Goal: Task Accomplishment & Management: Manage account settings

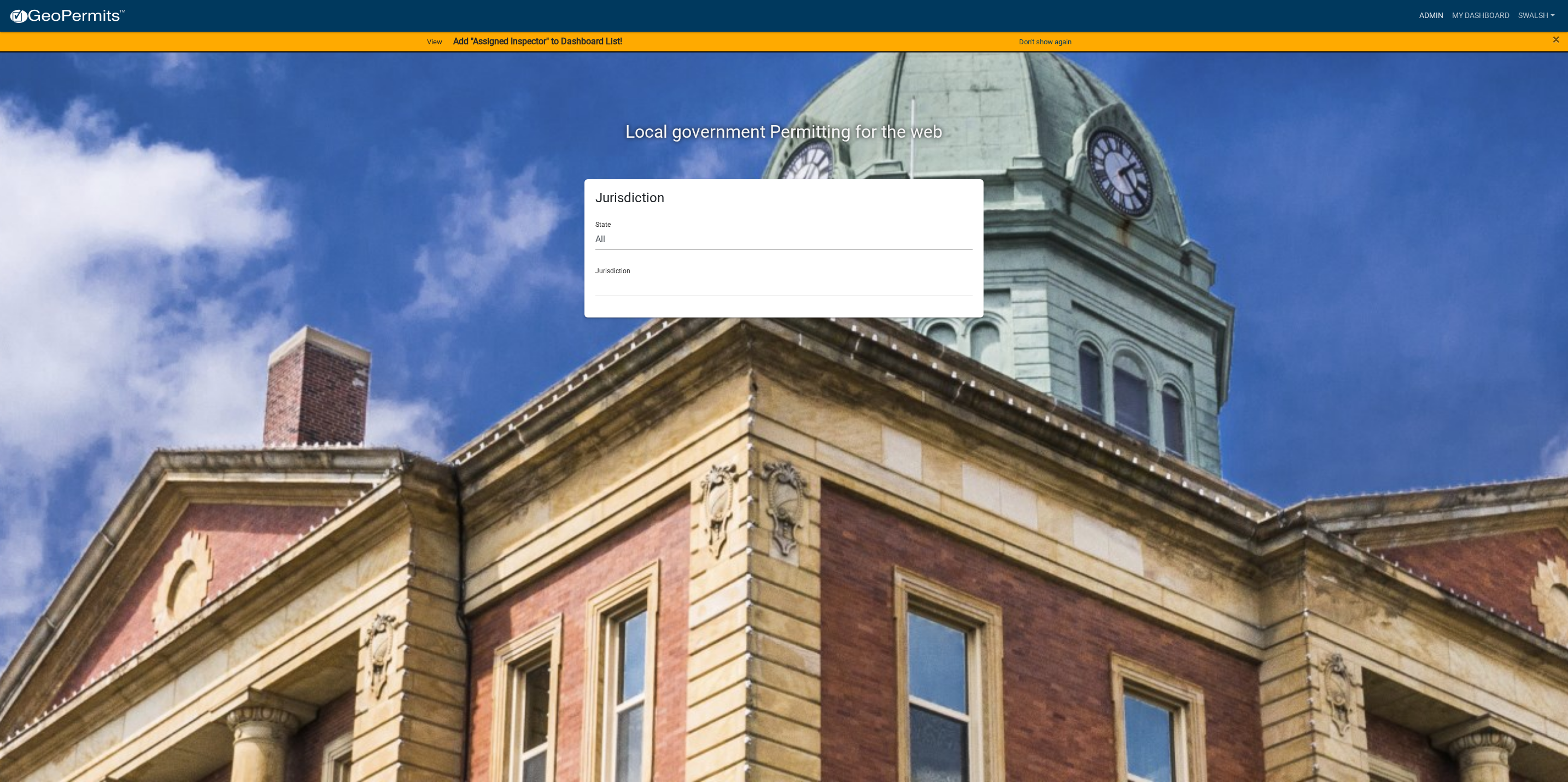
click at [1424, 8] on link "Admin" at bounding box center [1431, 16] width 33 height 21
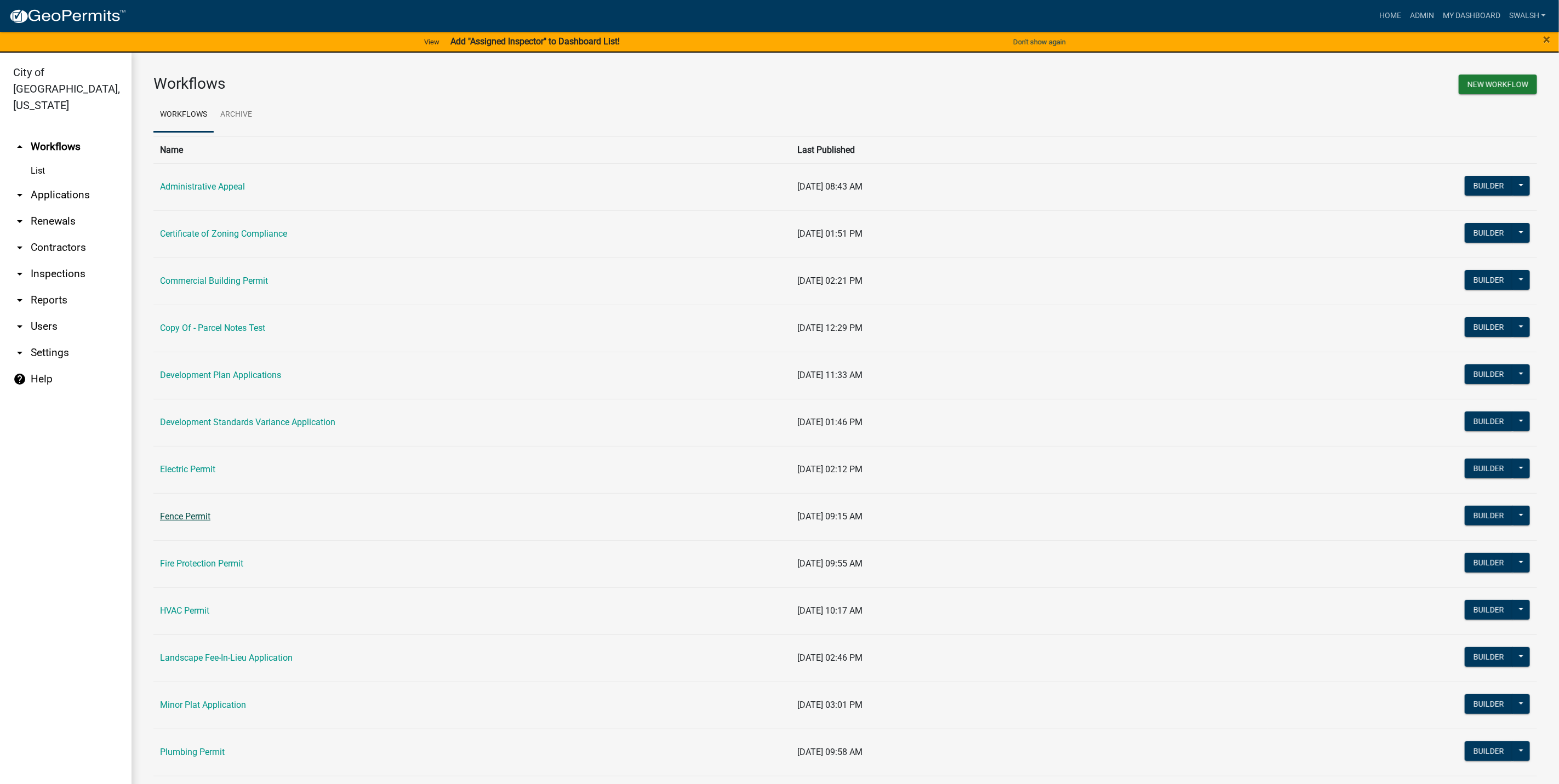
click at [191, 513] on link "Fence Permit" at bounding box center [186, 516] width 51 height 10
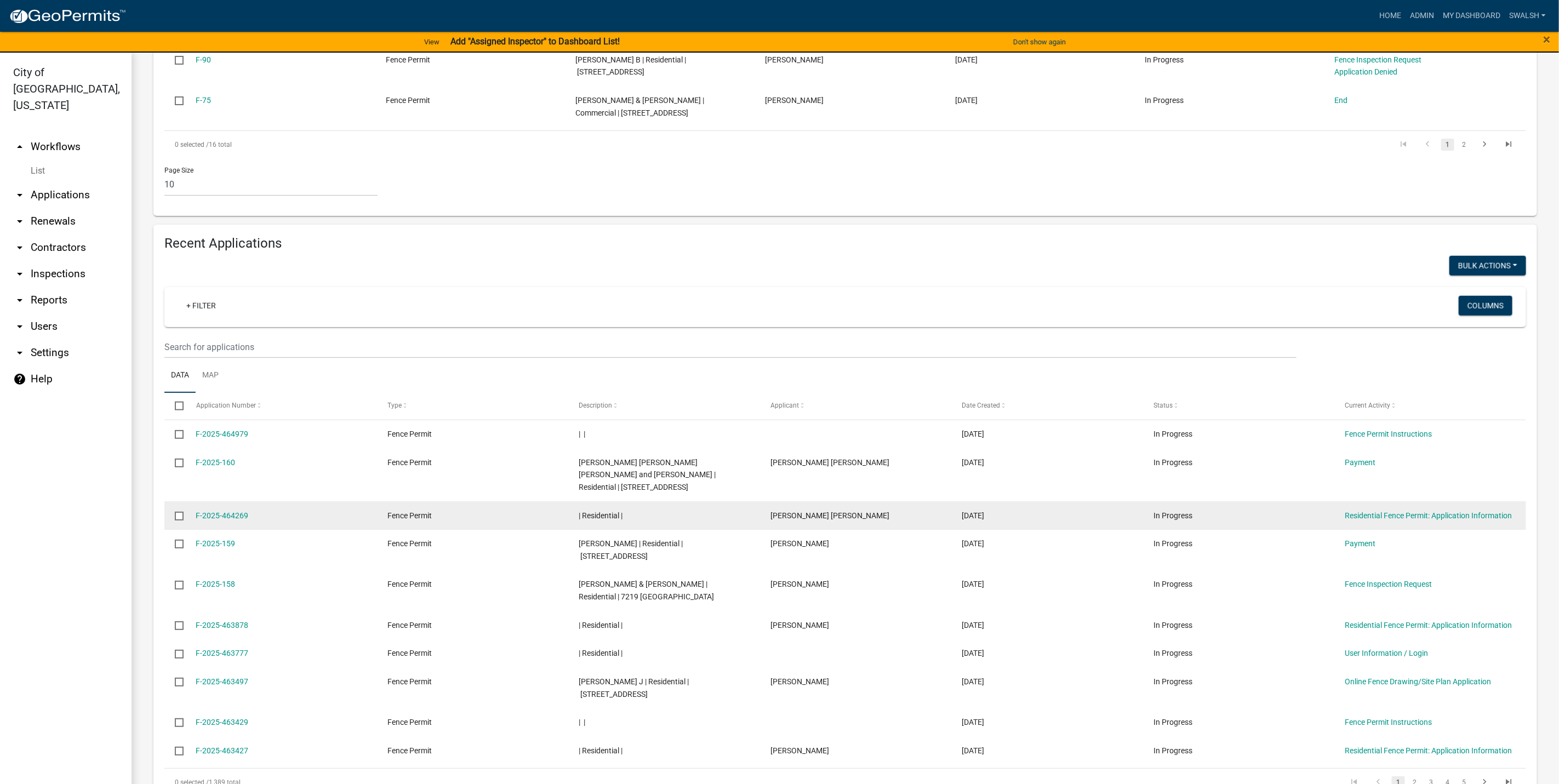
scroll to position [658, 0]
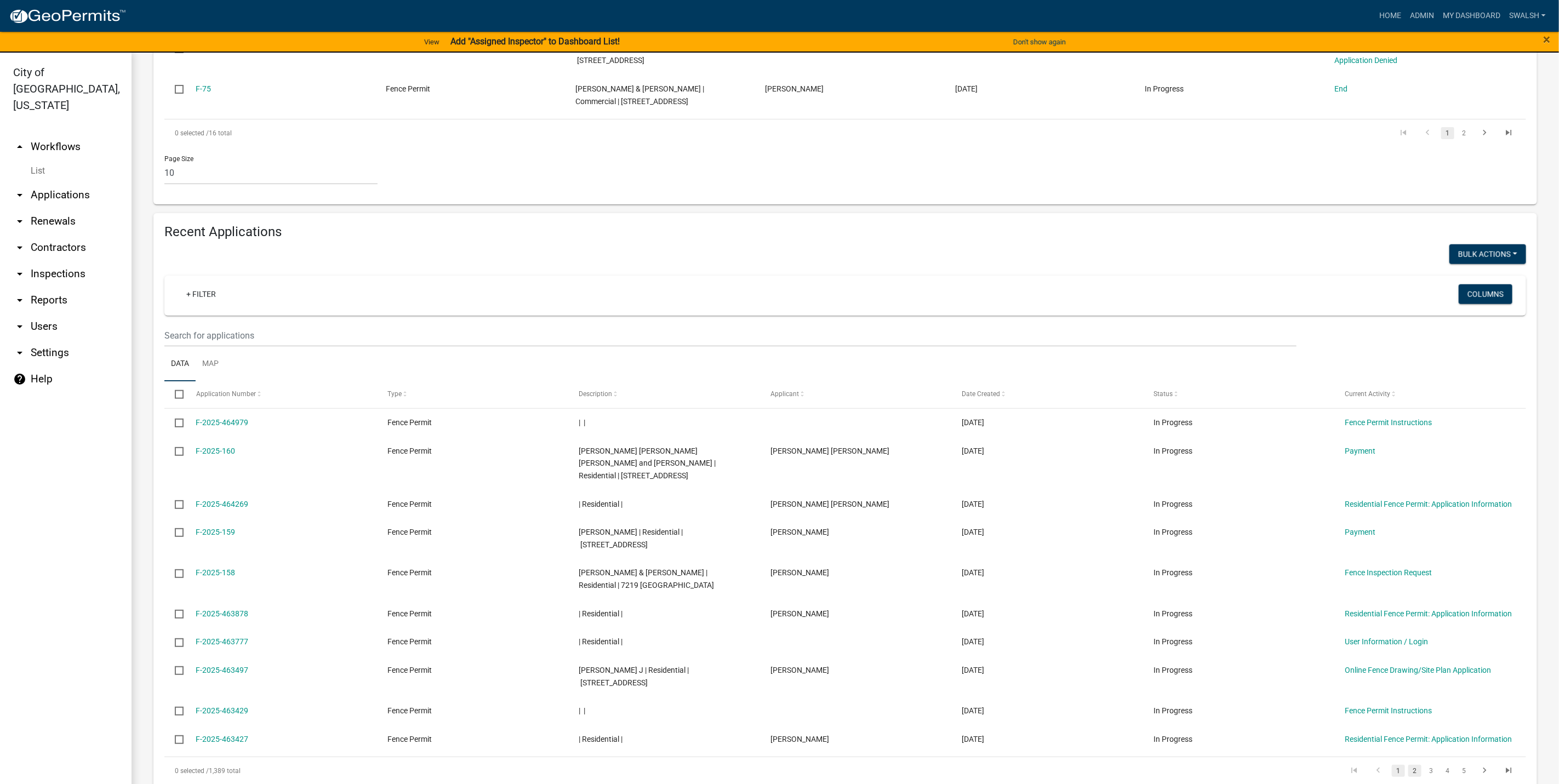
click at [1408, 765] on link "2" at bounding box center [1415, 770] width 13 height 12
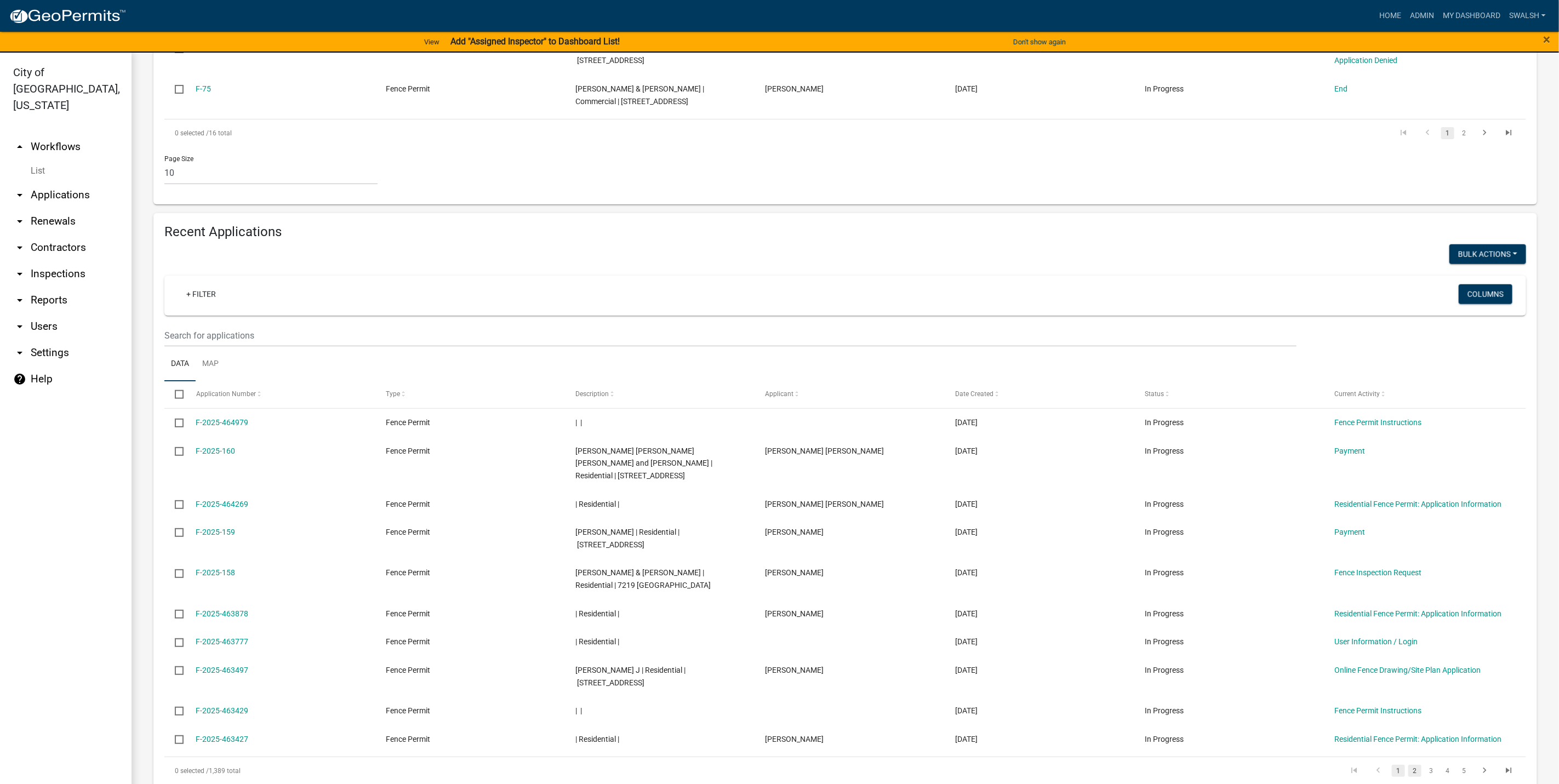
click at [1408, 765] on link "2" at bounding box center [1415, 770] width 13 height 12
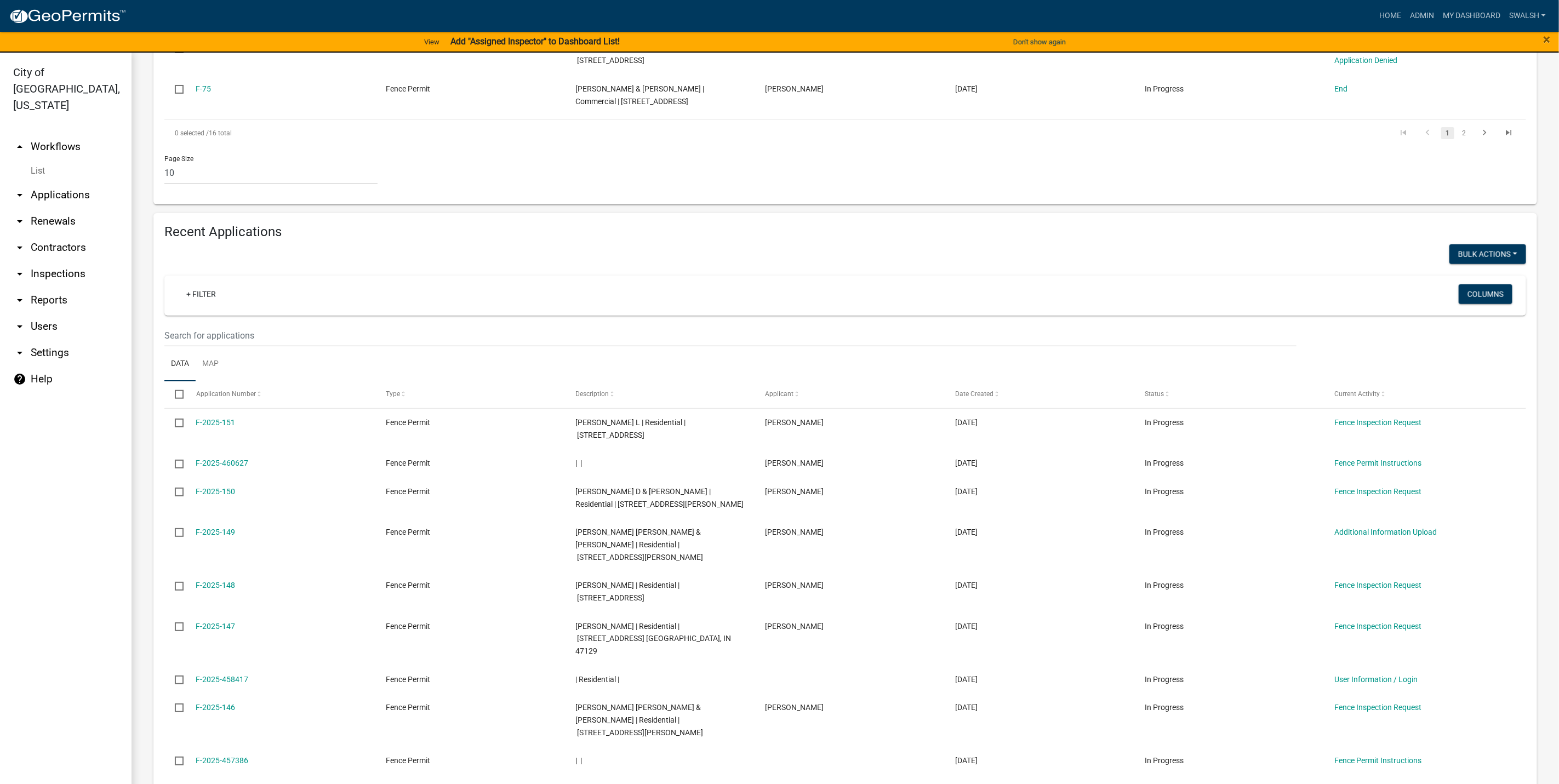
click at [43, 182] on link "arrow_drop_down Applications" at bounding box center [66, 195] width 132 height 27
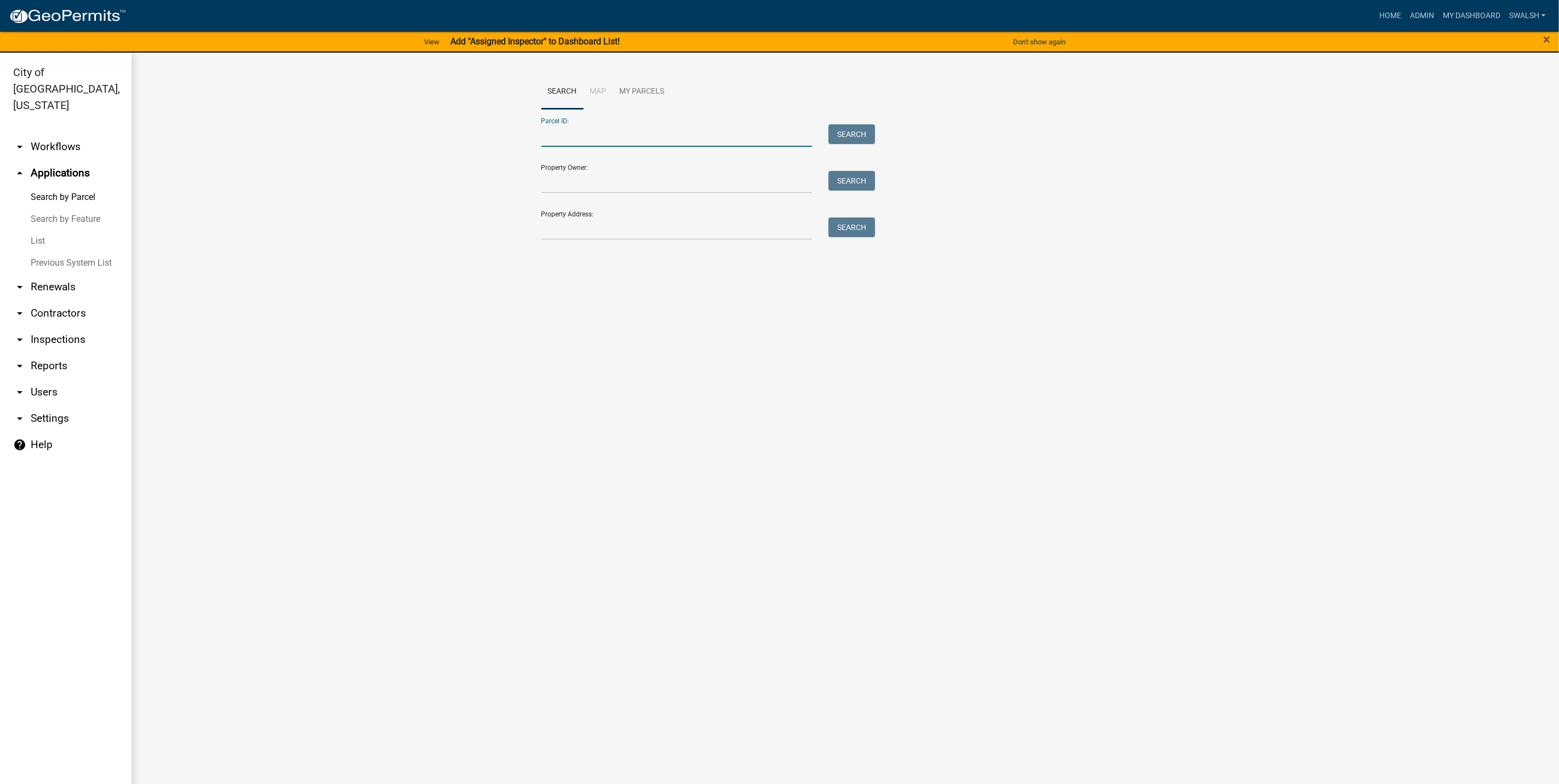
click at [610, 145] on input "Parcel ID:" at bounding box center [677, 136] width 271 height 23
paste input "10-19-00-301-248.000-009"
type input "10-19-00-301-248.000-009"
click at [866, 125] on button "Search" at bounding box center [852, 134] width 47 height 19
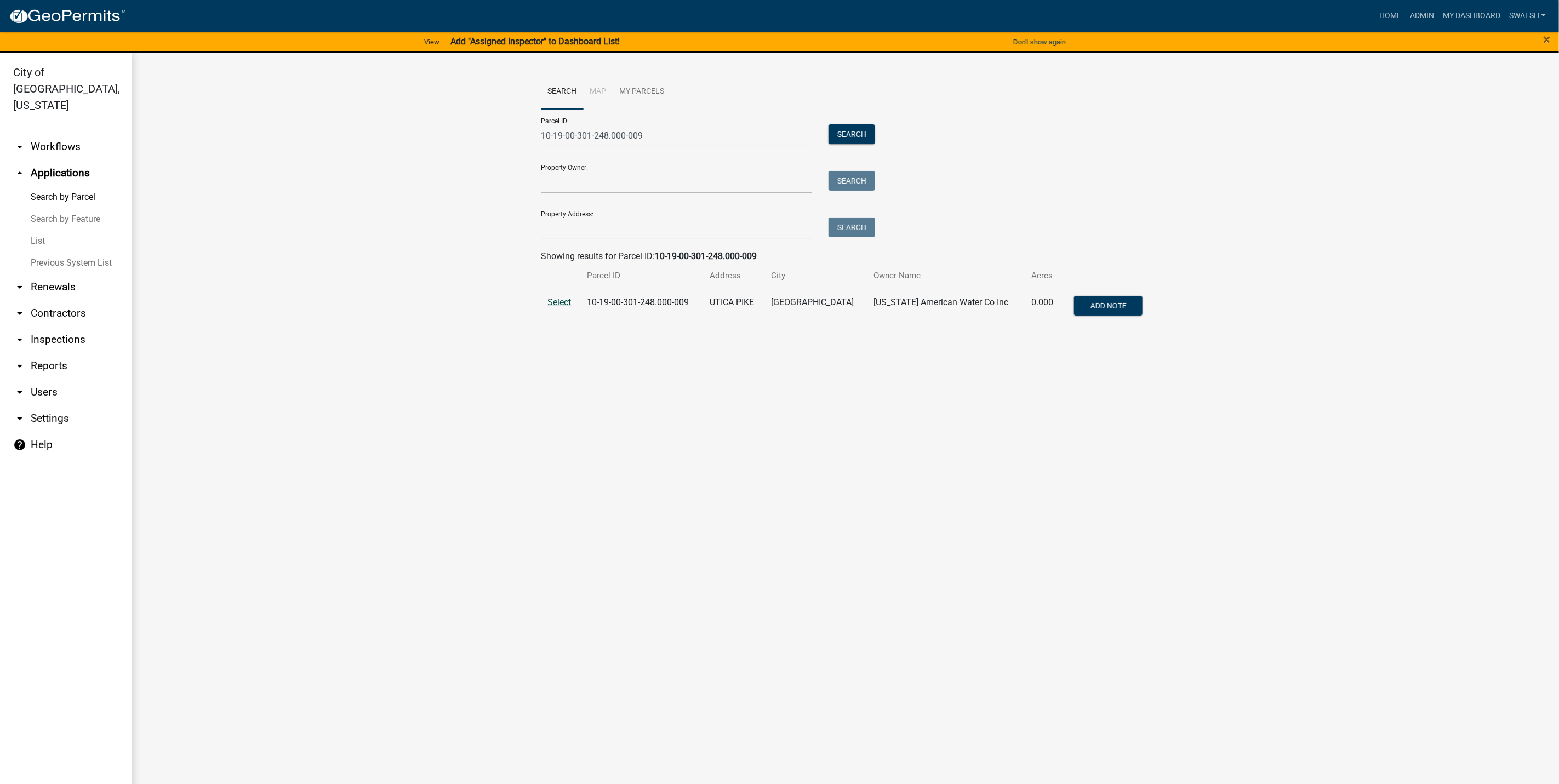
click at [553, 301] on span "Select" at bounding box center [560, 302] width 23 height 10
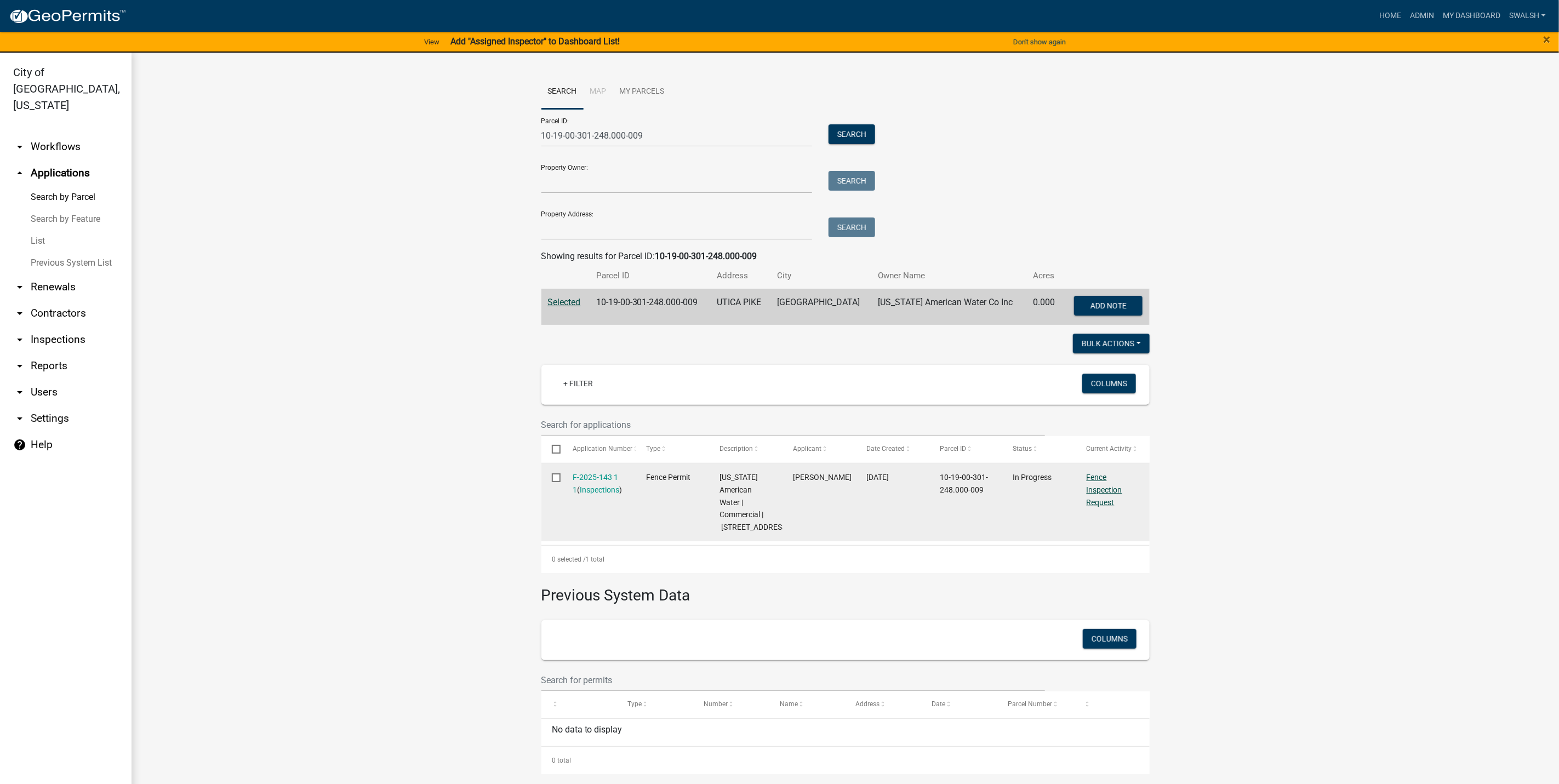
click at [1098, 485] on link "Fence Inspection Request" at bounding box center [1104, 490] width 36 height 34
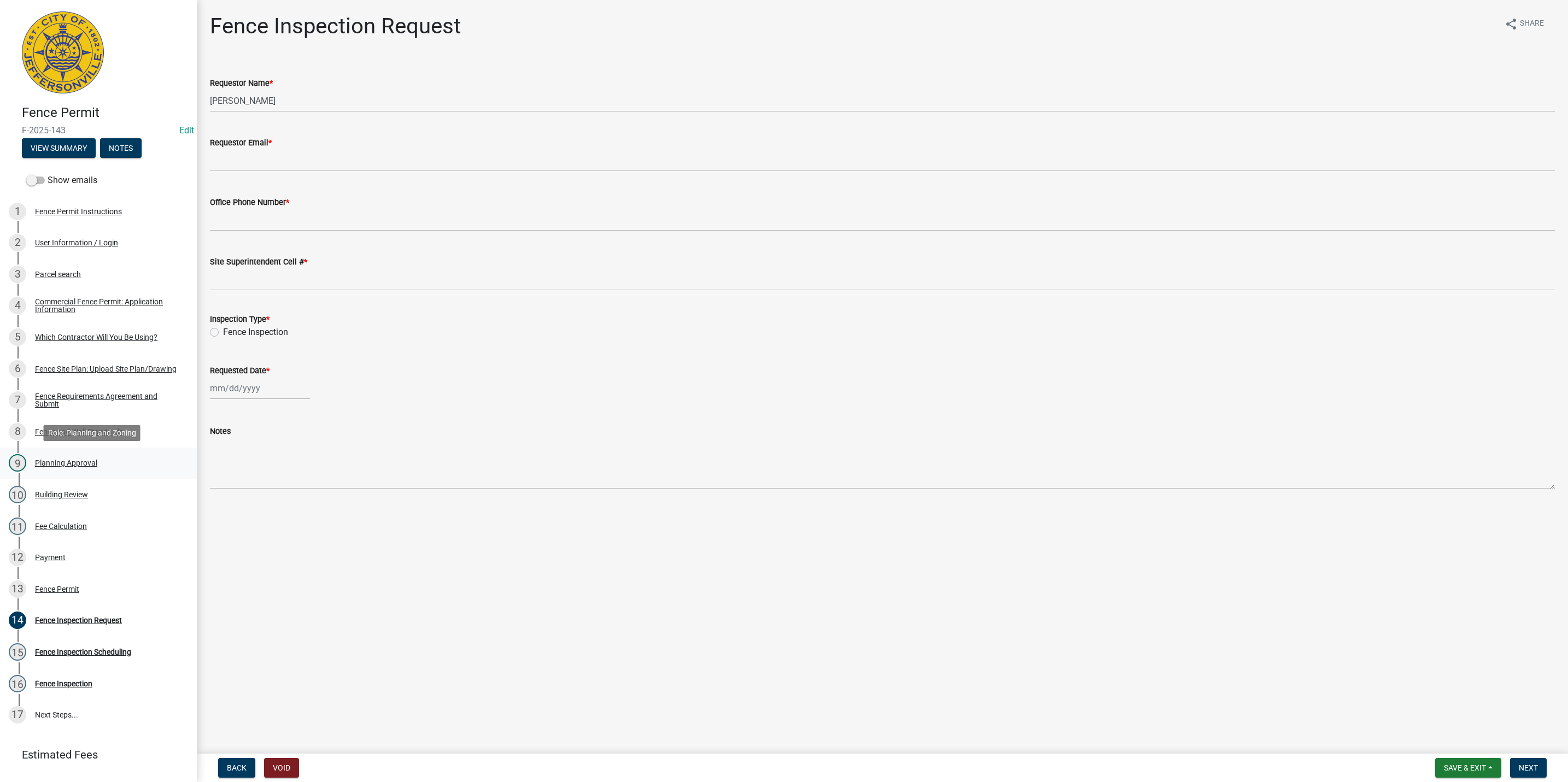
click at [99, 462] on div "9 Planning Approval" at bounding box center [94, 462] width 171 height 17
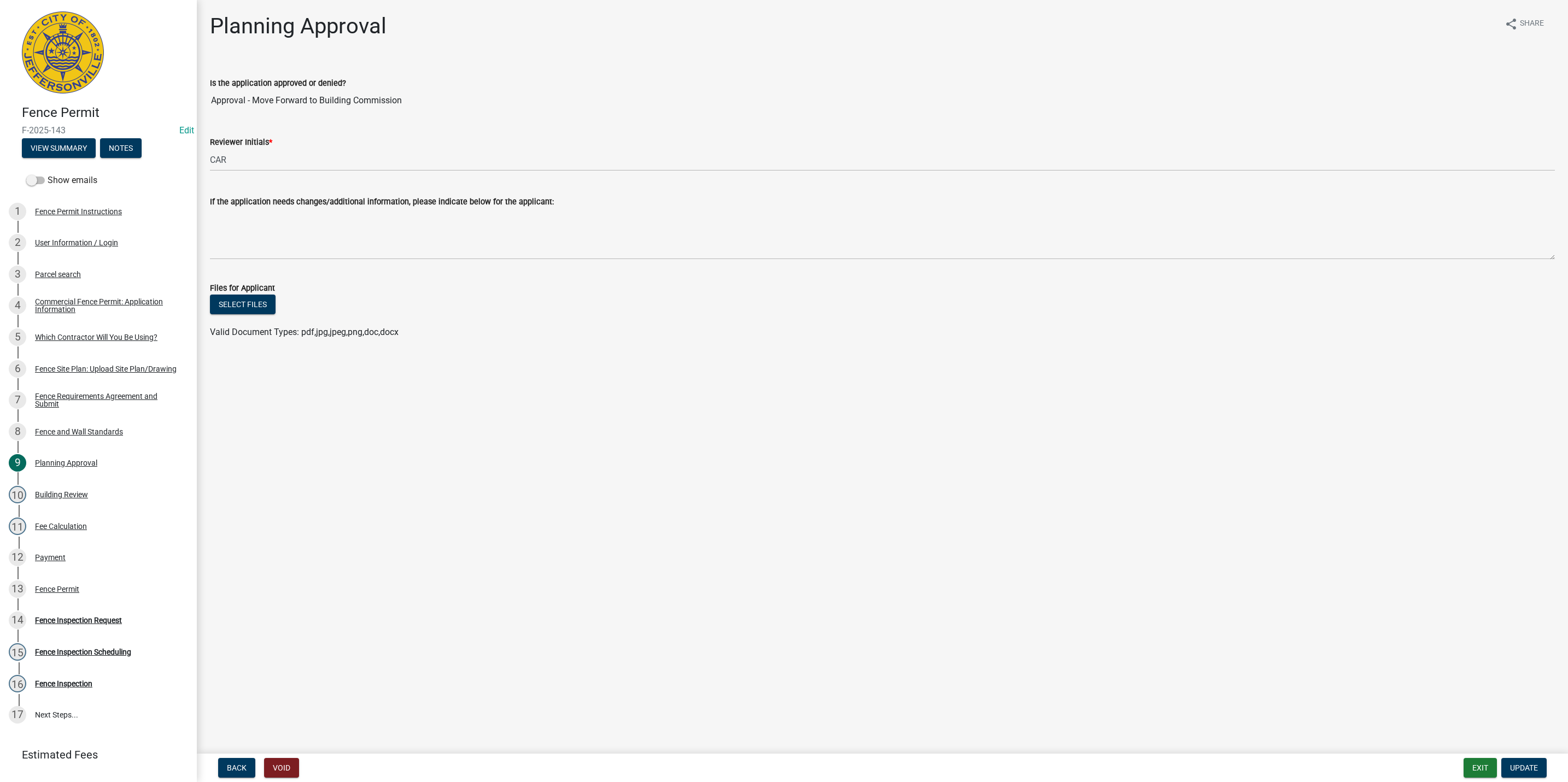
drag, startPoint x: 127, startPoint y: 428, endPoint x: 502, endPoint y: 553, distance: 395.3
click at [502, 553] on main "Planning Approval share Share Is the application approved or denied? Approval -…" at bounding box center [882, 375] width 1371 height 749
click at [1491, 763] on button "Exit" at bounding box center [1480, 768] width 34 height 19
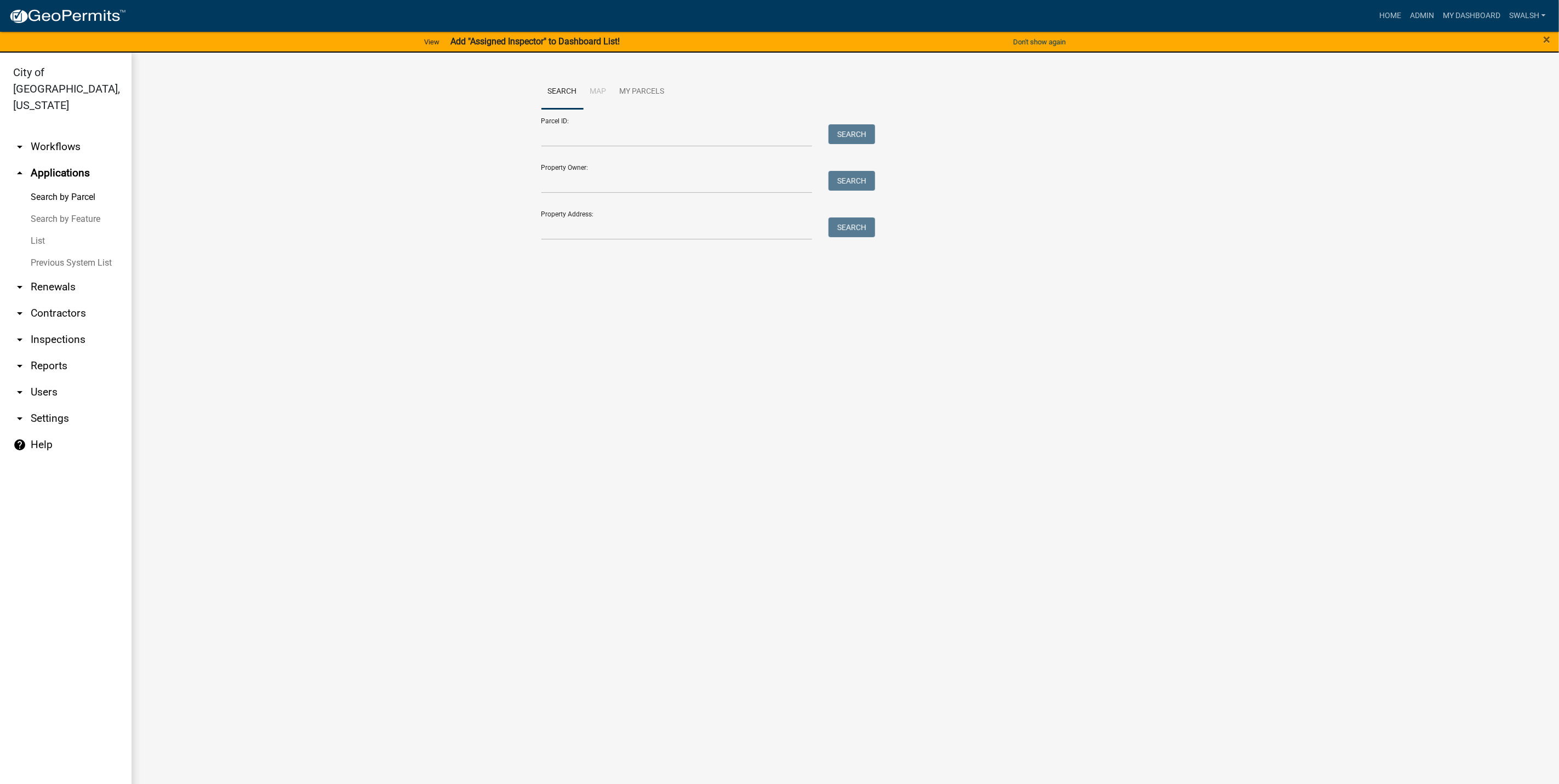
click at [54, 134] on link "arrow_drop_down Workflows" at bounding box center [66, 147] width 132 height 27
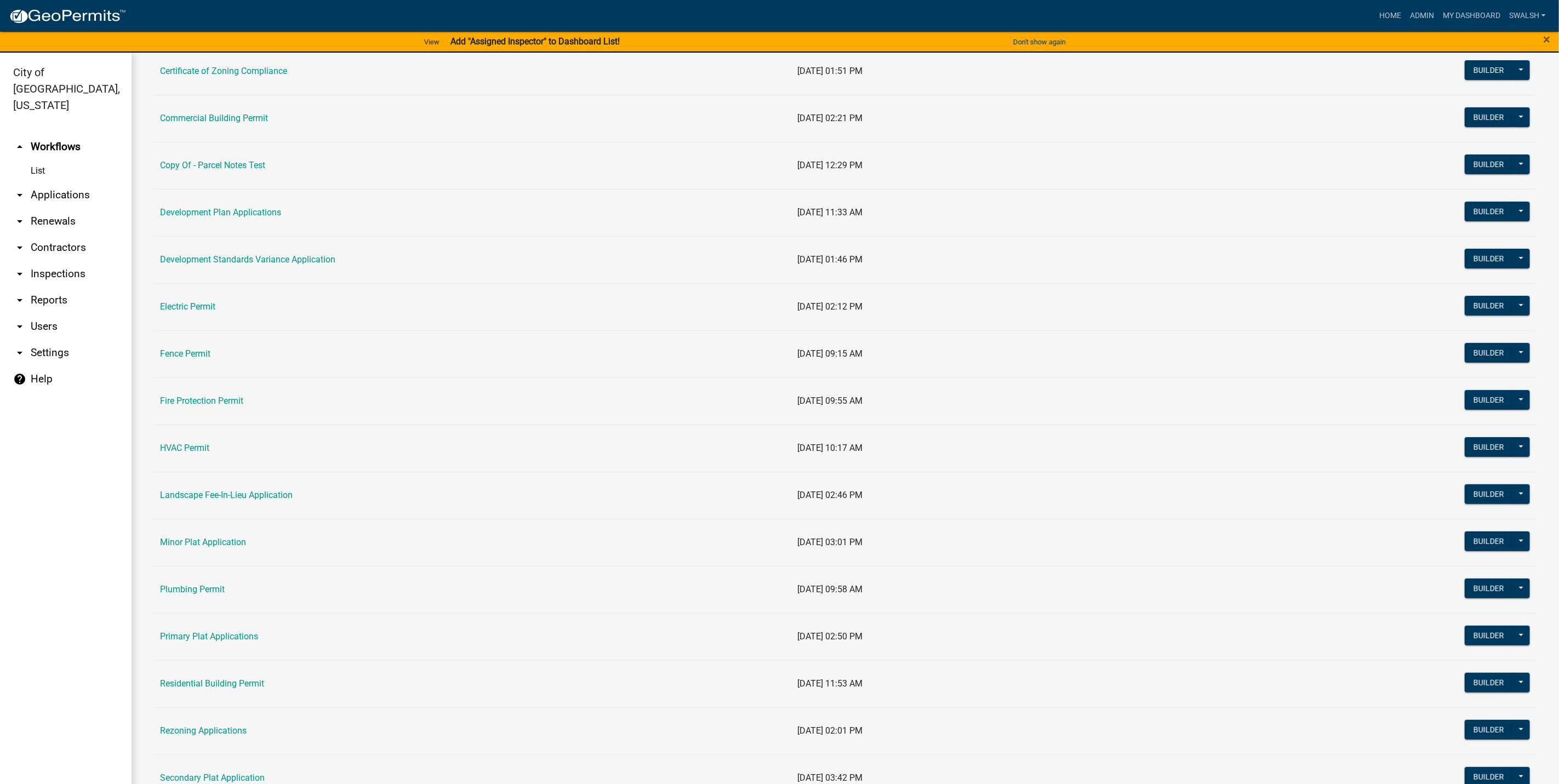
scroll to position [164, 0]
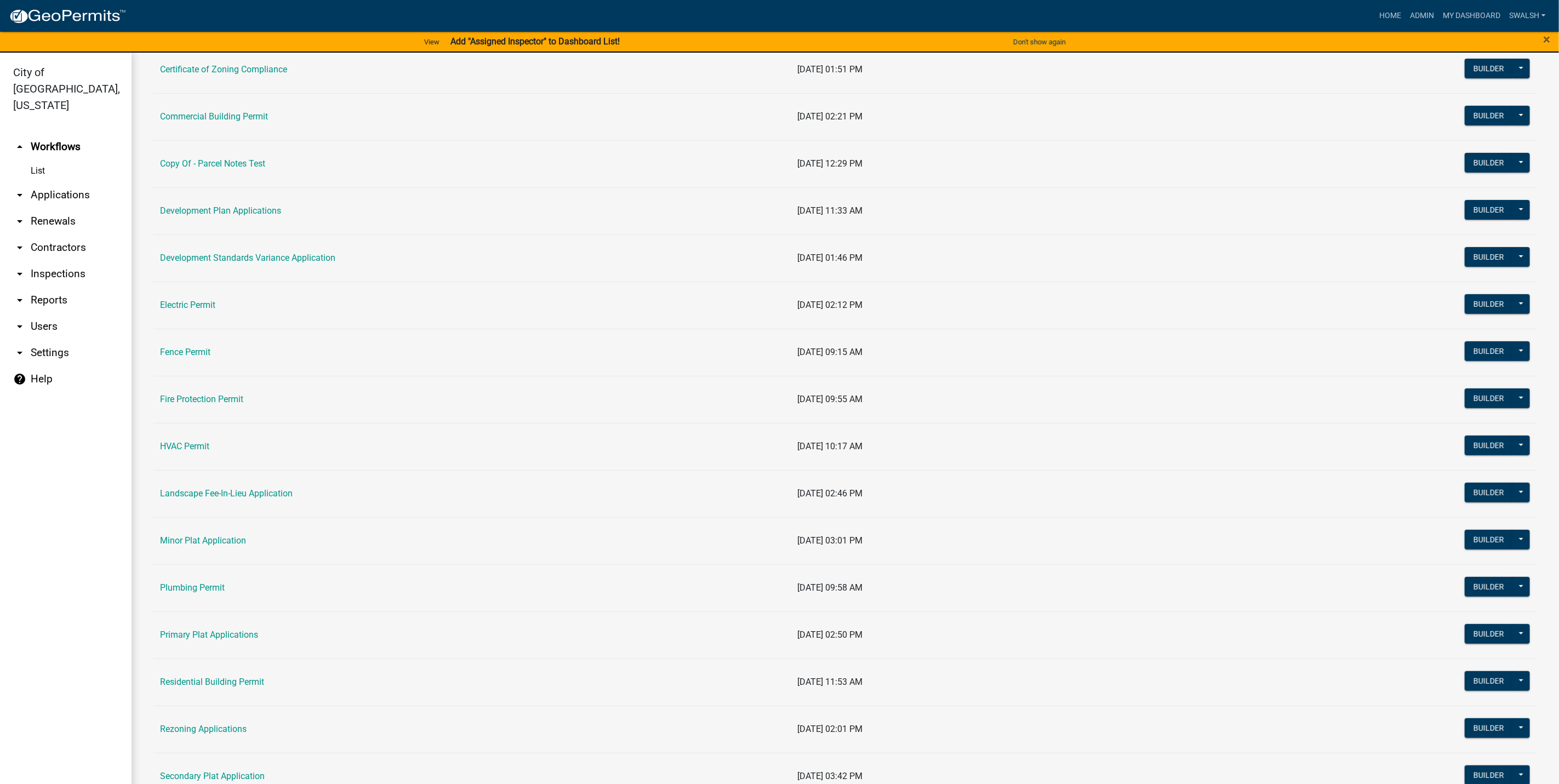
click at [219, 678] on td "Residential Building Permit" at bounding box center [472, 682] width 638 height 47
click at [219, 682] on link "Residential Building Permit" at bounding box center [212, 682] width 104 height 10
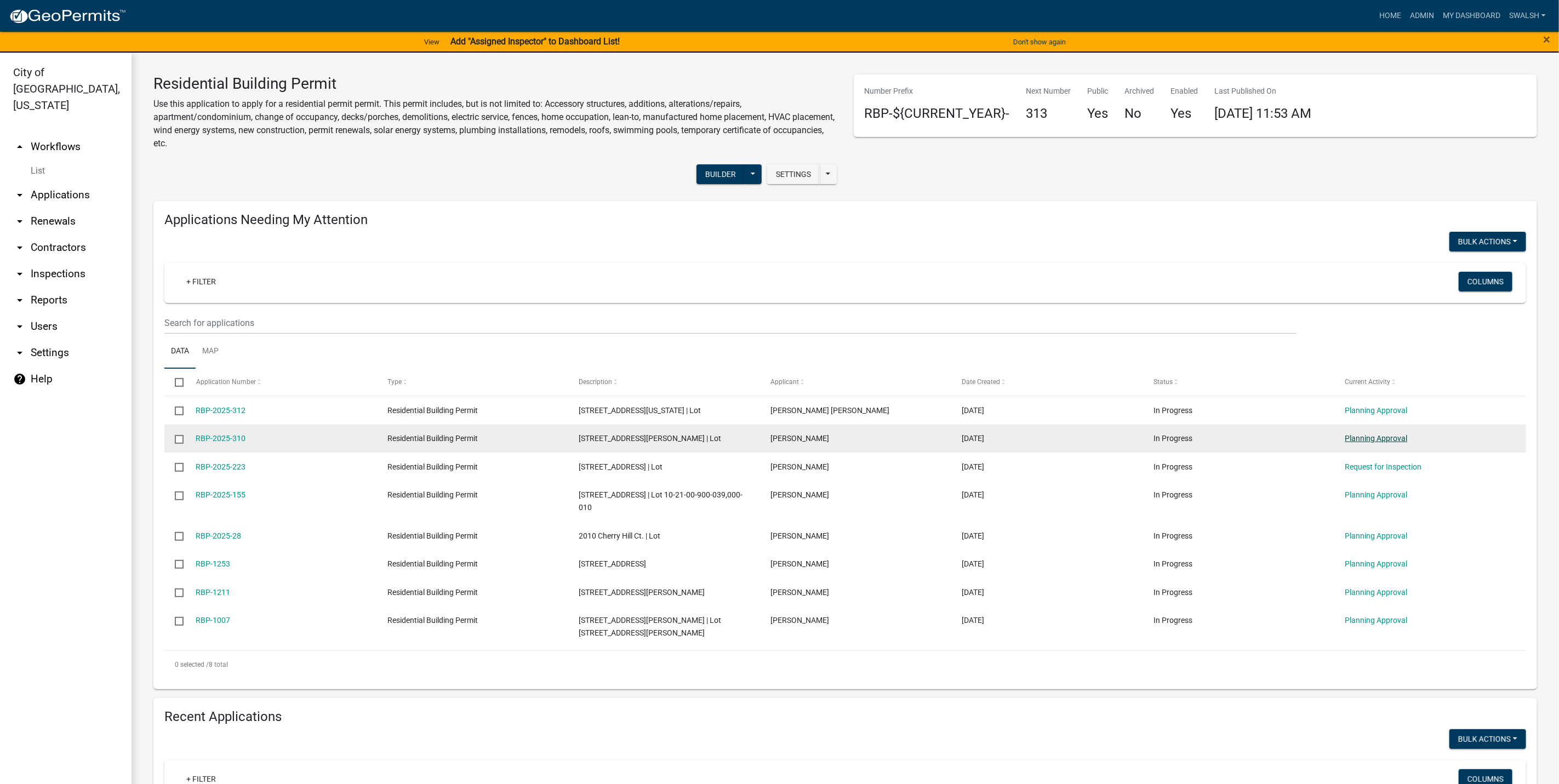
click at [1360, 443] on link "Planning Approval" at bounding box center [1377, 438] width 62 height 9
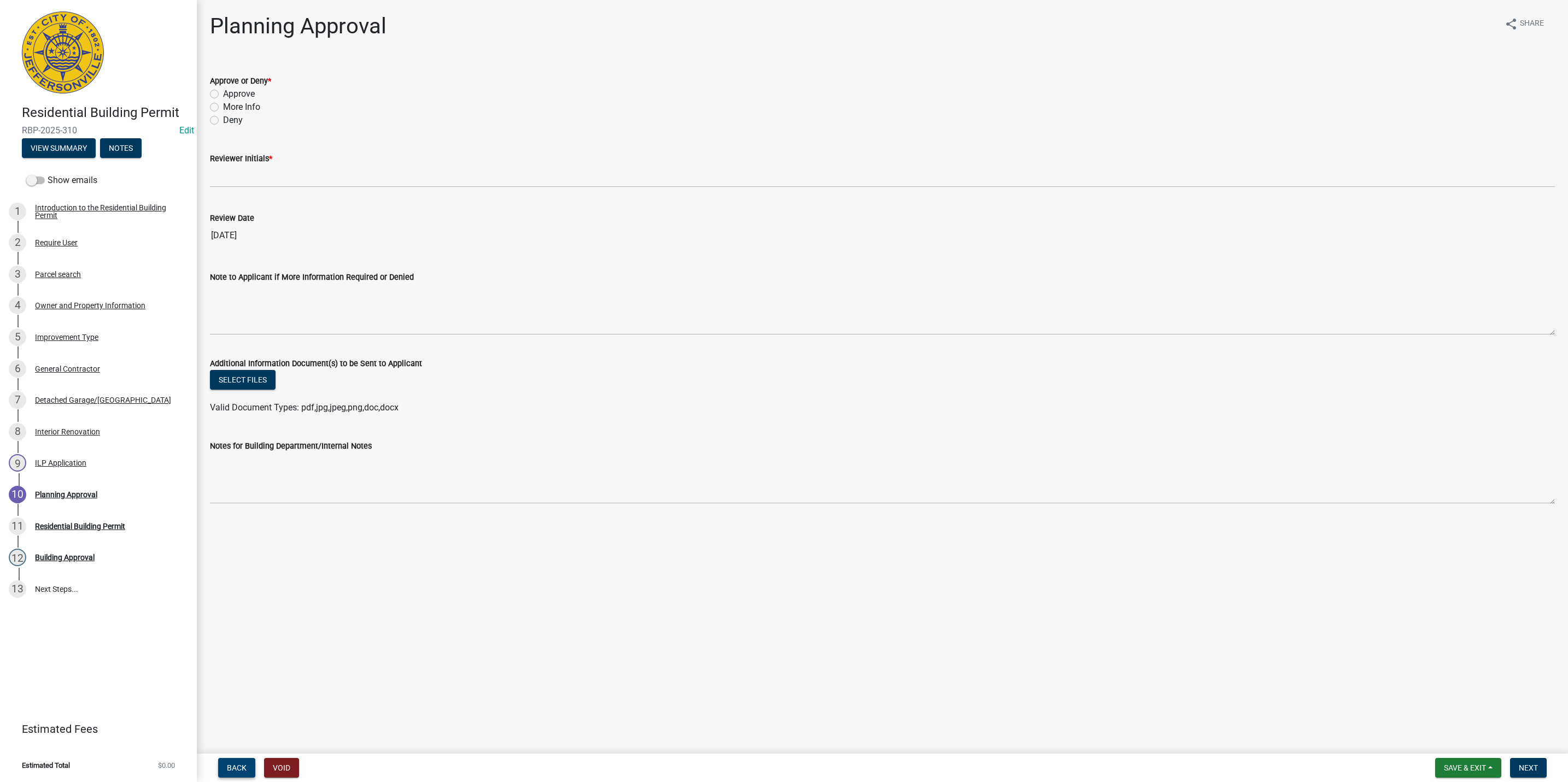
click at [220, 759] on button "Back" at bounding box center [236, 768] width 37 height 19
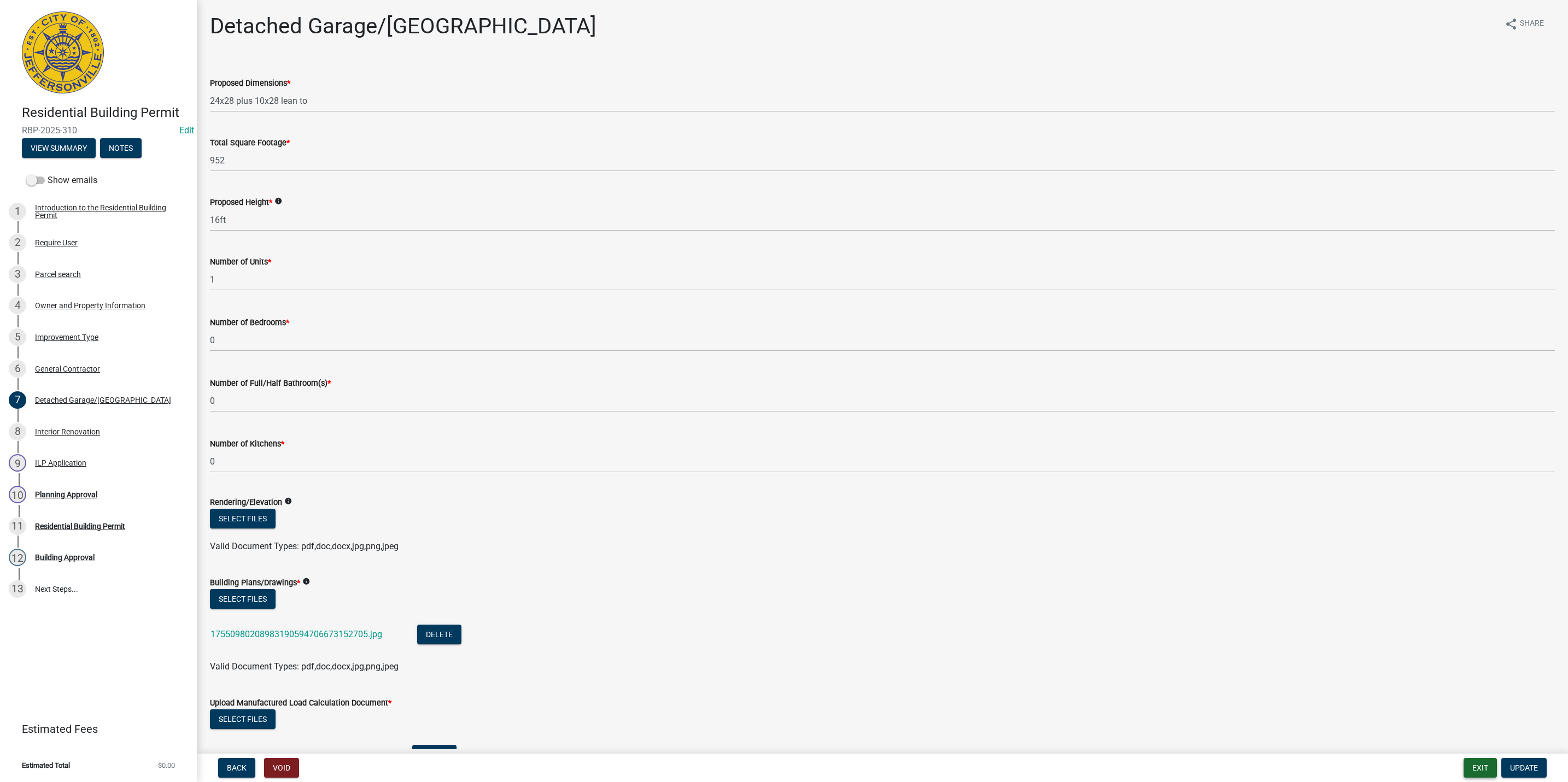
click at [1480, 767] on button "Exit" at bounding box center [1480, 768] width 34 height 19
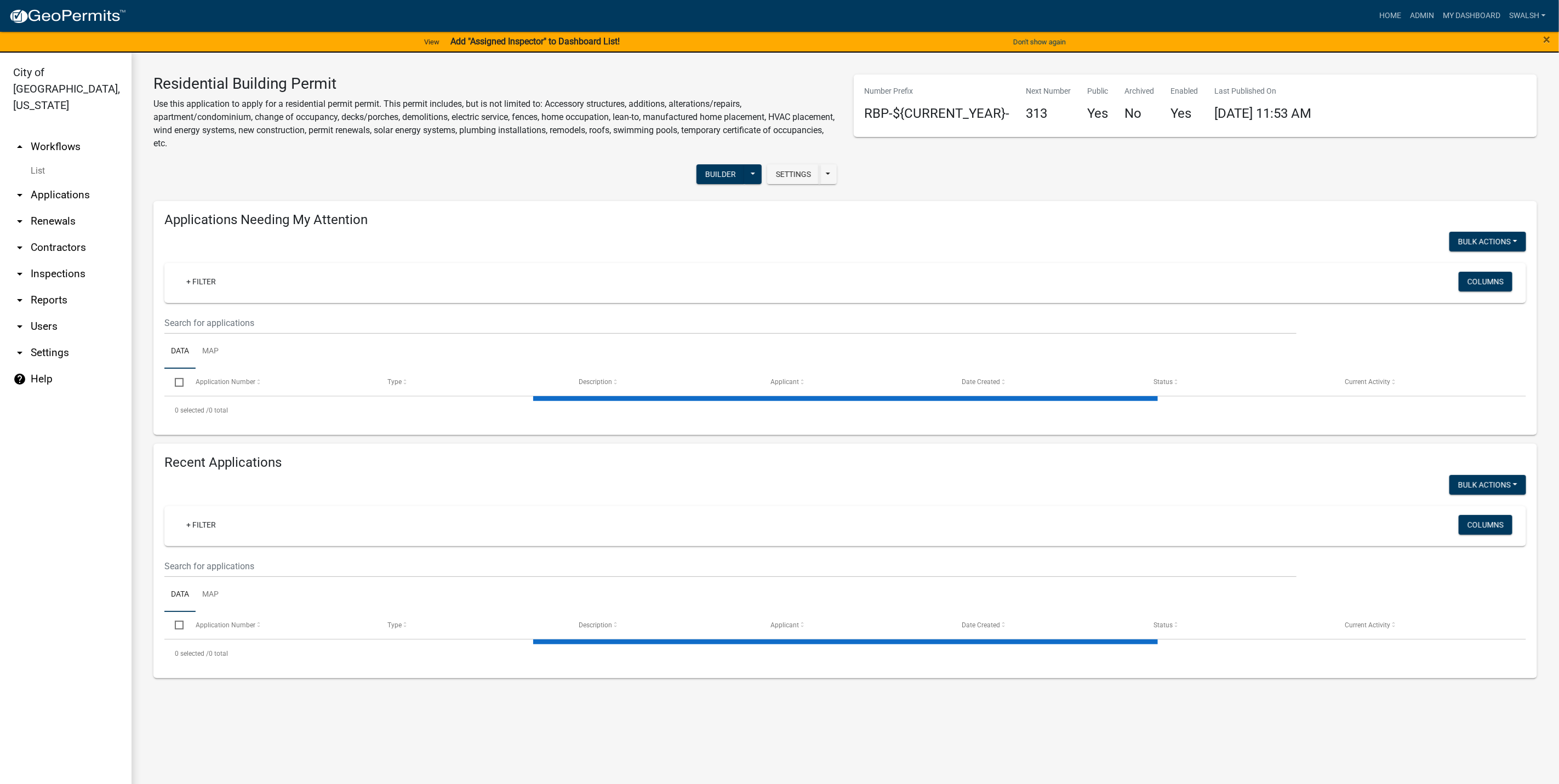
click at [54, 134] on link "arrow_drop_up Workflows" at bounding box center [66, 147] width 132 height 27
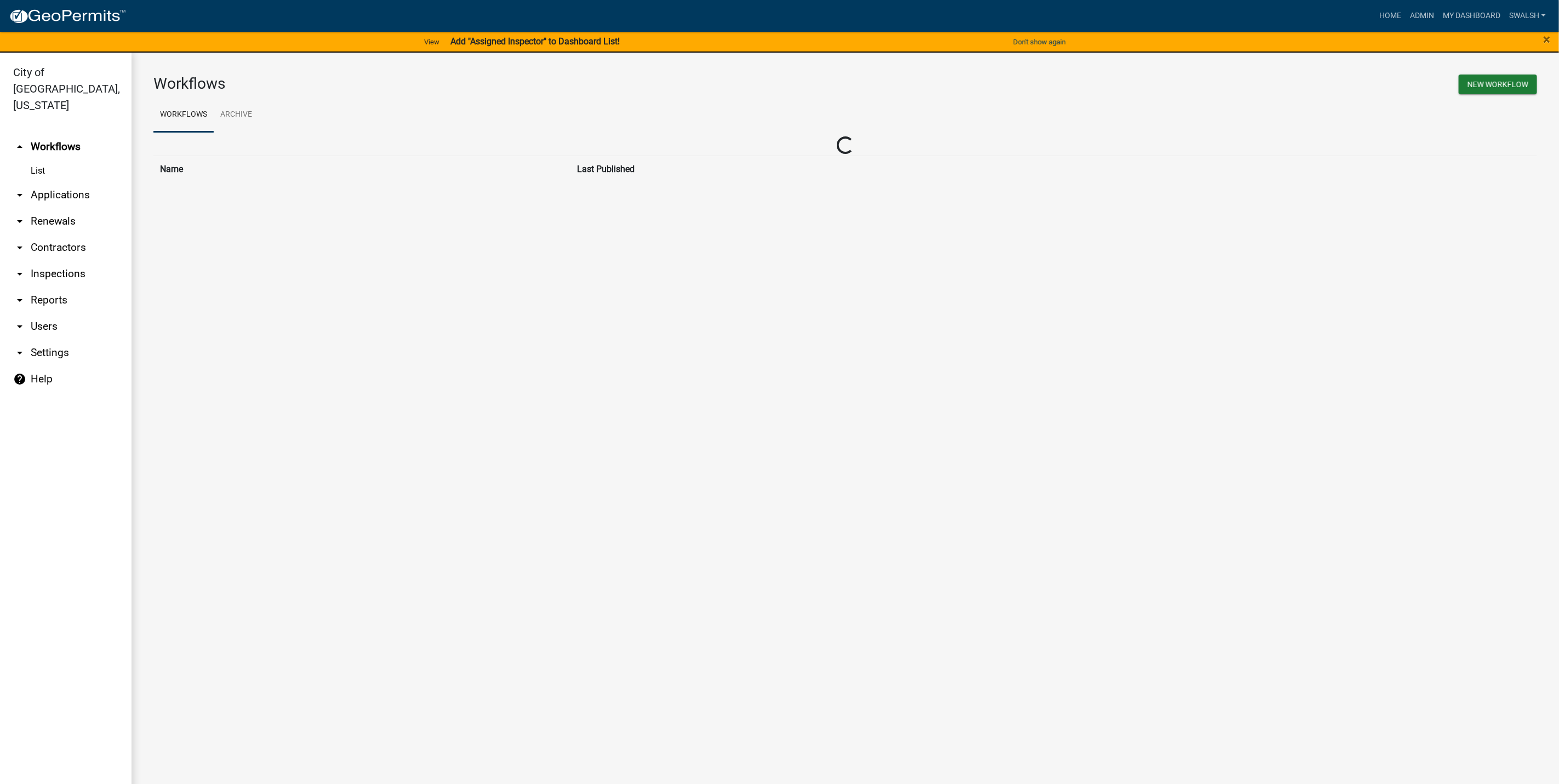
click at [71, 182] on link "arrow_drop_down Applications" at bounding box center [66, 195] width 132 height 27
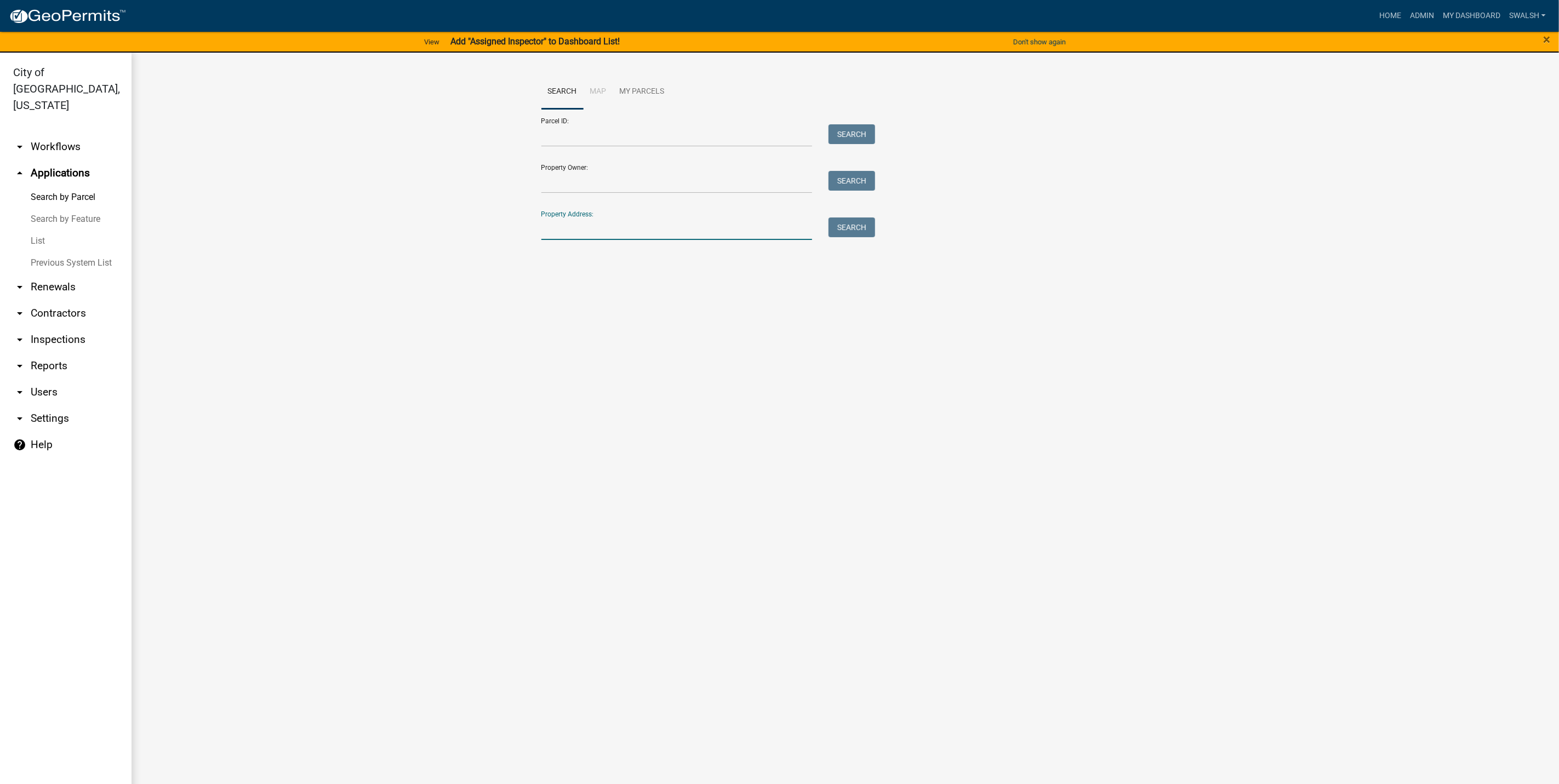
click at [595, 230] on input "Property Address:" at bounding box center [677, 228] width 271 height 23
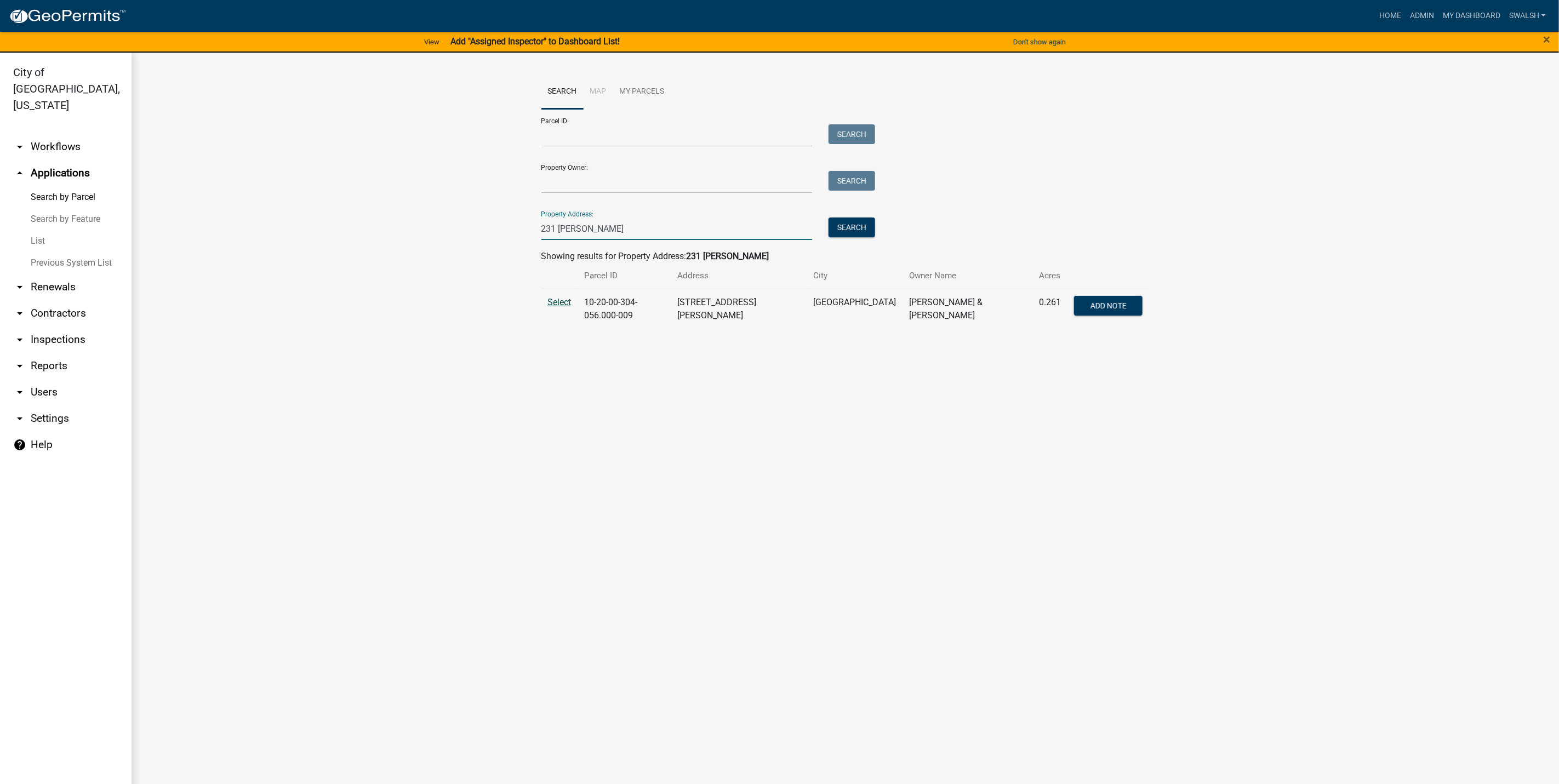
type input "231 [PERSON_NAME]"
click at [561, 298] on span "Select" at bounding box center [560, 302] width 23 height 10
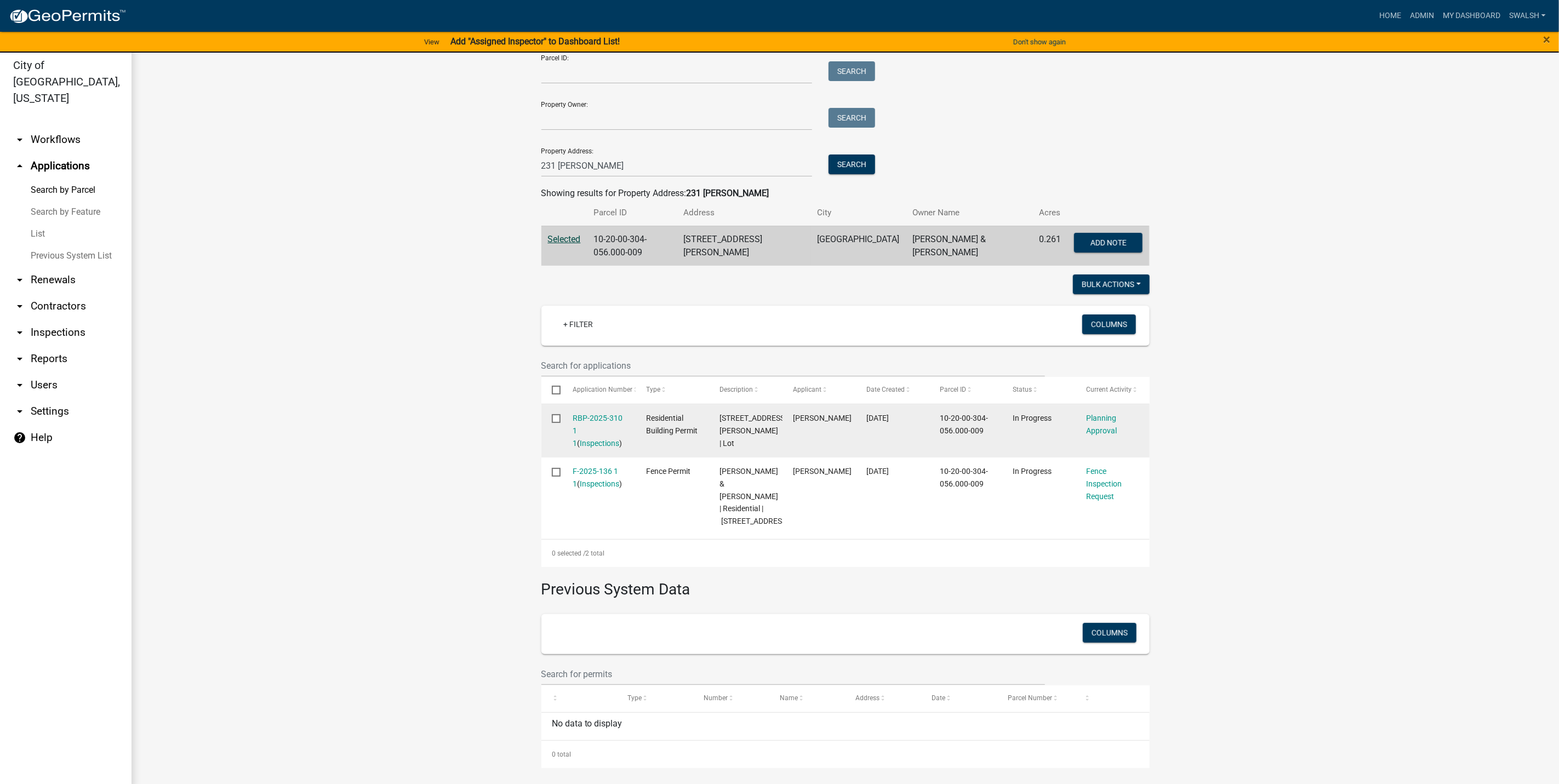
scroll to position [13, 0]
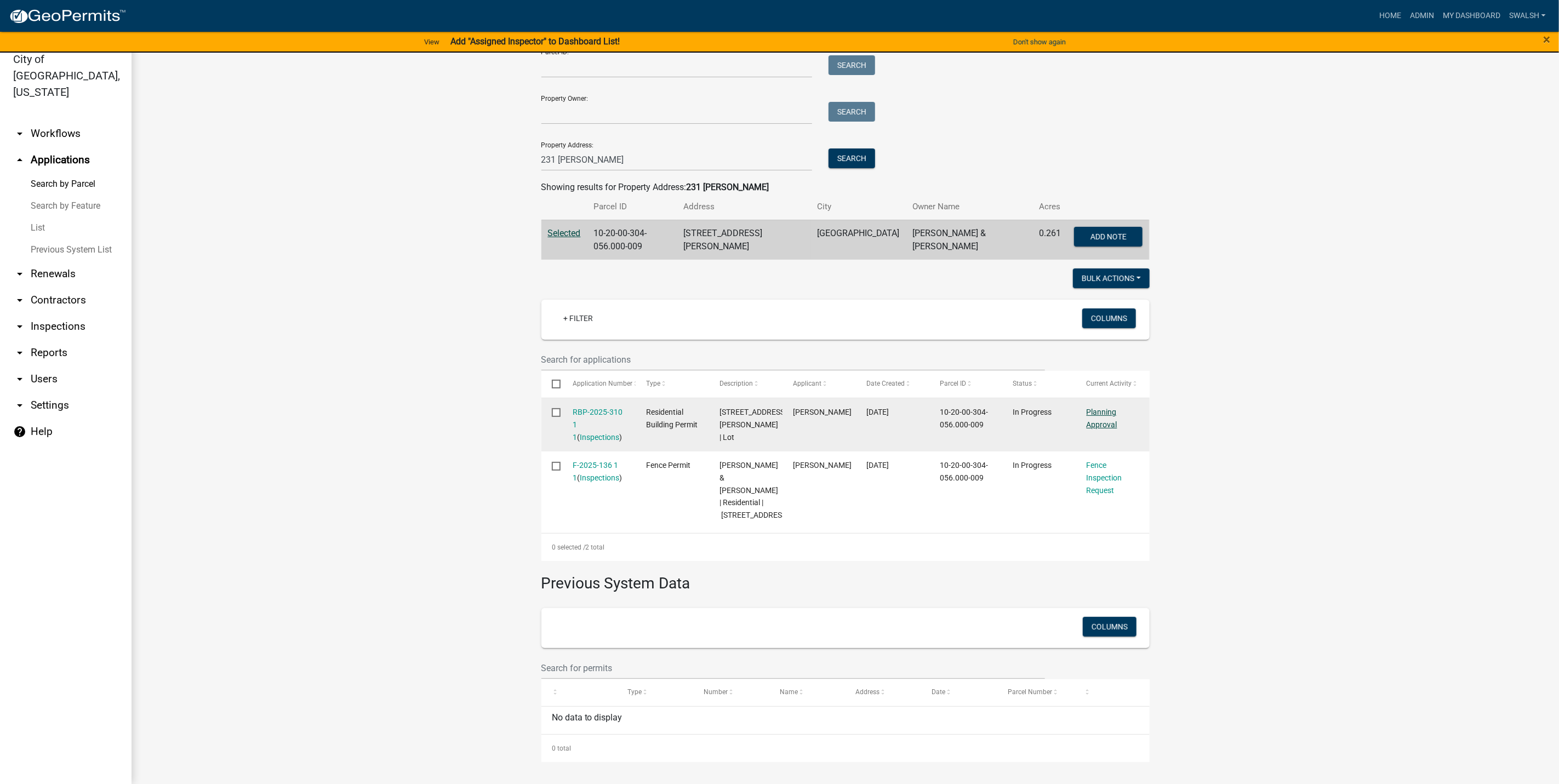
click at [1102, 407] on link "Planning Approval" at bounding box center [1102, 418] width 30 height 21
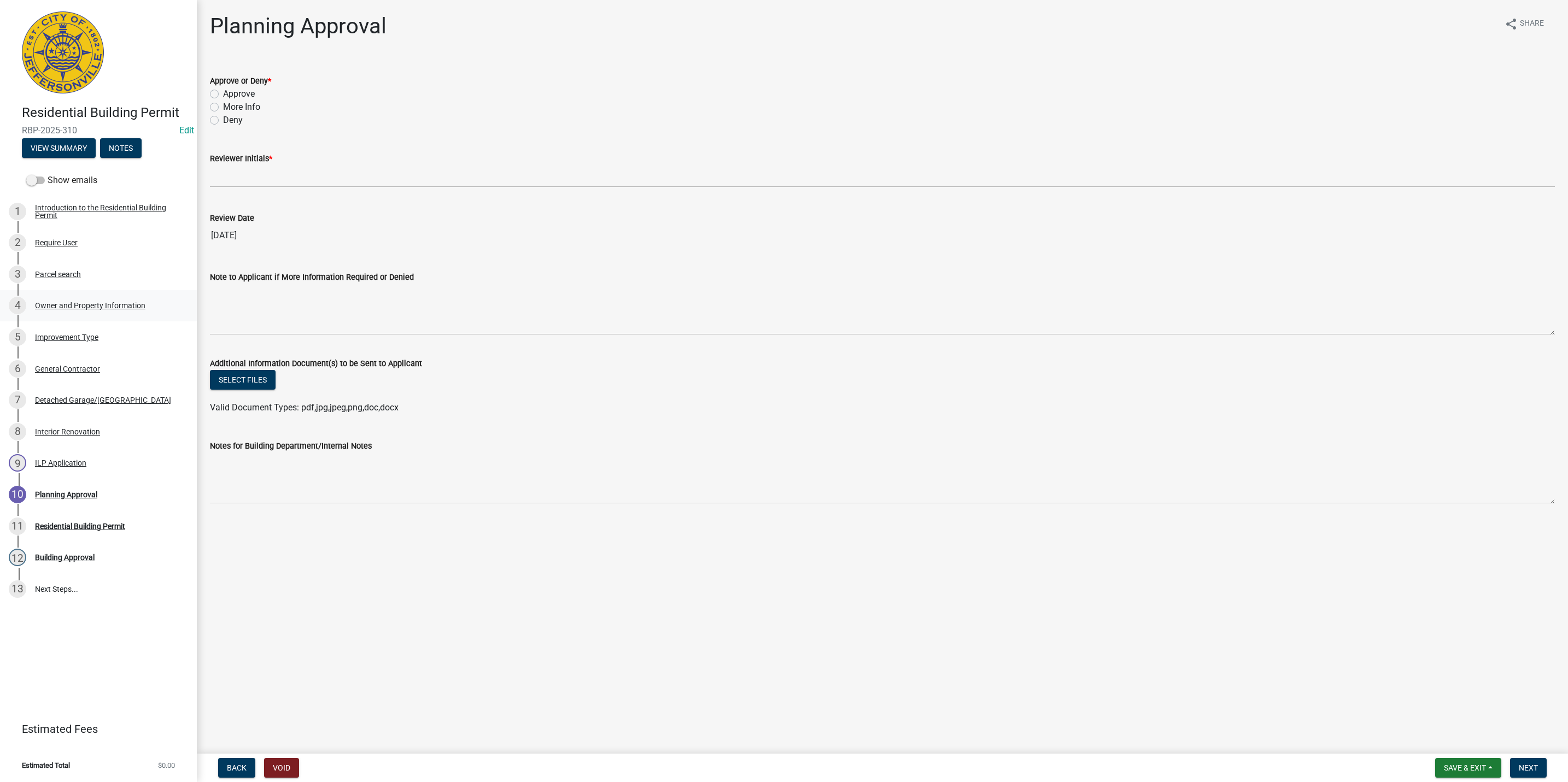
click at [117, 304] on div "Owner and Property Information" at bounding box center [90, 305] width 111 height 8
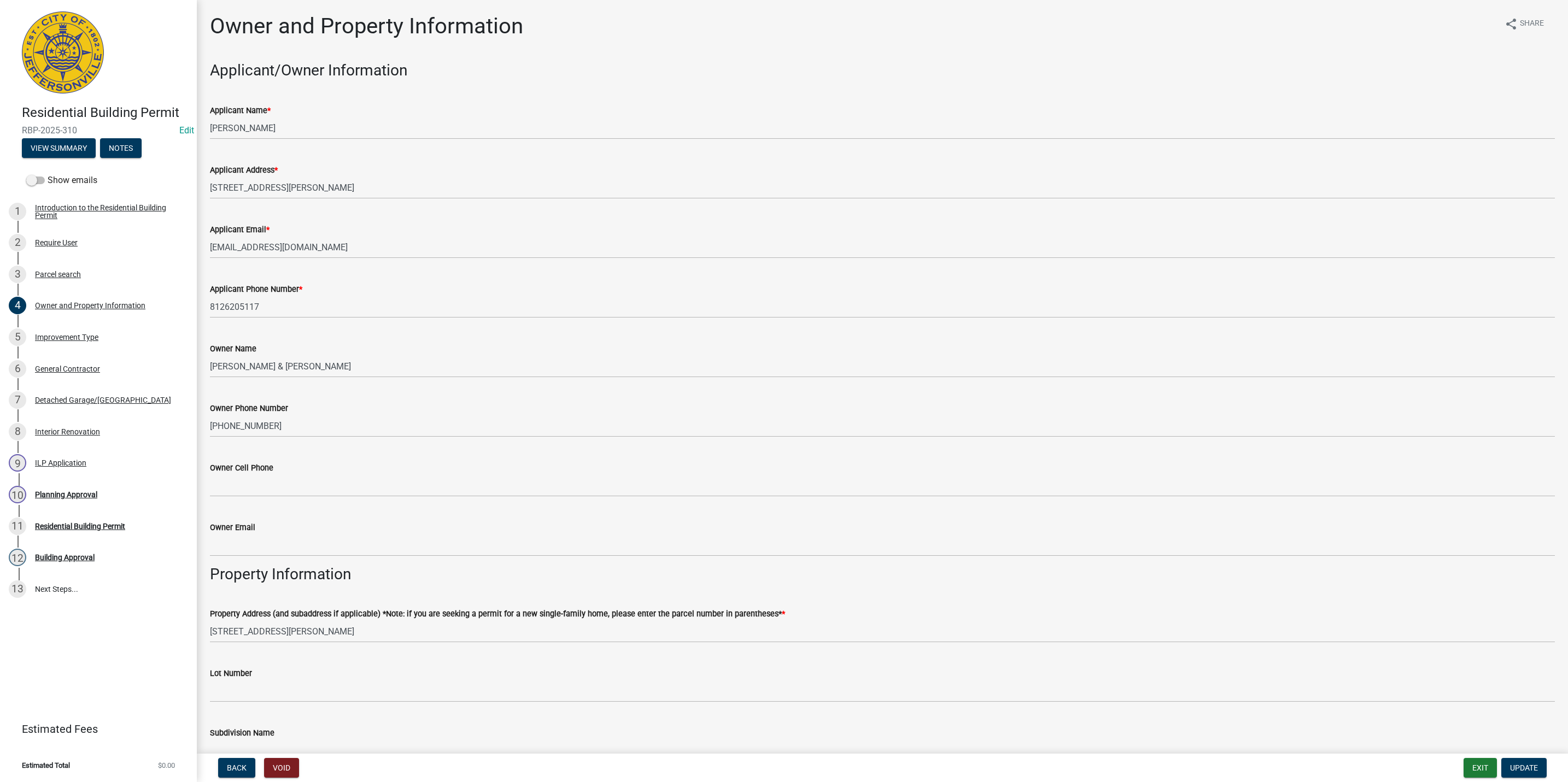
click at [83, 241] on div "2 Require User" at bounding box center [94, 243] width 171 height 17
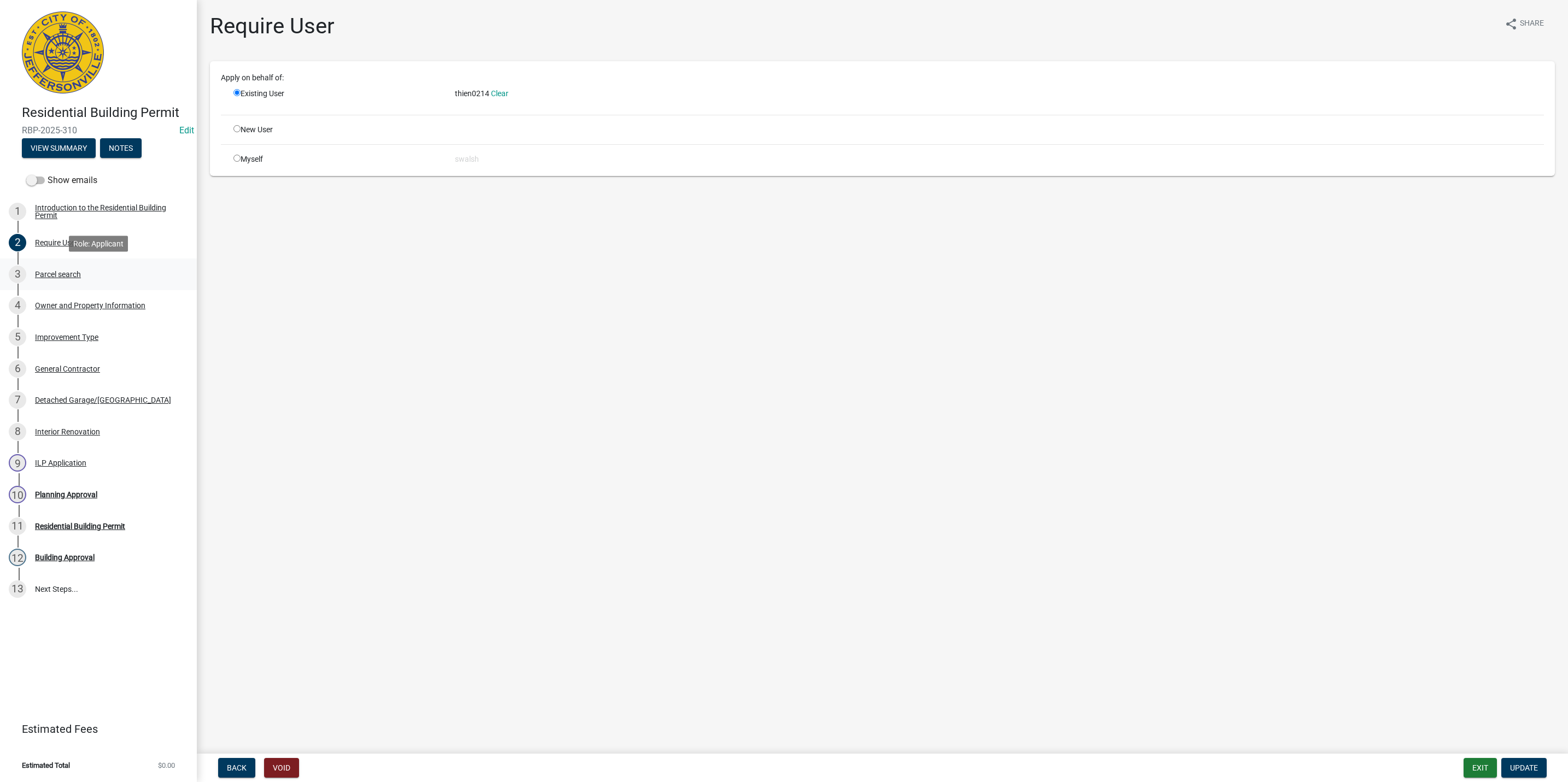
click at [87, 271] on div "3 Parcel search" at bounding box center [94, 274] width 171 height 17
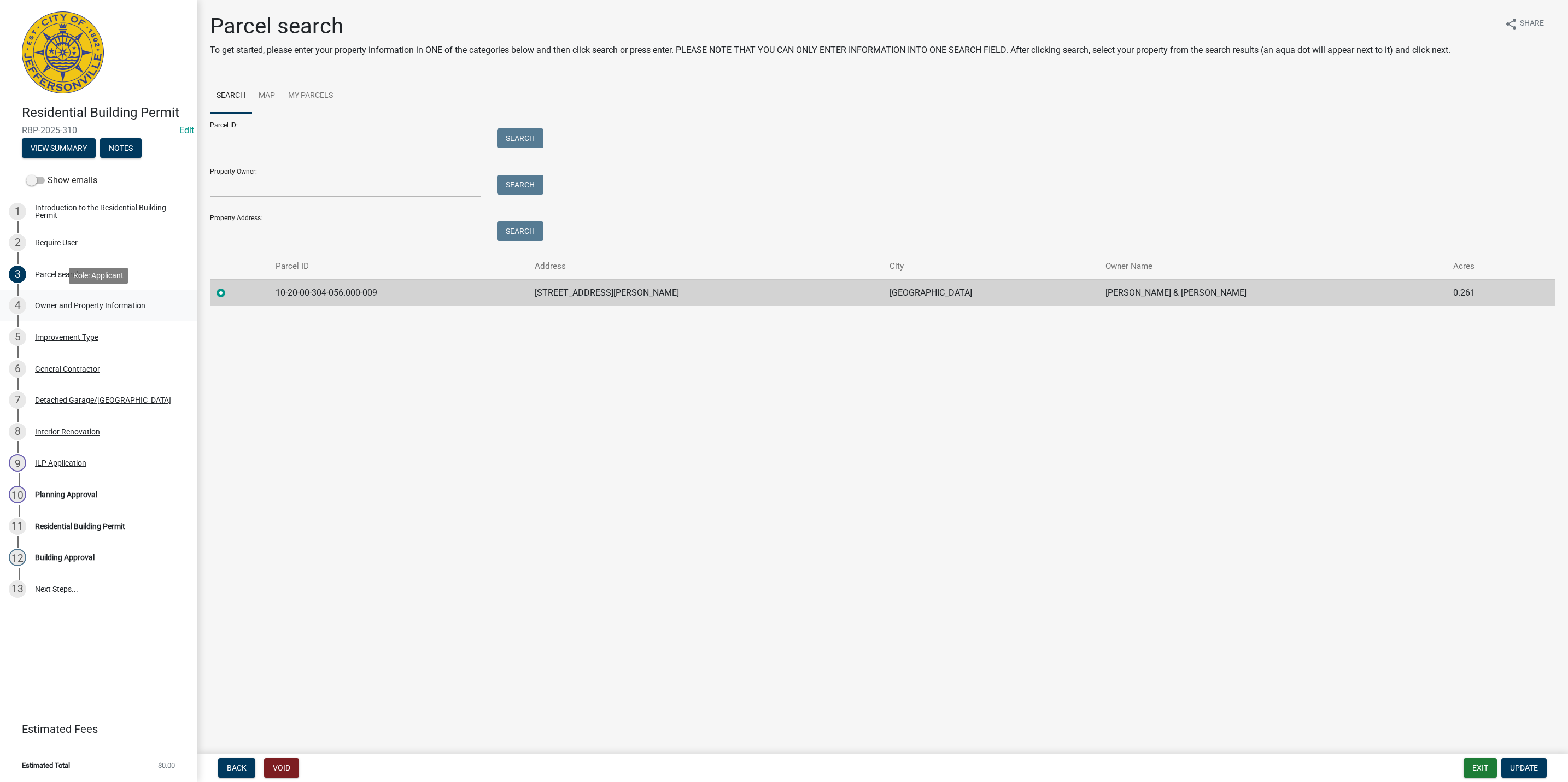
click at [99, 297] on div "4 Owner and Property Information" at bounding box center [94, 305] width 171 height 17
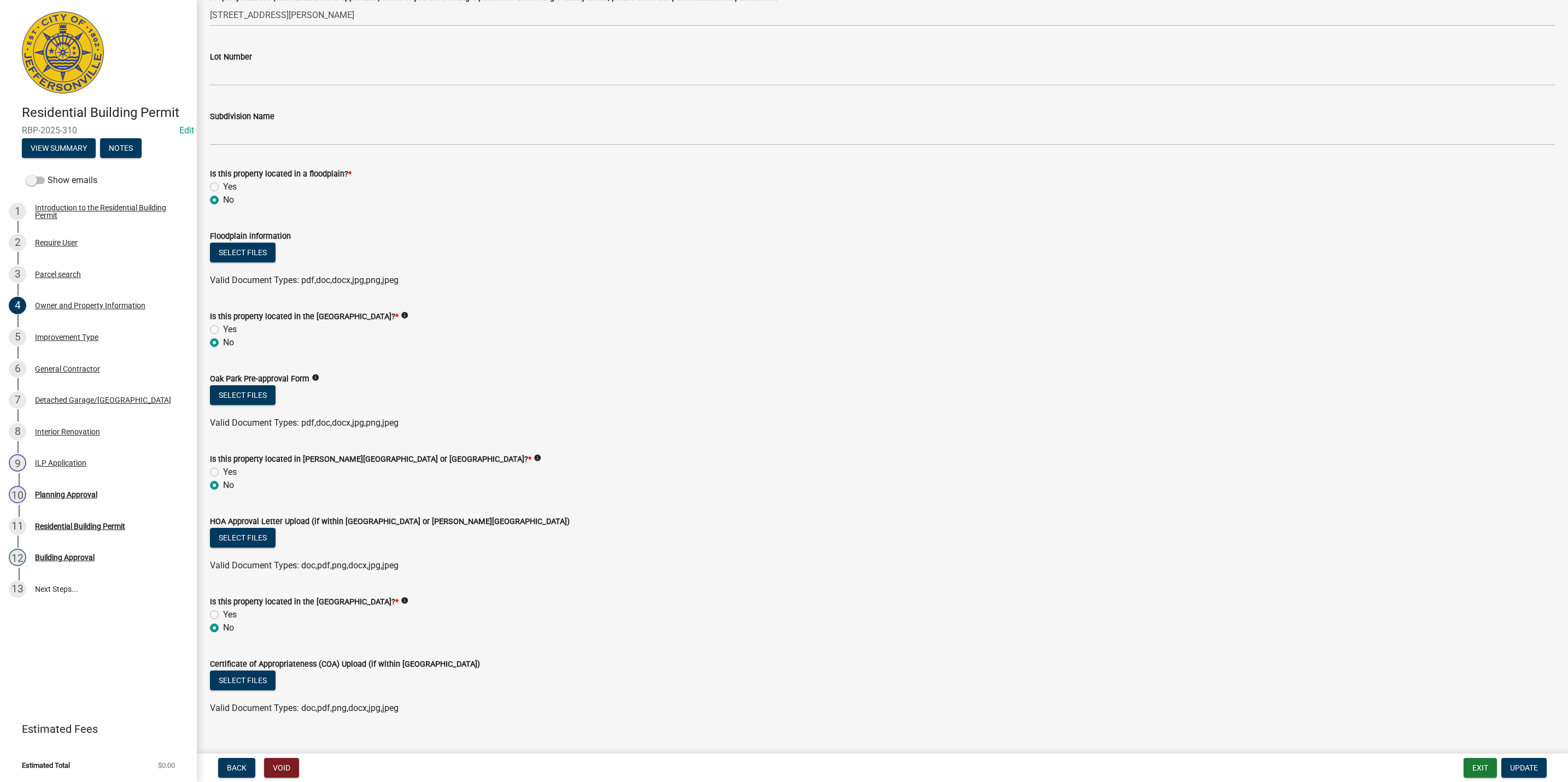
scroll to position [635, 0]
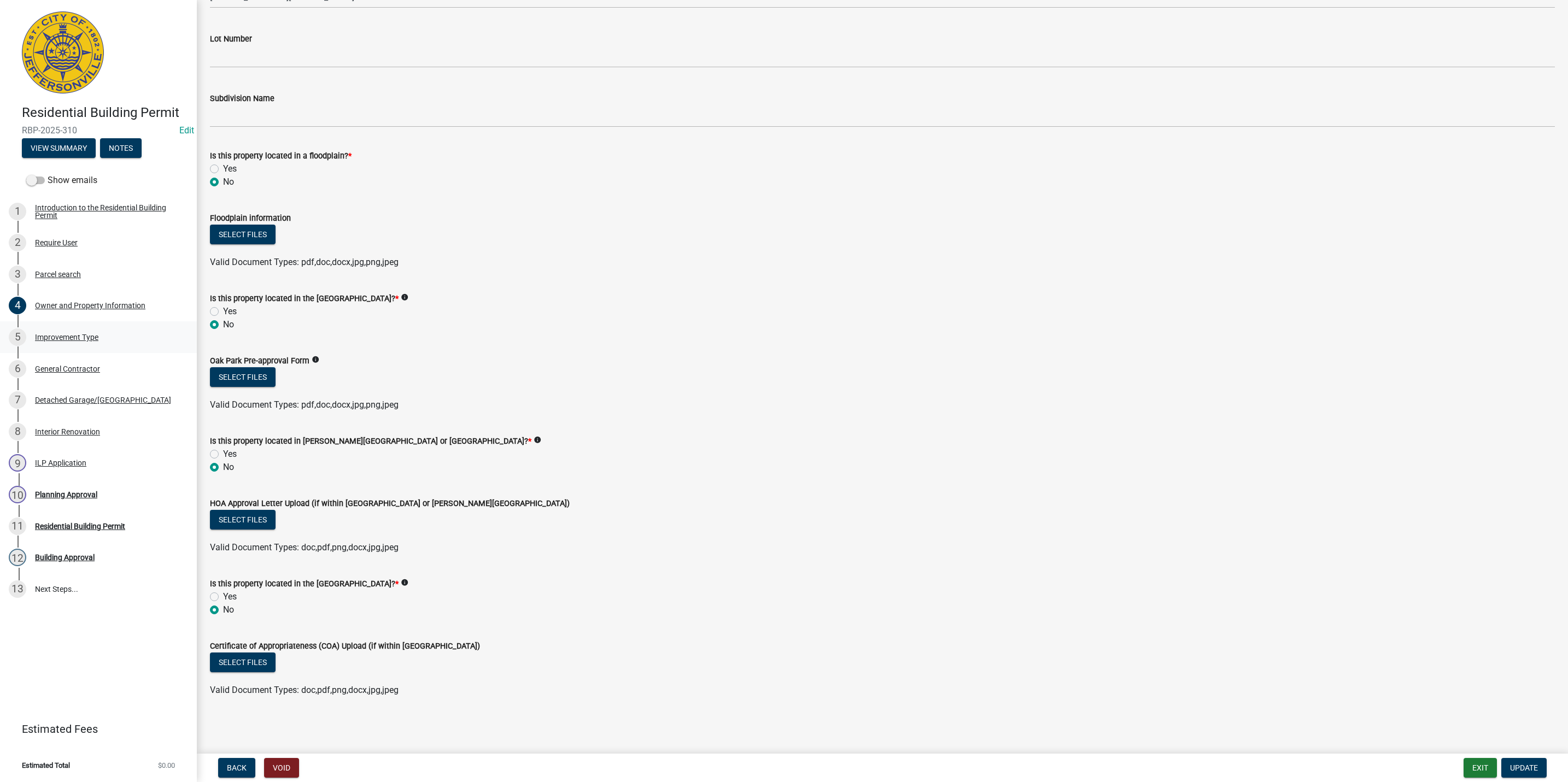
click at [90, 327] on link "5 Improvement Type" at bounding box center [98, 337] width 197 height 32
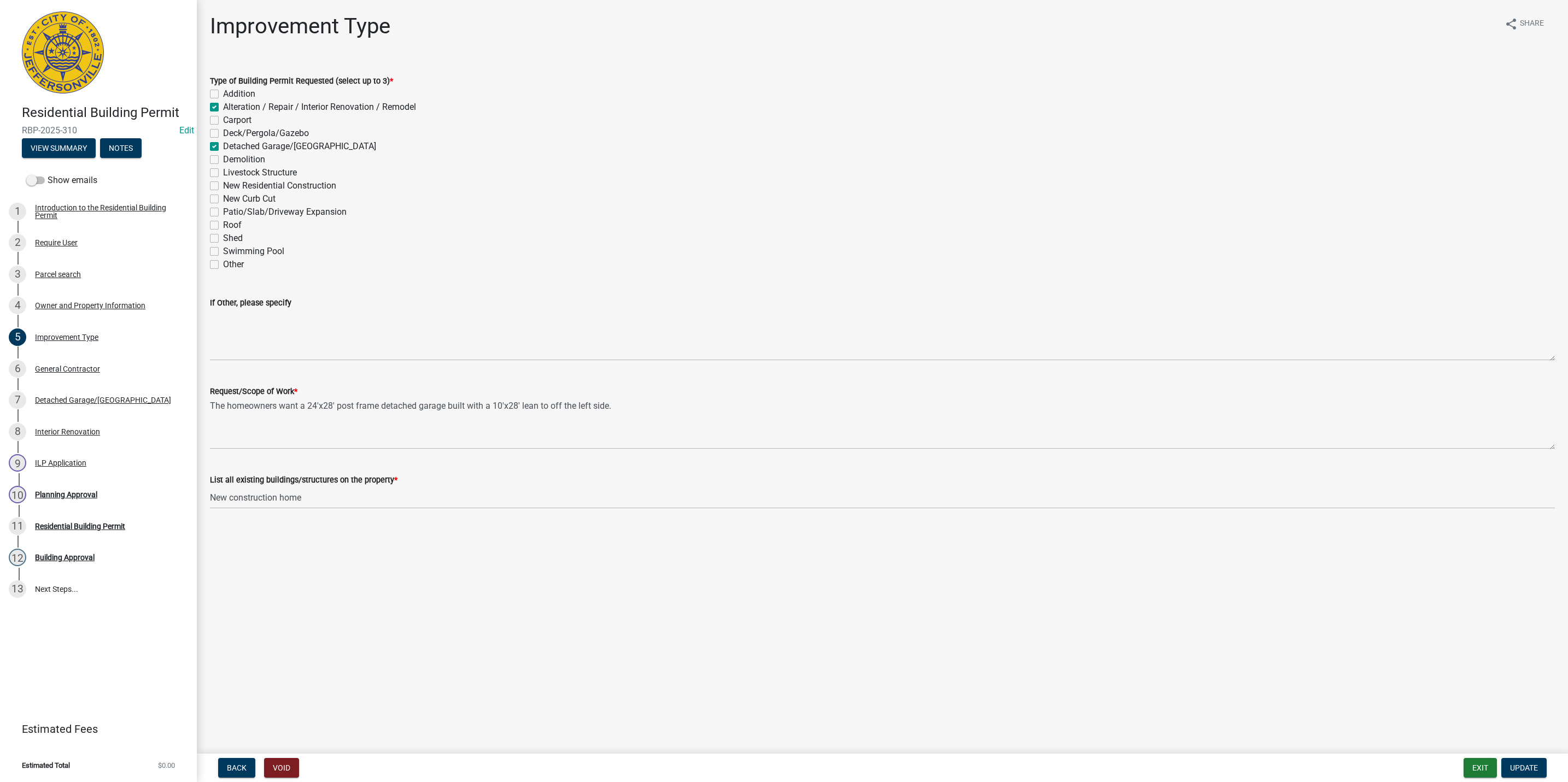
click at [85, 366] on div "General Contractor" at bounding box center [67, 369] width 65 height 8
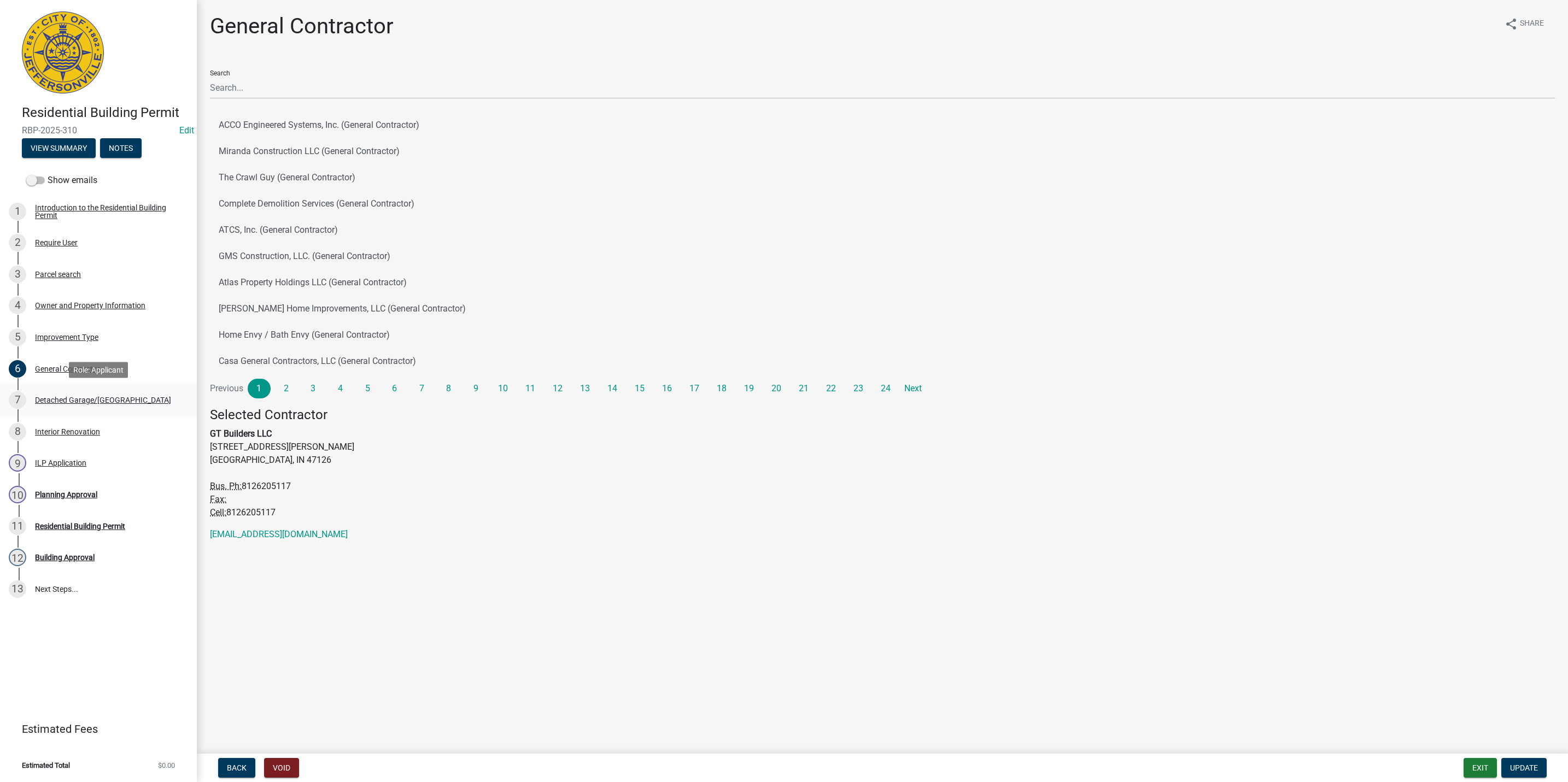
click at [129, 400] on div "7 Detached Garage/[GEOGRAPHIC_DATA]" at bounding box center [94, 400] width 171 height 17
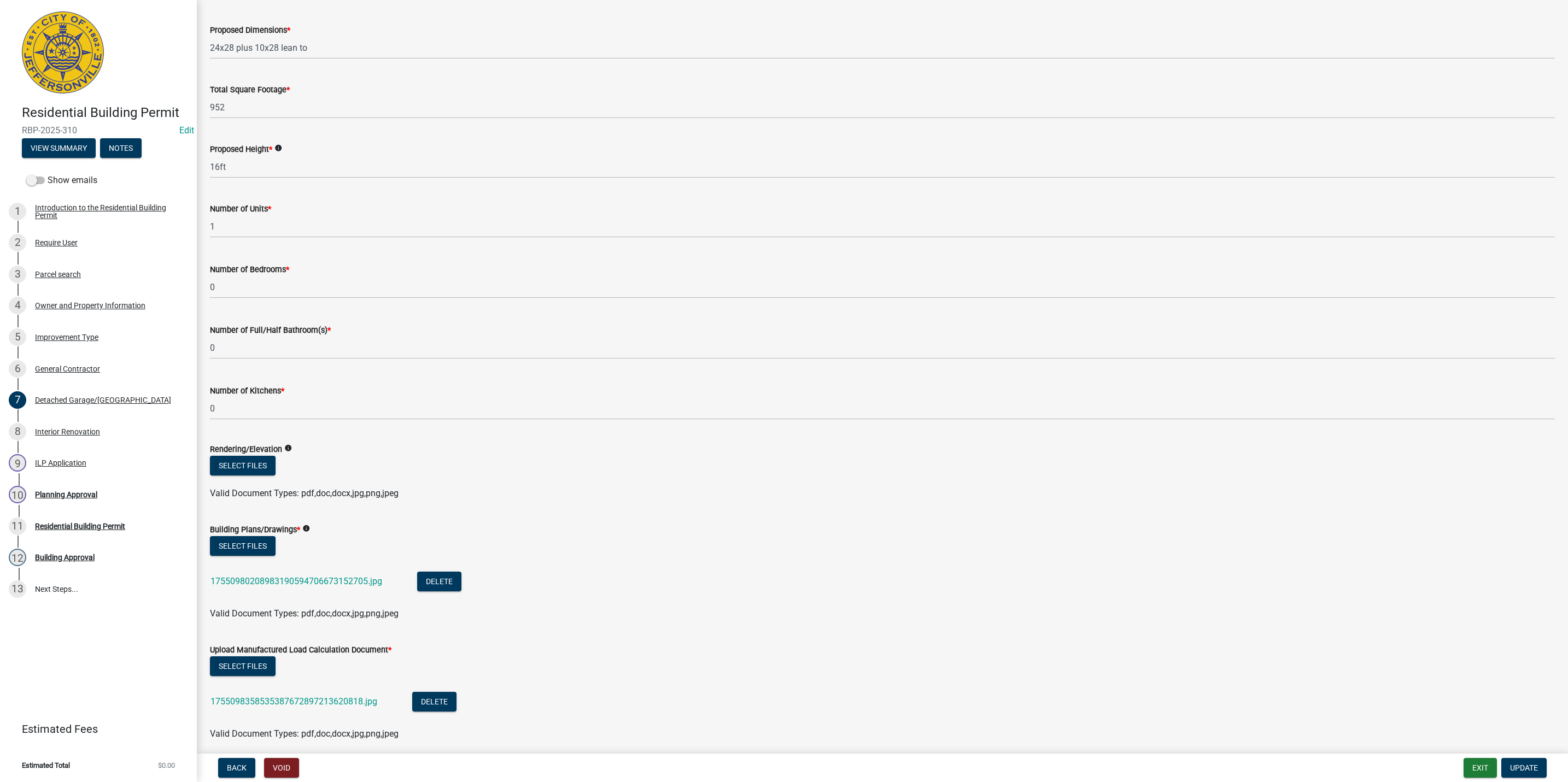
scroll to position [82, 0]
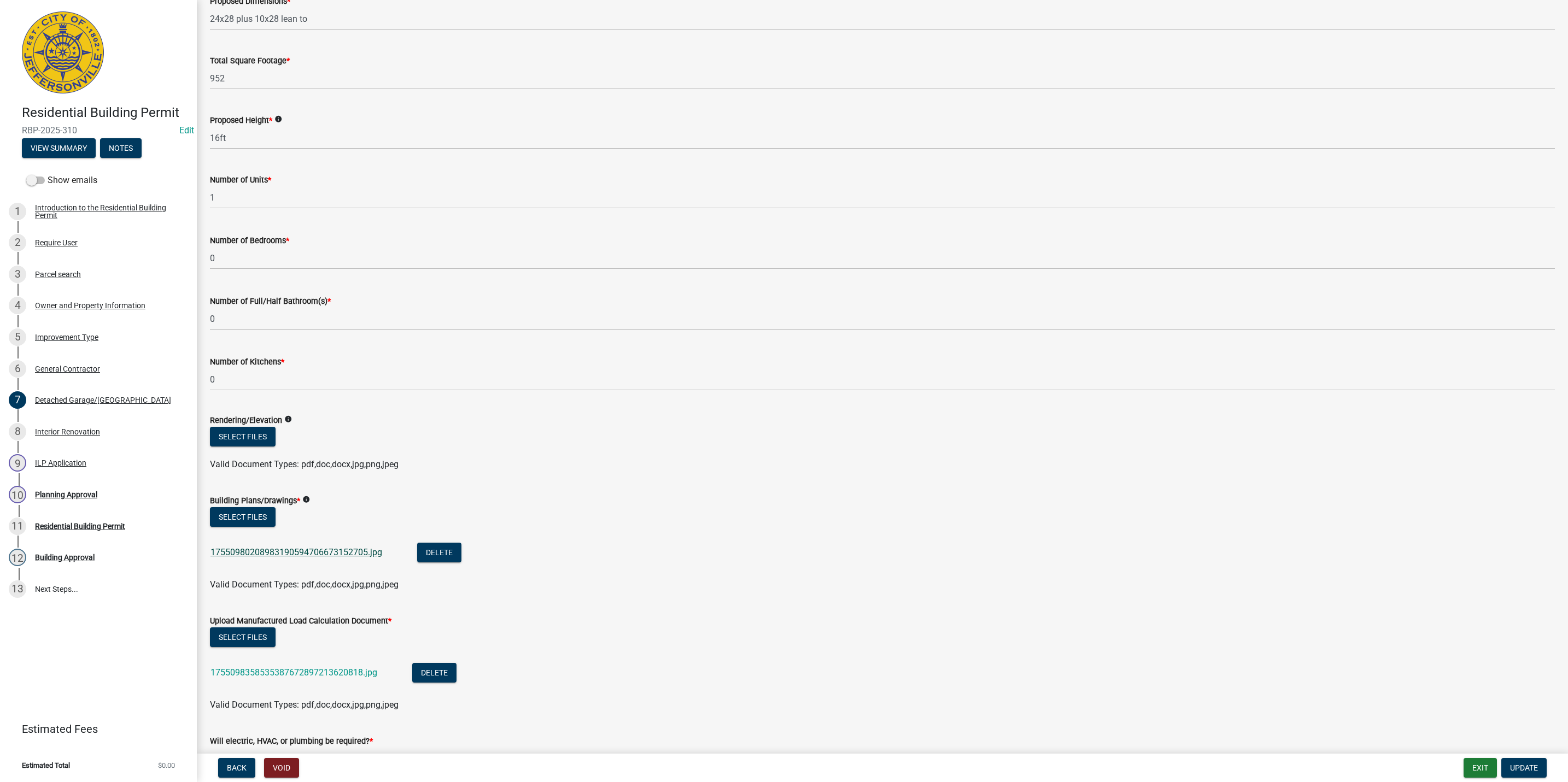
click at [335, 554] on link "17550980208983190594706673152705.jpg" at bounding box center [296, 552] width 171 height 10
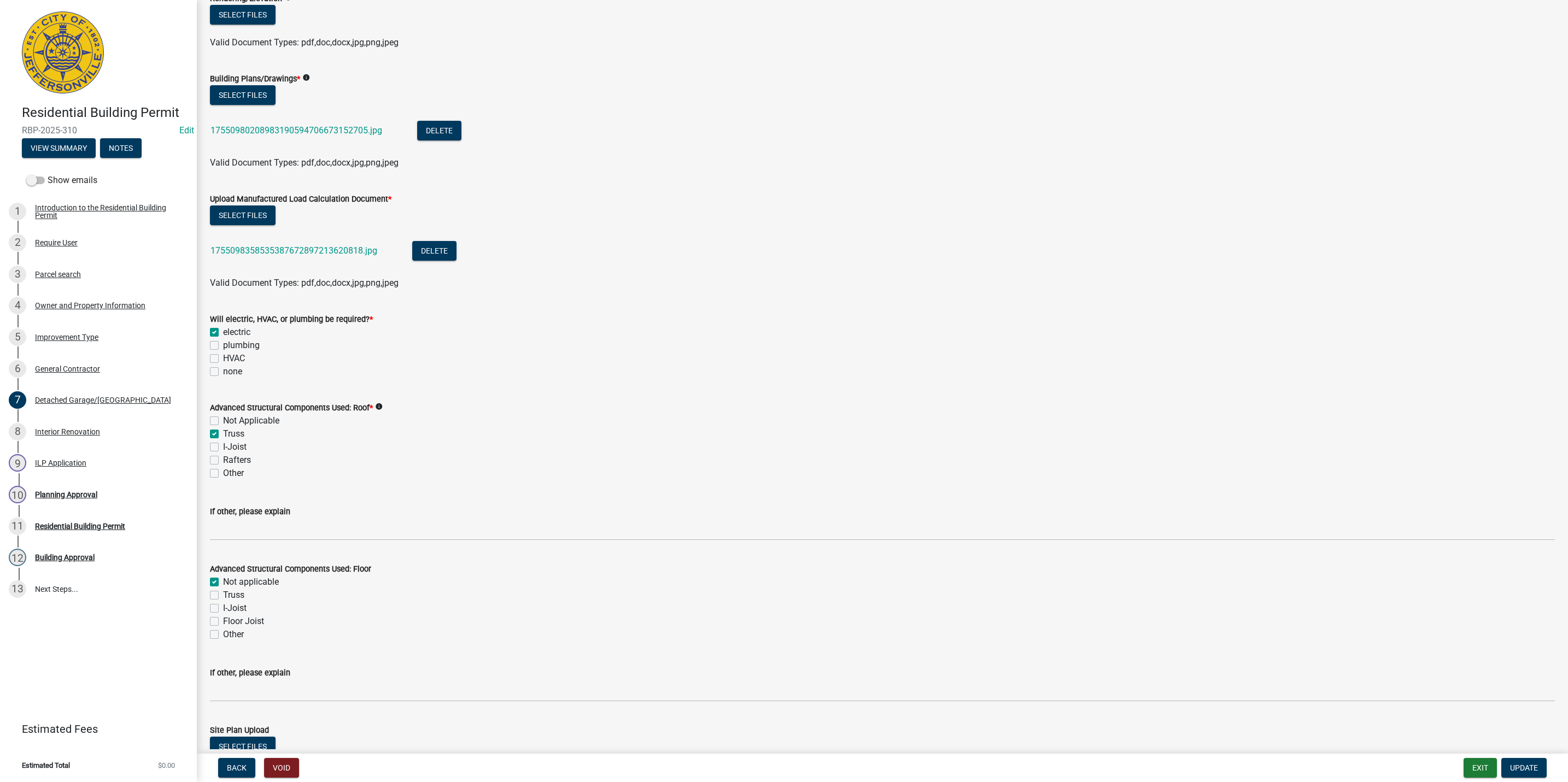
scroll to position [656, 0]
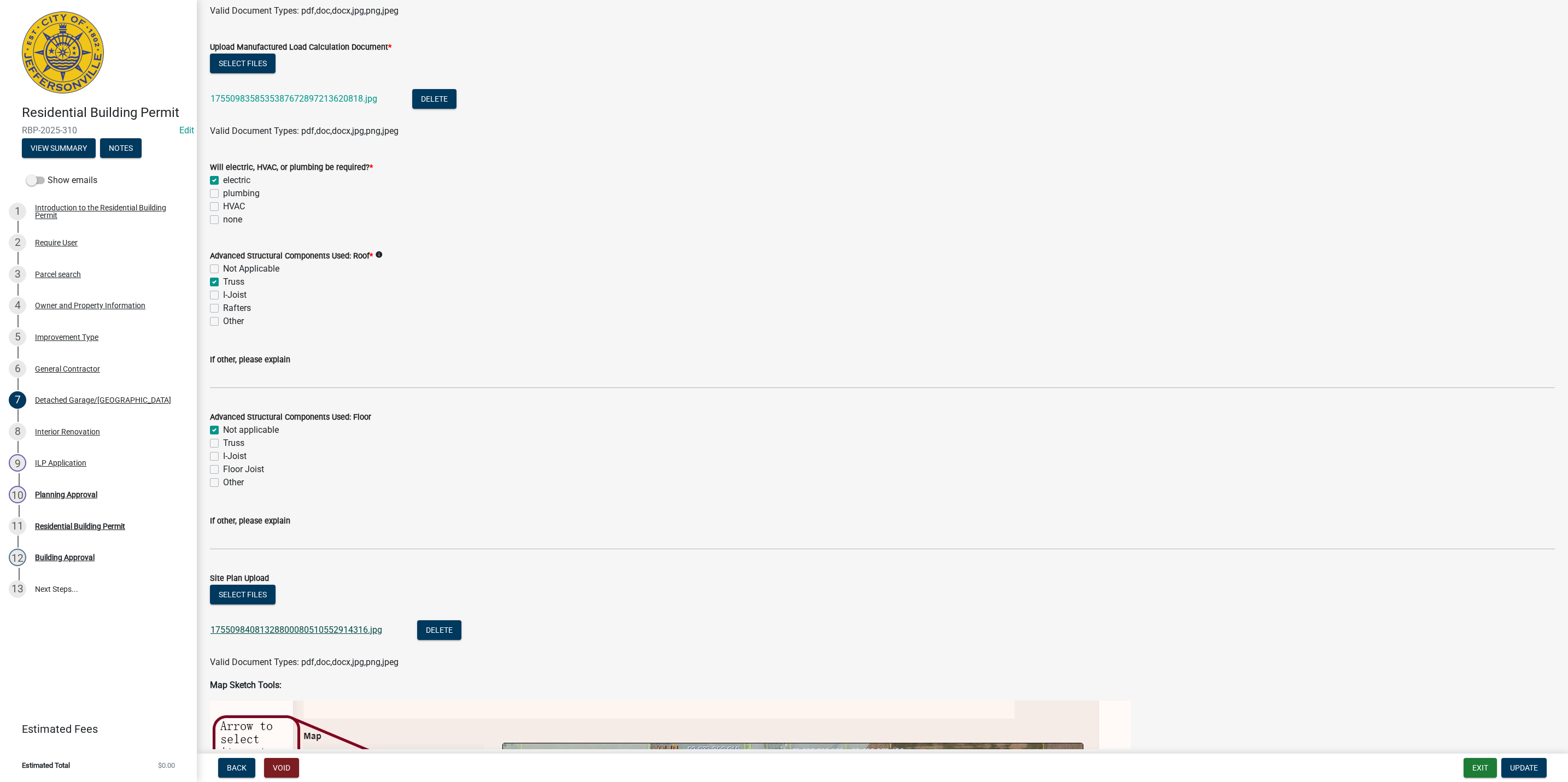
click at [286, 625] on link "17550984081328800080510552914316.jpg" at bounding box center [296, 629] width 171 height 10
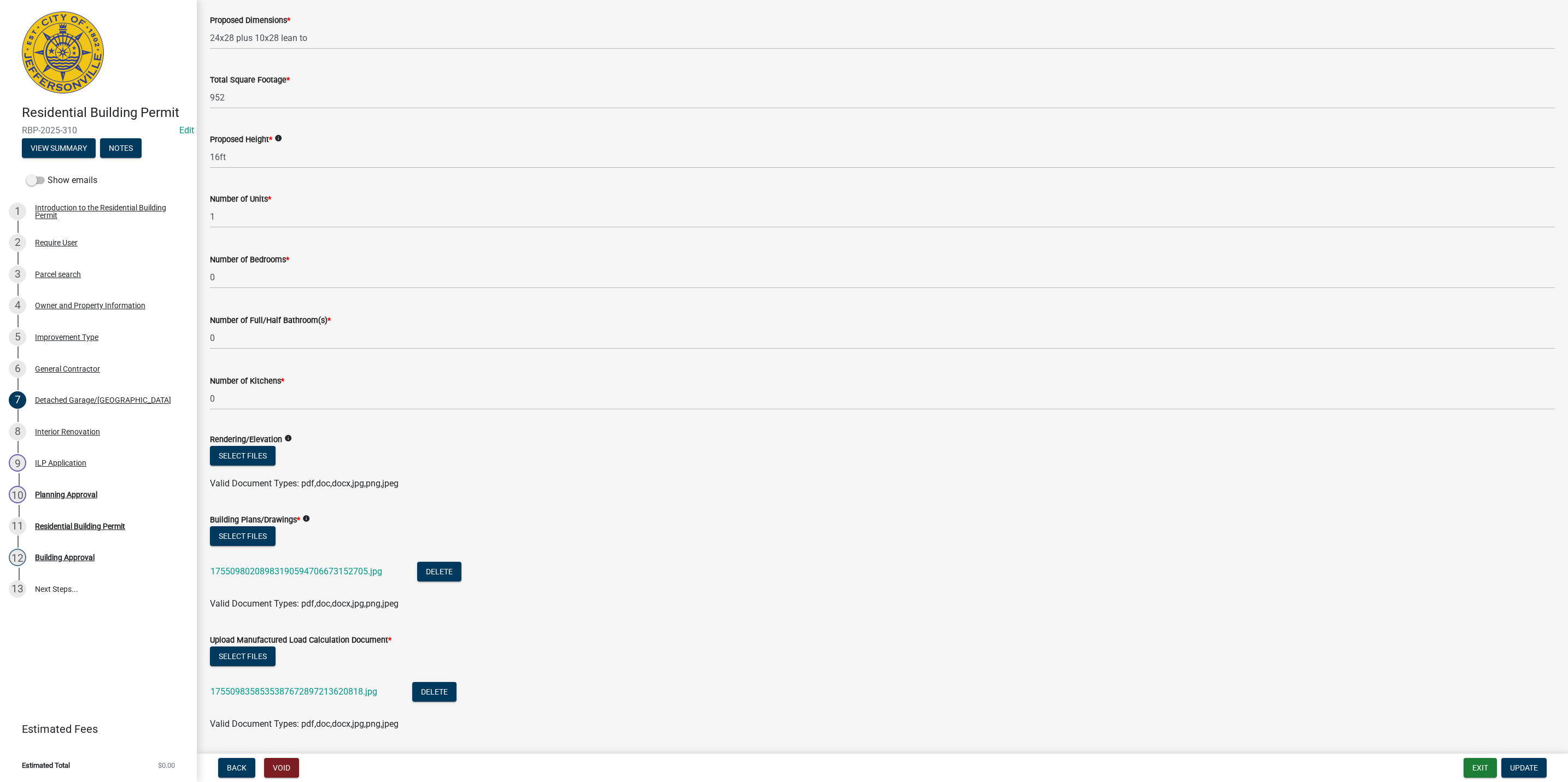
scroll to position [61, 0]
click at [67, 431] on div "Interior Renovation" at bounding box center [67, 431] width 65 height 8
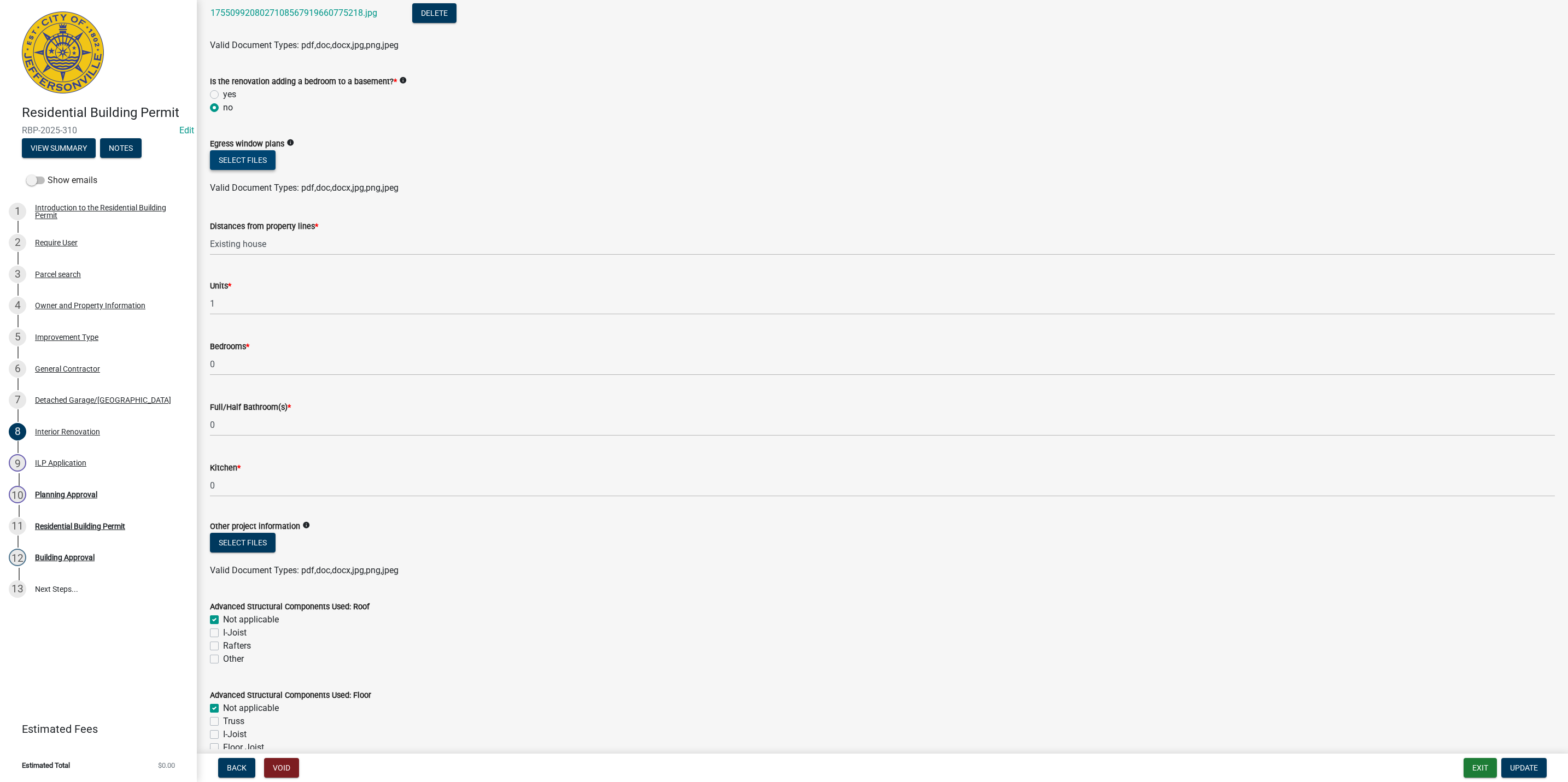
scroll to position [0, 0]
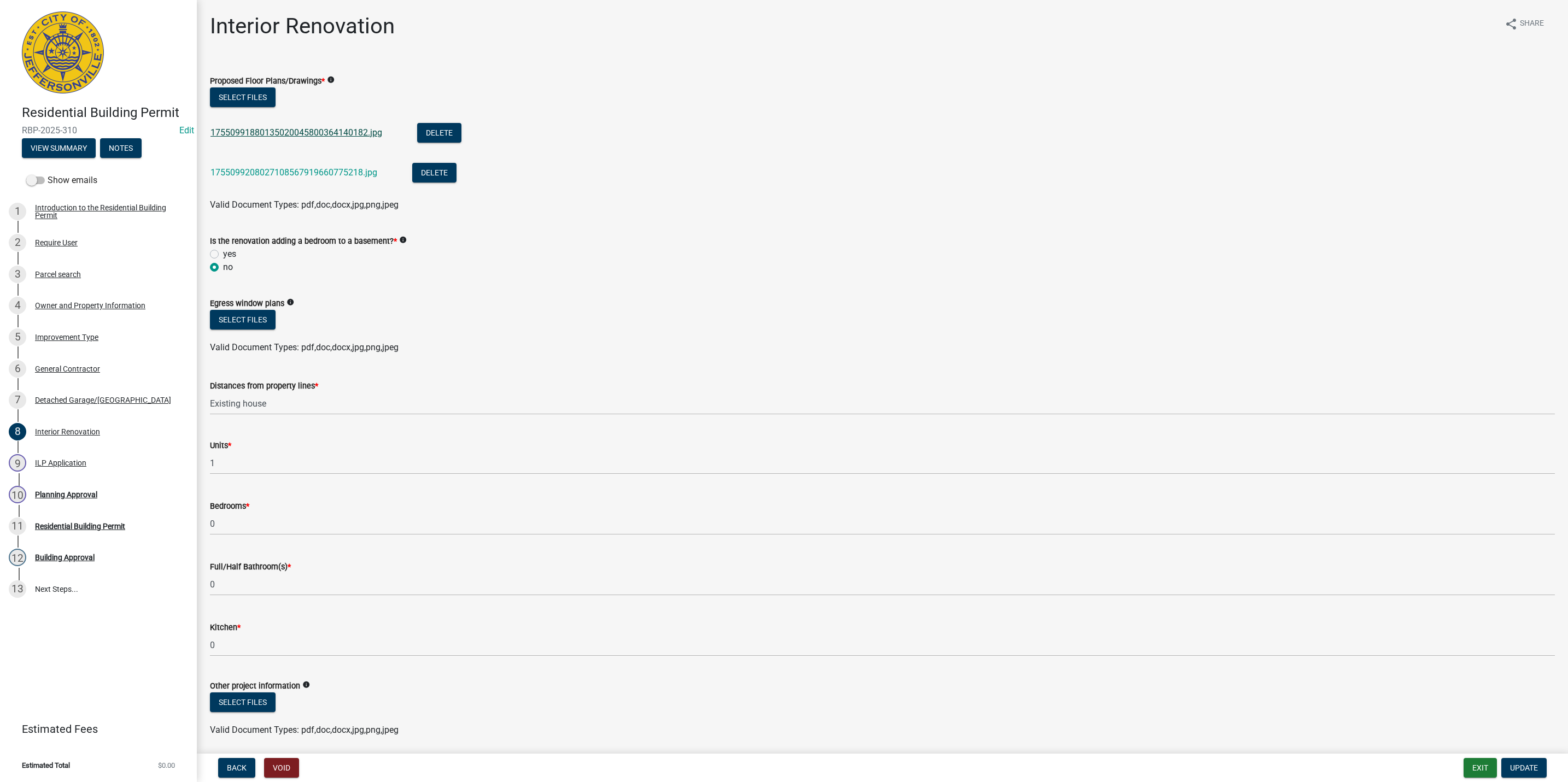
click at [285, 129] on link "17550991880135020045800364140182.jpg" at bounding box center [296, 133] width 171 height 10
click at [277, 164] on div "1755099208027108567919660775218.jpg" at bounding box center [302, 174] width 184 height 23
click at [278, 169] on link "1755099208027108567919660775218.jpg" at bounding box center [294, 172] width 167 height 10
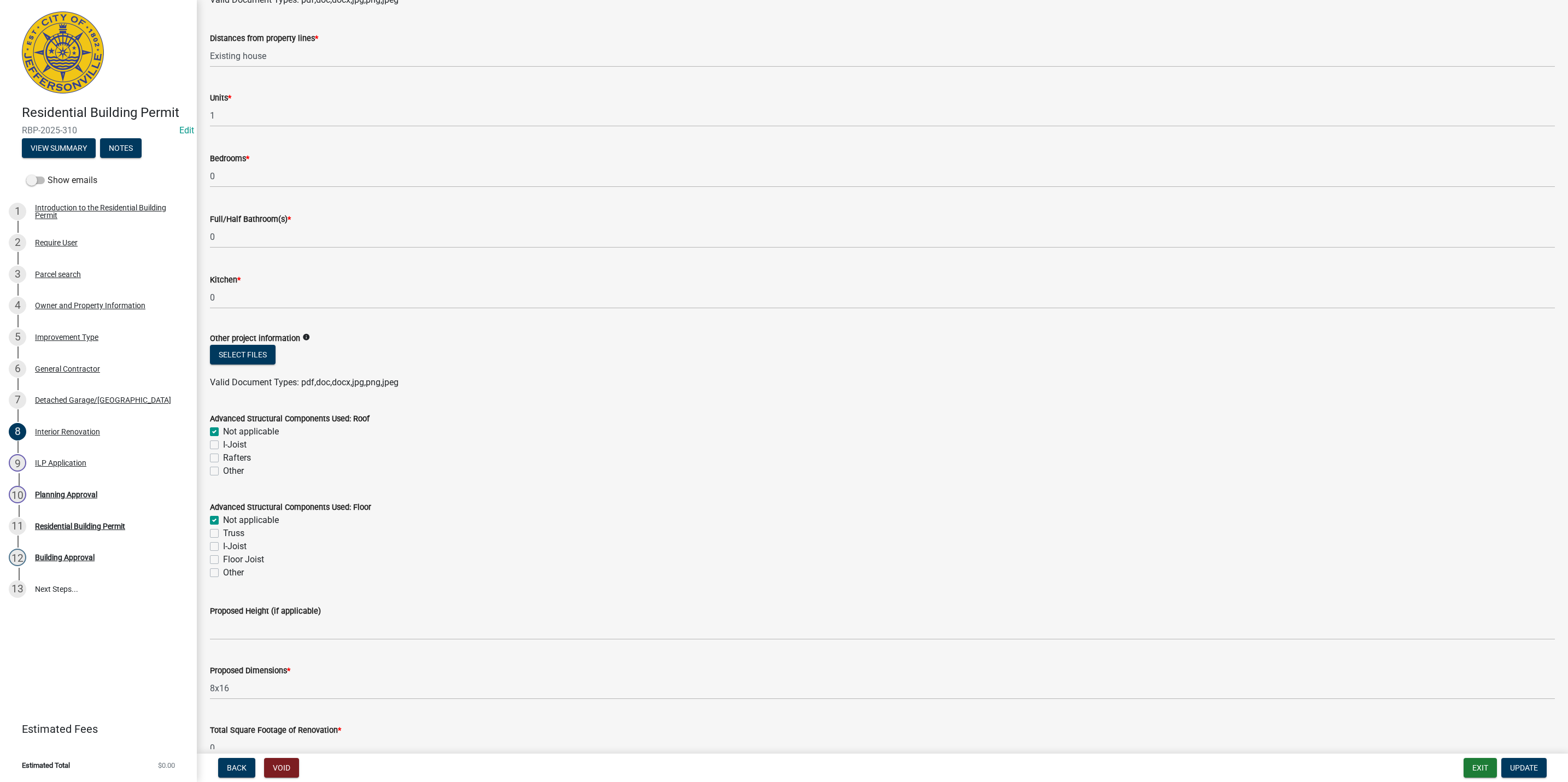
scroll to position [408, 0]
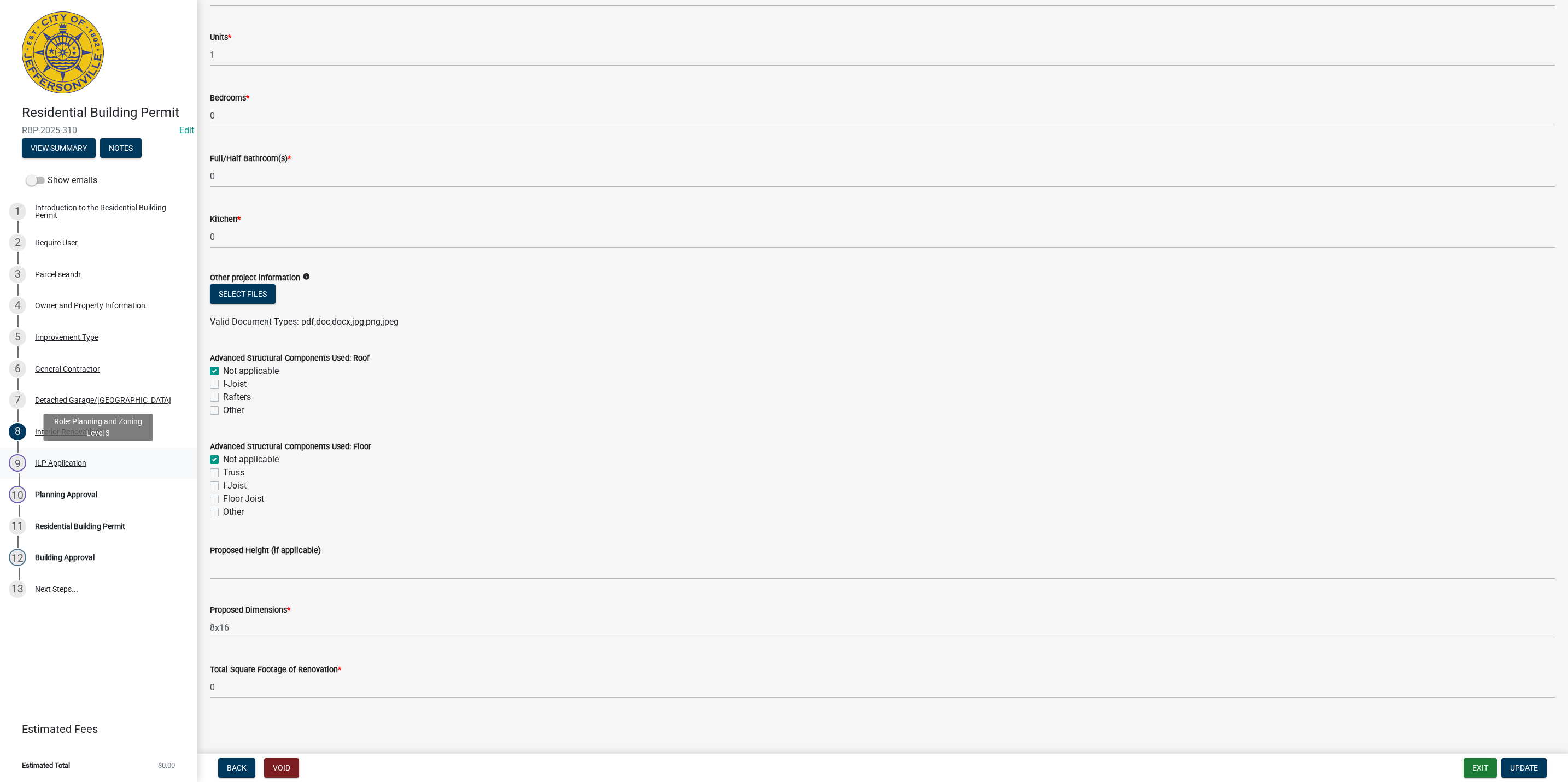
click at [97, 455] on div "9 ILP Application" at bounding box center [94, 462] width 171 height 17
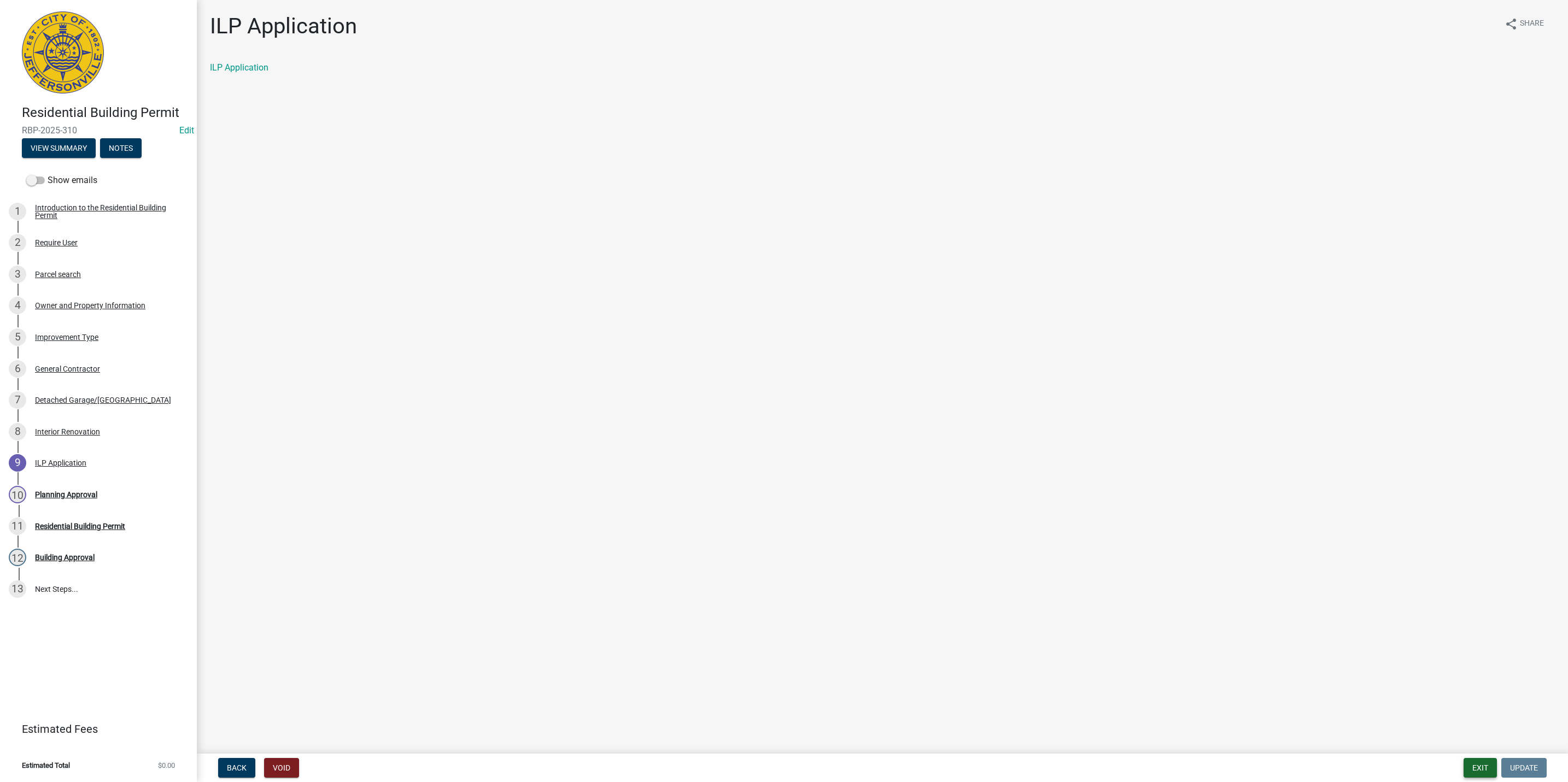
click at [1474, 762] on button "Exit" at bounding box center [1480, 768] width 34 height 19
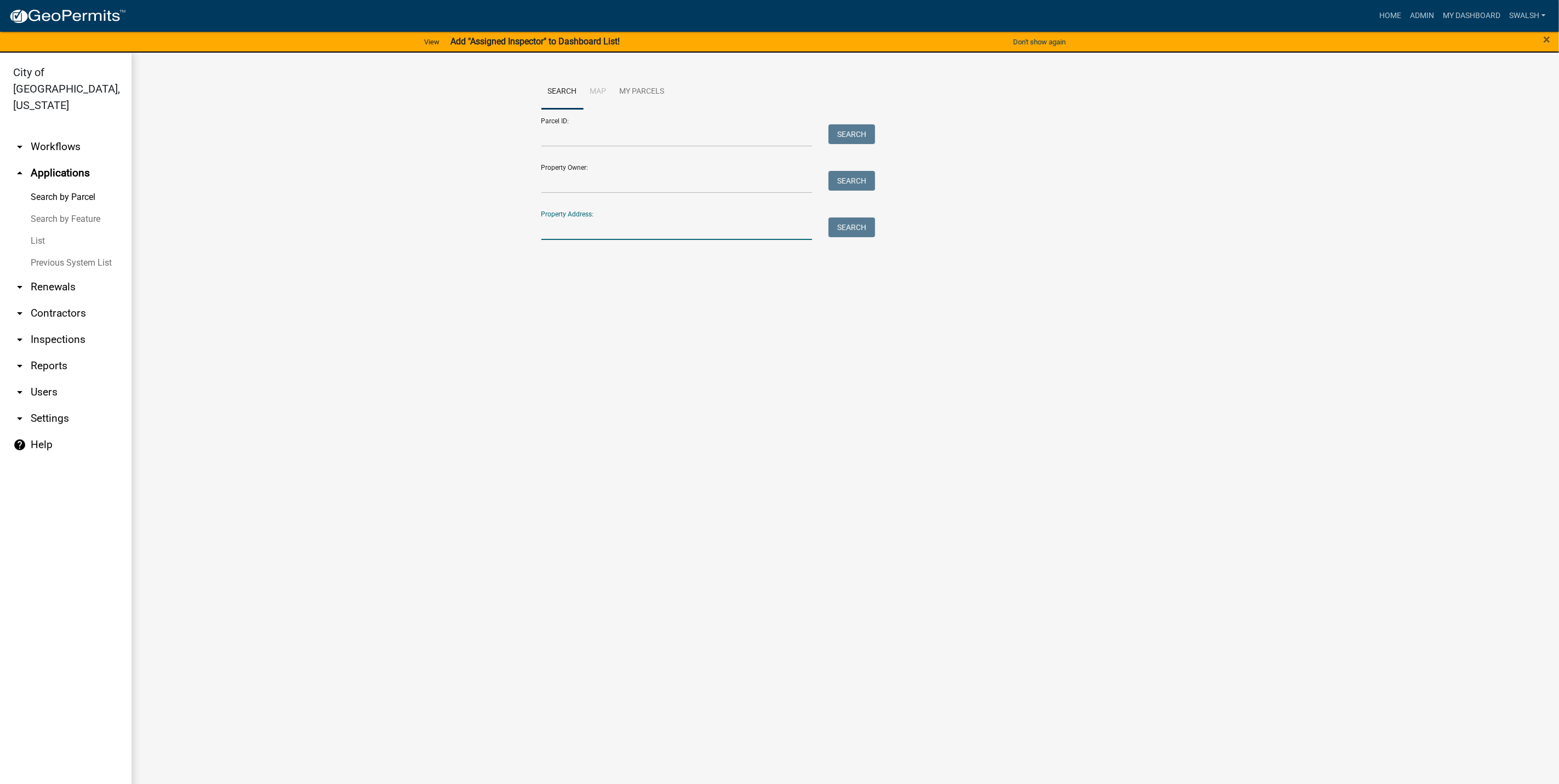
click at [581, 232] on input "Property Address:" at bounding box center [677, 228] width 271 height 23
type input "231 [PERSON_NAME]"
click at [836, 239] on div "Search" at bounding box center [849, 228] width 58 height 23
click at [836, 235] on button "Search" at bounding box center [852, 227] width 47 height 19
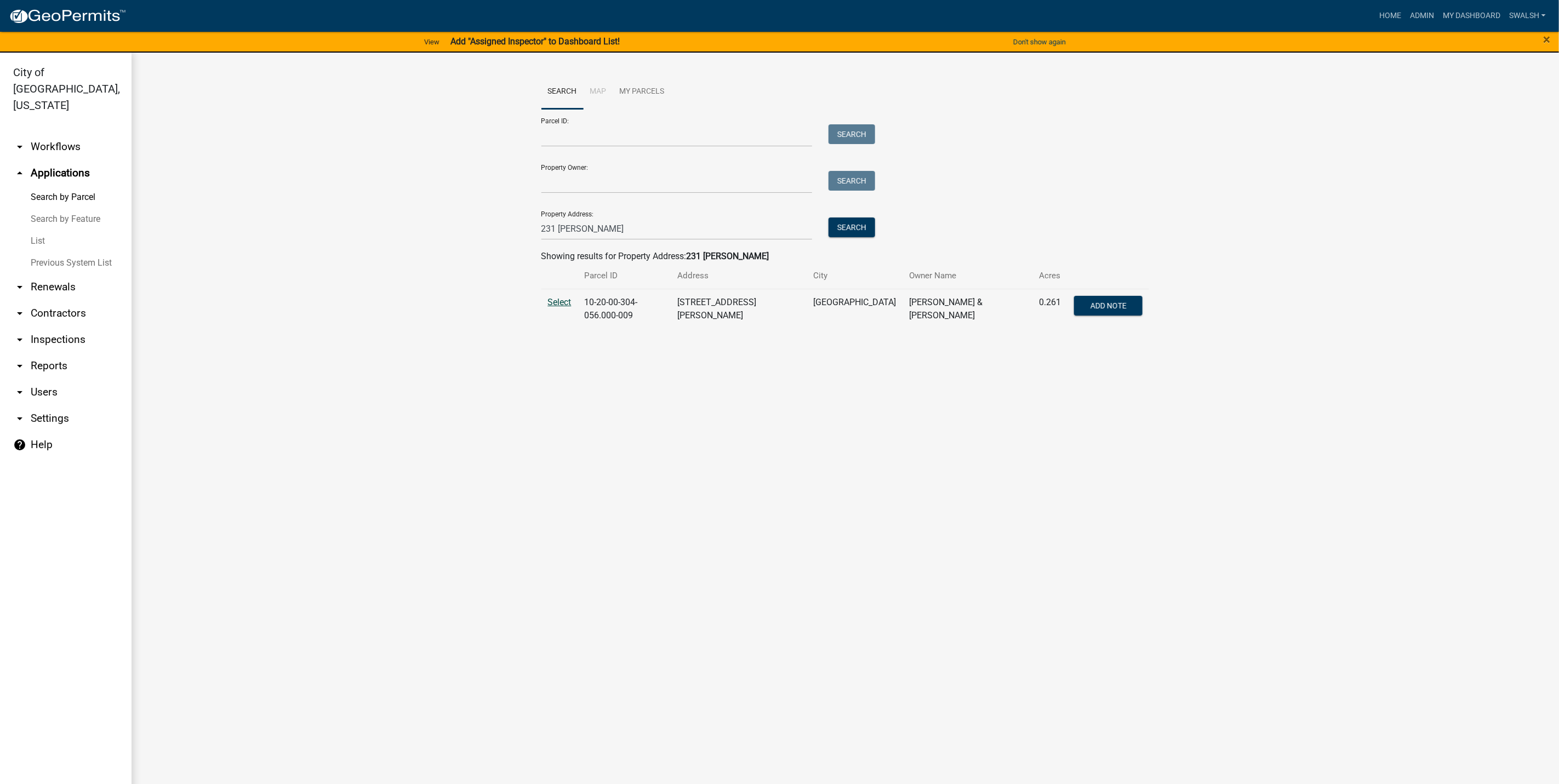
click at [553, 302] on span "Select" at bounding box center [560, 302] width 23 height 10
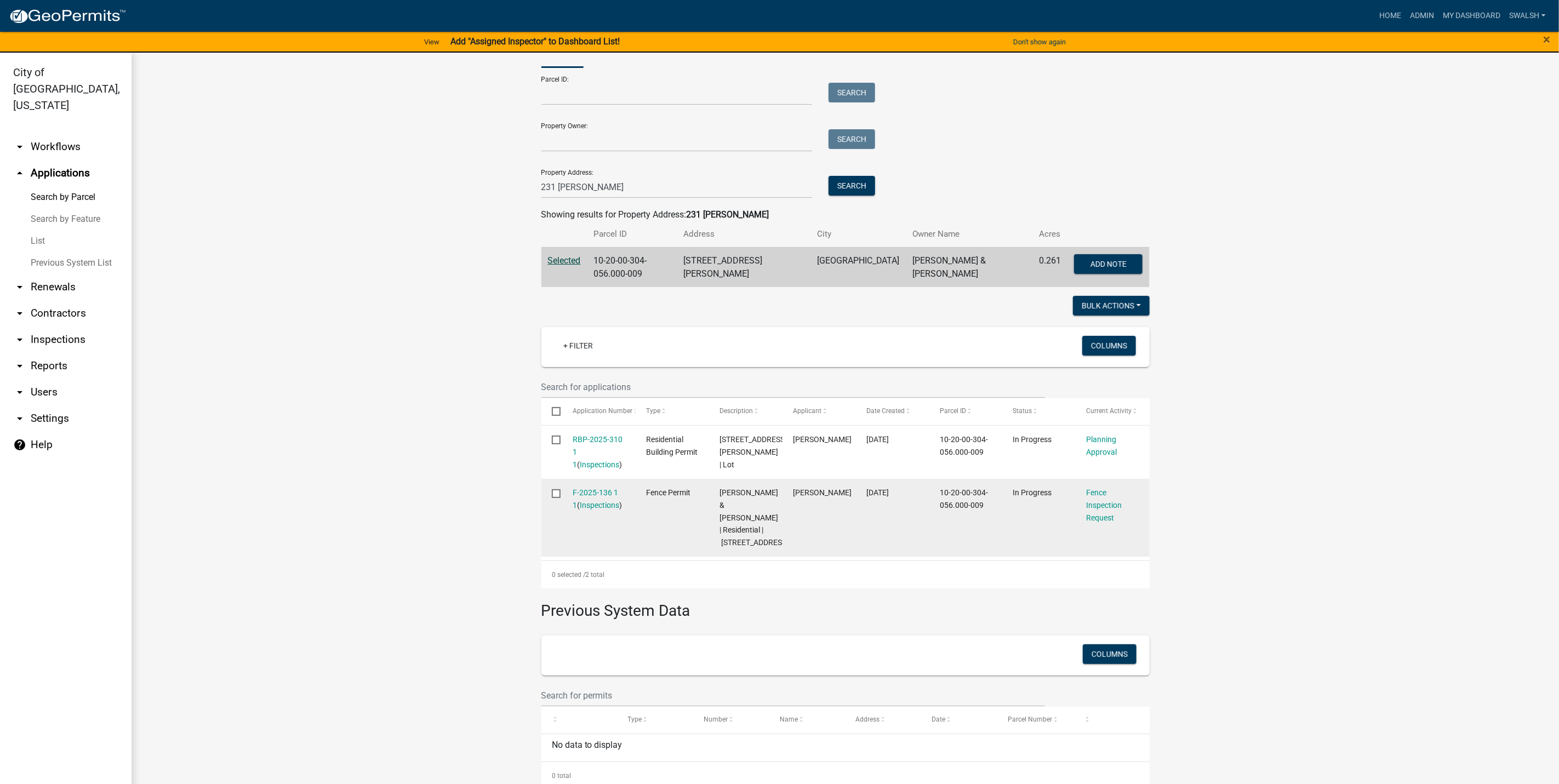
scroll to position [65, 0]
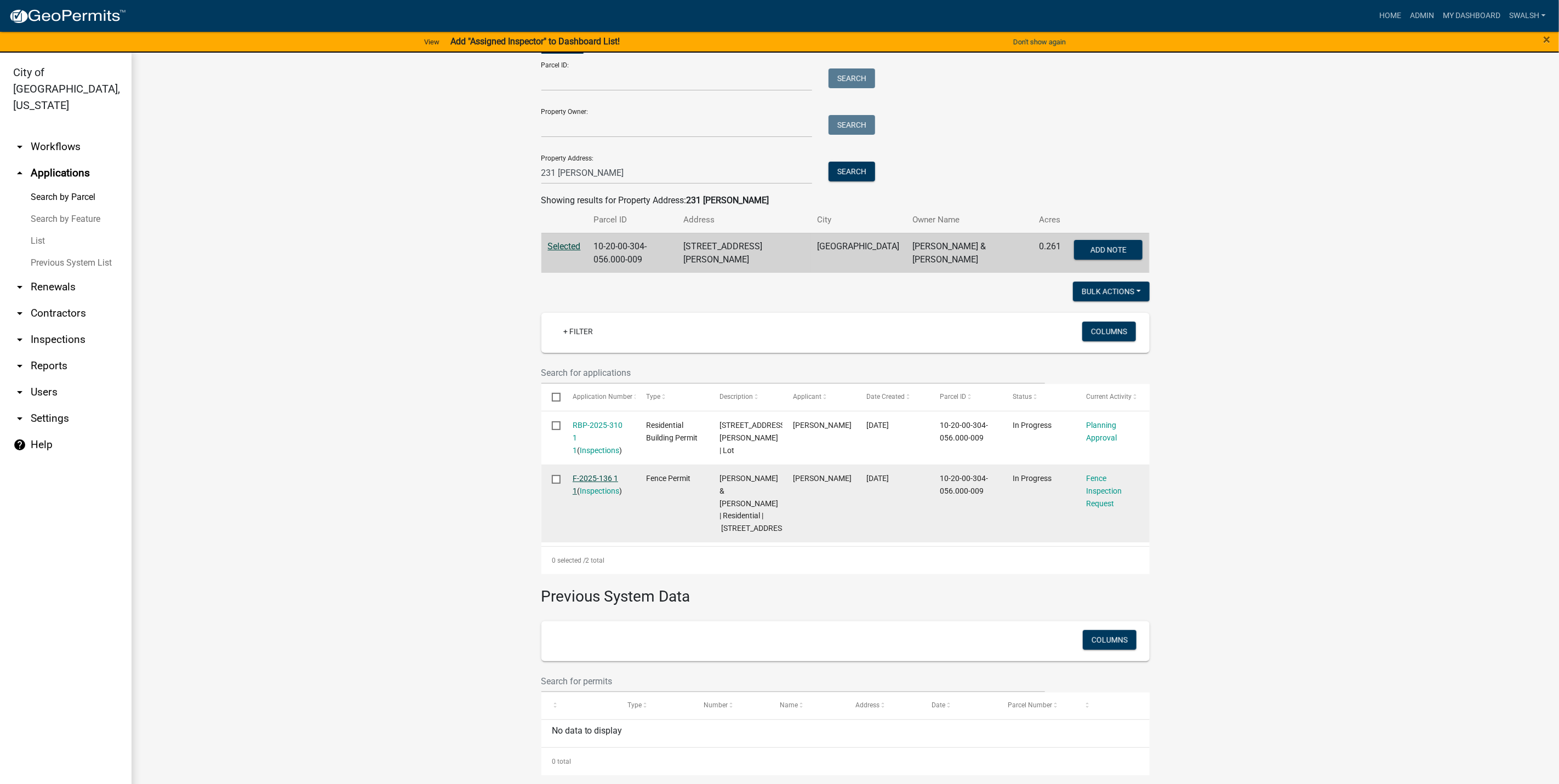
click at [573, 475] on link "F-2025-136 1 1" at bounding box center [596, 484] width 45 height 21
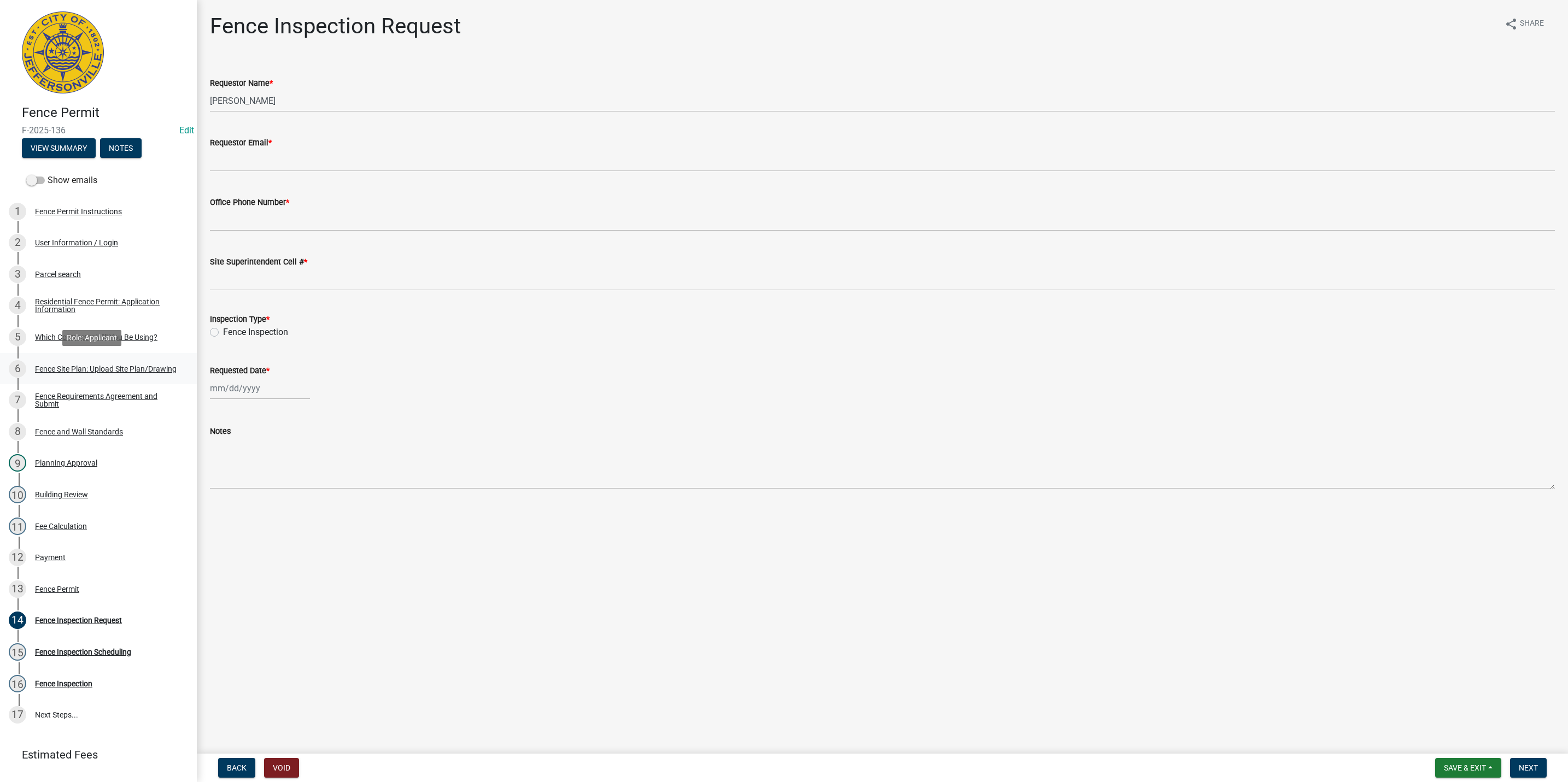
click at [120, 367] on div "Fence Site Plan: Upload Site Plan/Drawing" at bounding box center [105, 369] width 142 height 8
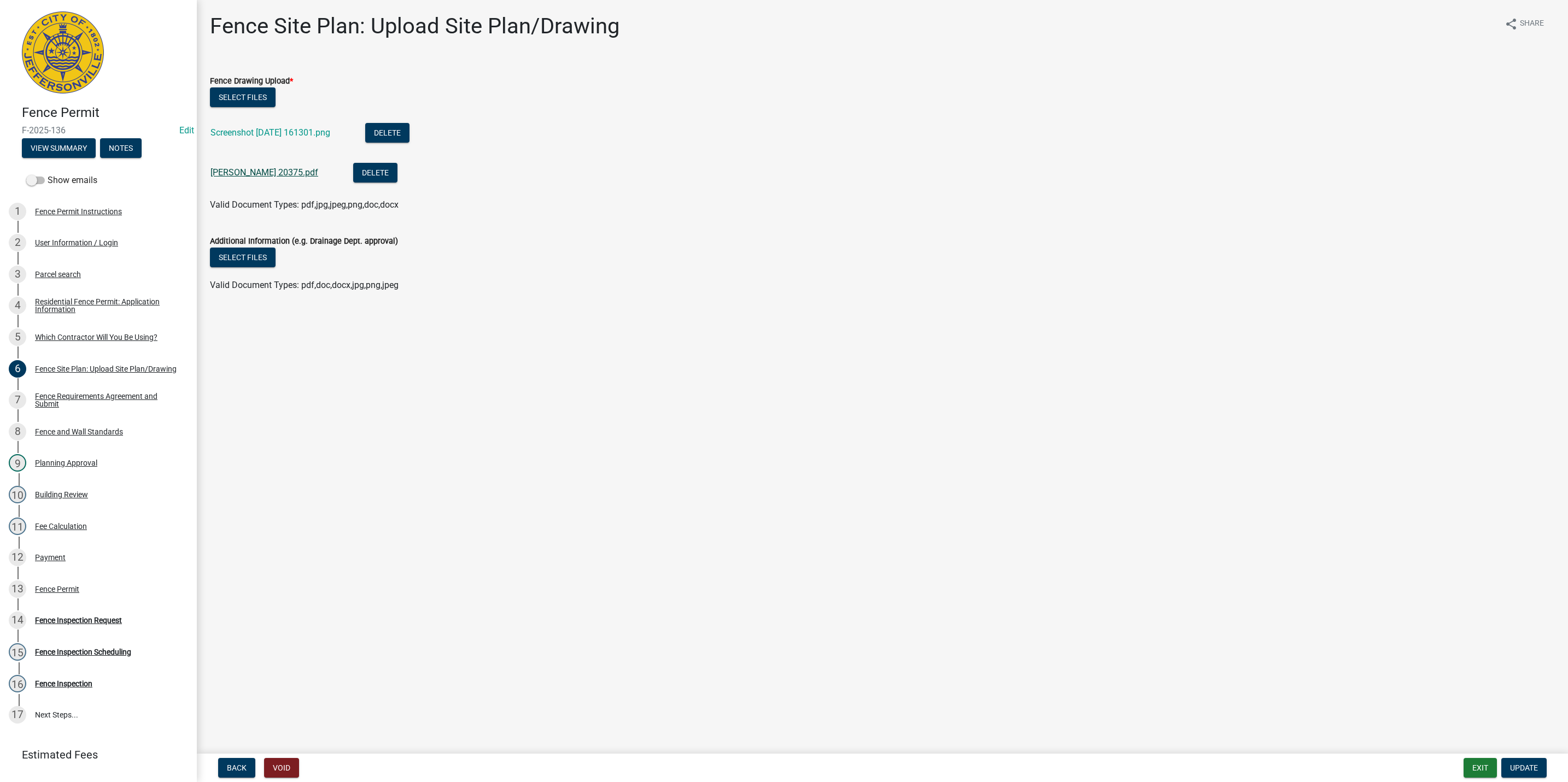
click at [255, 167] on link "[PERSON_NAME] 20375.pdf" at bounding box center [264, 172] width 107 height 10
click at [293, 129] on link "Screenshot [DATE] 161301.png" at bounding box center [270, 133] width 120 height 10
click at [1488, 768] on button "Exit" at bounding box center [1480, 768] width 34 height 19
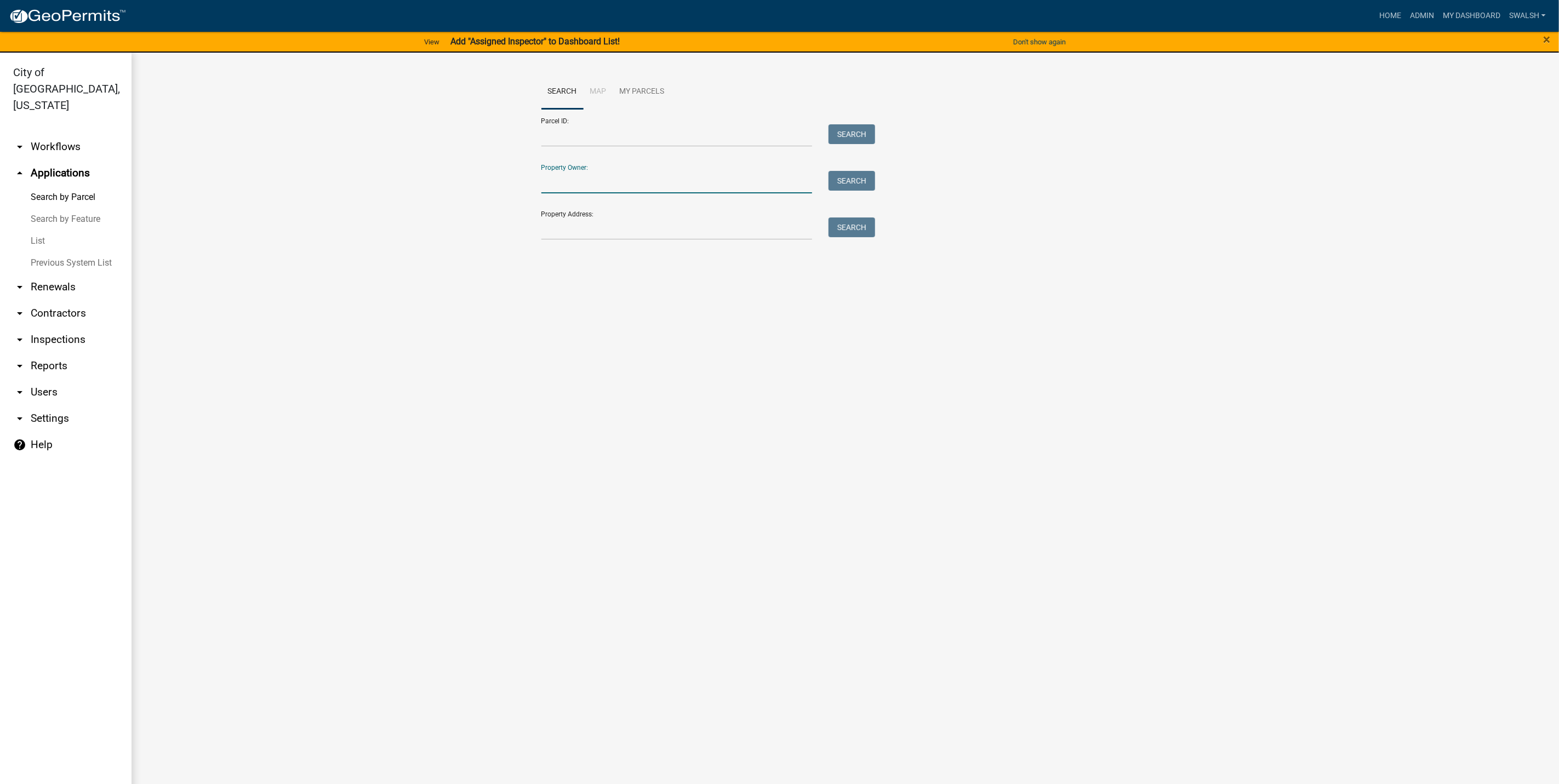
click at [609, 189] on input "Property Owner:" at bounding box center [677, 182] width 271 height 23
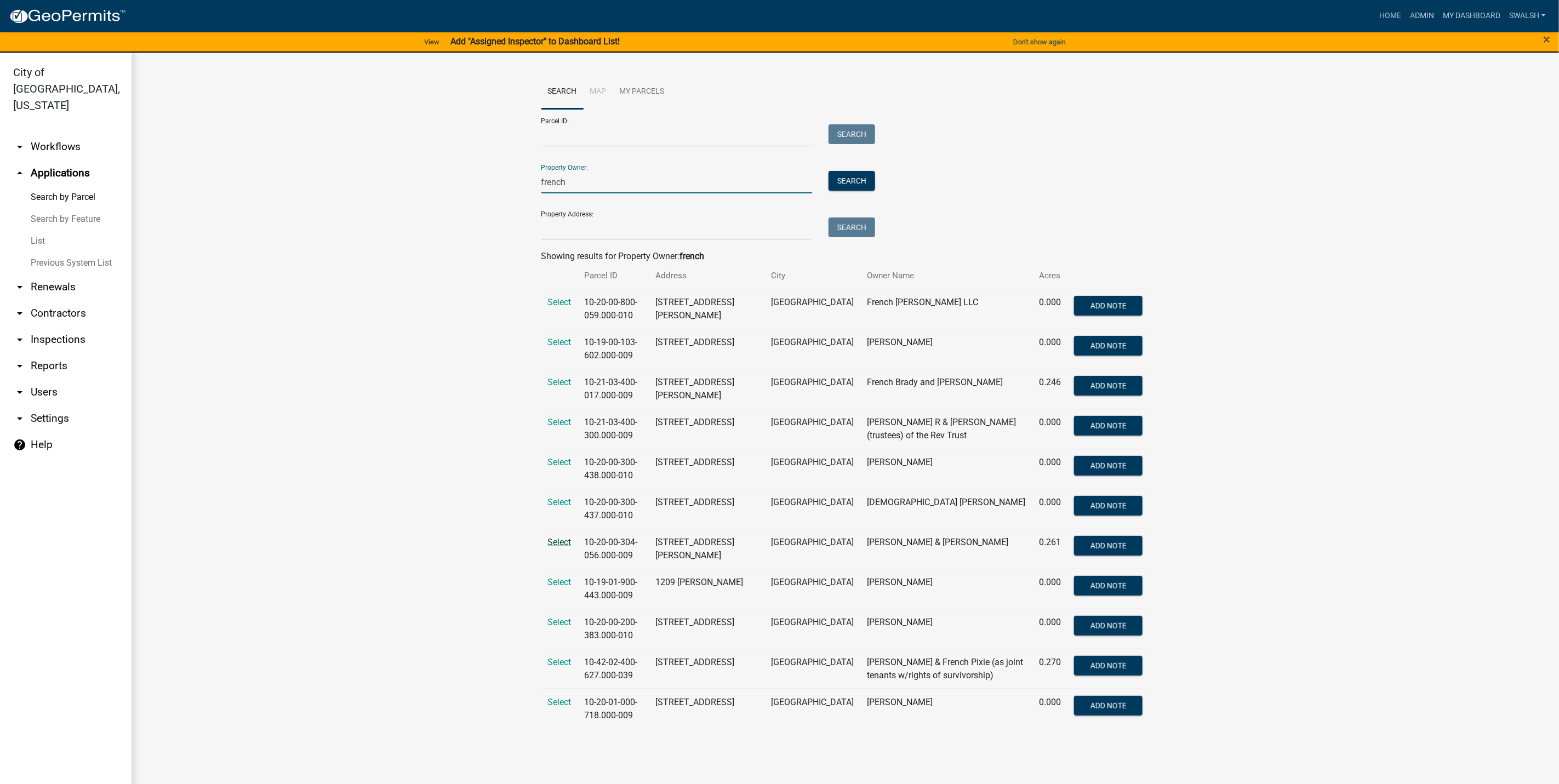
type input "french"
click at [563, 538] on span "Select" at bounding box center [560, 542] width 23 height 10
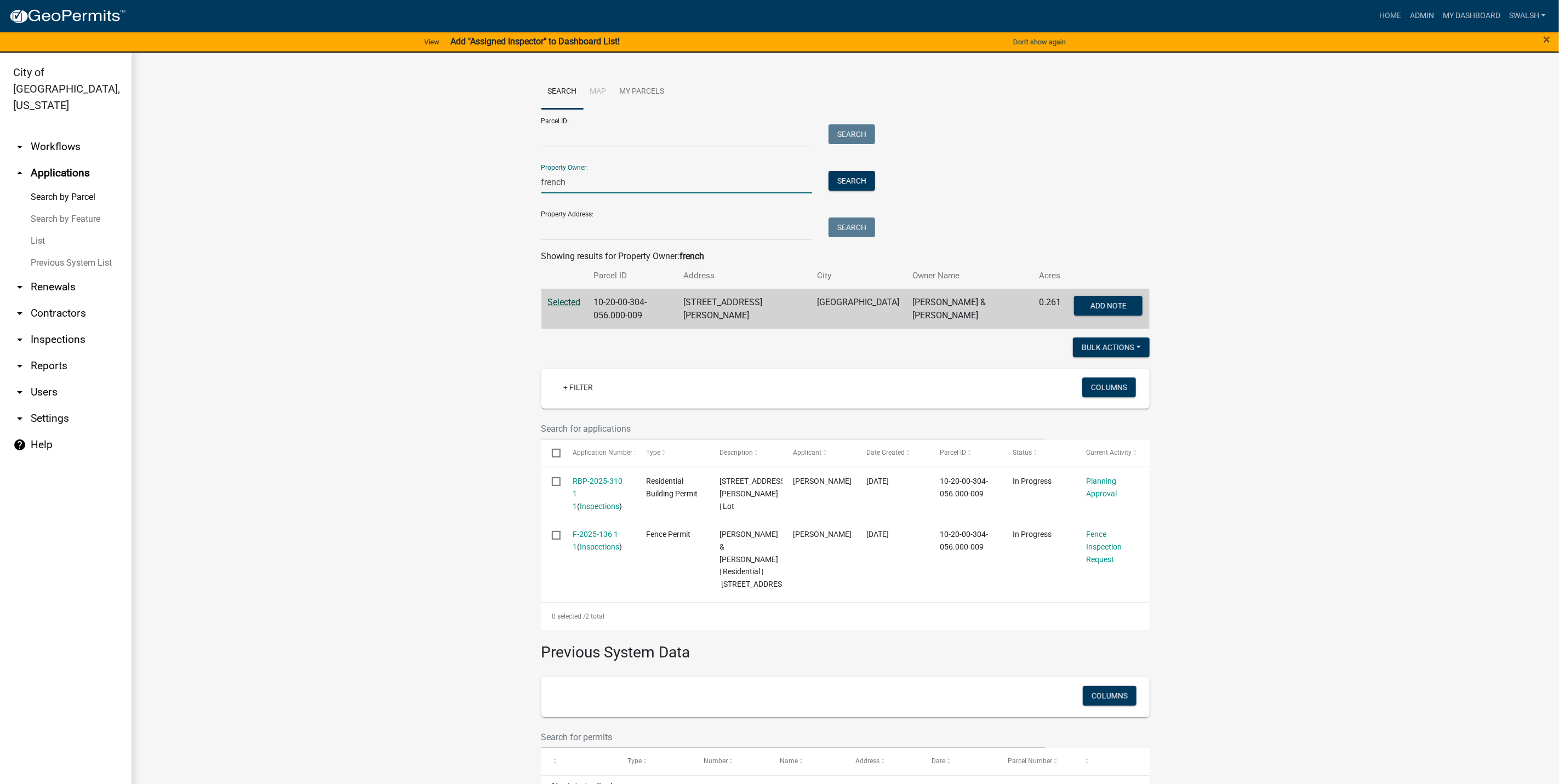
drag, startPoint x: 633, startPoint y: 187, endPoint x: 513, endPoint y: 174, distance: 120.7
click at [513, 174] on wm-workflow-application-search-view "Search Map My Parcels Parcel ID: Search Property Owner: french Search Property …" at bounding box center [845, 453] width 1384 height 757
click at [564, 228] on input "Property Address:" at bounding box center [677, 228] width 271 height 23
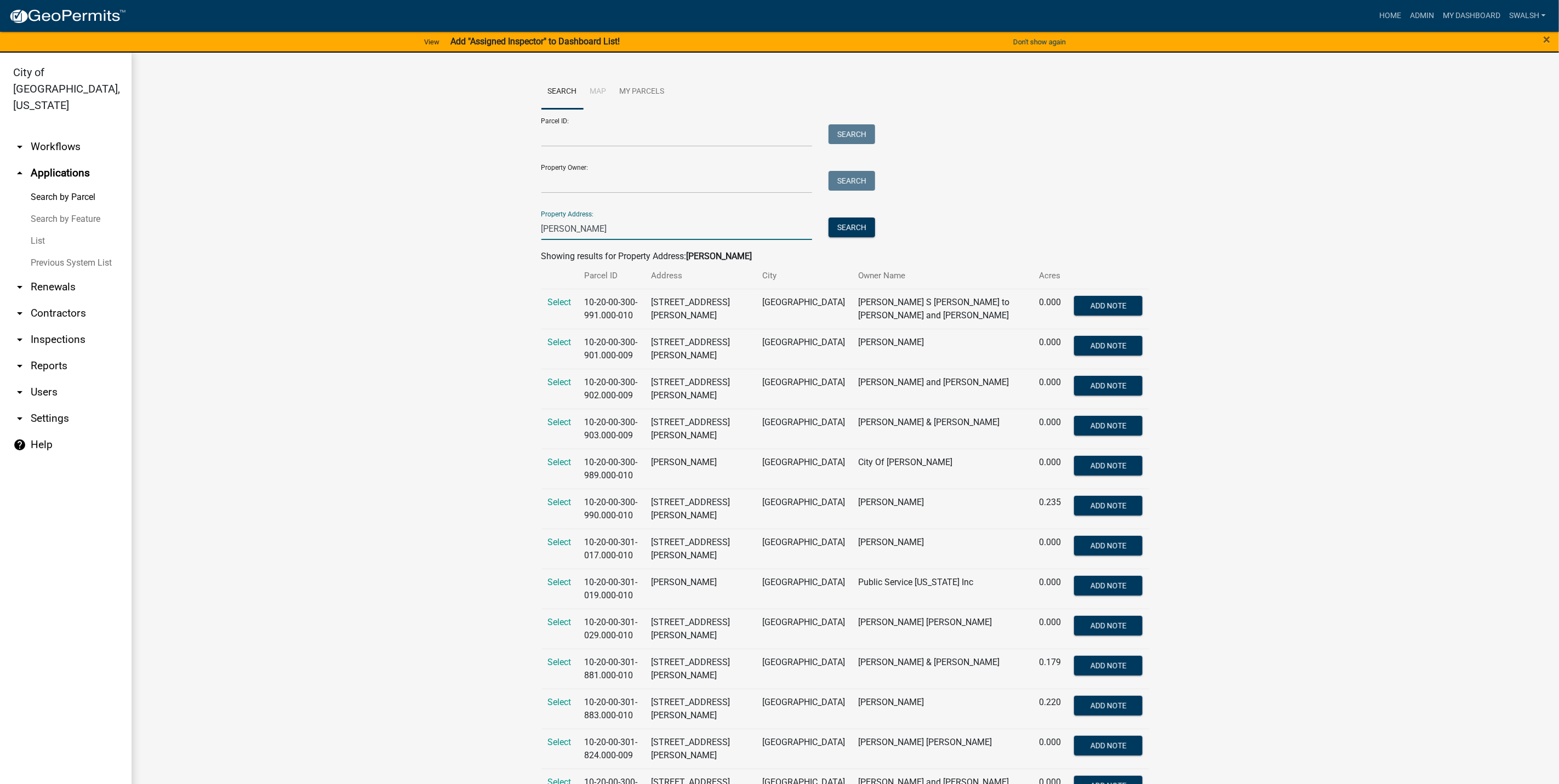
type input "[PERSON_NAME]"
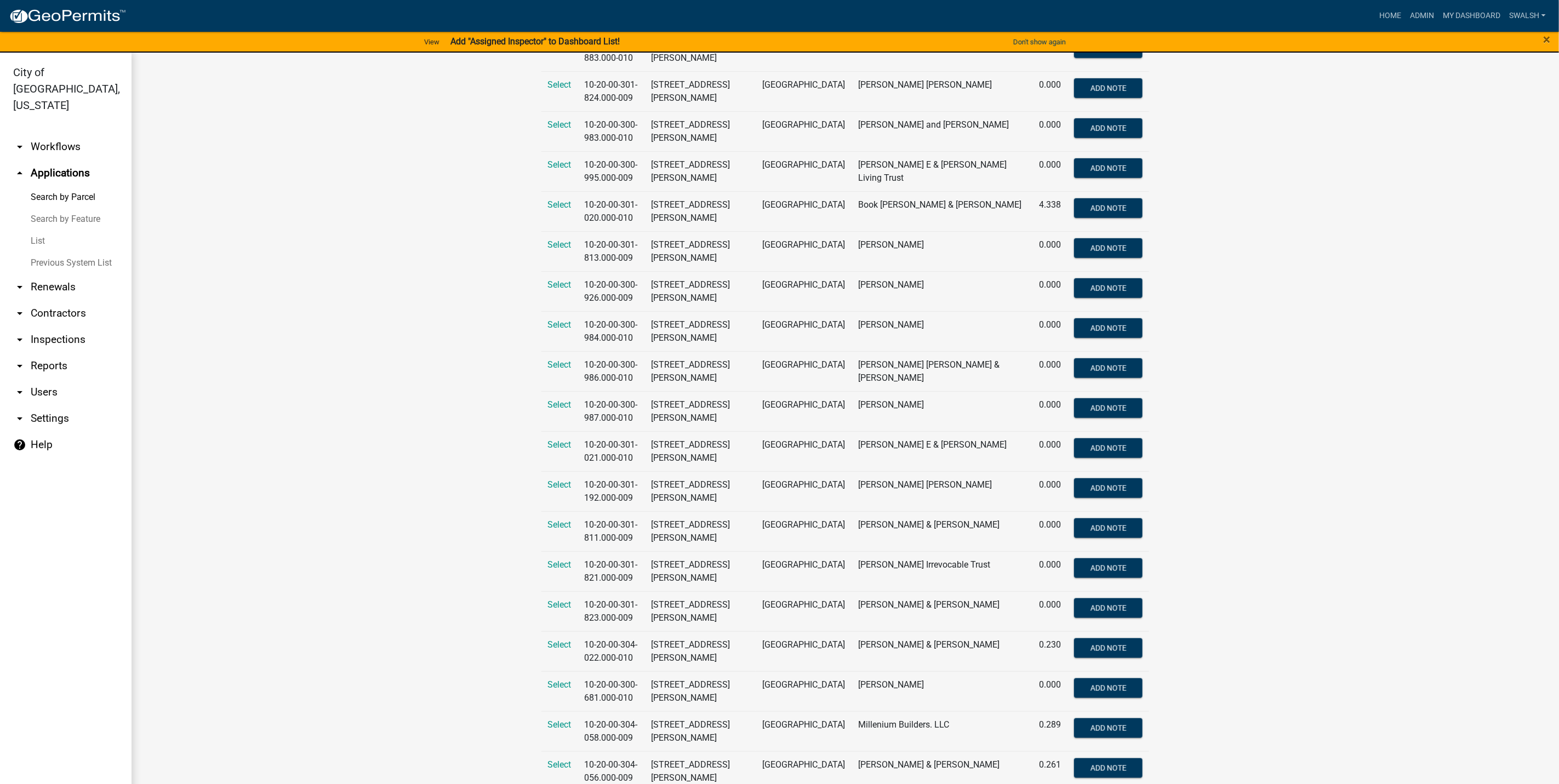
scroll to position [822, 0]
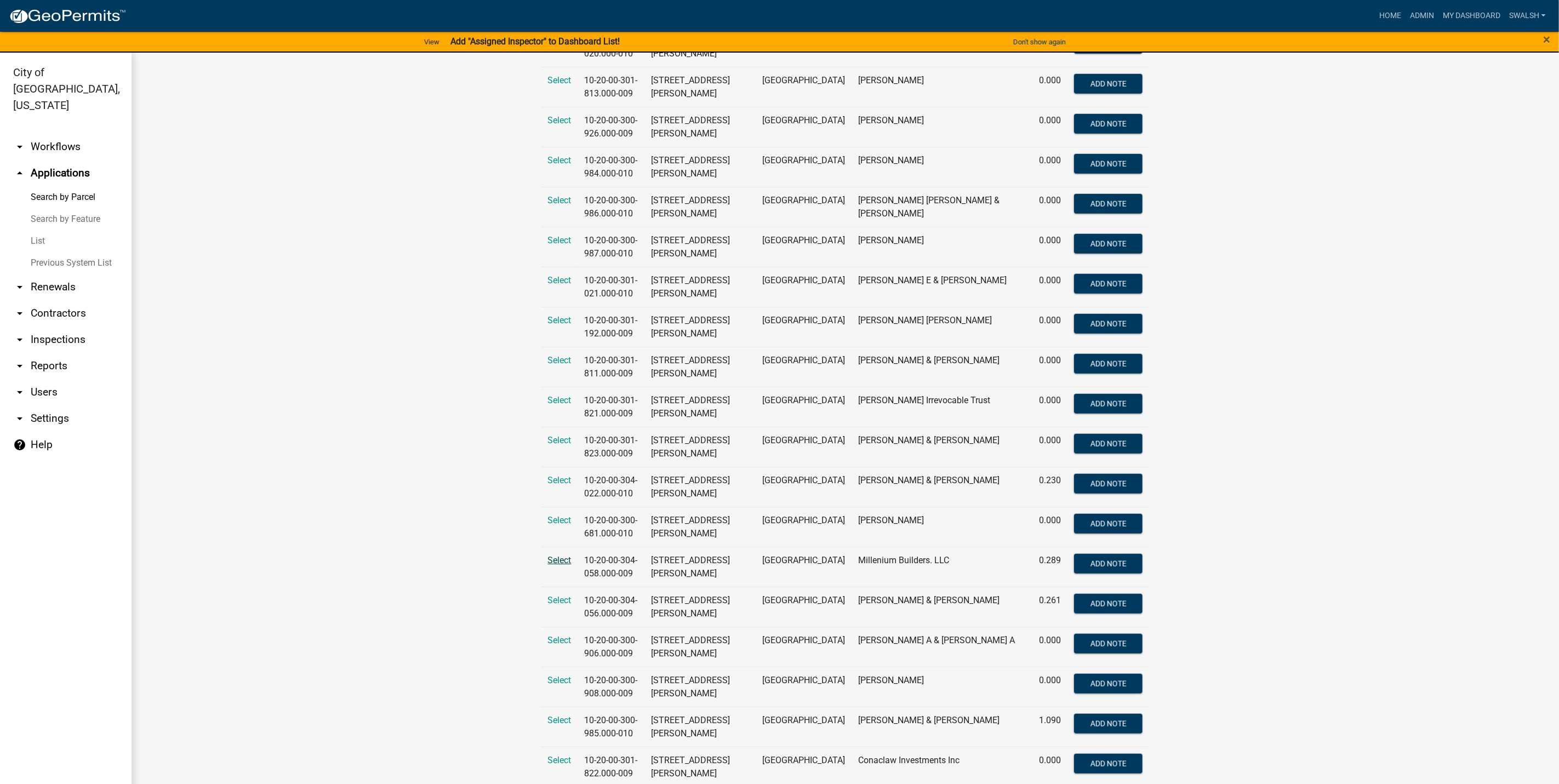
click at [561, 565] on span "Select" at bounding box center [560, 560] width 23 height 10
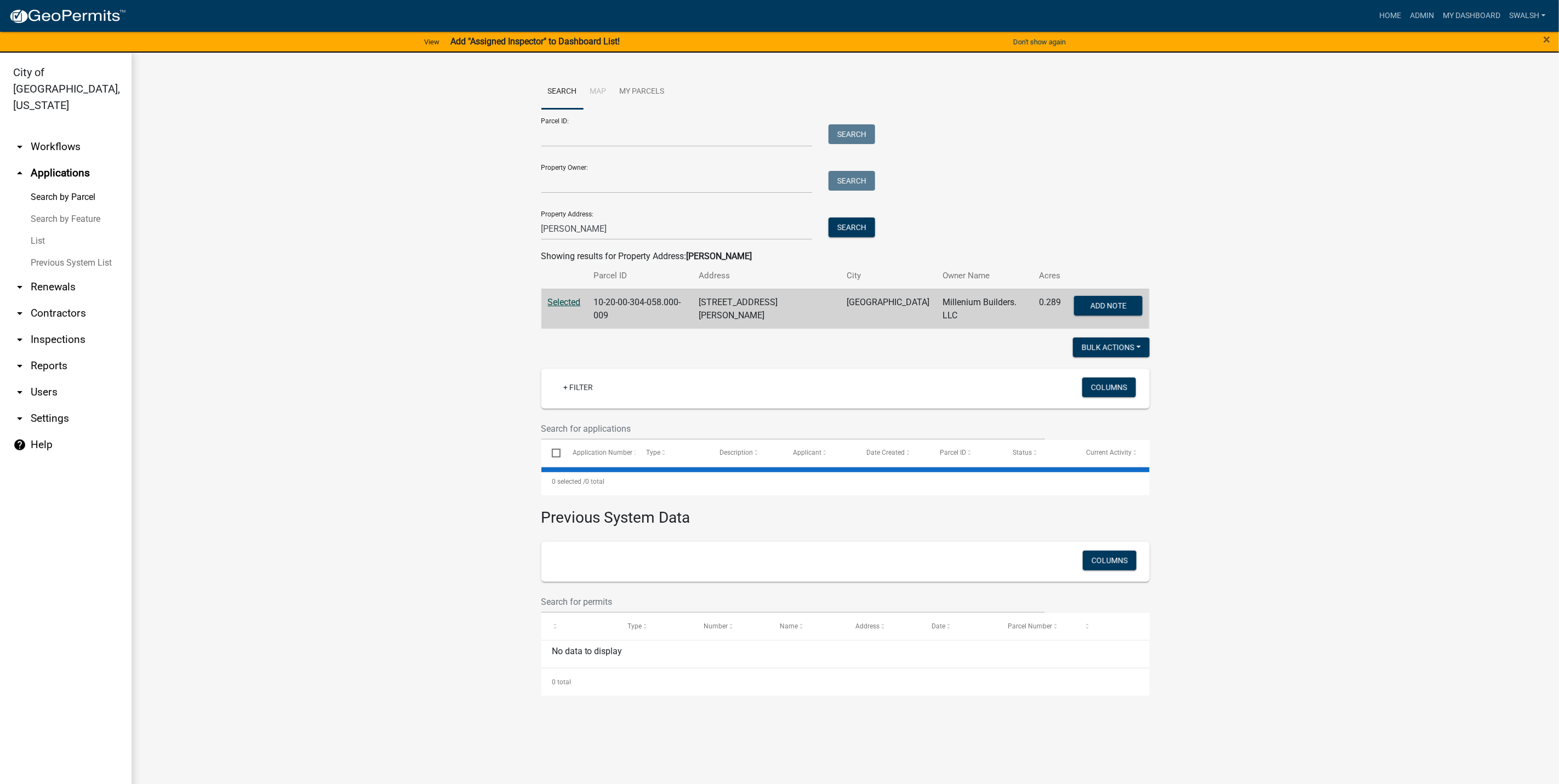
scroll to position [0, 0]
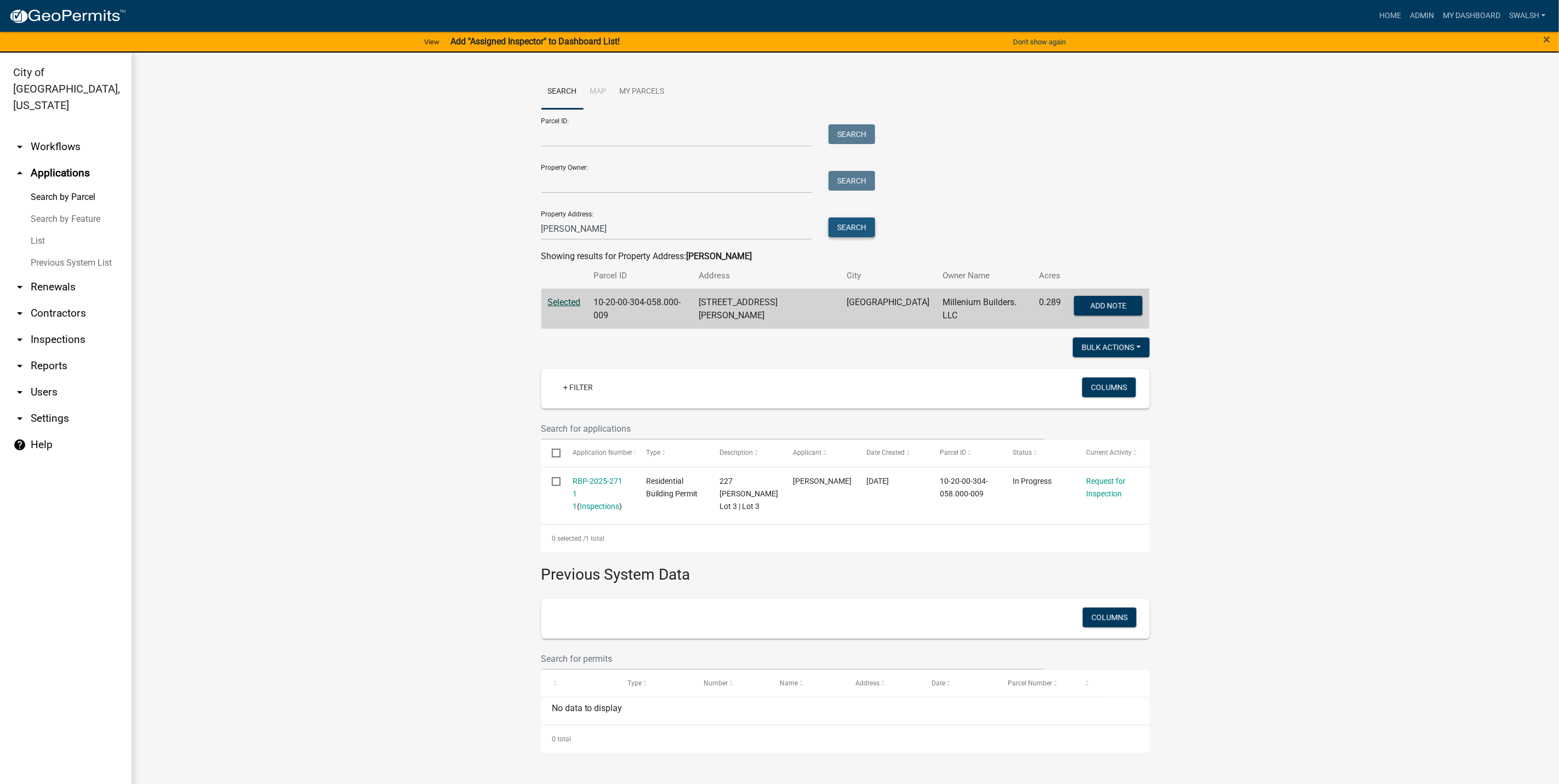
click at [852, 219] on button "Search" at bounding box center [852, 227] width 47 height 19
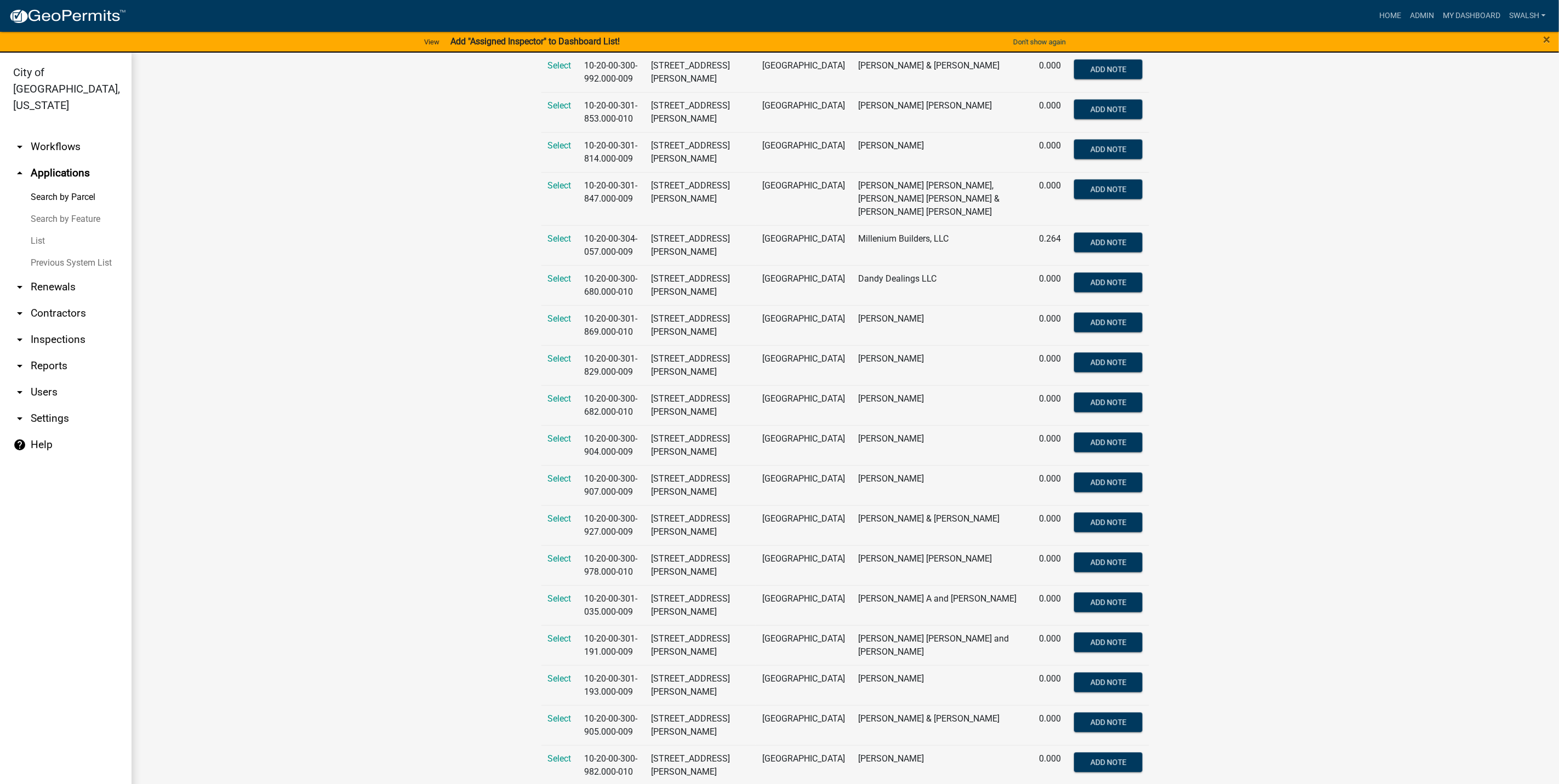
scroll to position [1360, 0]
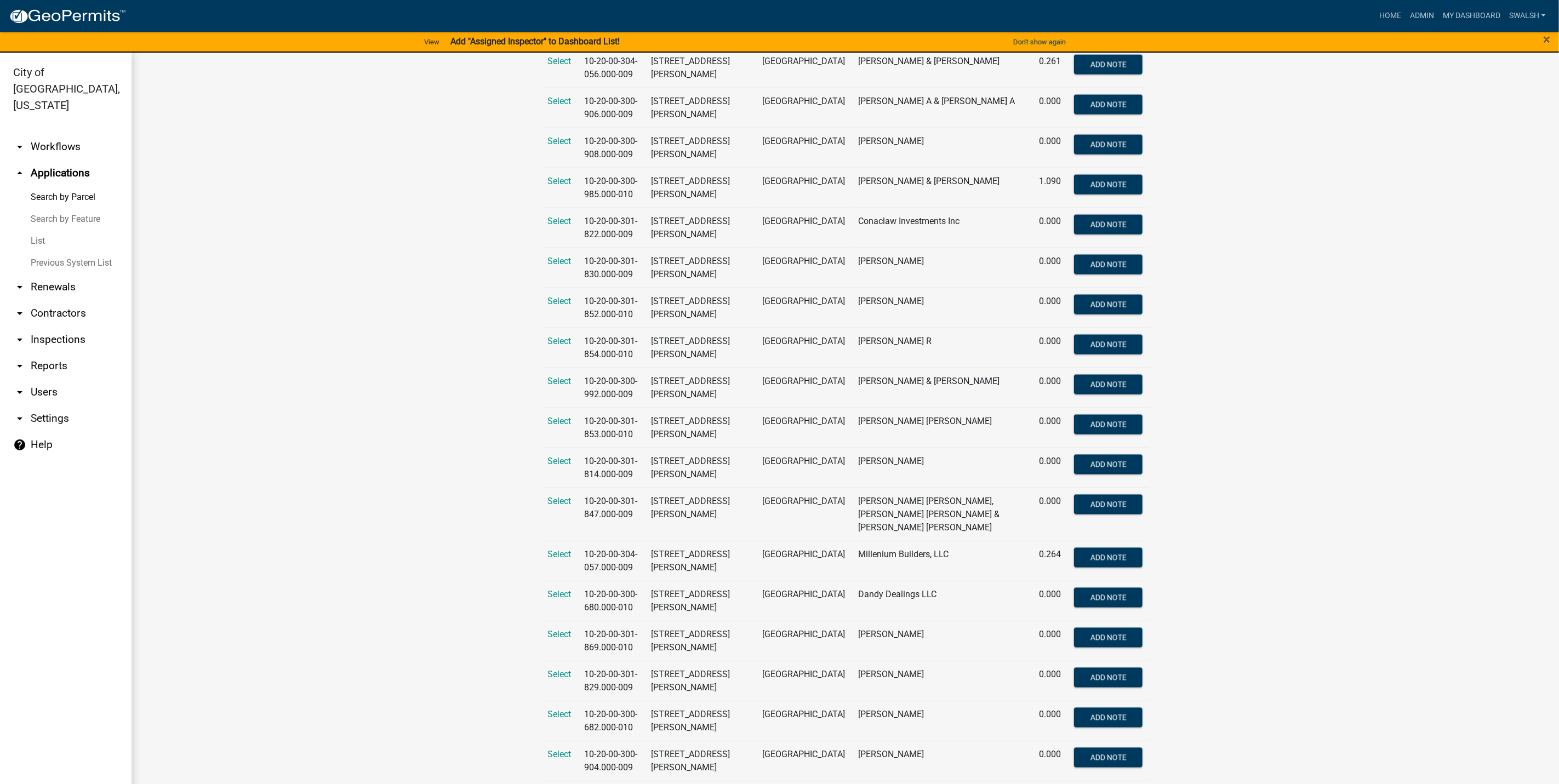
click at [73, 134] on link "arrow_drop_down Workflows" at bounding box center [66, 147] width 132 height 27
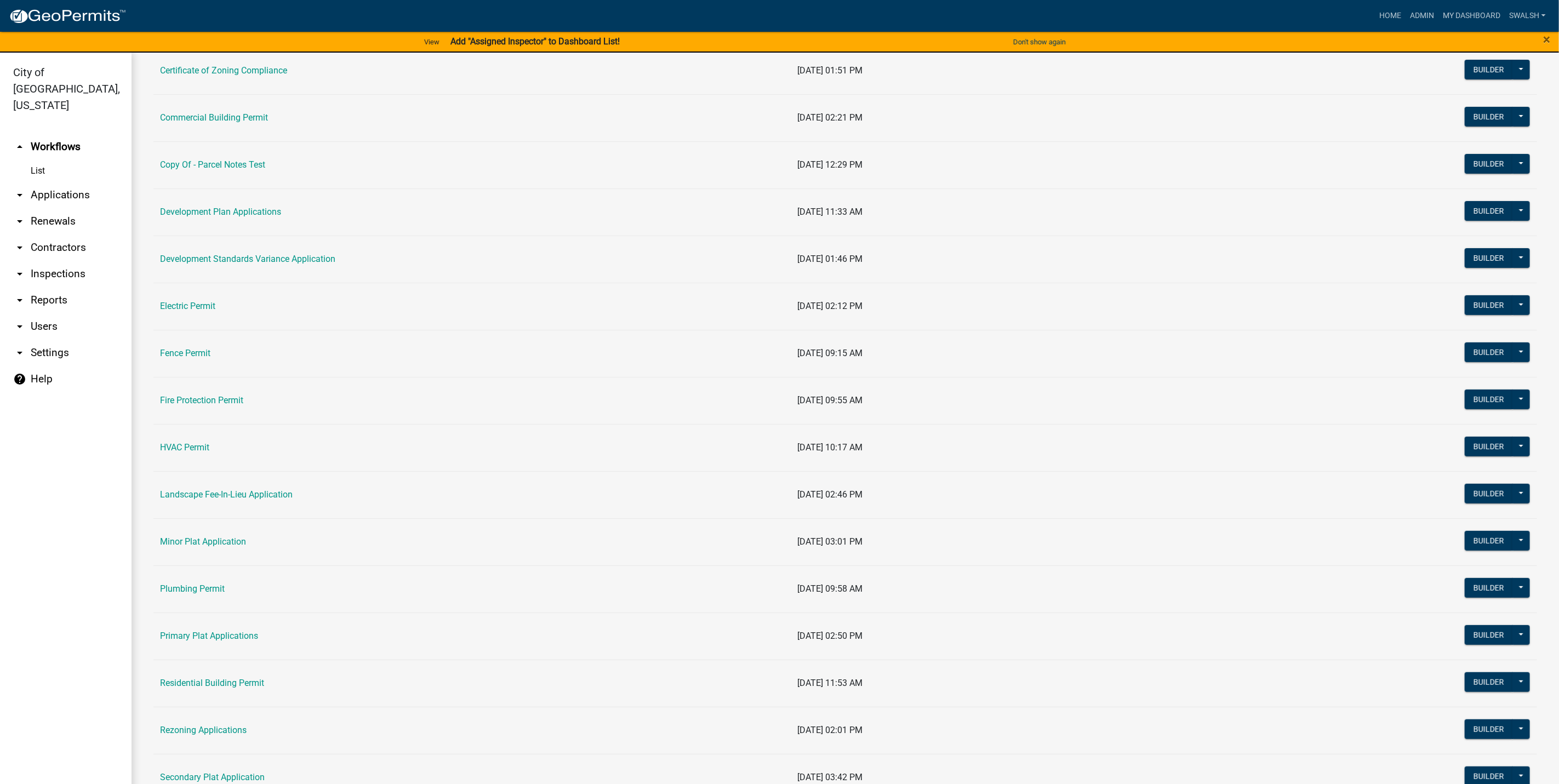
scroll to position [164, 0]
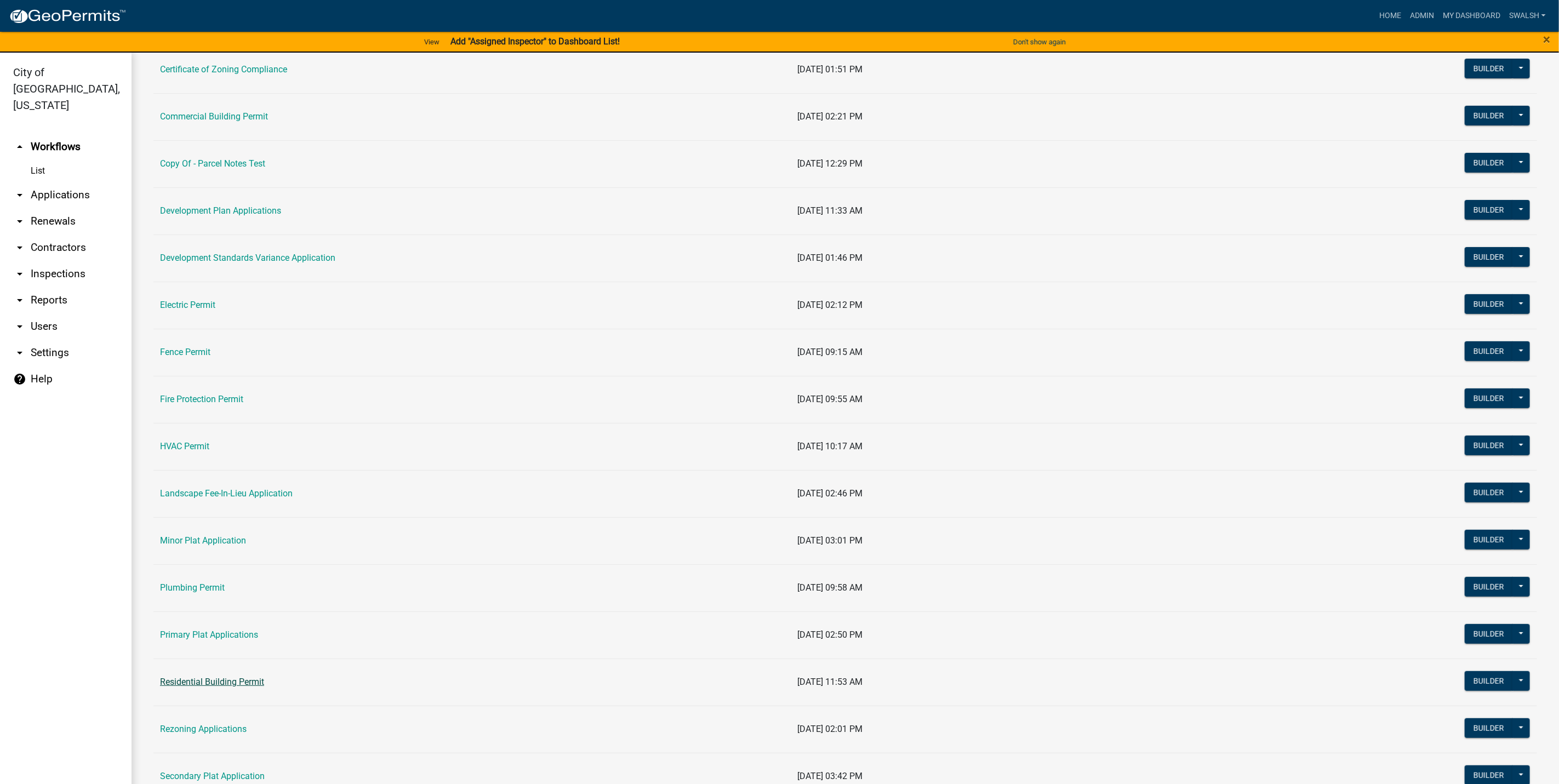
click at [227, 682] on link "Residential Building Permit" at bounding box center [212, 682] width 104 height 10
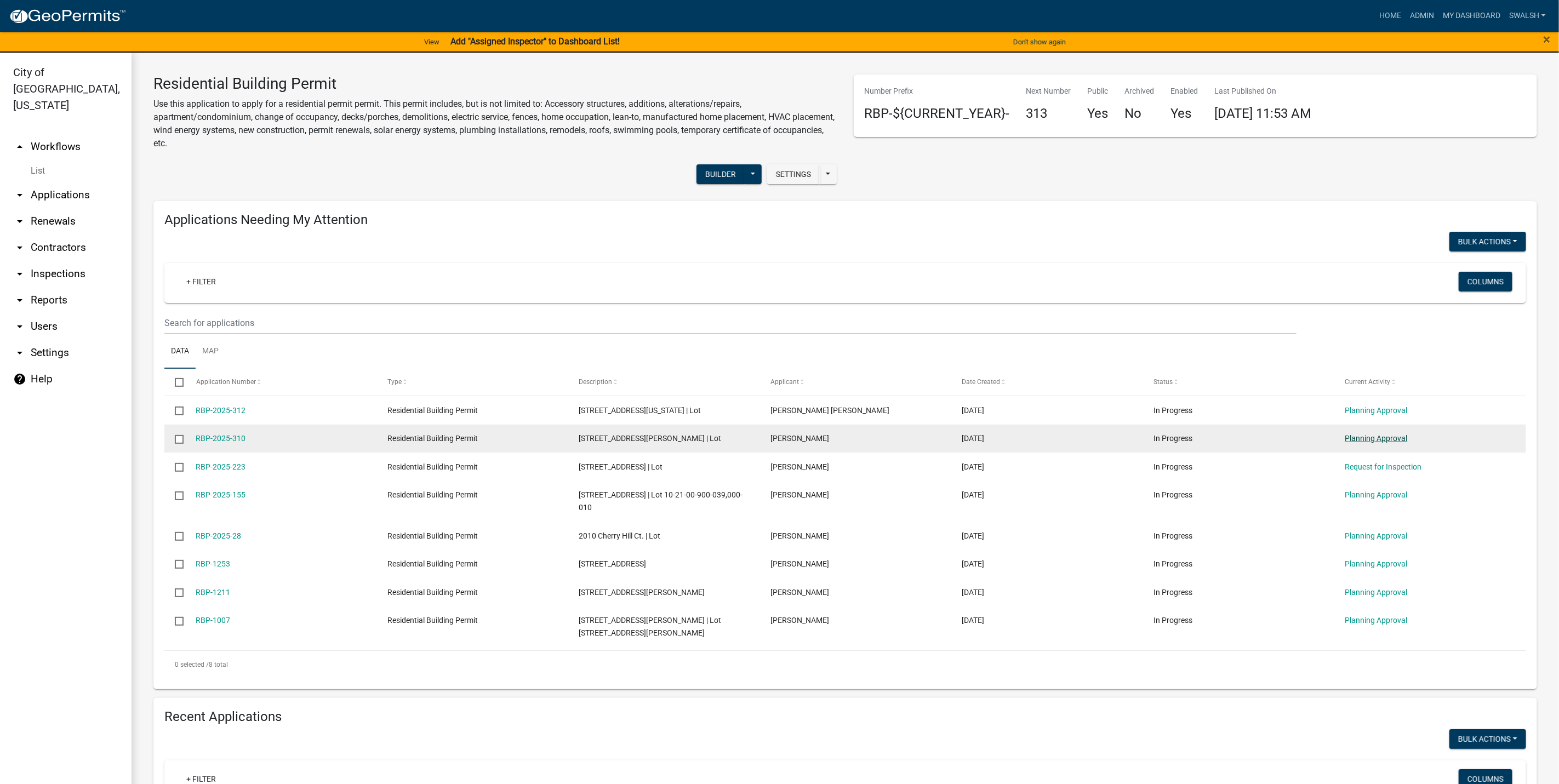
click at [1352, 443] on link "Planning Approval" at bounding box center [1377, 438] width 62 height 9
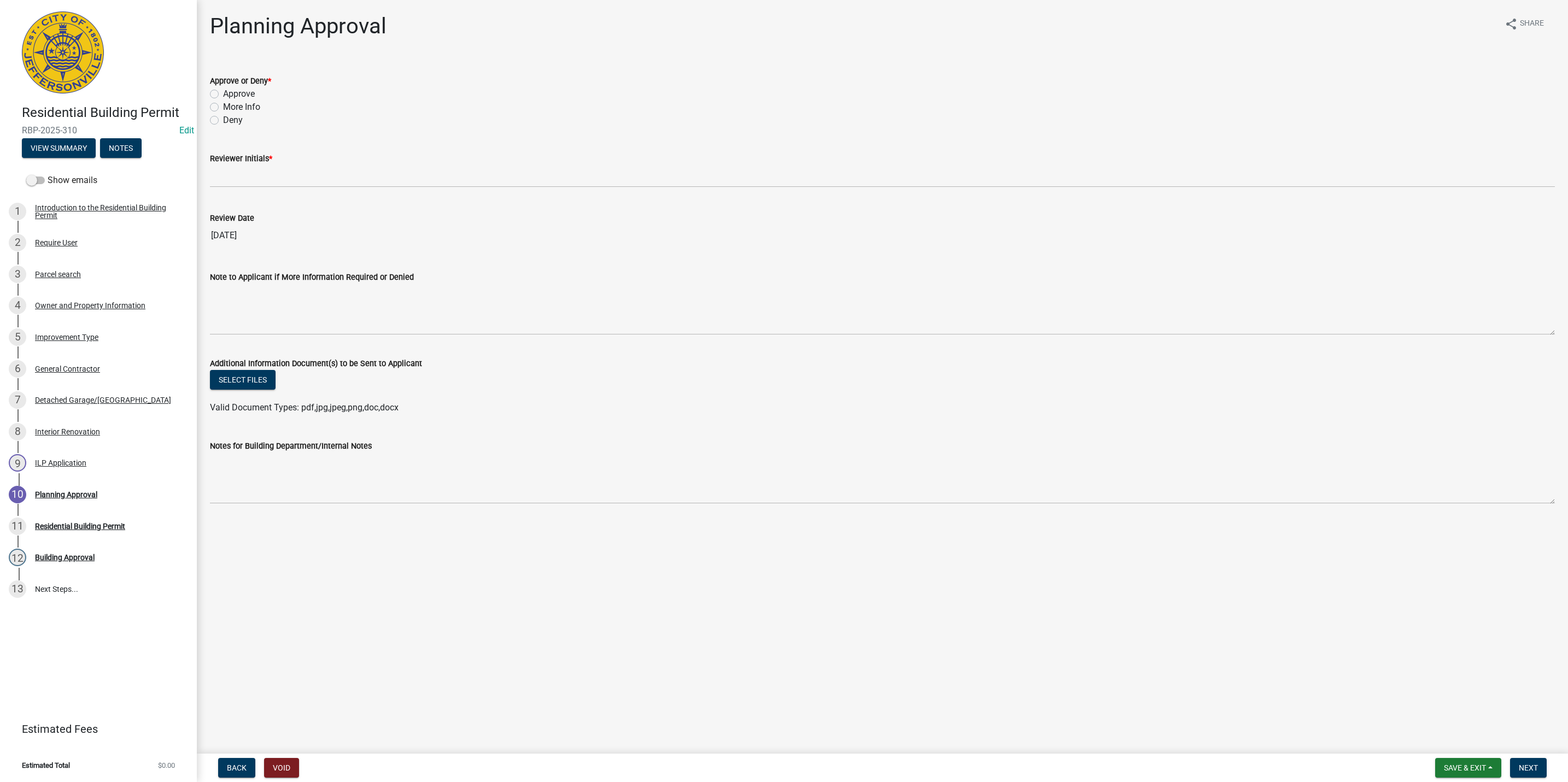
click at [223, 95] on label "Approve" at bounding box center [239, 94] width 32 height 13
click at [223, 94] on input "Approve" at bounding box center [226, 91] width 7 height 7
radio input "true"
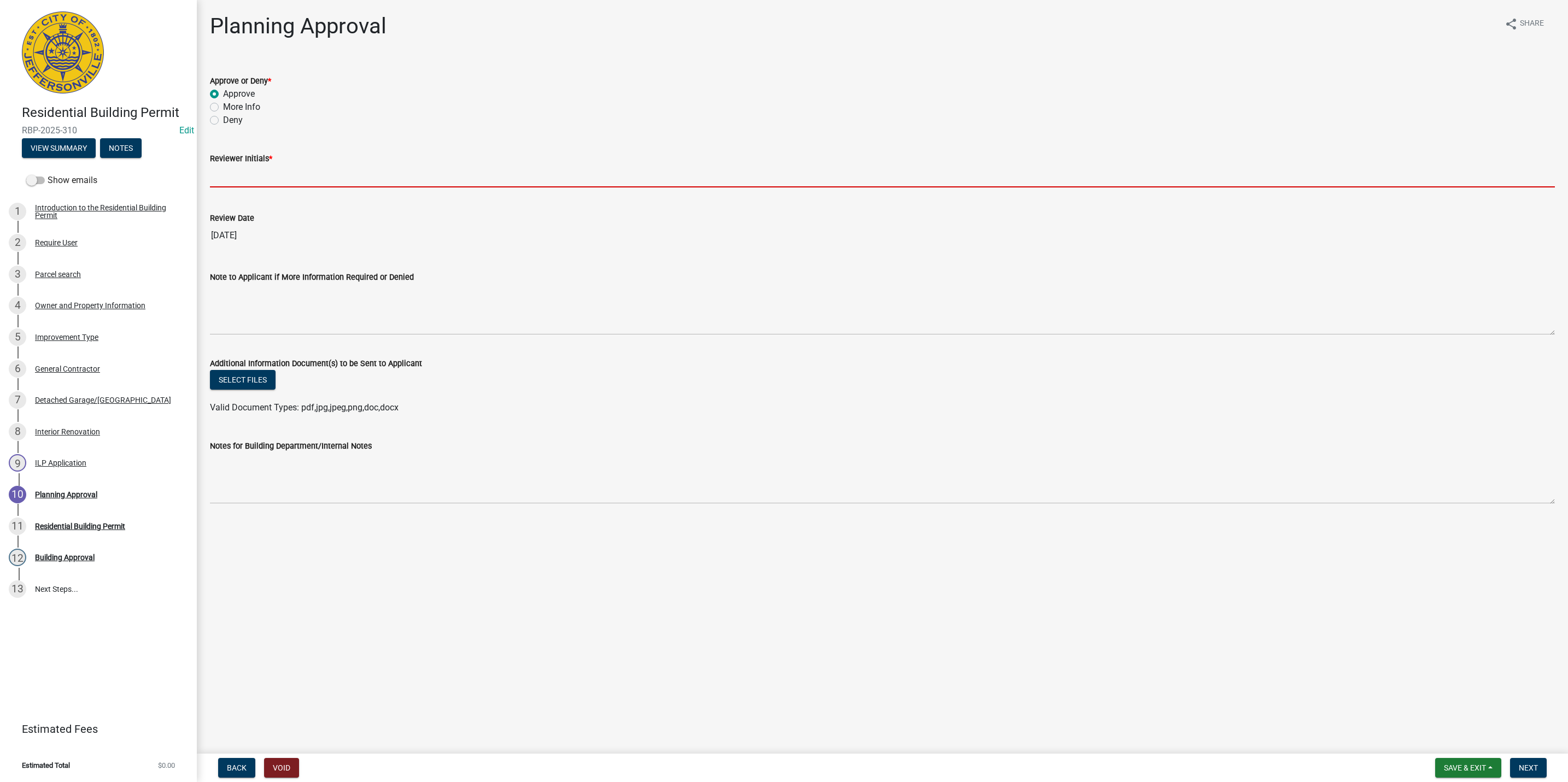
click at [243, 171] on input "Reviewer Initials *" at bounding box center [882, 176] width 1345 height 23
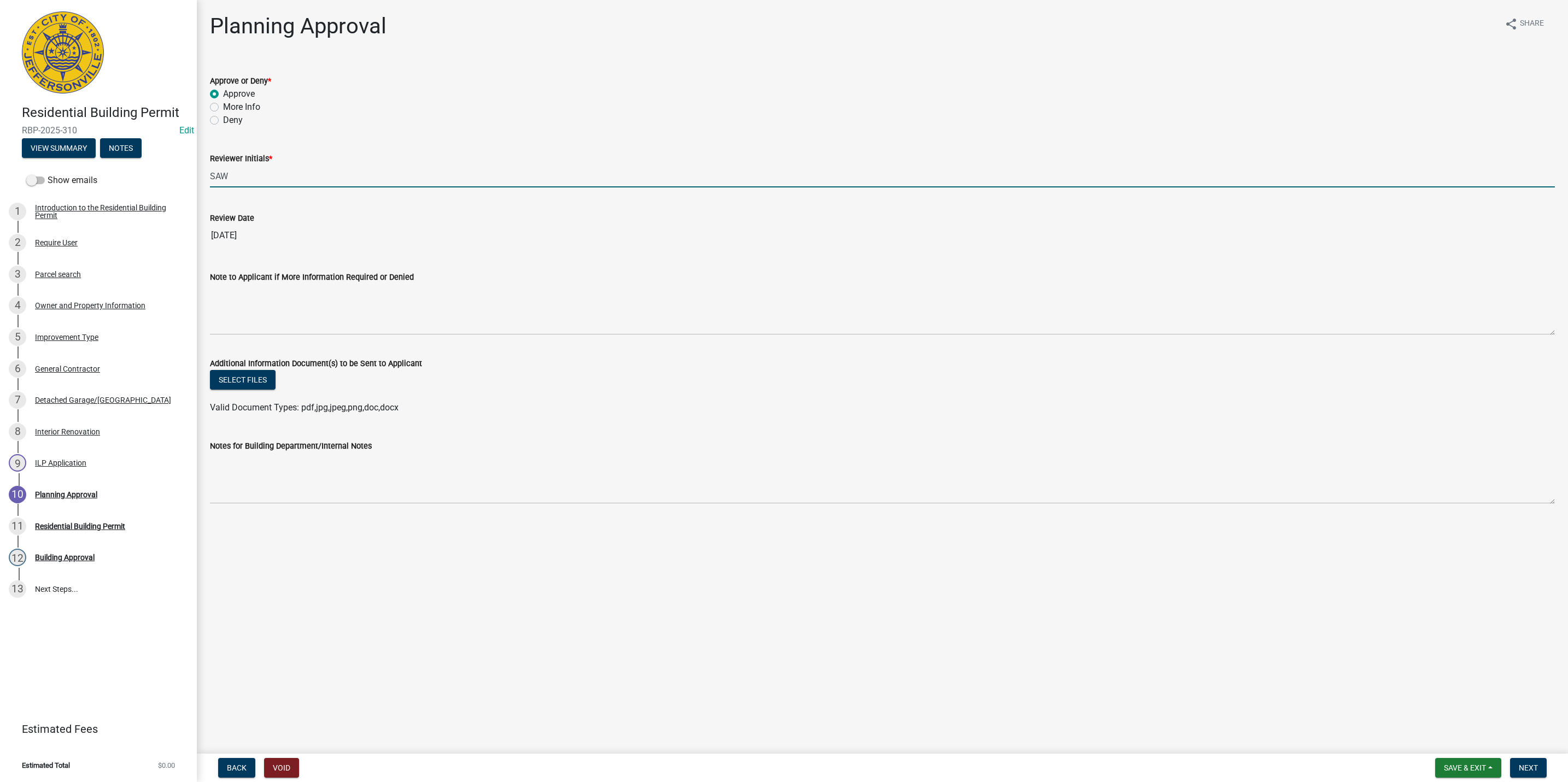
type input "SAW"
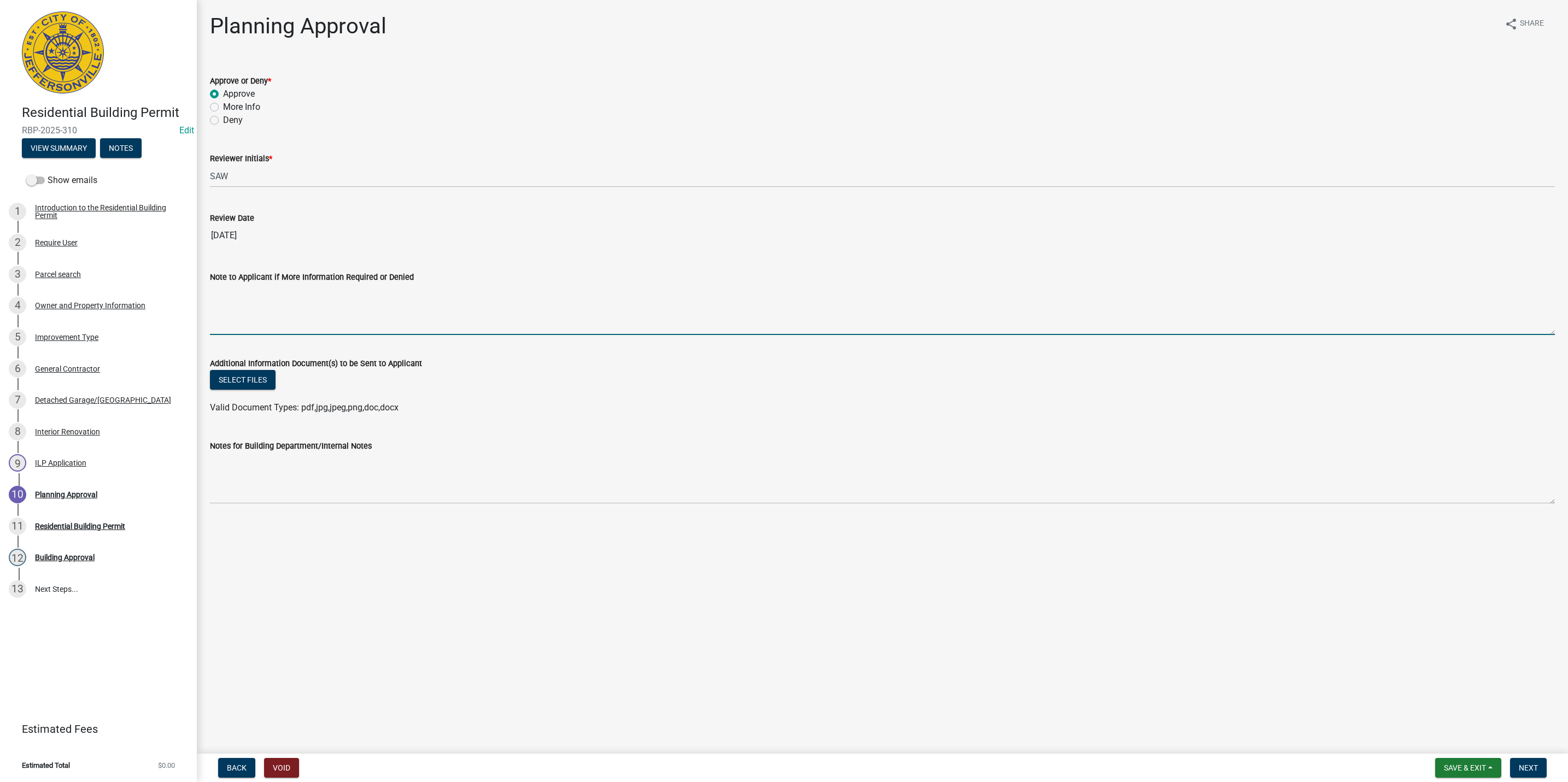
click at [792, 311] on textarea "Note to Applicant if More Information Required or Denied" at bounding box center [882, 309] width 1345 height 51
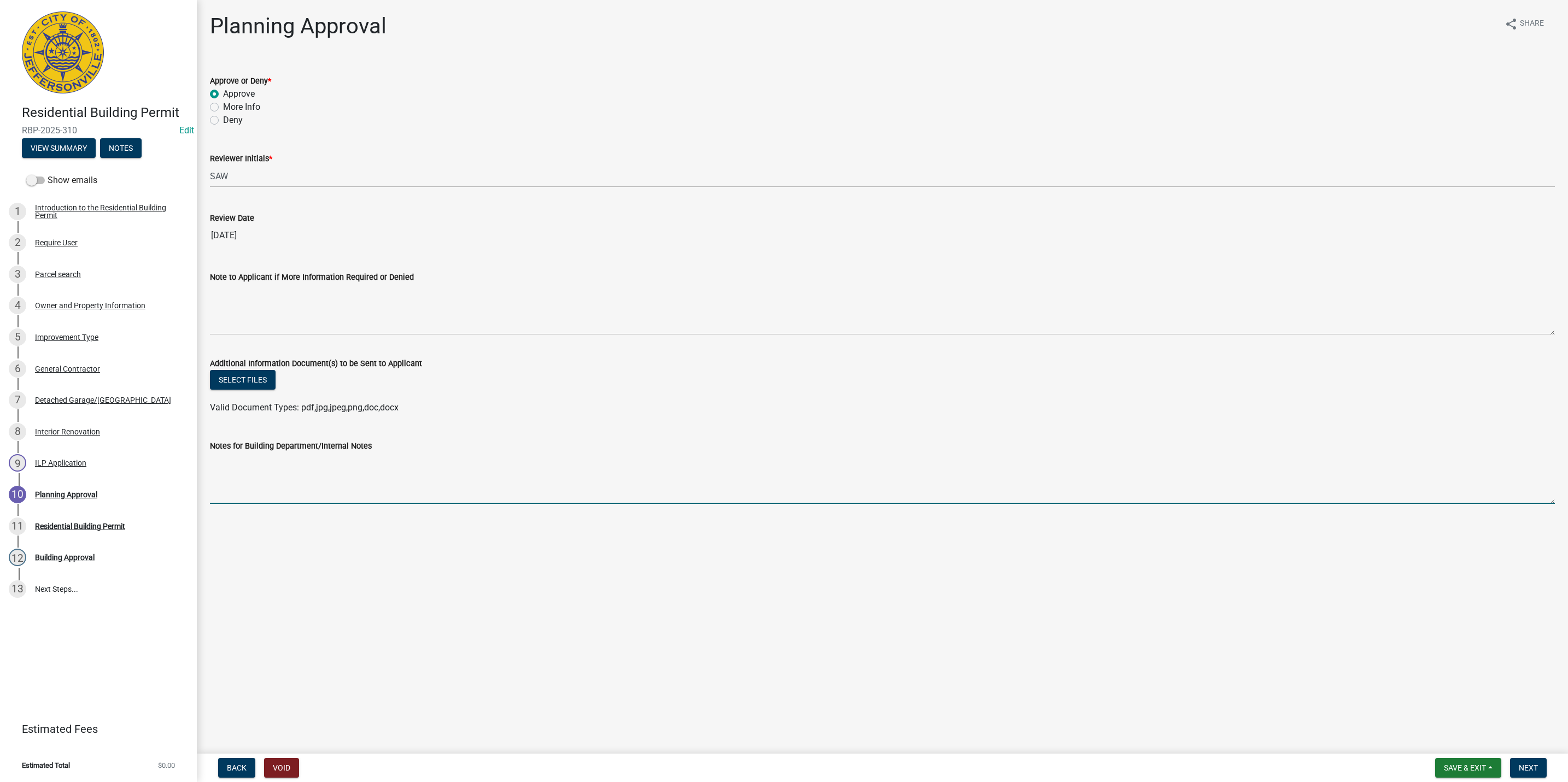
click at [330, 474] on textarea "Notes for Building Department/Internal Notes" at bounding box center [882, 477] width 1345 height 51
type textarea "E"
click at [245, 470] on textarea "Coverage Calculation - Allowed 4,842.29 sq. ft. on the 11,369.16 sq. ft. lot." at bounding box center [882, 477] width 1345 height 51
drag, startPoint x: 241, startPoint y: 467, endPoint x: 184, endPoint y: 464, distance: 57.1
click at [184, 464] on div "Residential Building Permit RBP-2025-310 Edit View Summary Notes Show emails 1 …" at bounding box center [784, 391] width 1568 height 782
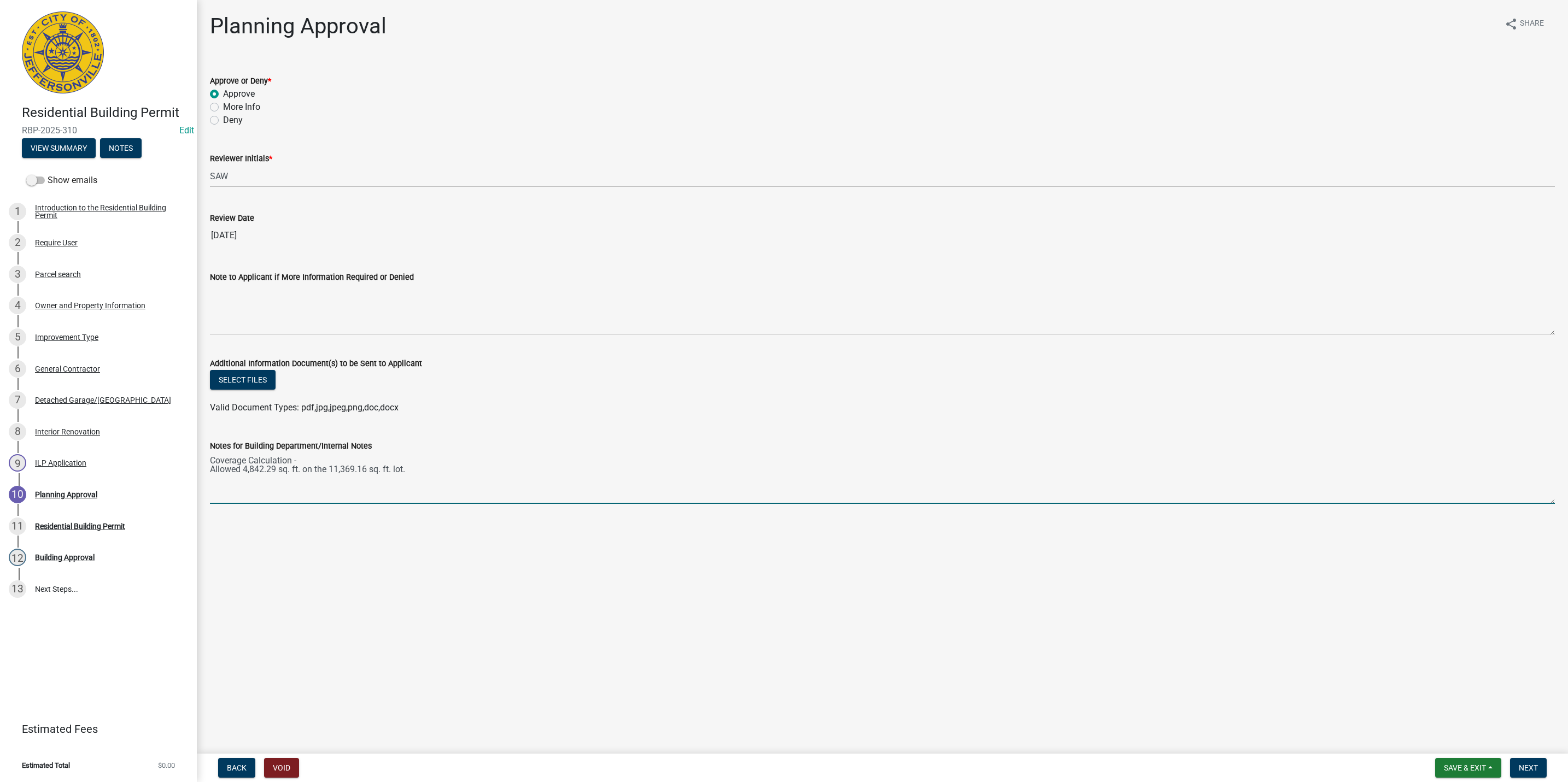
click at [305, 494] on textarea "Coverage Calculation - Allowed 4,842.29 sq. ft. on the 11,369.16 sq. ft. lot." at bounding box center [882, 477] width 1345 height 51
drag, startPoint x: 240, startPoint y: 475, endPoint x: 206, endPoint y: 471, distance: 34.2
click at [206, 471] on div "Notes for Building Department/Internal Notes Coverage Calculation - Allowed 4,8…" at bounding box center [882, 463] width 1361 height 80
click at [536, 467] on textarea "Coverage Calculation - Permitted coverage of 4,842.29 sq. ft. on the 11,369.16 …" at bounding box center [882, 477] width 1345 height 51
click at [487, 466] on textarea "Coverage Calculation - Permitted coverage of 4,842.29 sq. ft. on the 11,369.16 …" at bounding box center [882, 477] width 1345 height 51
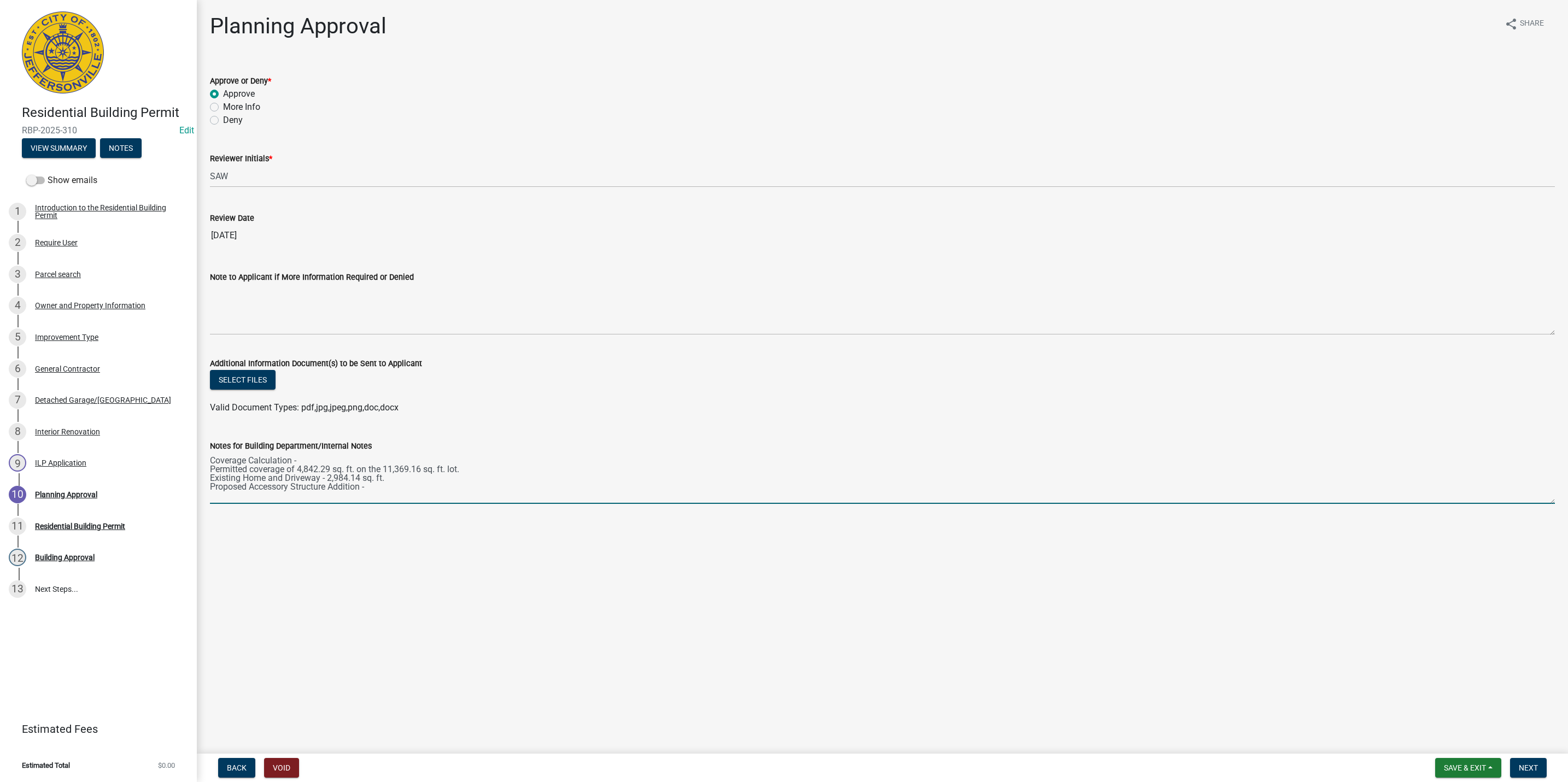
click at [485, 466] on textarea "Coverage Calculation - Permitted coverage of 4,842.29 sq. ft. on the 11,369.16 …" at bounding box center [882, 477] width 1345 height 51
click at [476, 479] on textarea "Coverage Calculation - Permitted coverage of 4,842.29 sq. ft. on the 11,369.16 …" at bounding box center [882, 477] width 1345 height 51
click at [466, 469] on textarea "Coverage Calculation - Permitted coverage of 4,842.29 sq. ft. on the 11,369.16 …" at bounding box center [882, 477] width 1345 height 51
click at [476, 495] on textarea "Coverage Calculation - Permitted coverage of 4,842.29 sq. ft. on the 11,369.16 …" at bounding box center [882, 477] width 1345 height 51
click at [591, 468] on textarea "Coverage Calculation - Permitted coverage of 4,842.29 sq. ft. on the 11,369.16 …" at bounding box center [882, 477] width 1345 height 51
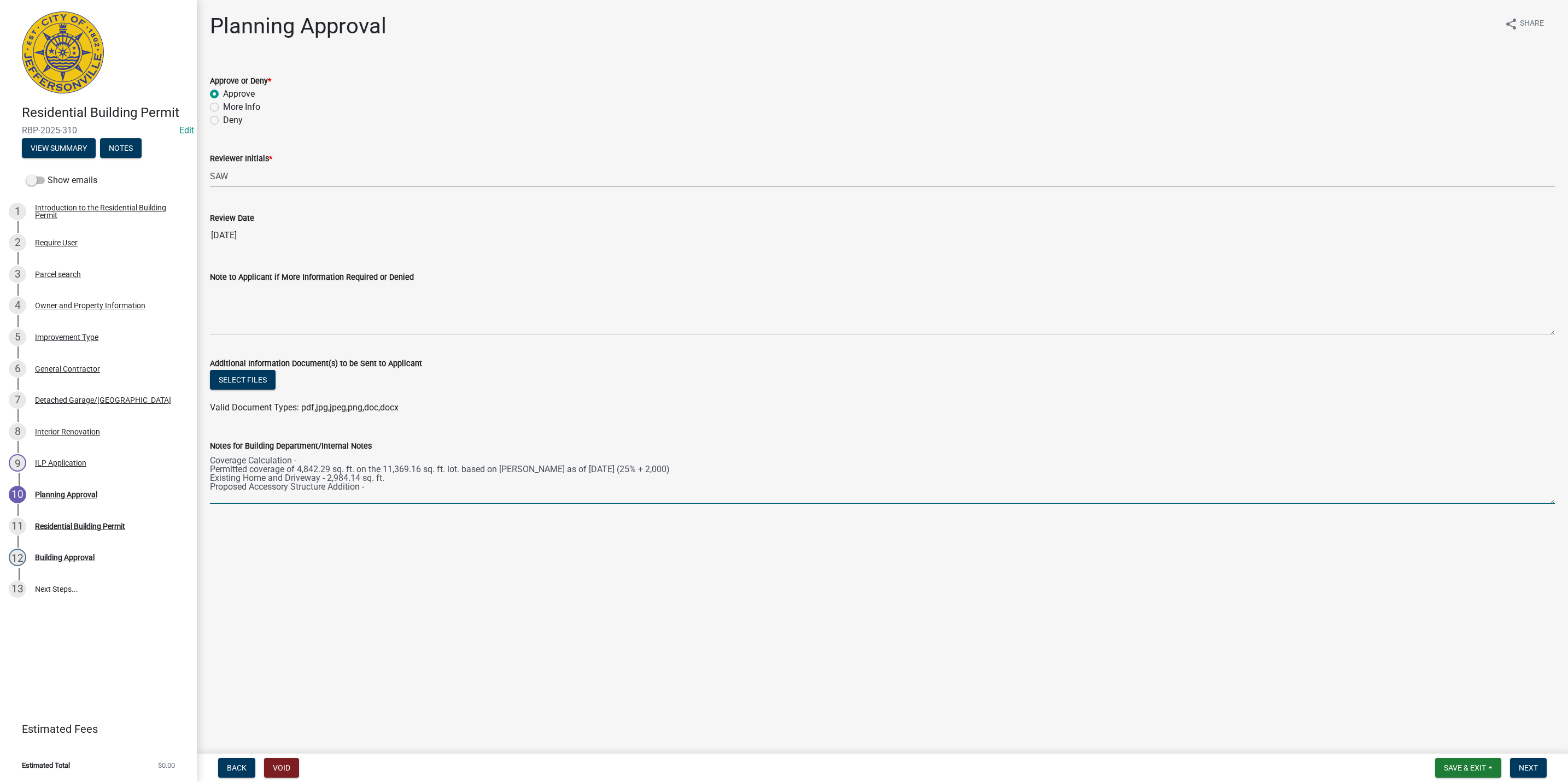
click at [456, 498] on textarea "Coverage Calculation - Permitted coverage of 4,842.29 sq. ft. on the 11,369.16 …" at bounding box center [882, 477] width 1345 height 51
click at [292, 499] on textarea "Coverage Calculation - Permitted coverage of 4,842.29 sq. ft. on the 11,369.16 …" at bounding box center [882, 477] width 1345 height 51
type textarea "Coverage Calculation - Permitted coverage of 4,842.29 sq. ft. on the 11,369.16 …"
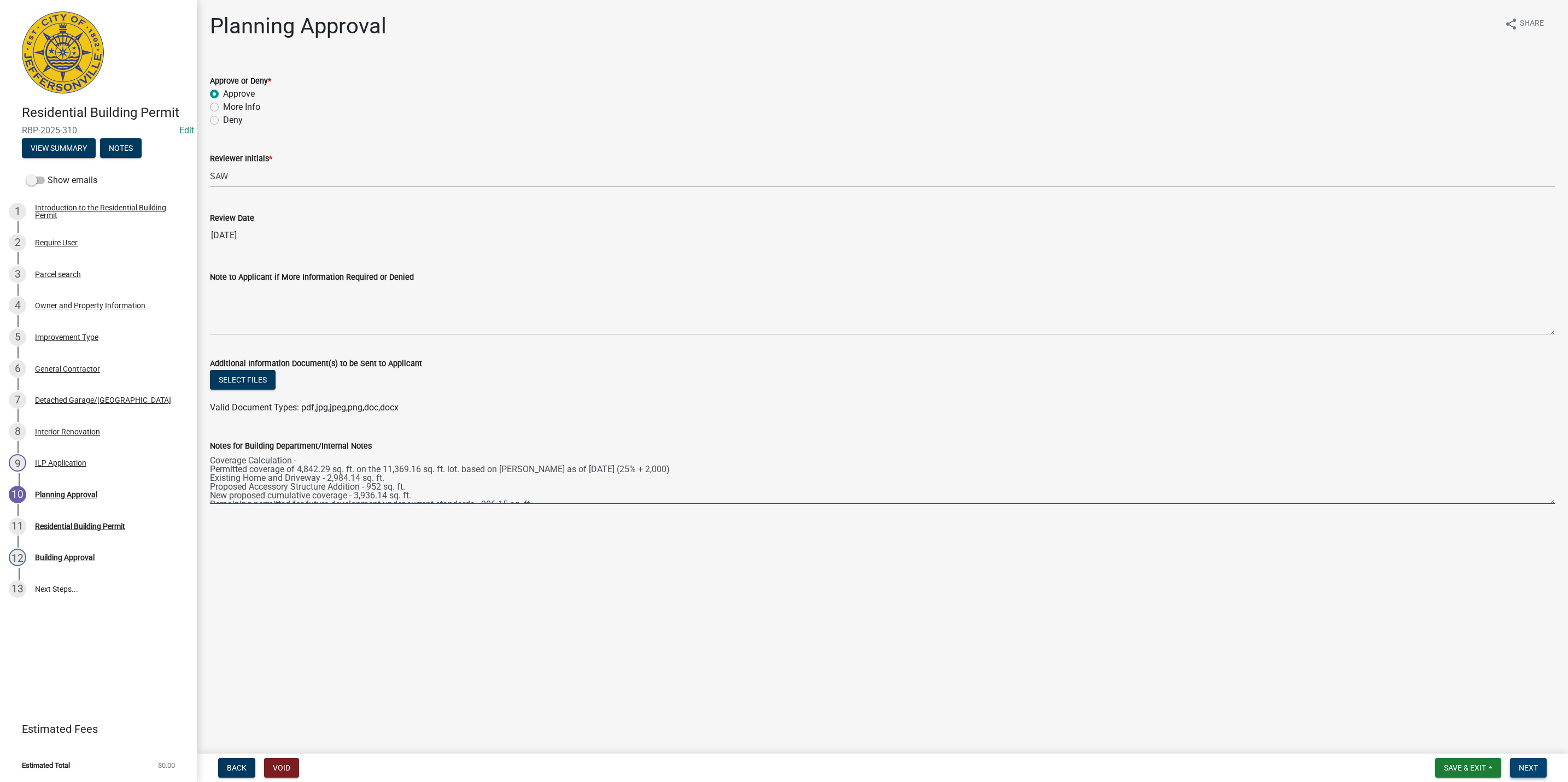
click at [1529, 761] on button "Next" at bounding box center [1528, 768] width 37 height 19
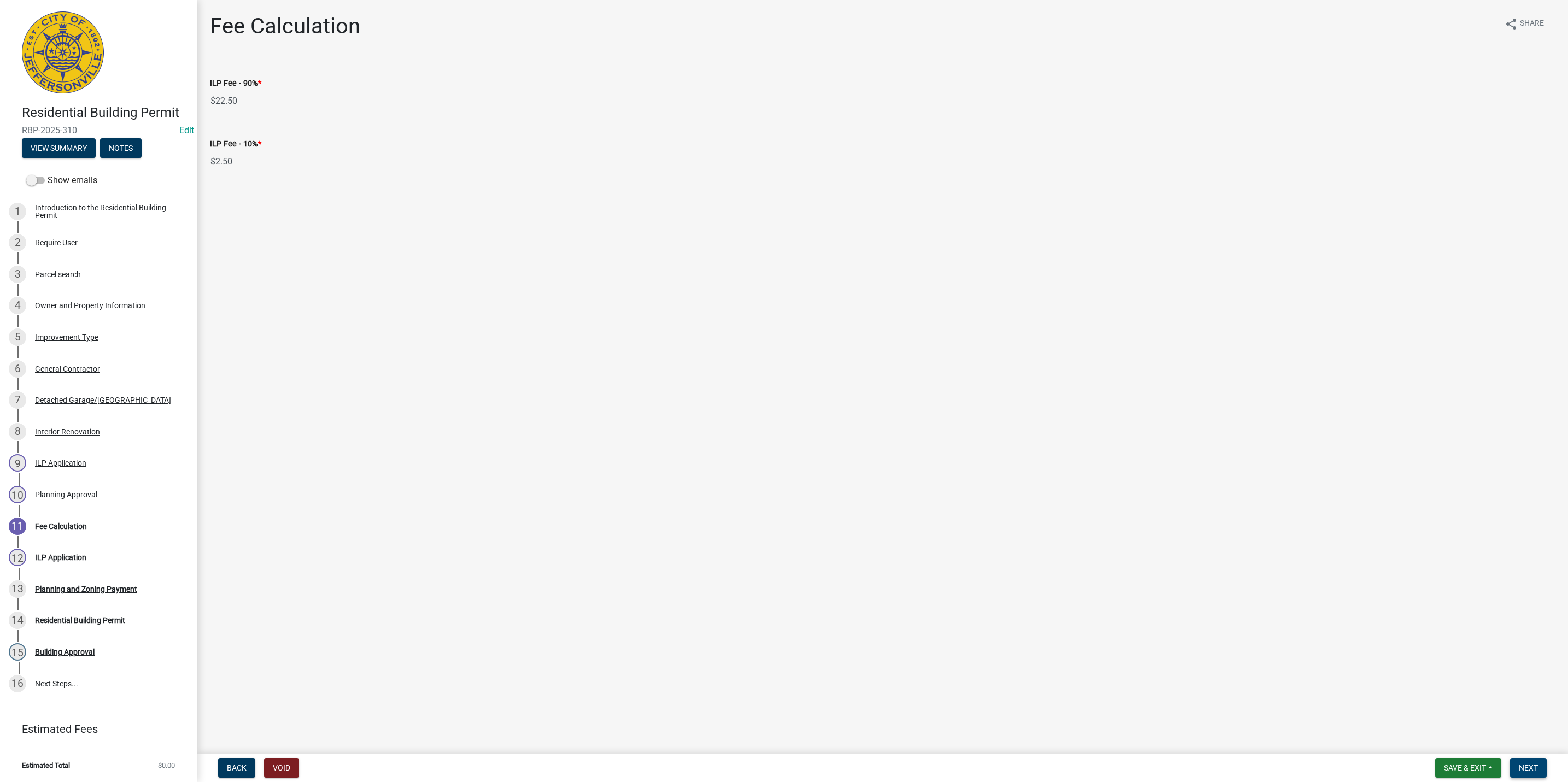
click at [1516, 772] on button "Next" at bounding box center [1528, 768] width 37 height 19
select select "3: 3"
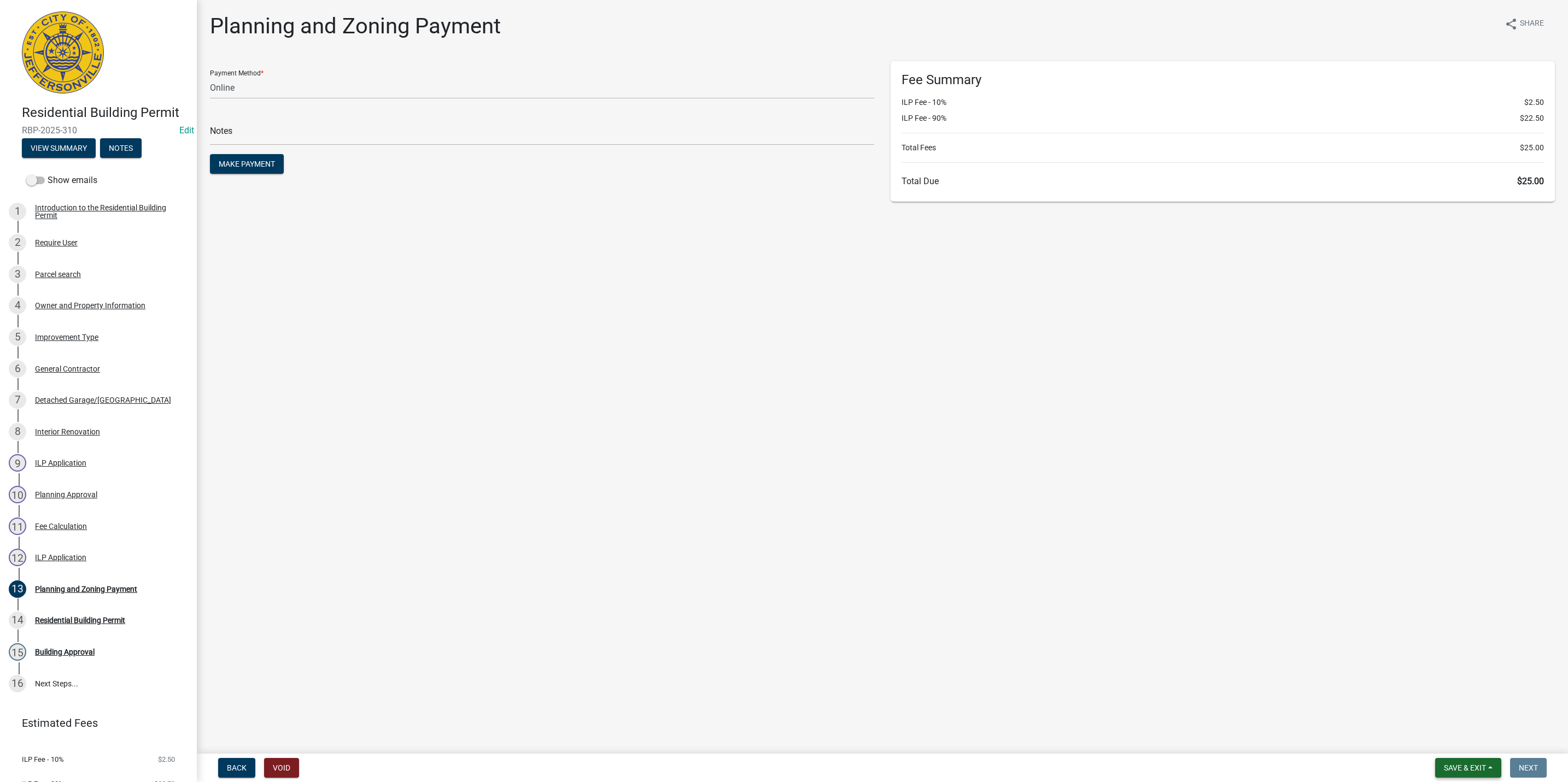
click at [1446, 770] on span "Save & Exit" at bounding box center [1464, 768] width 42 height 9
click at [1443, 746] on button "Save & Exit" at bounding box center [1457, 739] width 87 height 27
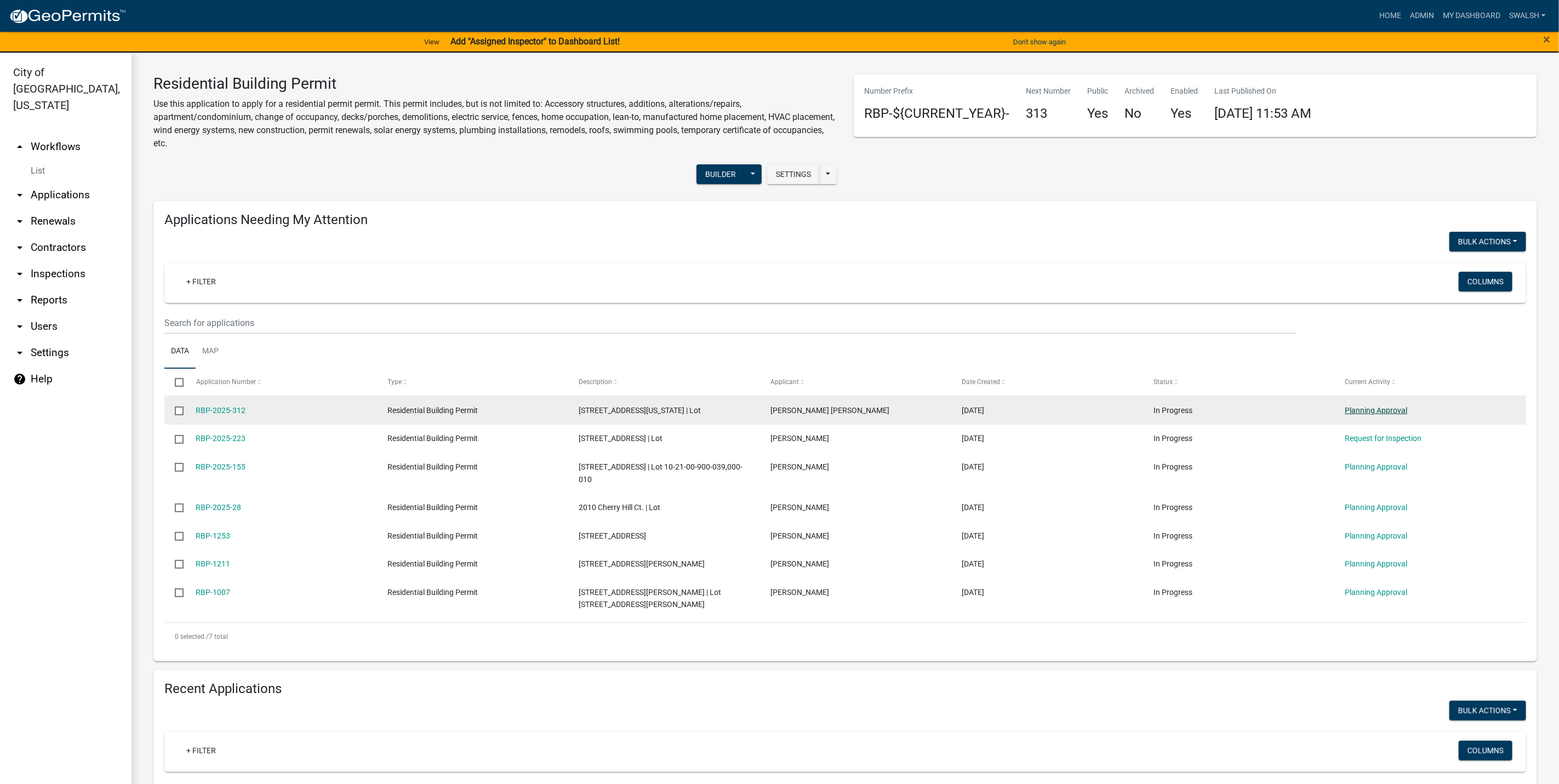
click at [1379, 411] on link "Planning Approval" at bounding box center [1377, 410] width 62 height 9
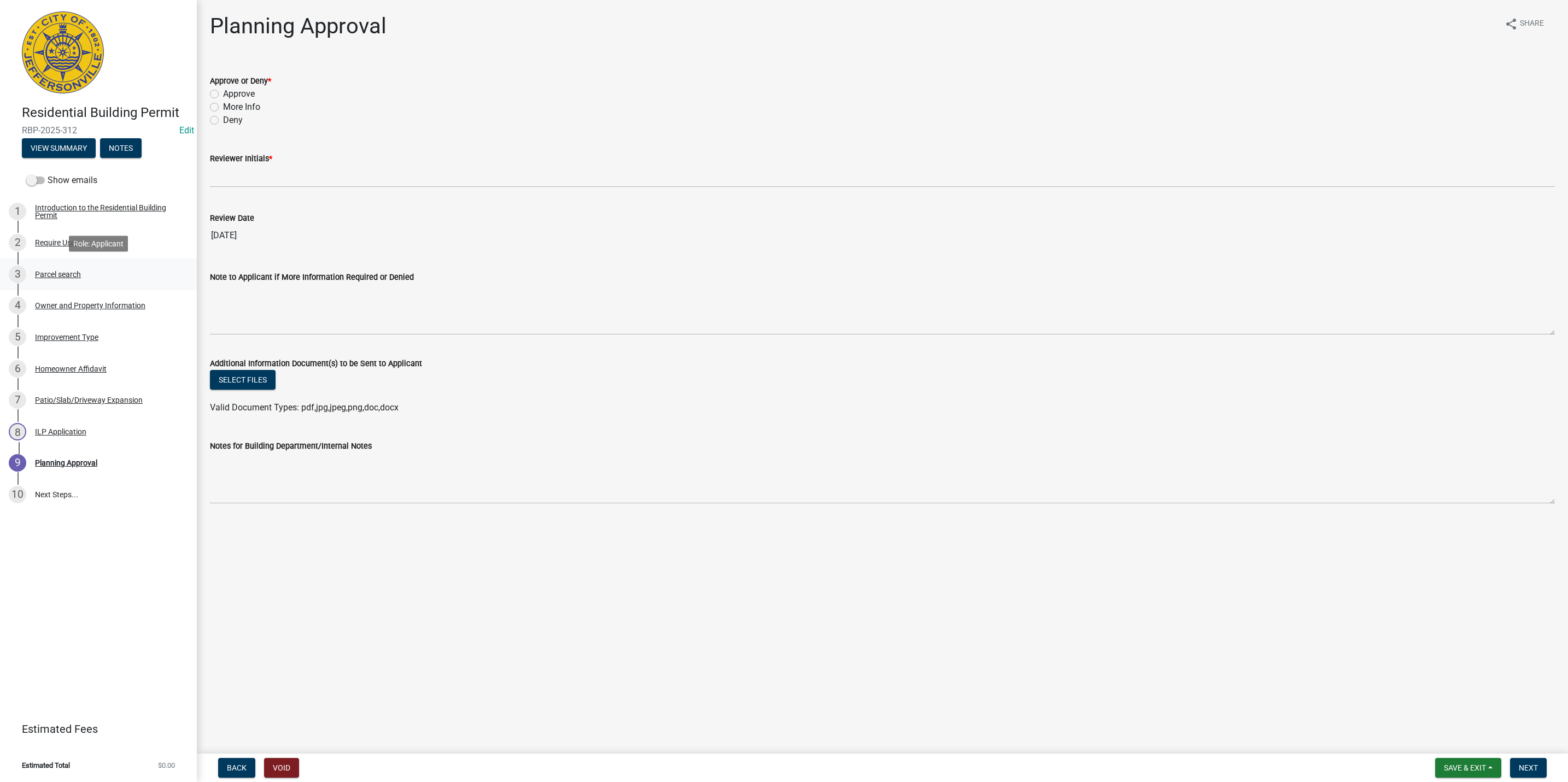
click at [34, 277] on div "3 Parcel search" at bounding box center [94, 274] width 171 height 17
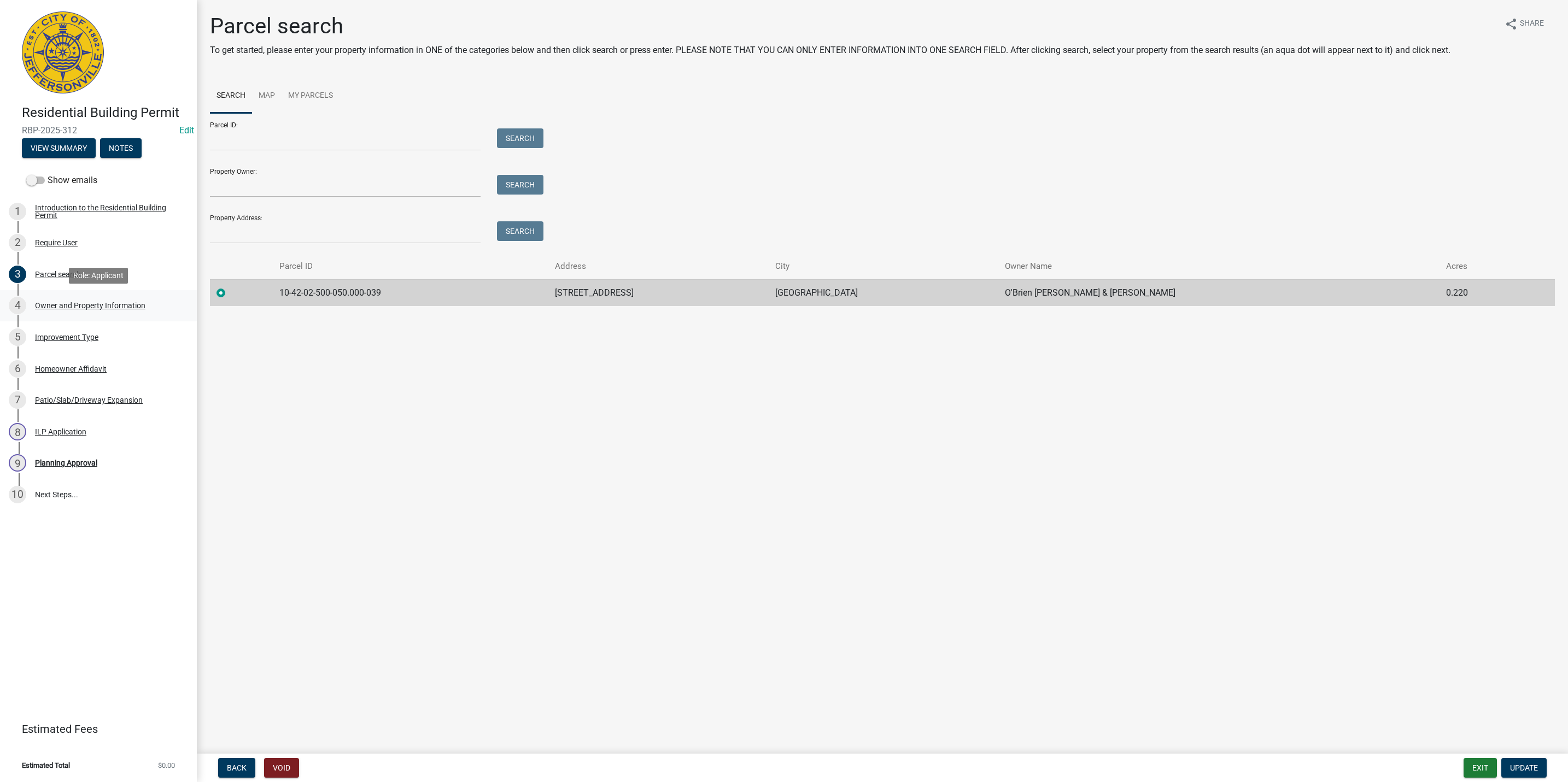
click at [102, 304] on div "Owner and Property Information" at bounding box center [90, 305] width 111 height 8
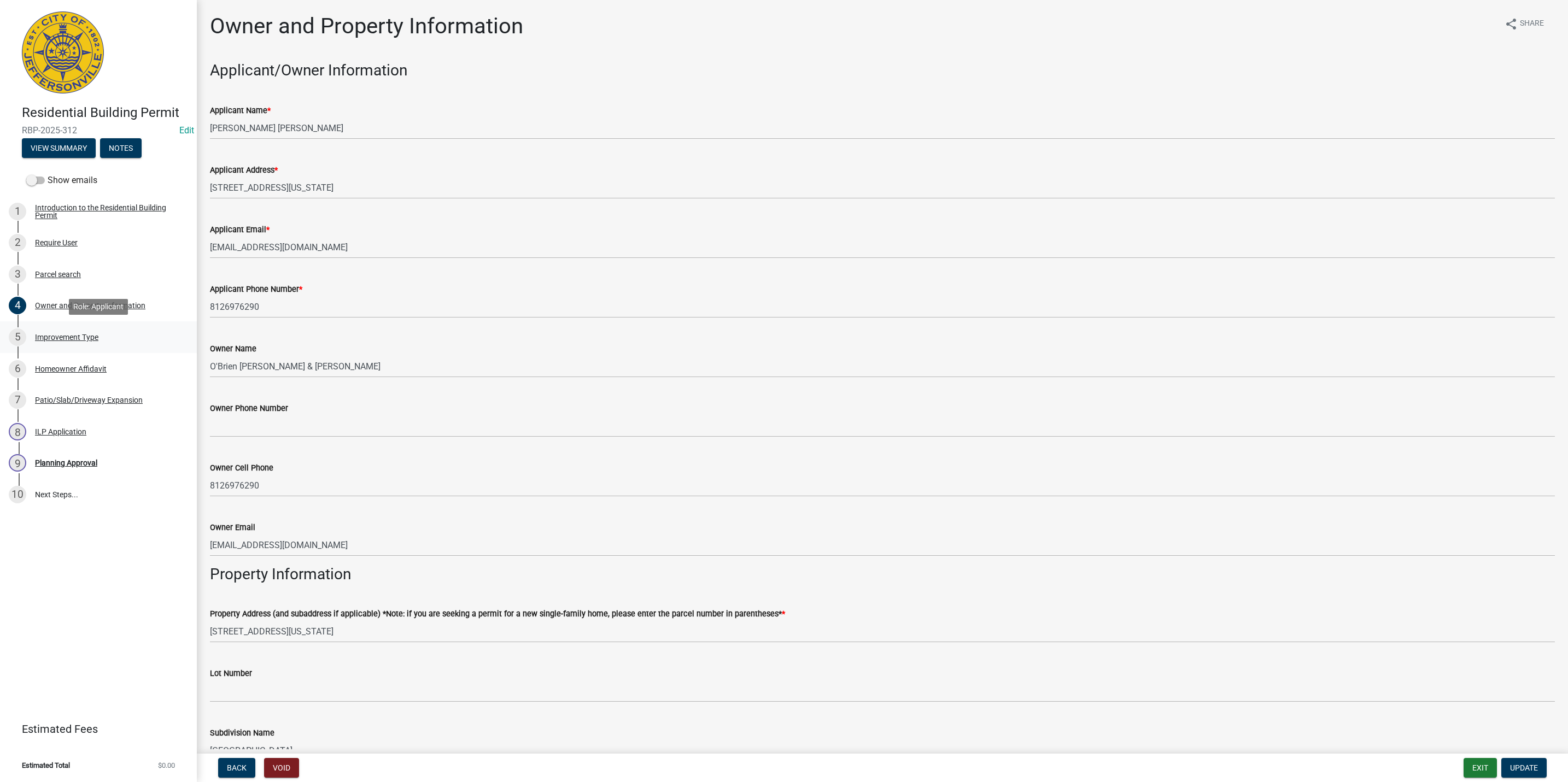
click at [99, 336] on div "5 Improvement Type" at bounding box center [94, 337] width 171 height 17
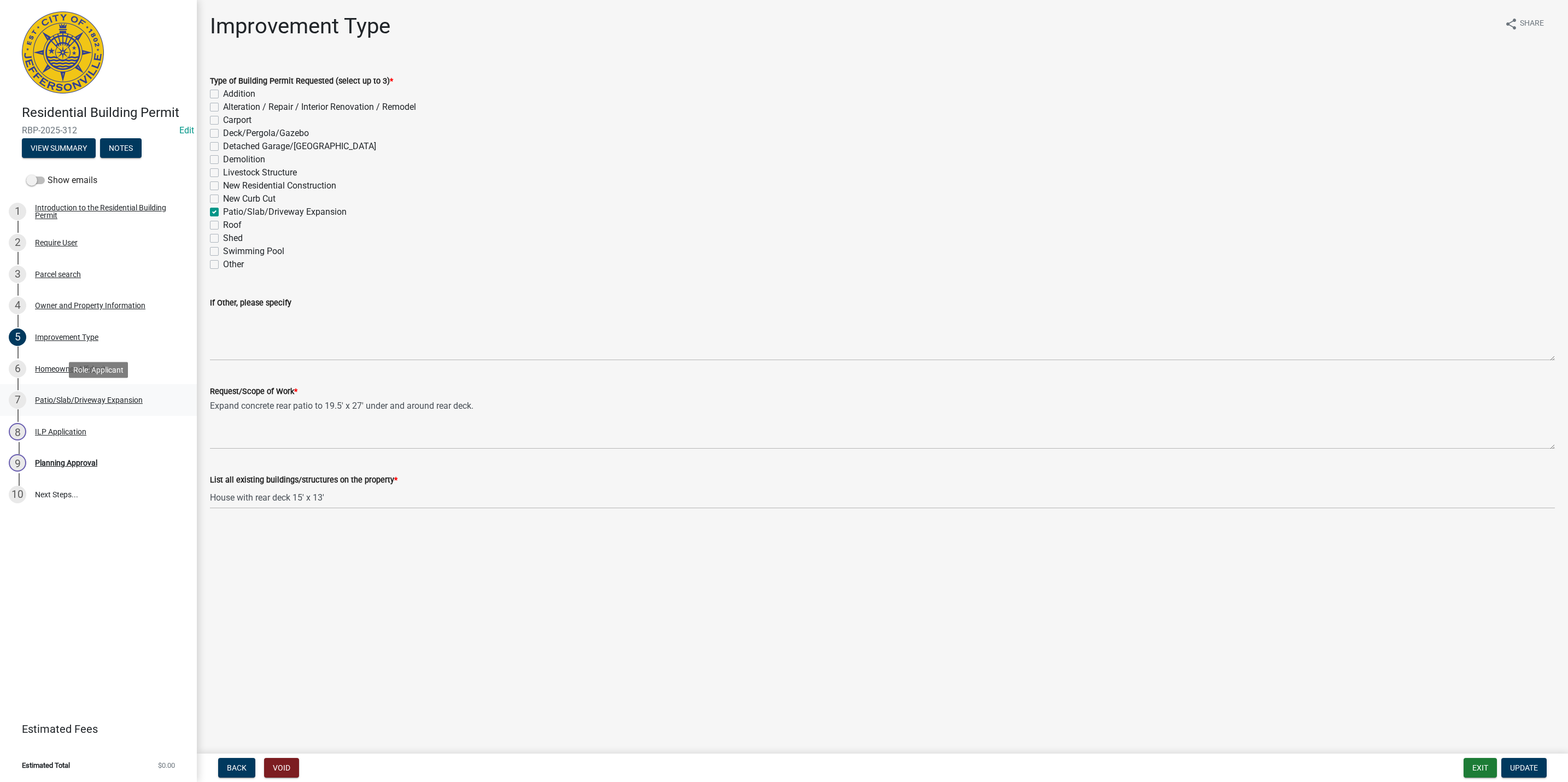
click at [84, 403] on div "Patio/Slab/Driveway Expansion" at bounding box center [89, 400] width 107 height 8
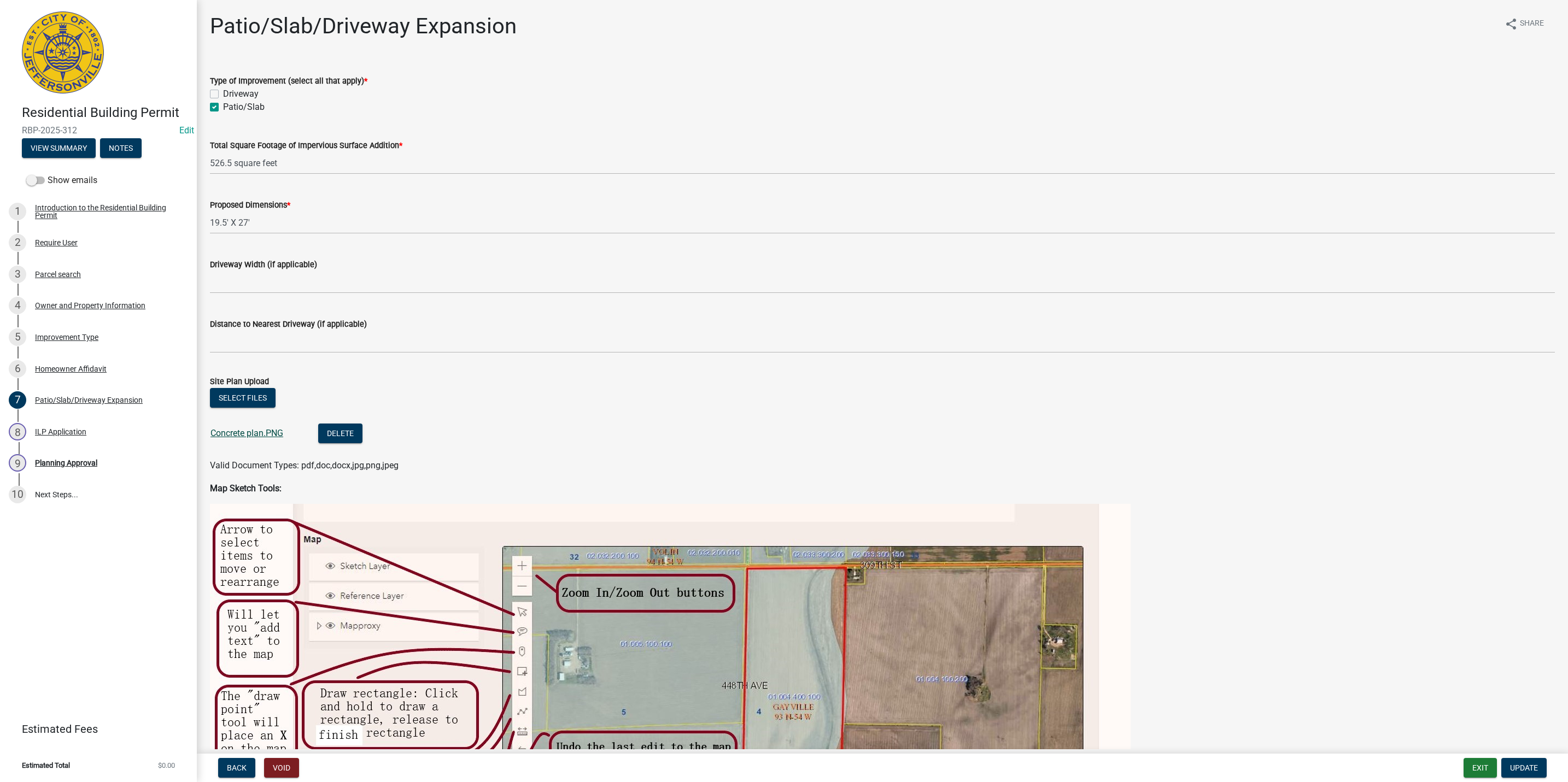
click at [262, 433] on link "Concrete plan.PNG" at bounding box center [247, 433] width 72 height 10
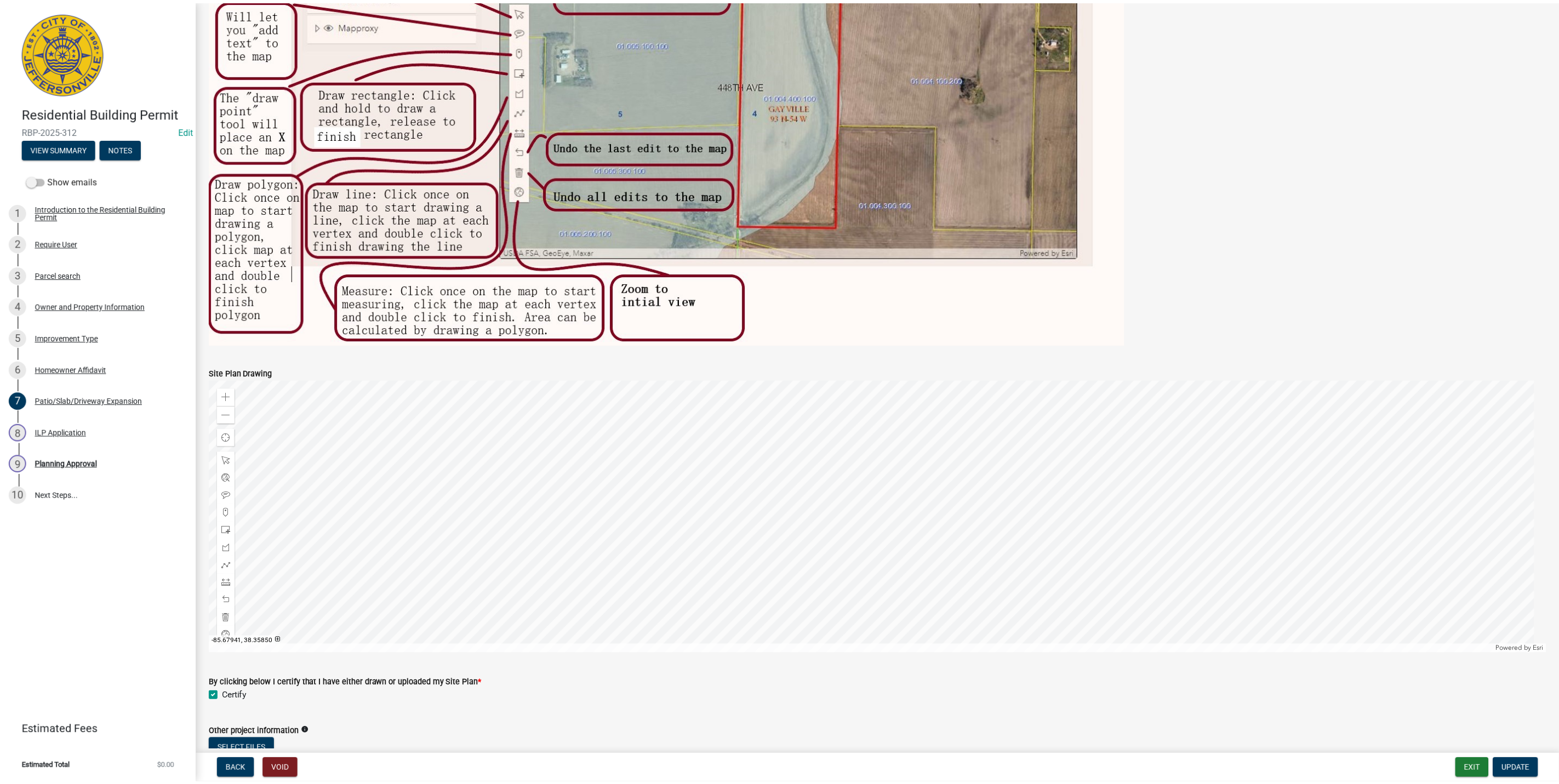
scroll to position [727, 0]
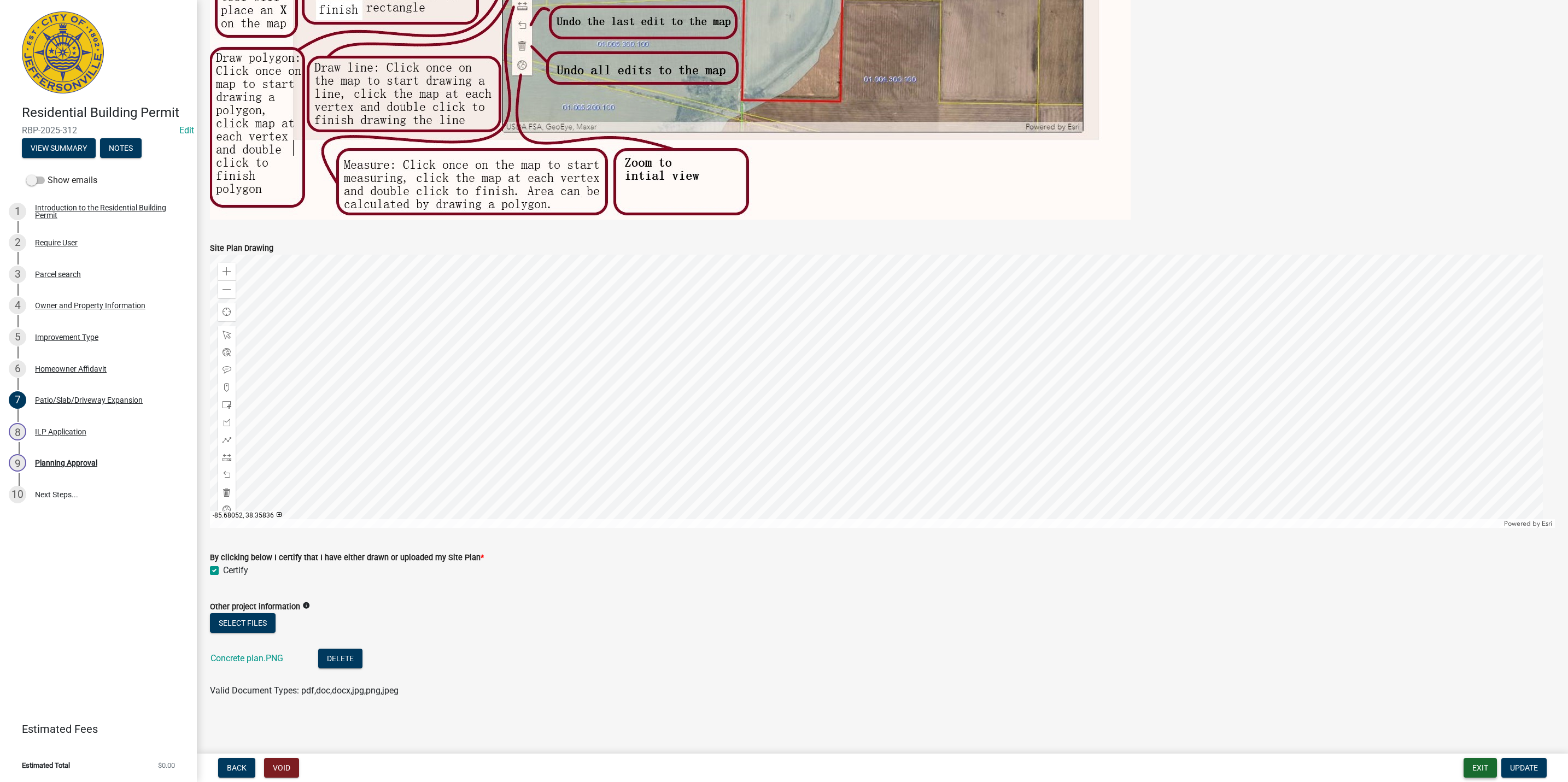
click at [1489, 761] on button "Exit" at bounding box center [1480, 768] width 34 height 19
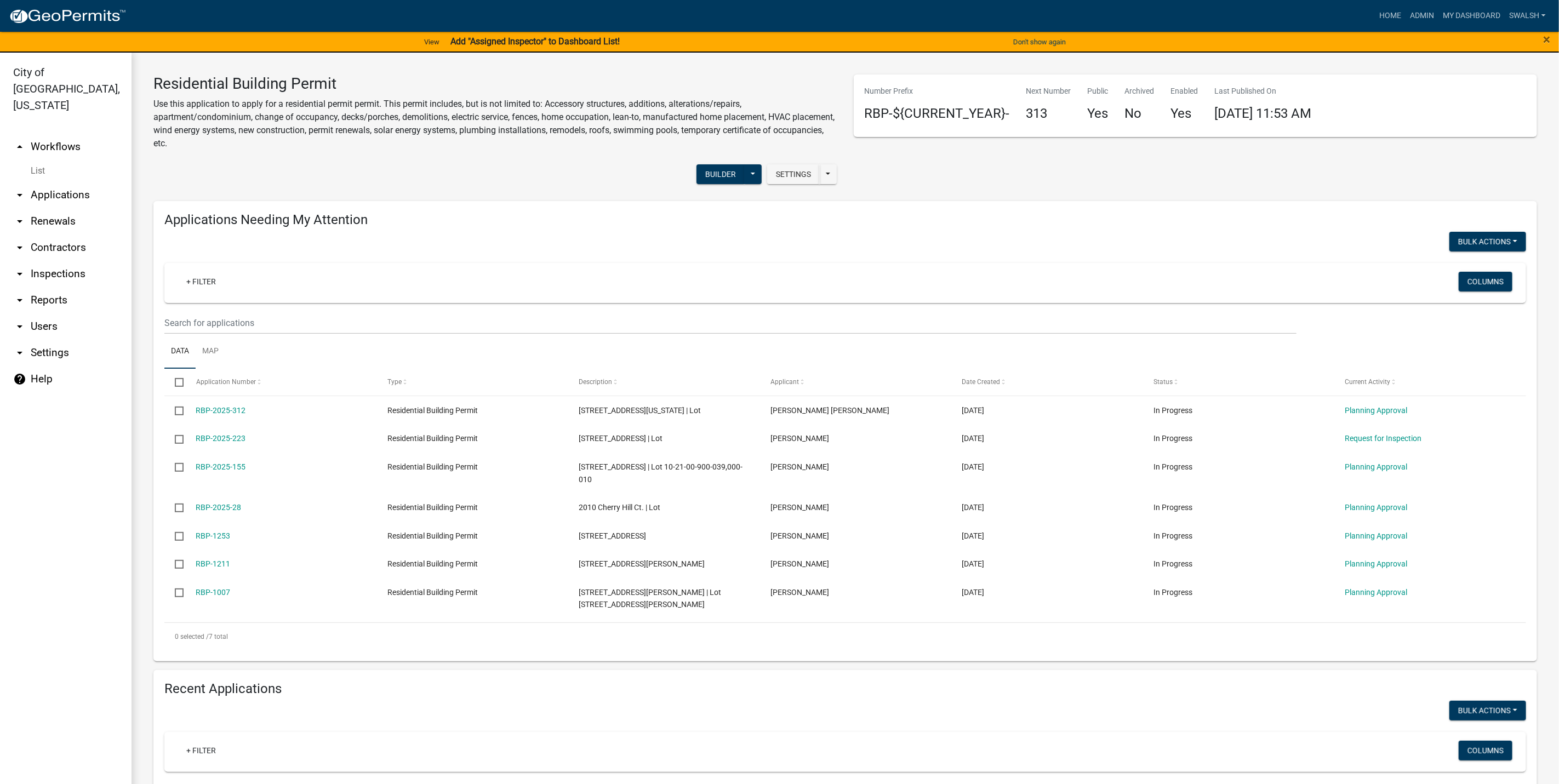
click at [68, 182] on link "arrow_drop_down Applications" at bounding box center [66, 195] width 132 height 27
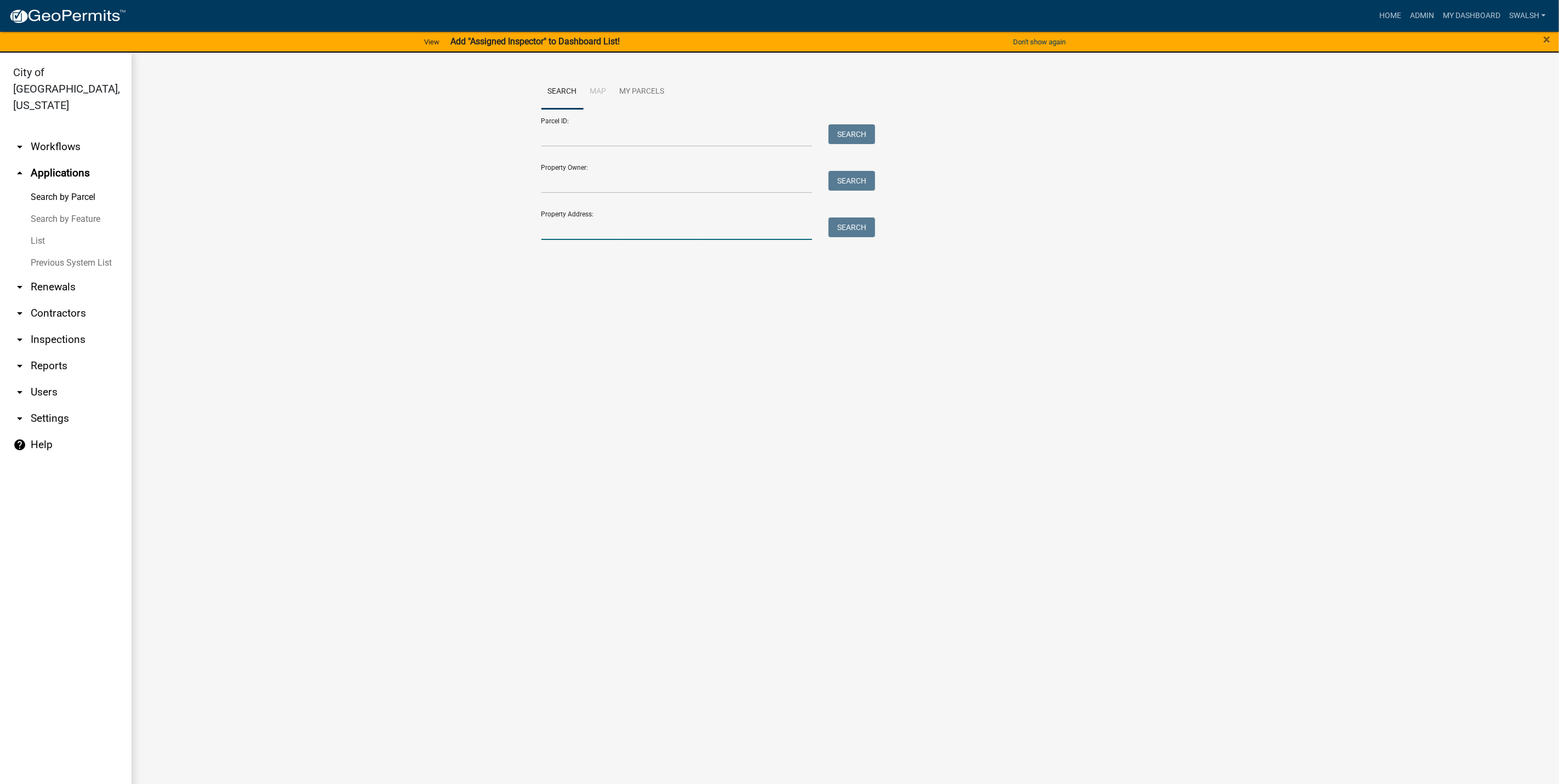
click at [653, 224] on input "Property Address:" at bounding box center [677, 228] width 271 height 23
type input "3113"
click at [865, 222] on button "Search" at bounding box center [852, 227] width 47 height 19
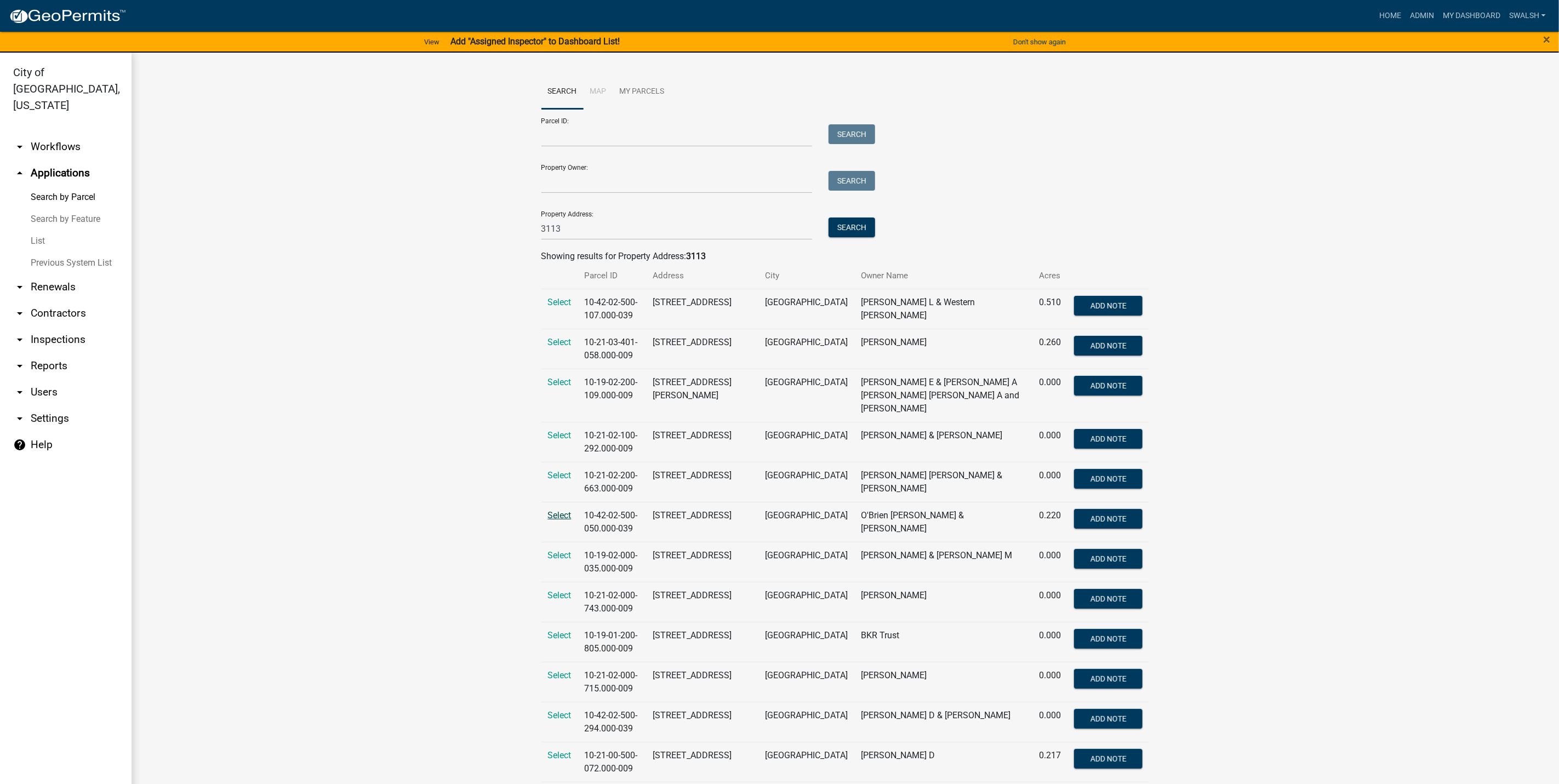
click at [548, 510] on span "Select" at bounding box center [560, 515] width 23 height 10
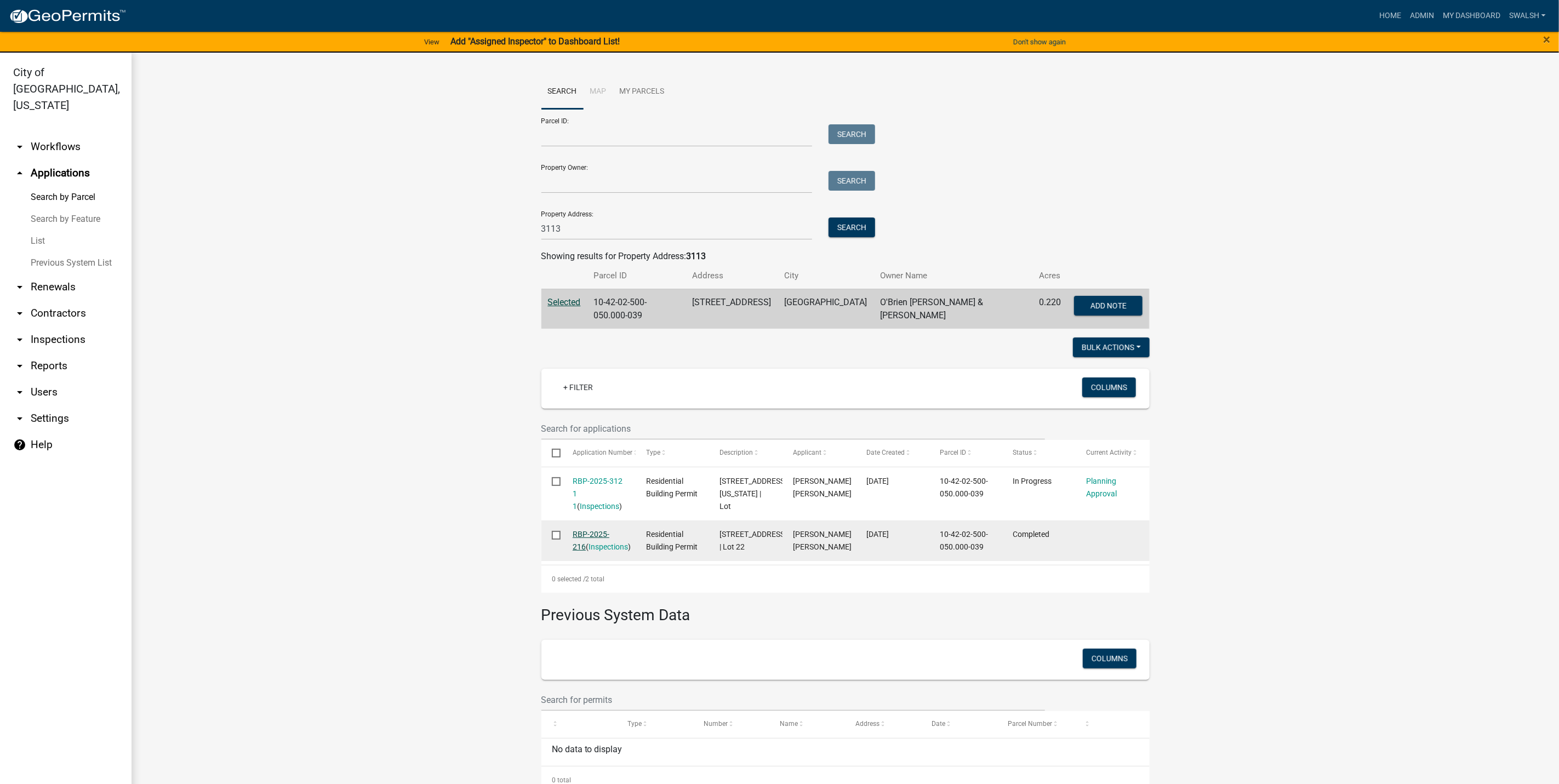
click at [590, 551] on link "RBP-2025-216" at bounding box center [591, 540] width 37 height 21
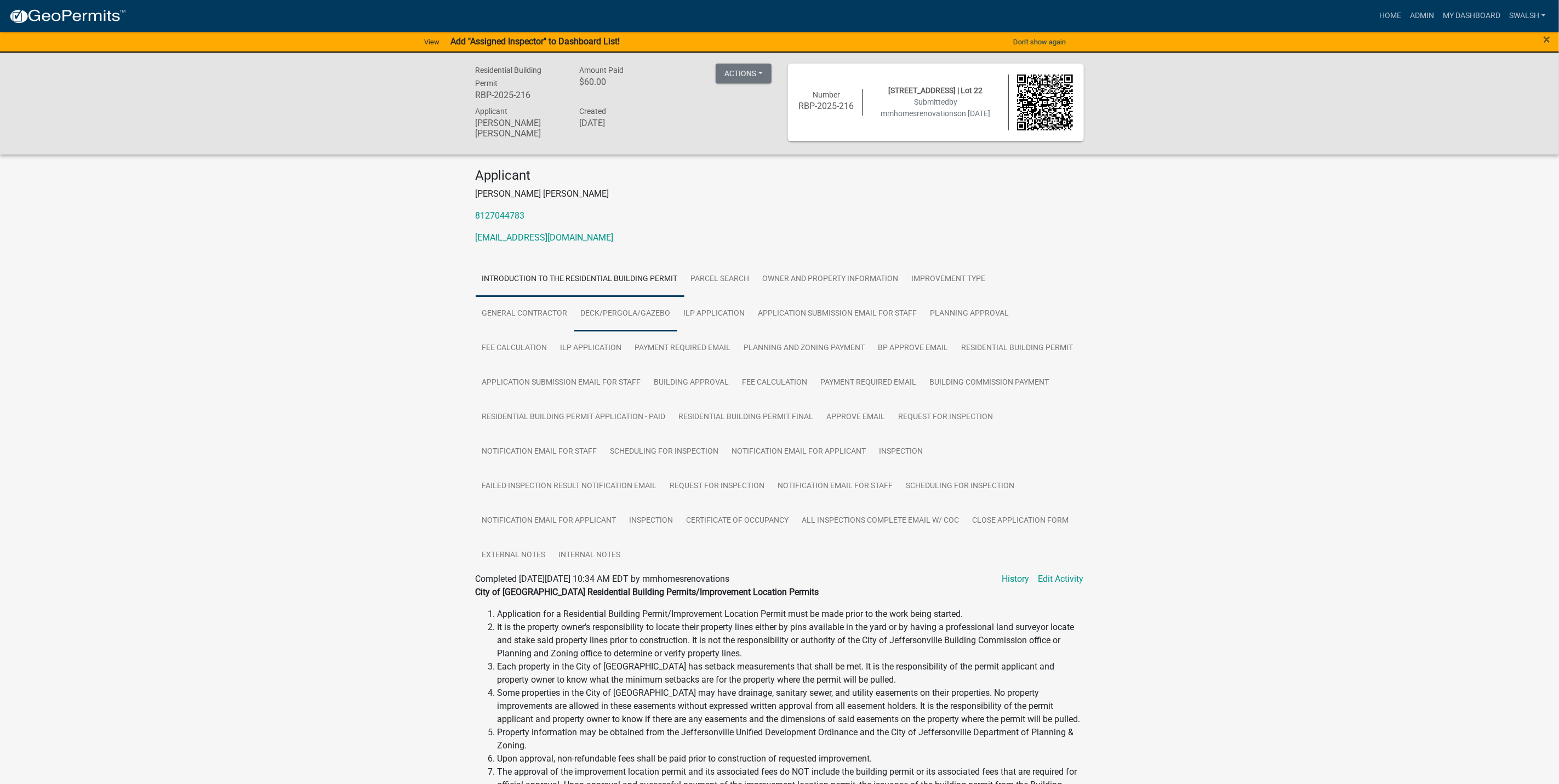
click at [640, 315] on link "Deck/Pergola/Gazebo" at bounding box center [625, 314] width 103 height 35
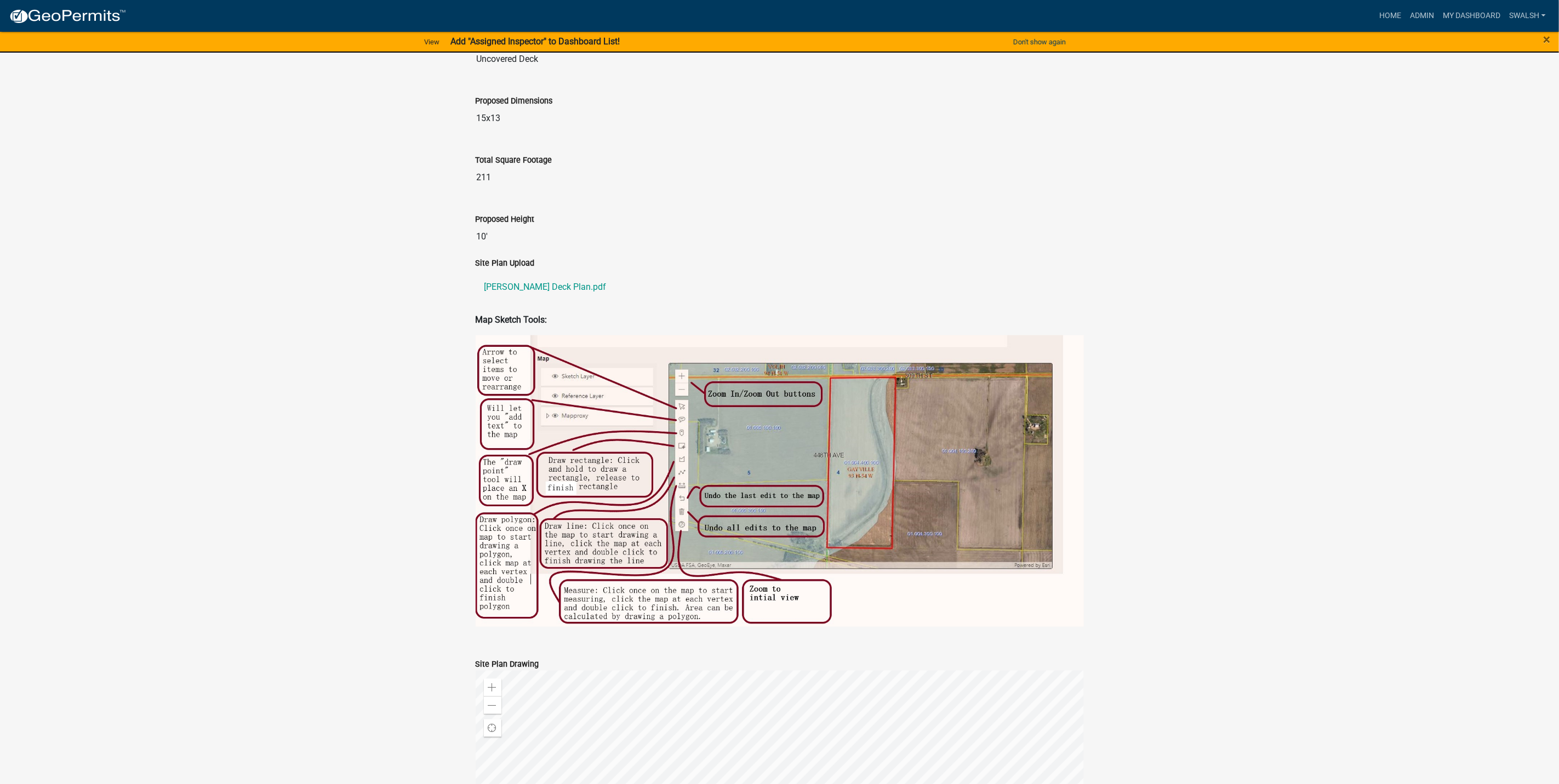
scroll to position [575, 0]
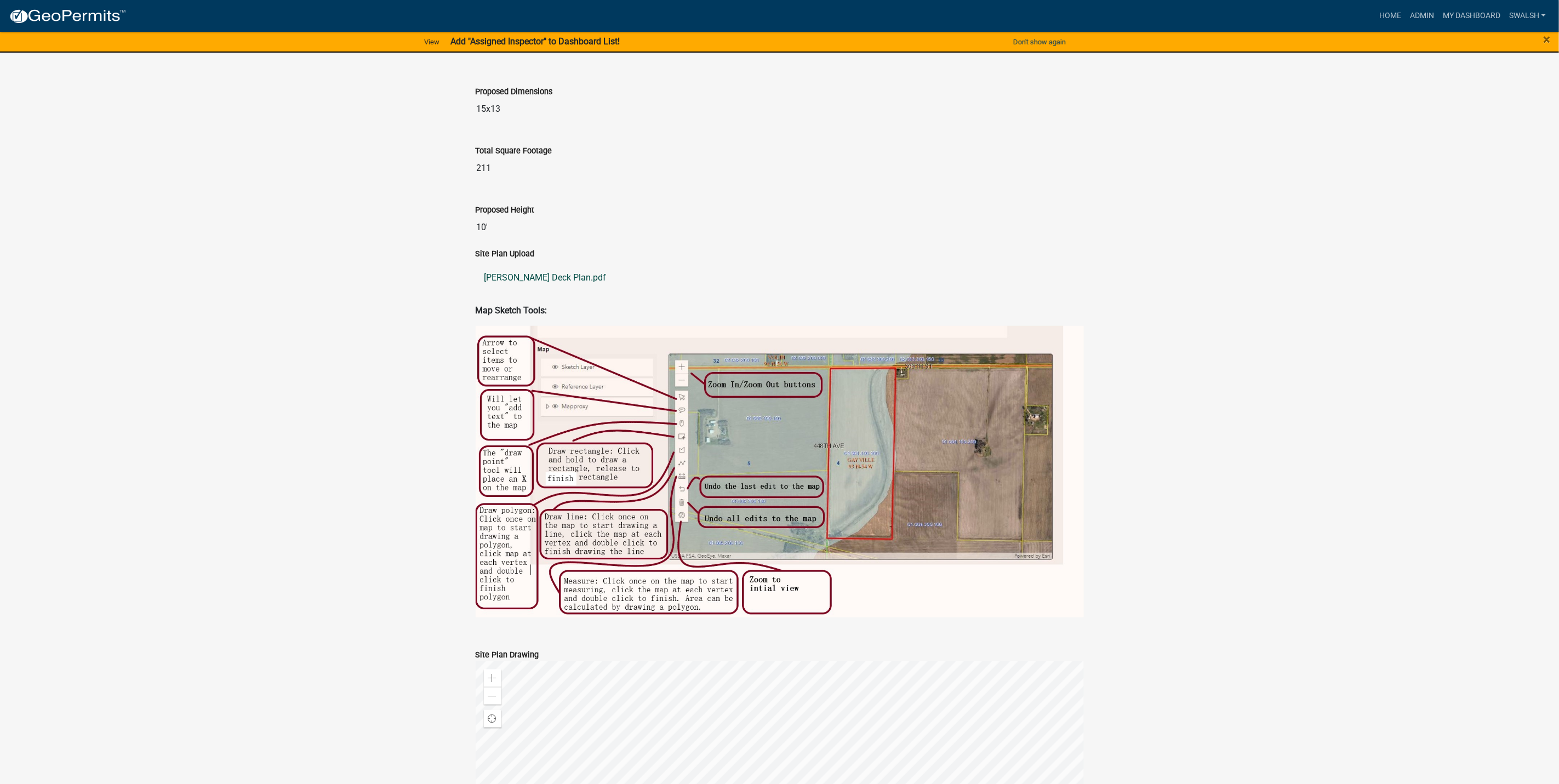
click at [554, 279] on link "[PERSON_NAME] Deck Plan.pdf" at bounding box center [780, 278] width 609 height 27
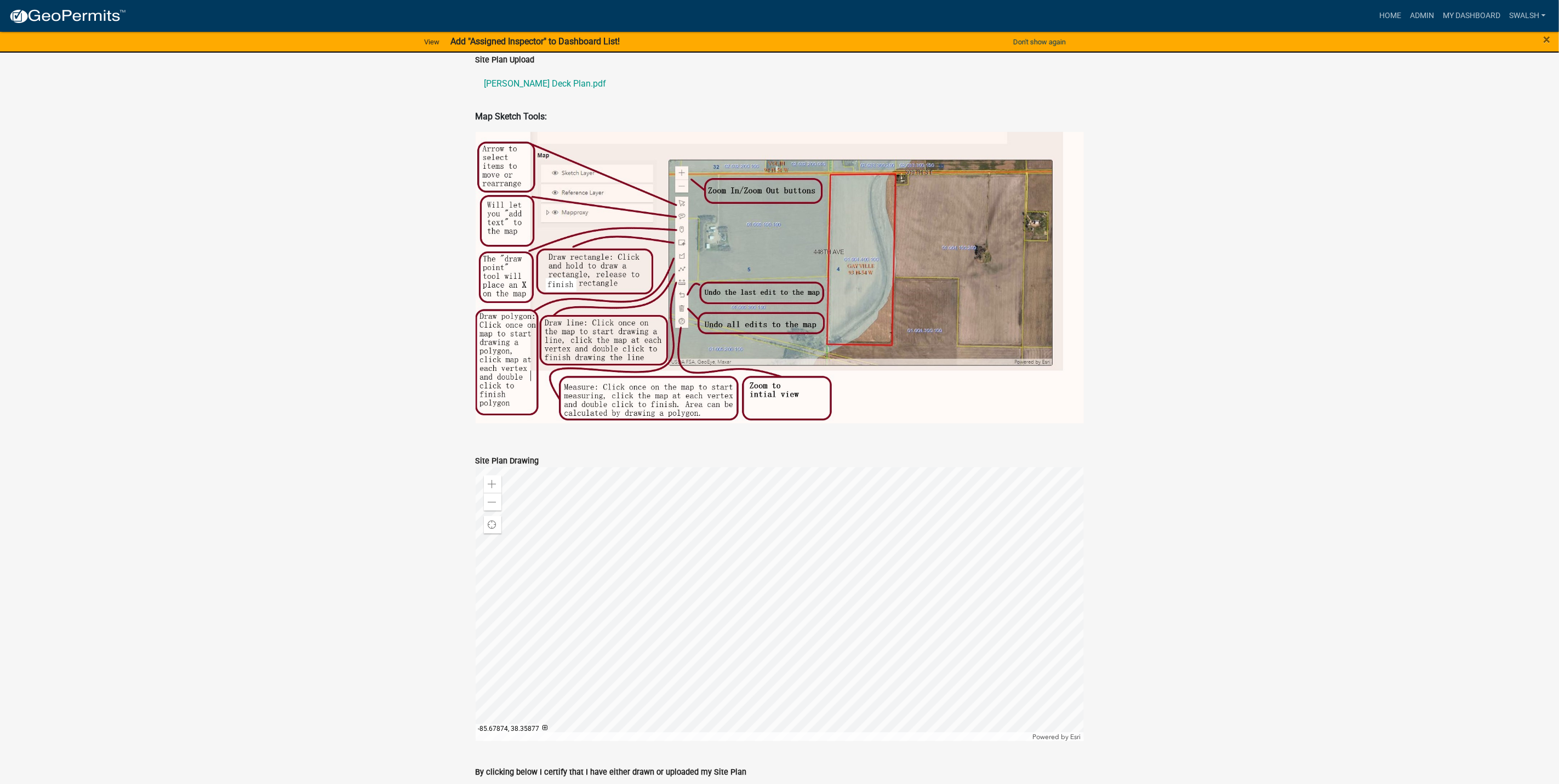
scroll to position [112, 0]
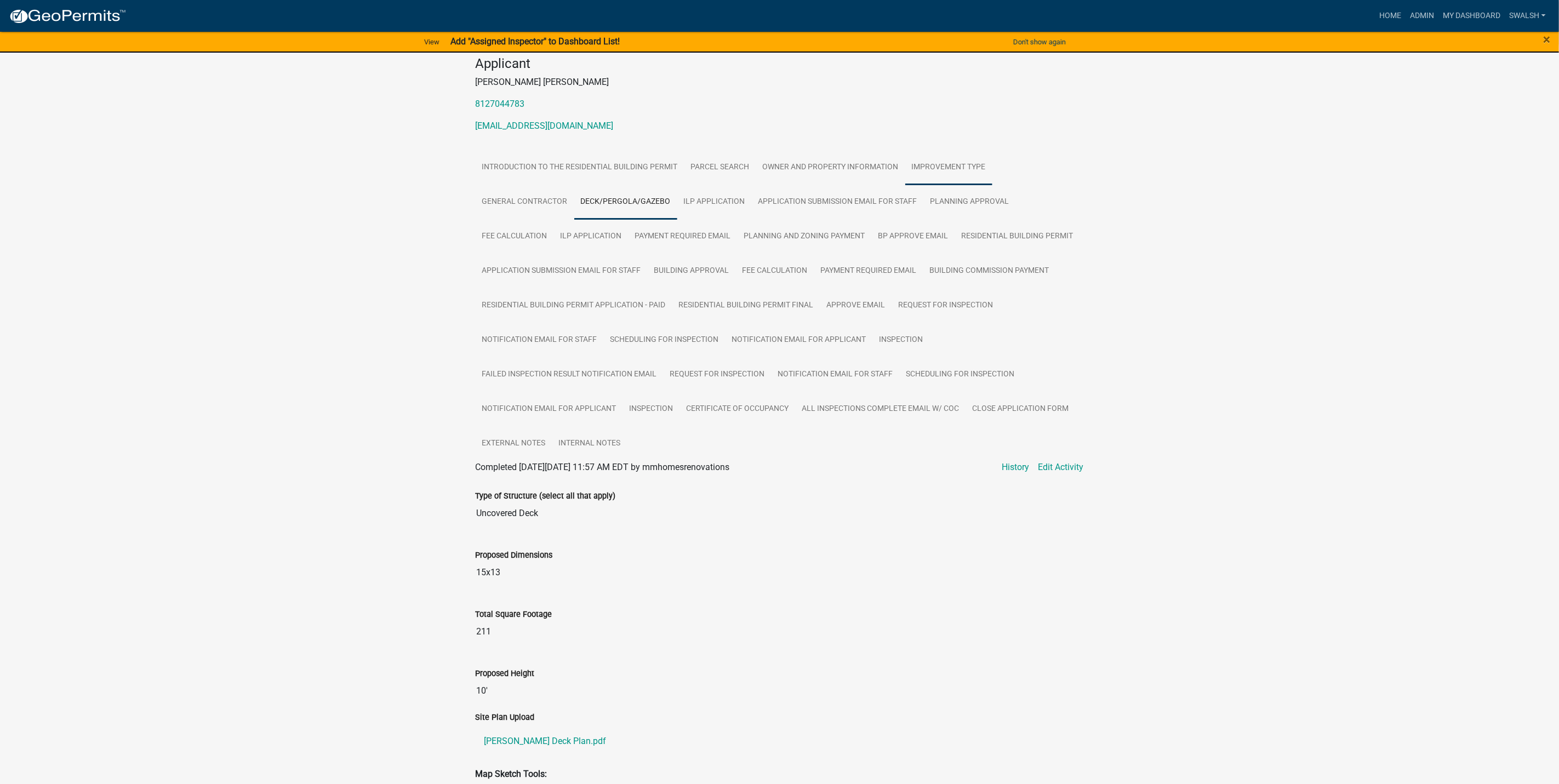
click at [929, 165] on link "Improvement Type" at bounding box center [949, 167] width 87 height 35
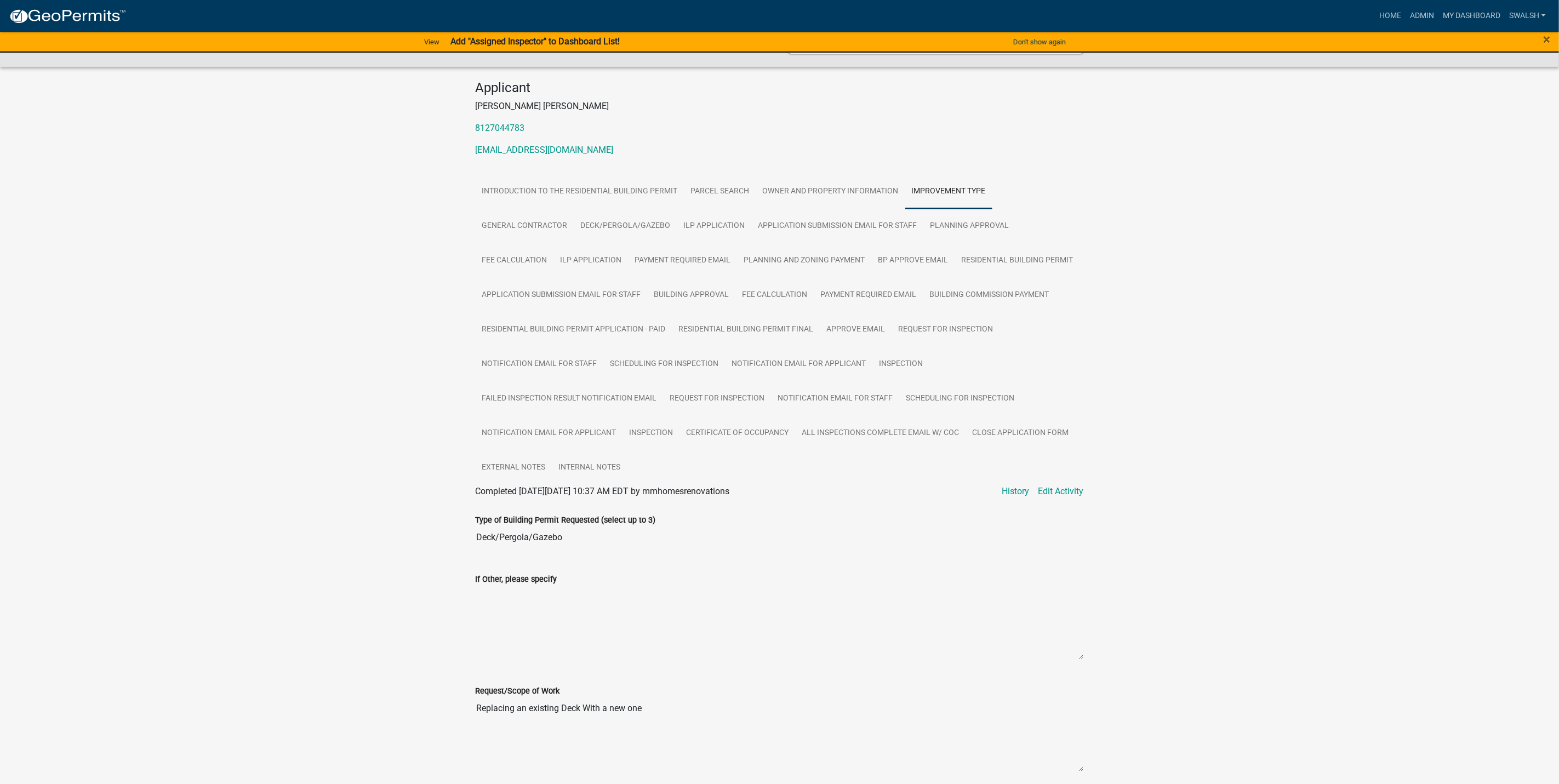
scroll to position [0, 0]
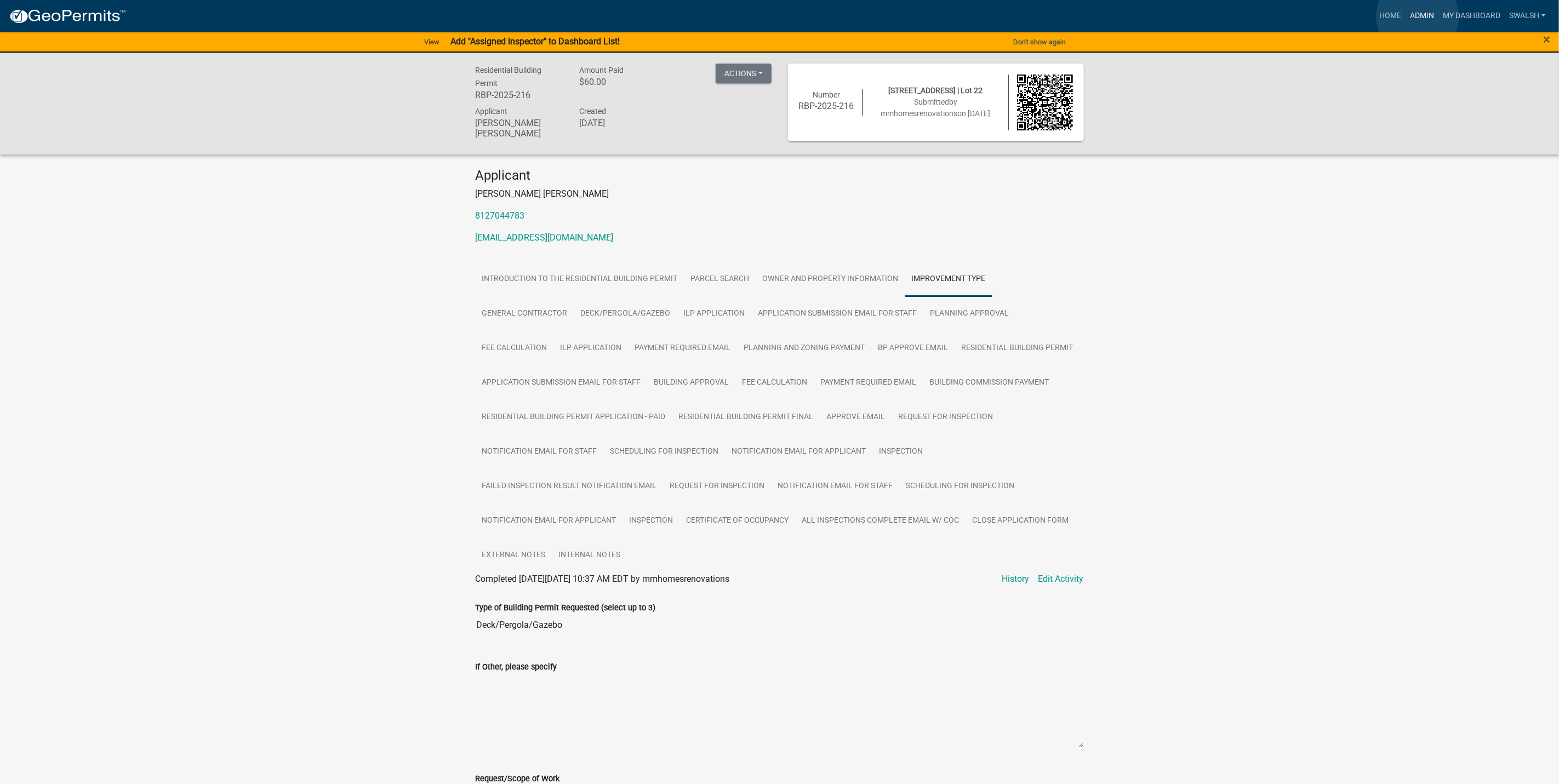
click at [1418, 16] on link "Admin" at bounding box center [1422, 16] width 33 height 21
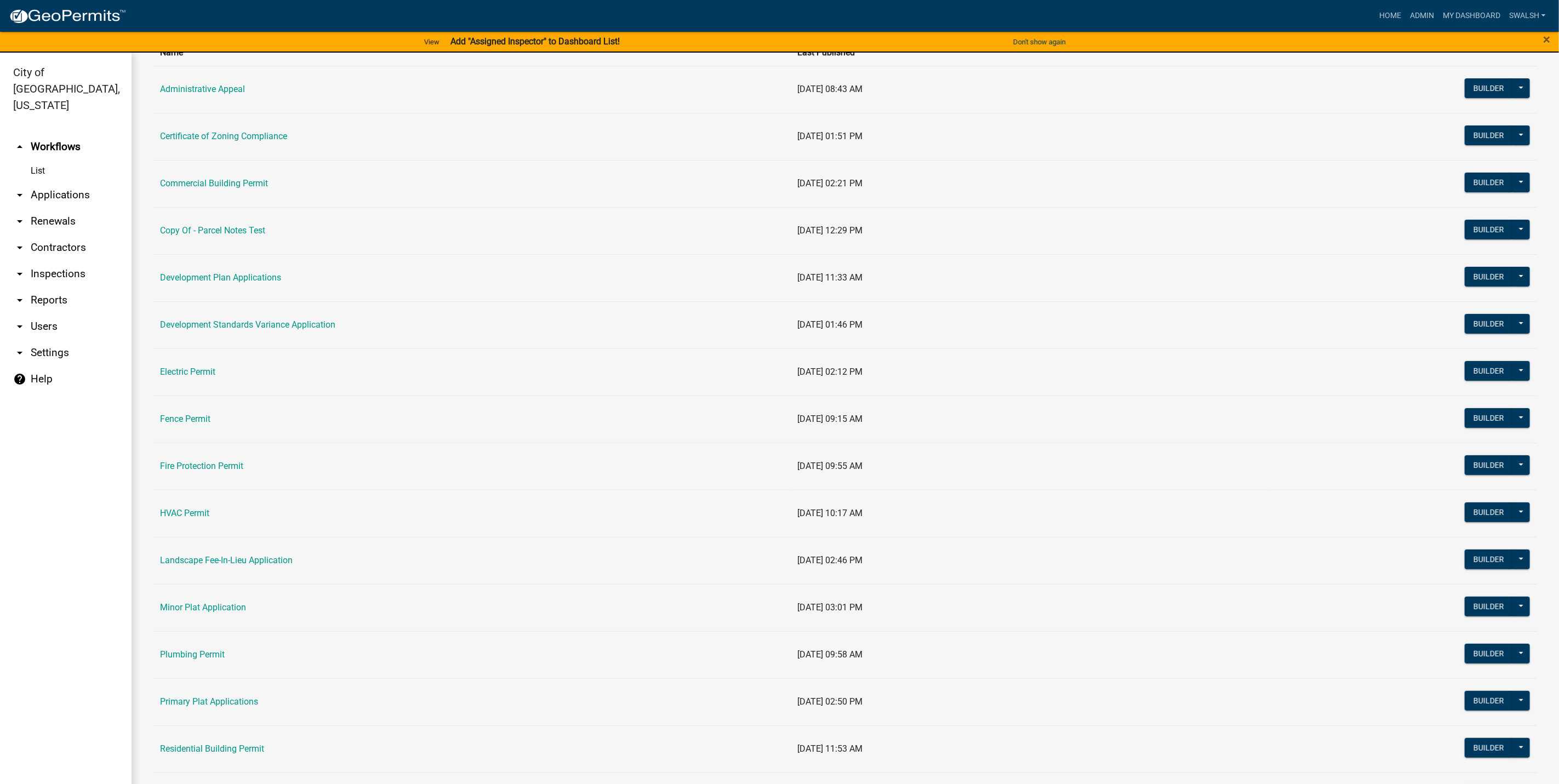
scroll to position [246, 0]
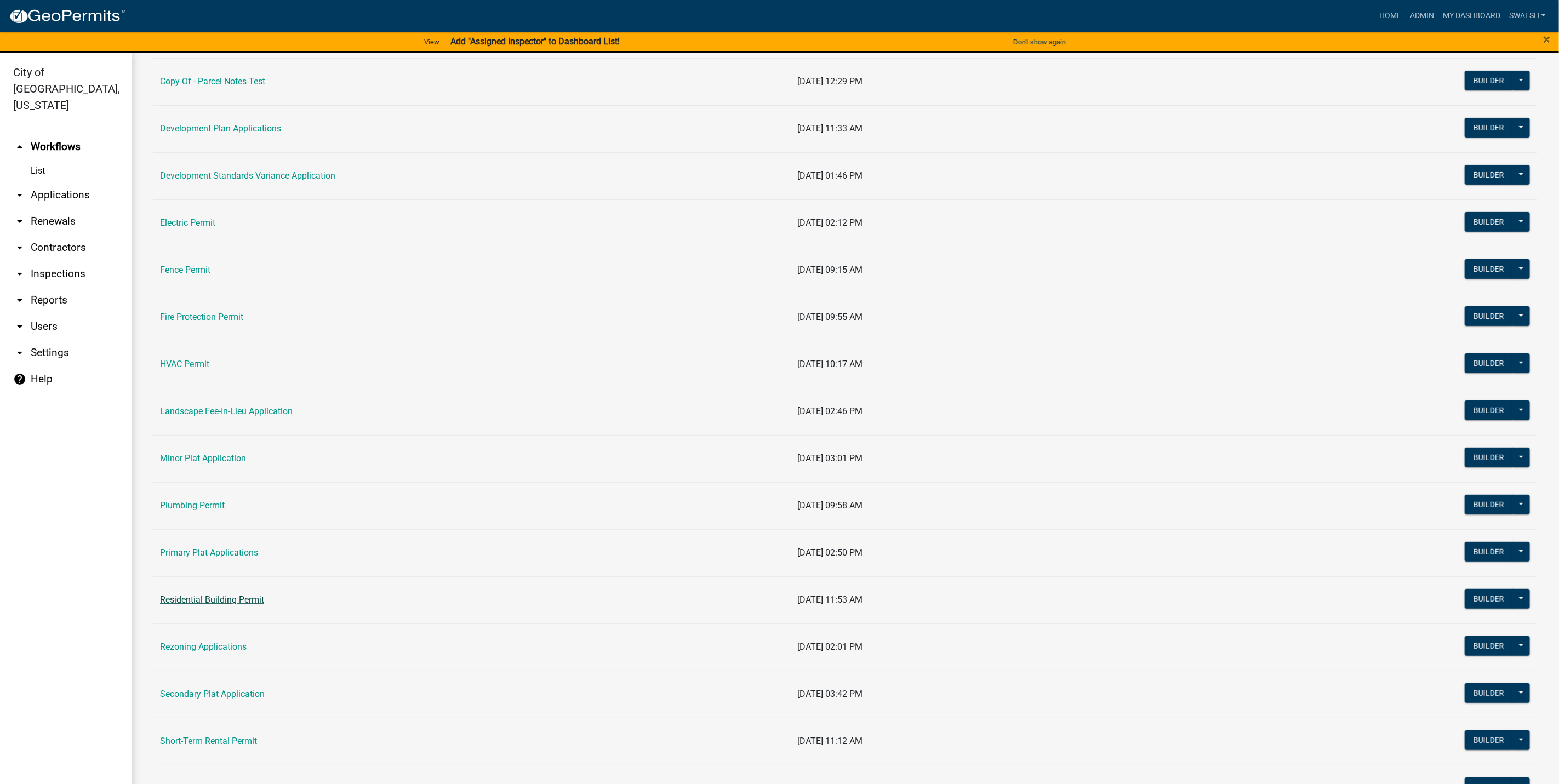
click at [181, 605] on link "Residential Building Permit" at bounding box center [212, 599] width 104 height 10
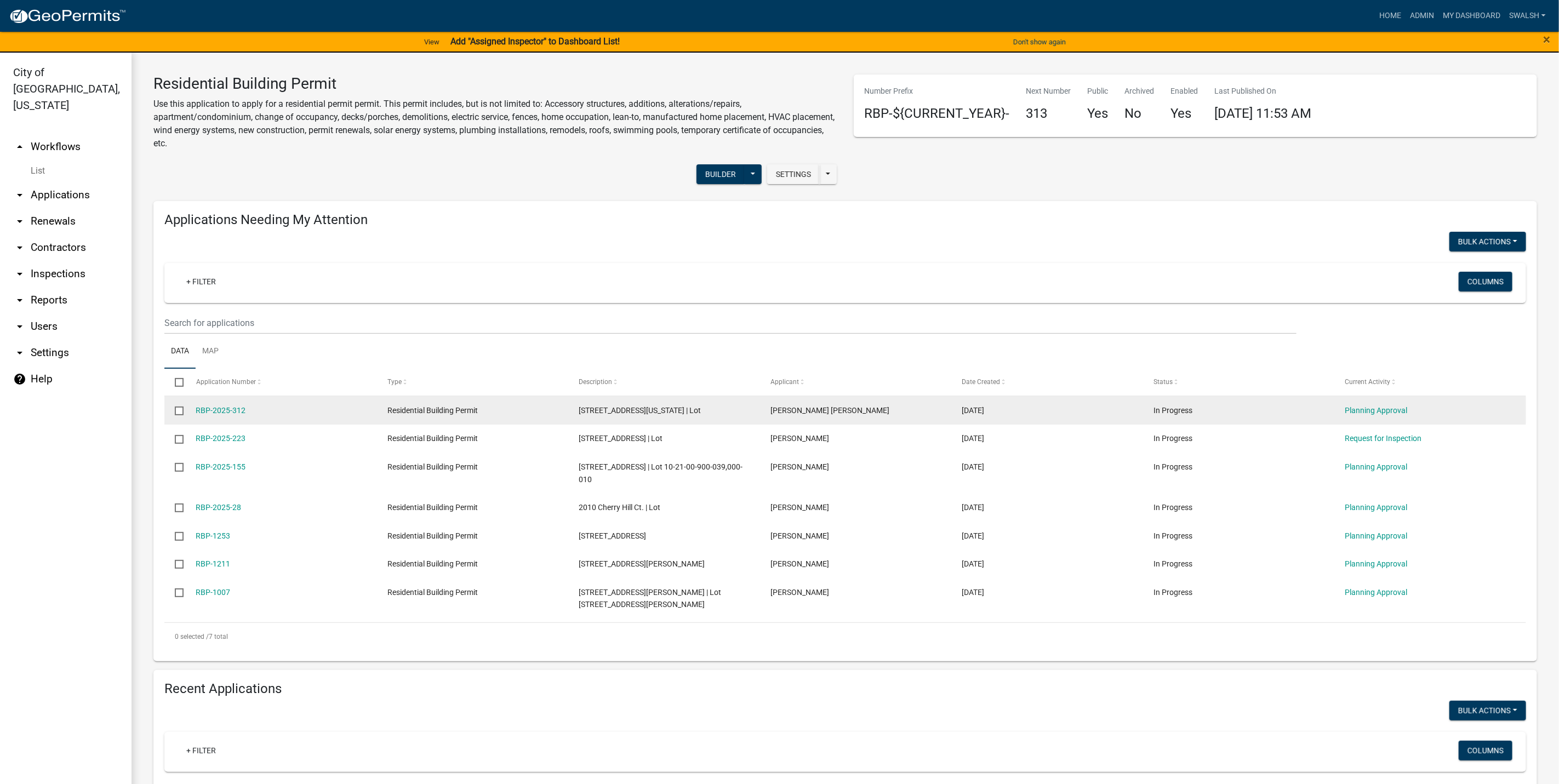
click at [1388, 414] on div "Planning Approval" at bounding box center [1431, 410] width 171 height 12
click at [1388, 408] on link "Planning Approval" at bounding box center [1377, 410] width 62 height 9
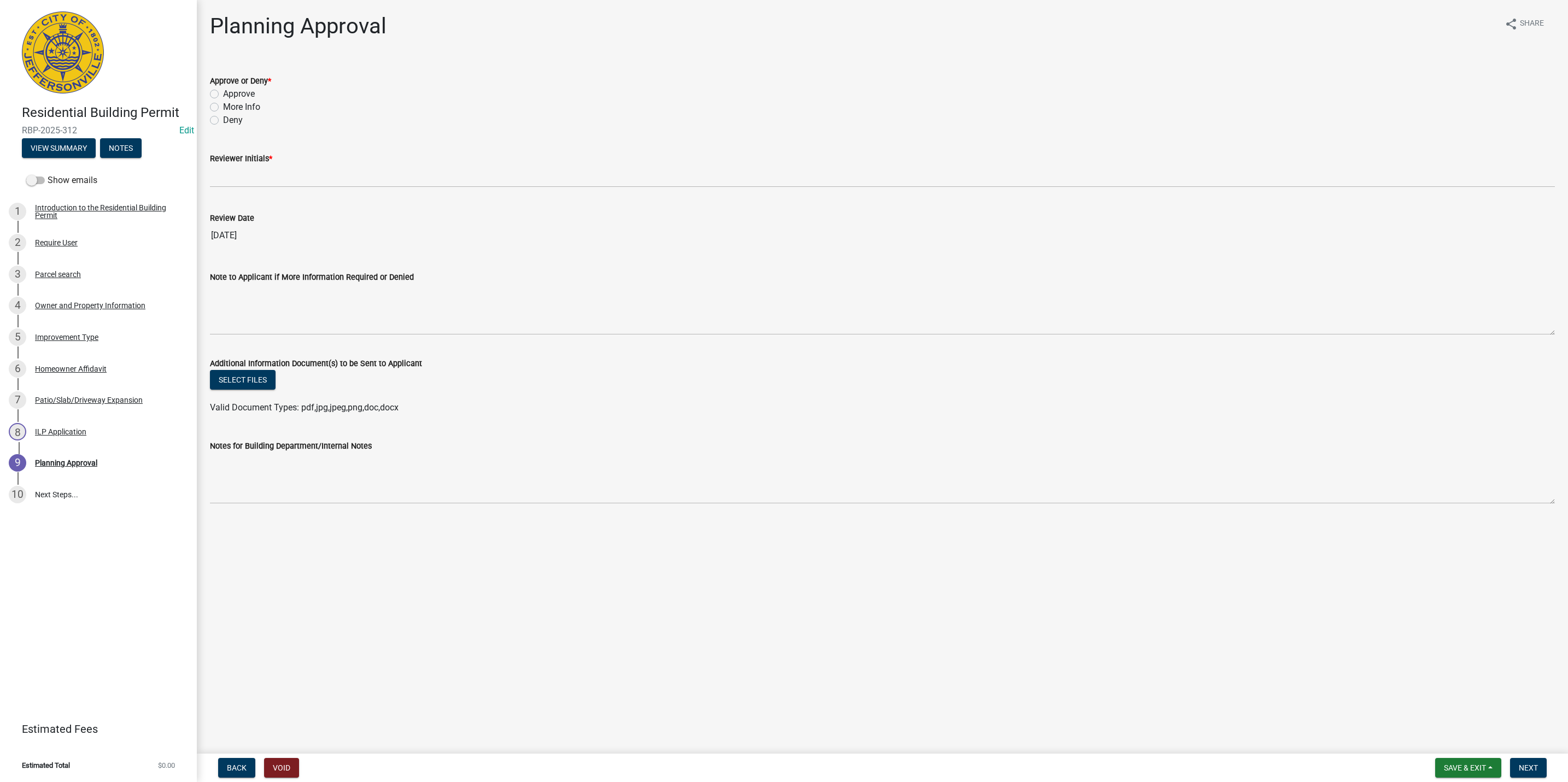
click at [231, 92] on label "Approve" at bounding box center [239, 94] width 32 height 13
click at [230, 92] on input "Approve" at bounding box center [226, 91] width 7 height 7
radio input "true"
click at [228, 163] on div "Reviewer Initials *" at bounding box center [882, 158] width 1345 height 13
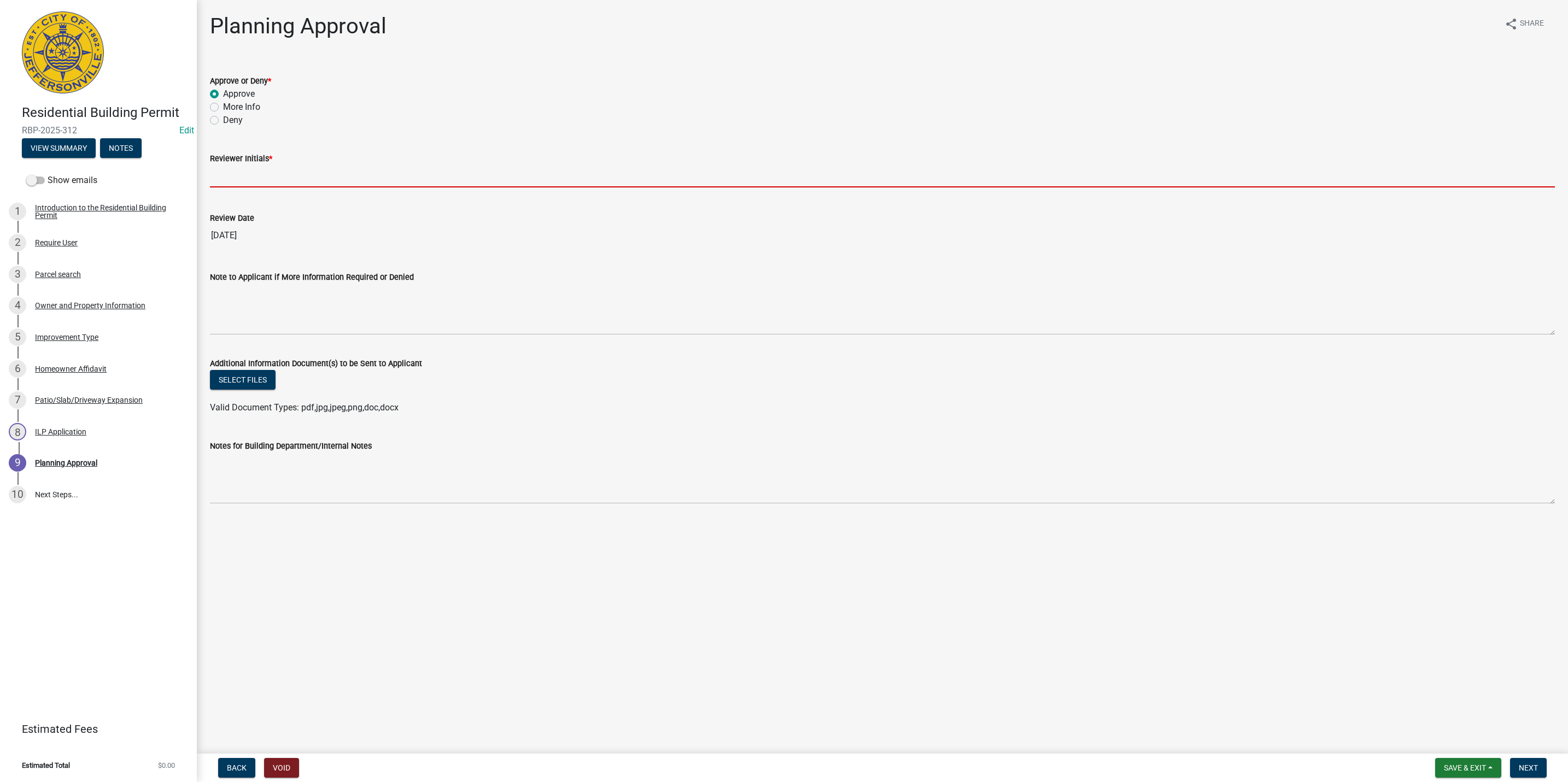
click at [231, 180] on input "Reviewer Initials *" at bounding box center [882, 176] width 1345 height 23
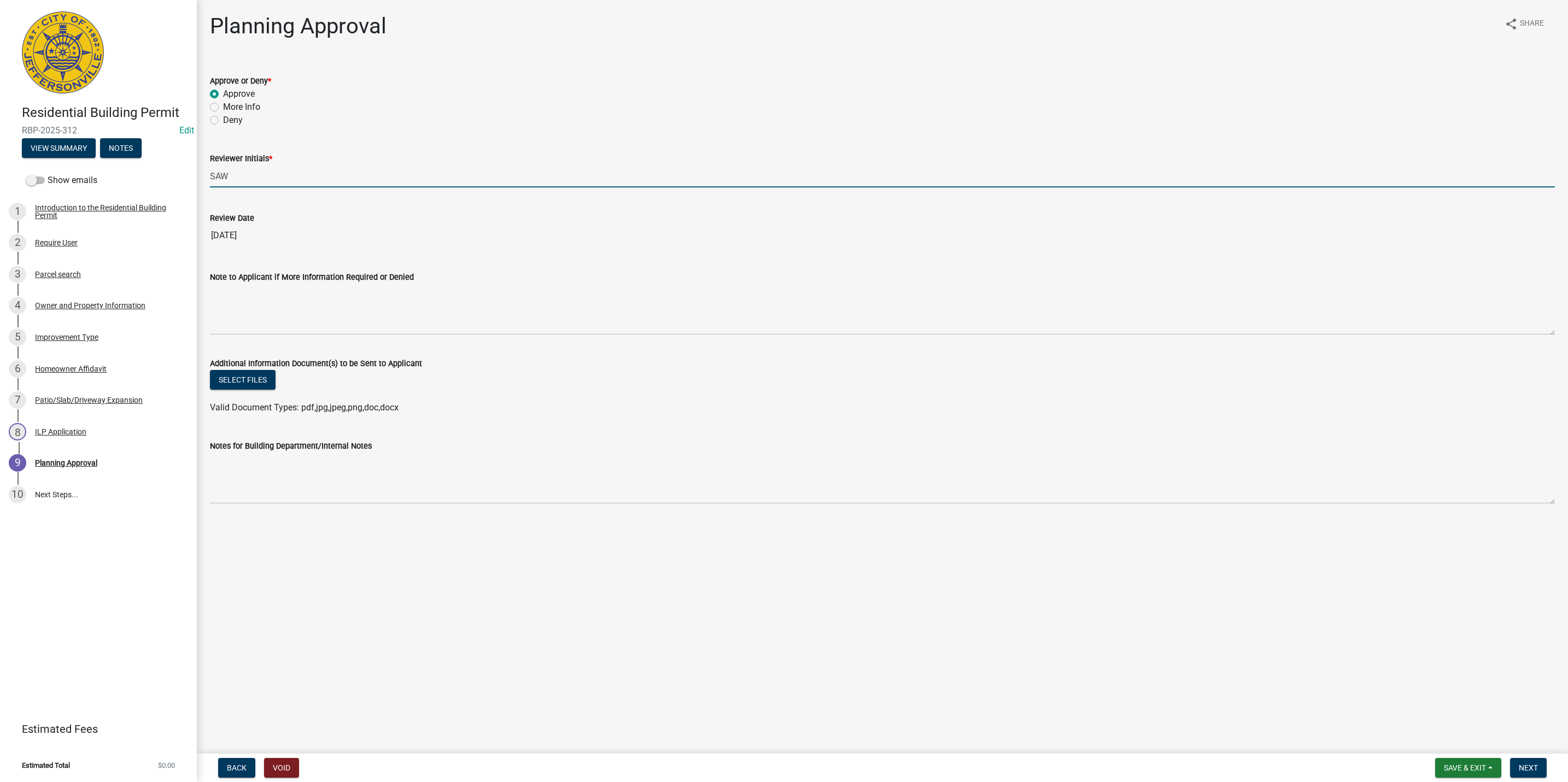
type input "SAW"
drag, startPoint x: 320, startPoint y: 505, endPoint x: 320, endPoint y: 498, distance: 7.0
click at [320, 505] on wm-data-entity-input "Notes for Building Department/Internal Notes" at bounding box center [882, 468] width 1345 height 89
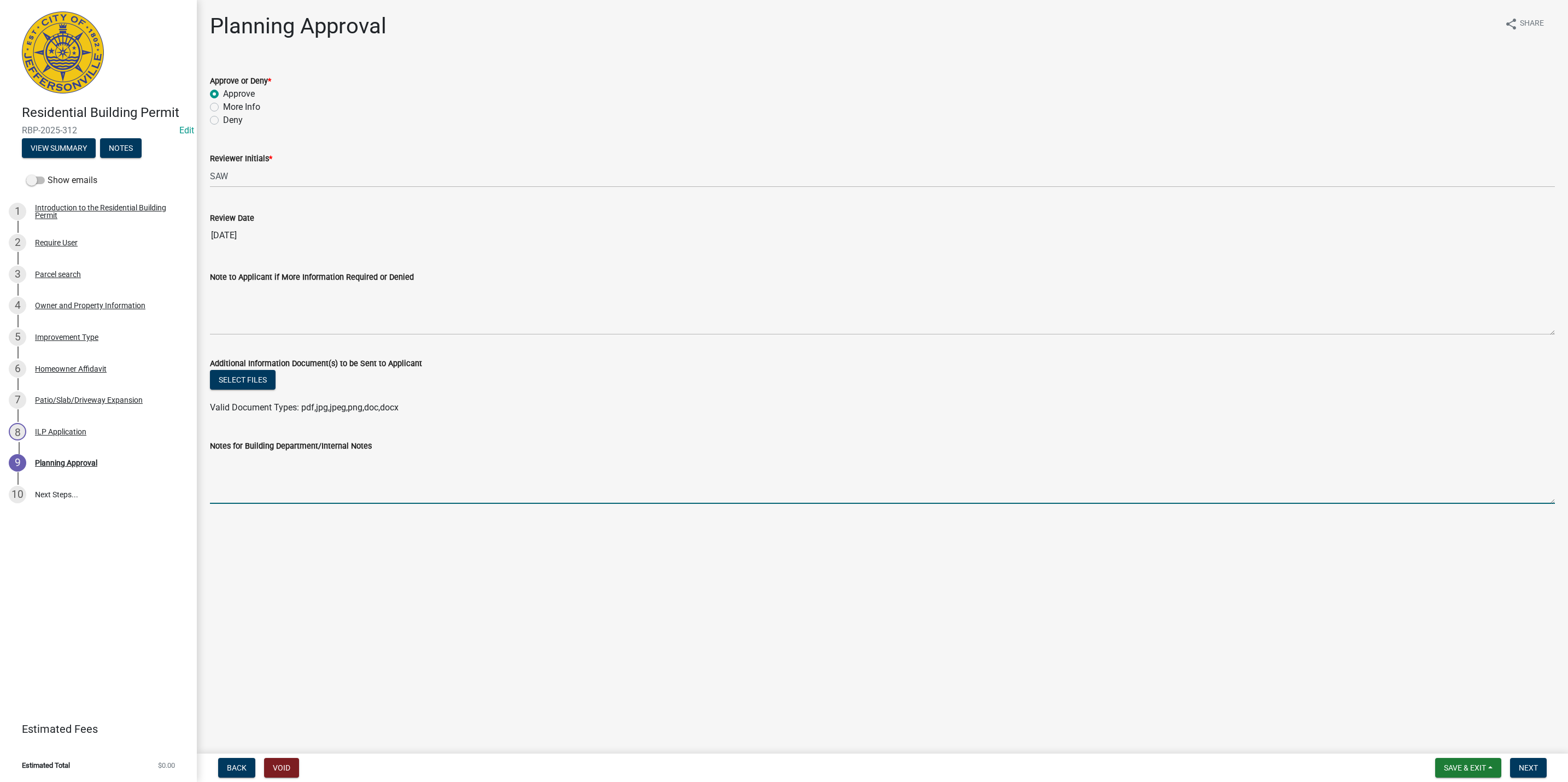
click at [316, 480] on textarea "Notes for Building Department/Internal Notes" at bounding box center [882, 477] width 1345 height 51
click at [863, 458] on textarea "Replacement of existing concrete under existing deck footprint (deck also recen…" at bounding box center [882, 477] width 1345 height 51
click at [997, 462] on textarea "Replacement of existing concrete under existing deck footprint (deck also recen…" at bounding box center [882, 477] width 1345 height 51
type textarea "Replacement of existing concrete under existing deck footprint (deck also recen…"
click at [1527, 767] on span "Next" at bounding box center [1529, 768] width 19 height 9
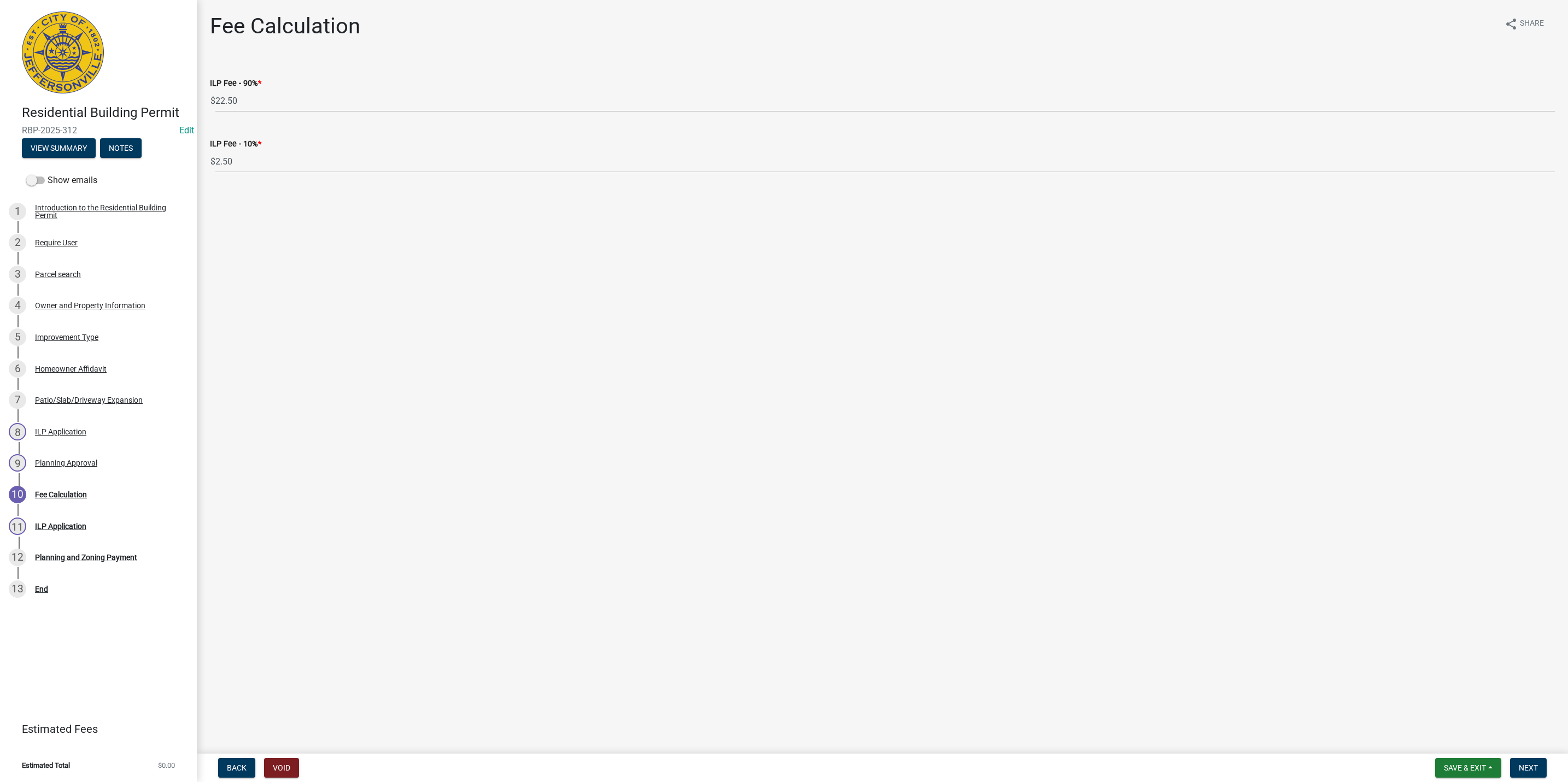
click at [1530, 756] on nav "Back Void Save & Exit Save Save & Exit Next" at bounding box center [882, 768] width 1371 height 28
click at [1534, 767] on span "Next" at bounding box center [1529, 768] width 19 height 9
select select "3: 3"
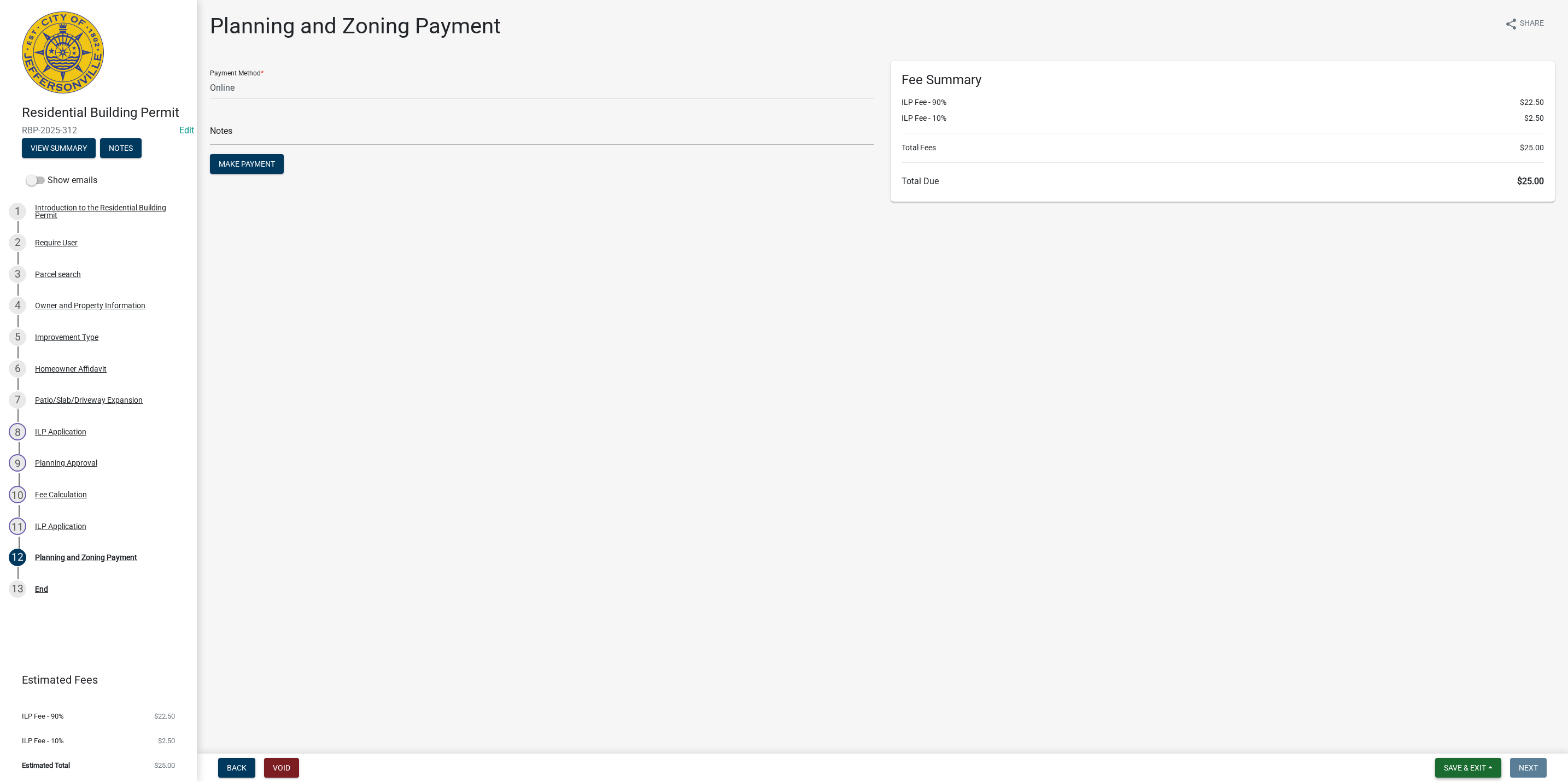
click at [1434, 765] on form "Save & Exit Save Save & Exit Next" at bounding box center [1491, 768] width 120 height 19
click at [1446, 765] on span "Save & Exit" at bounding box center [1464, 768] width 42 height 9
click at [1437, 733] on button "Save & Exit" at bounding box center [1457, 739] width 87 height 27
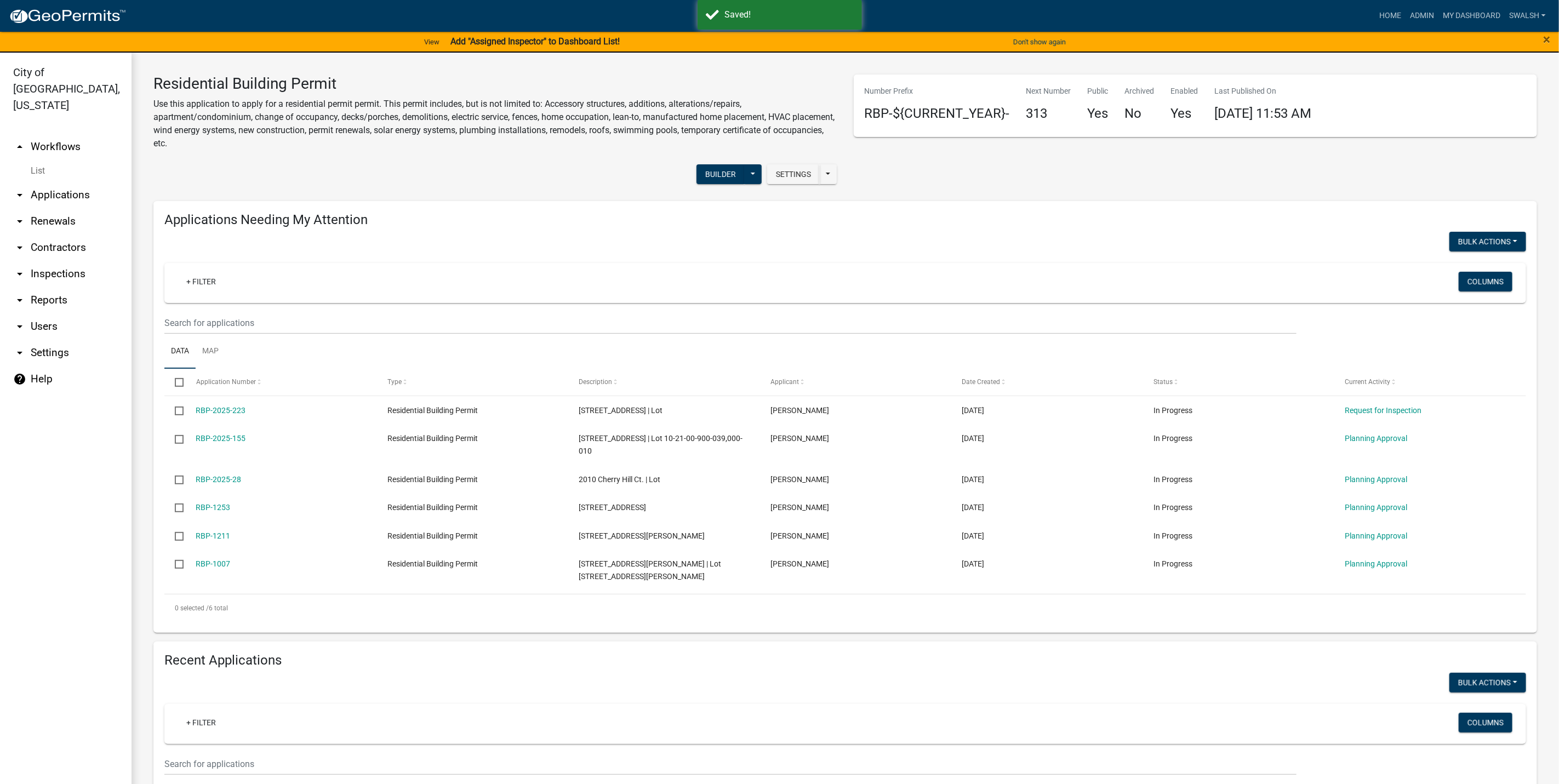
click at [54, 136] on link "arrow_drop_up Workflows" at bounding box center [66, 147] width 132 height 27
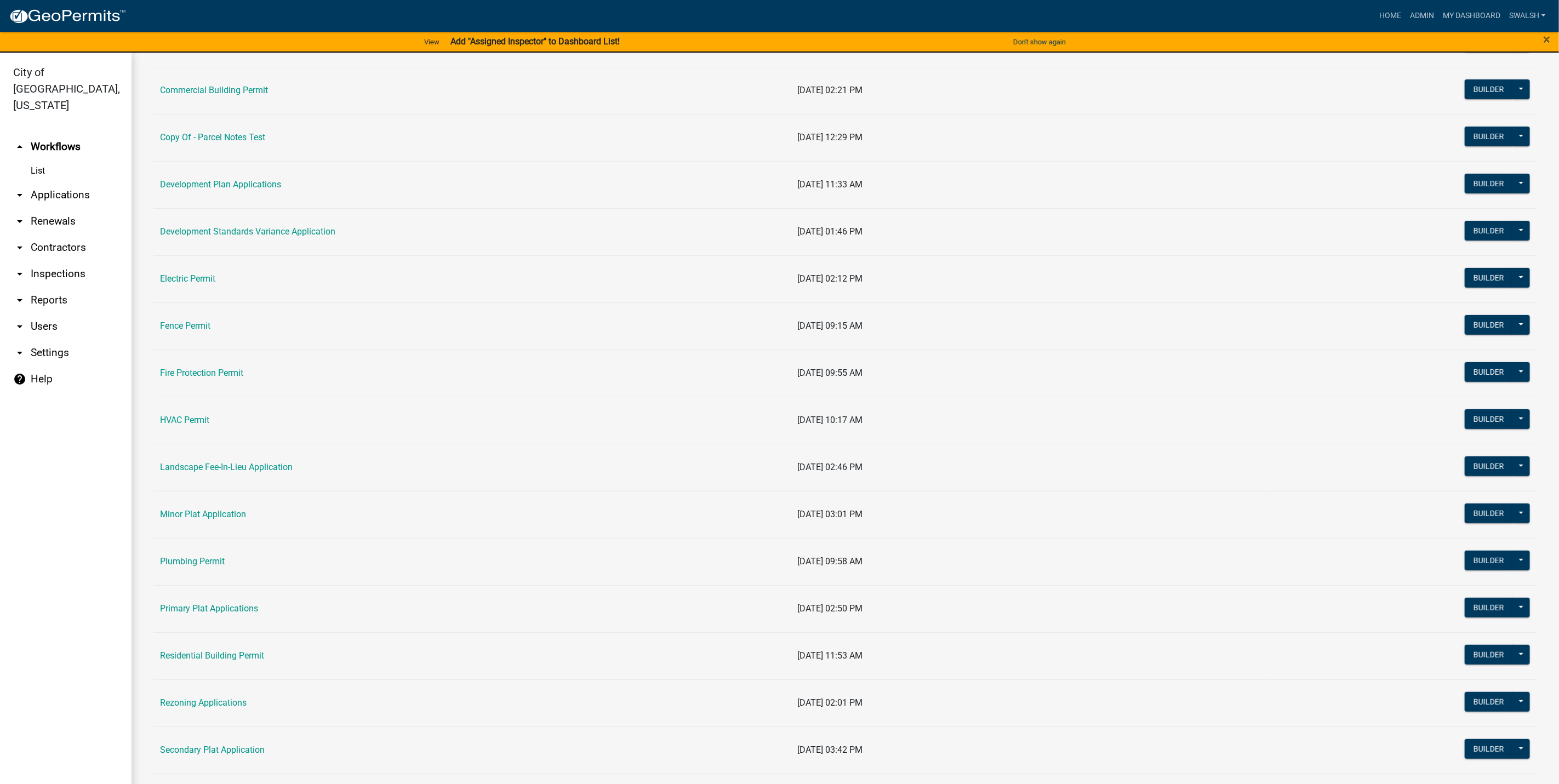
scroll to position [164, 0]
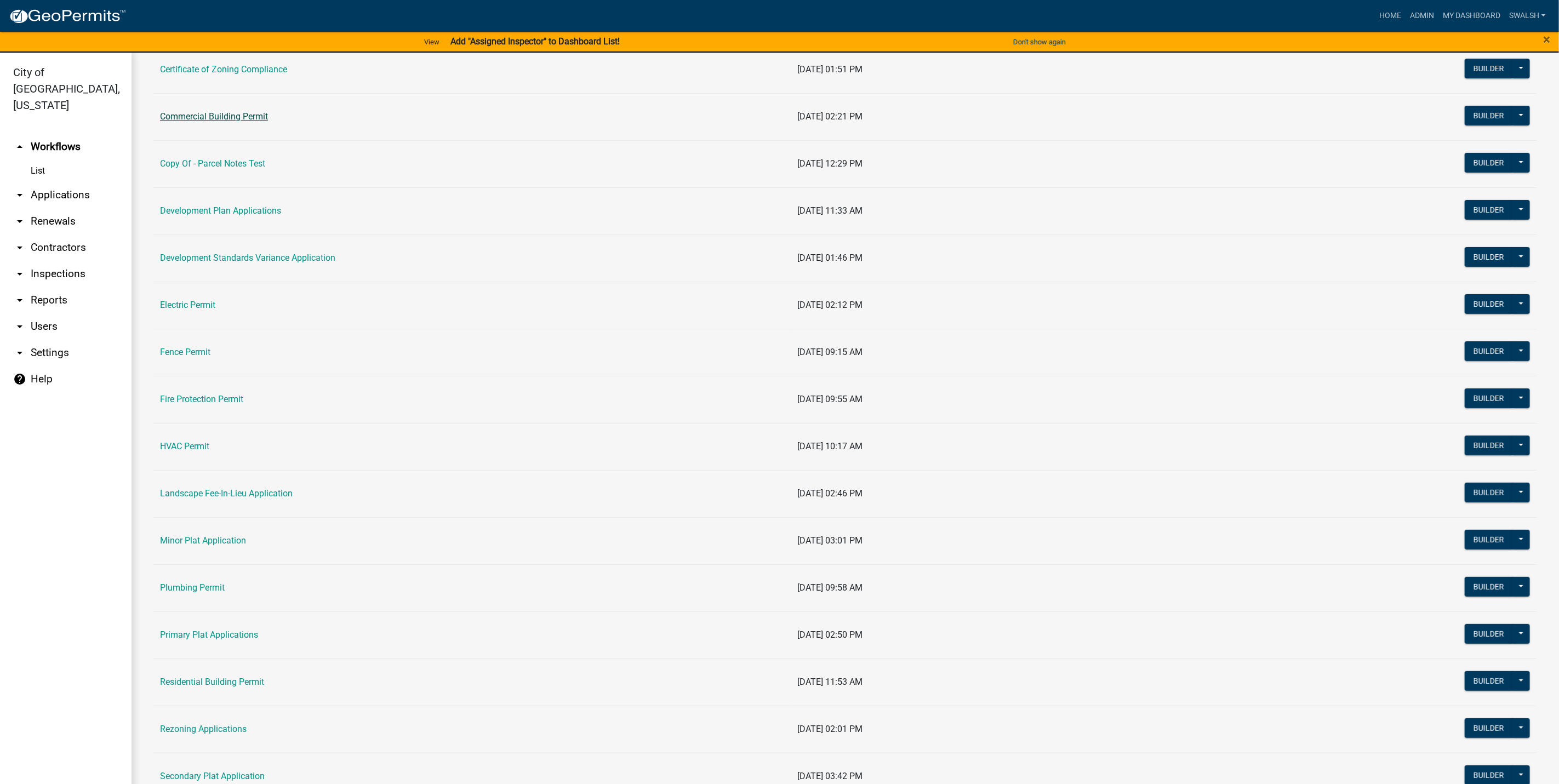
click at [225, 115] on link "Commercial Building Permit" at bounding box center [214, 116] width 108 height 10
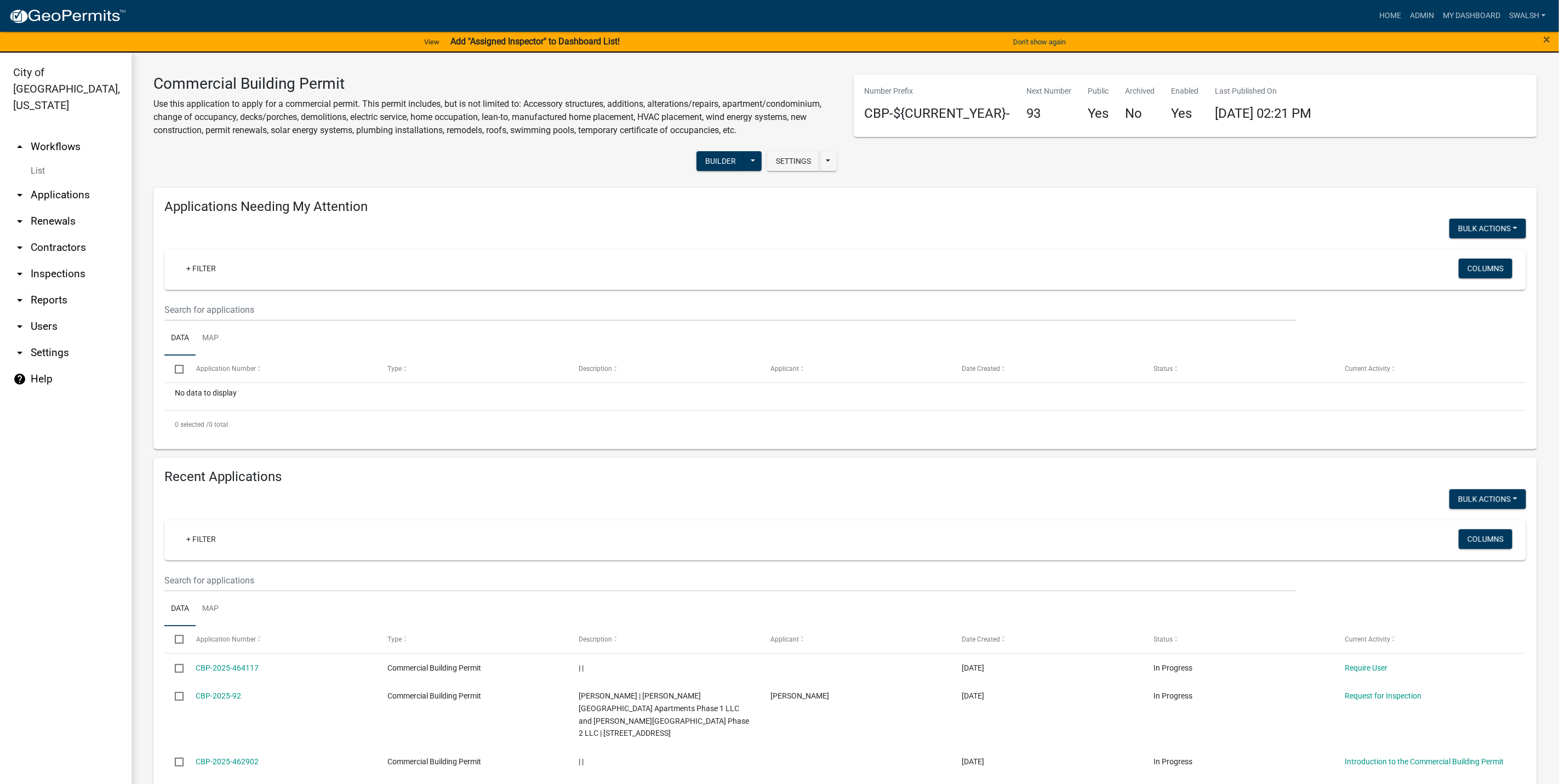
click at [47, 134] on link "arrow_drop_up Workflows" at bounding box center [66, 147] width 132 height 27
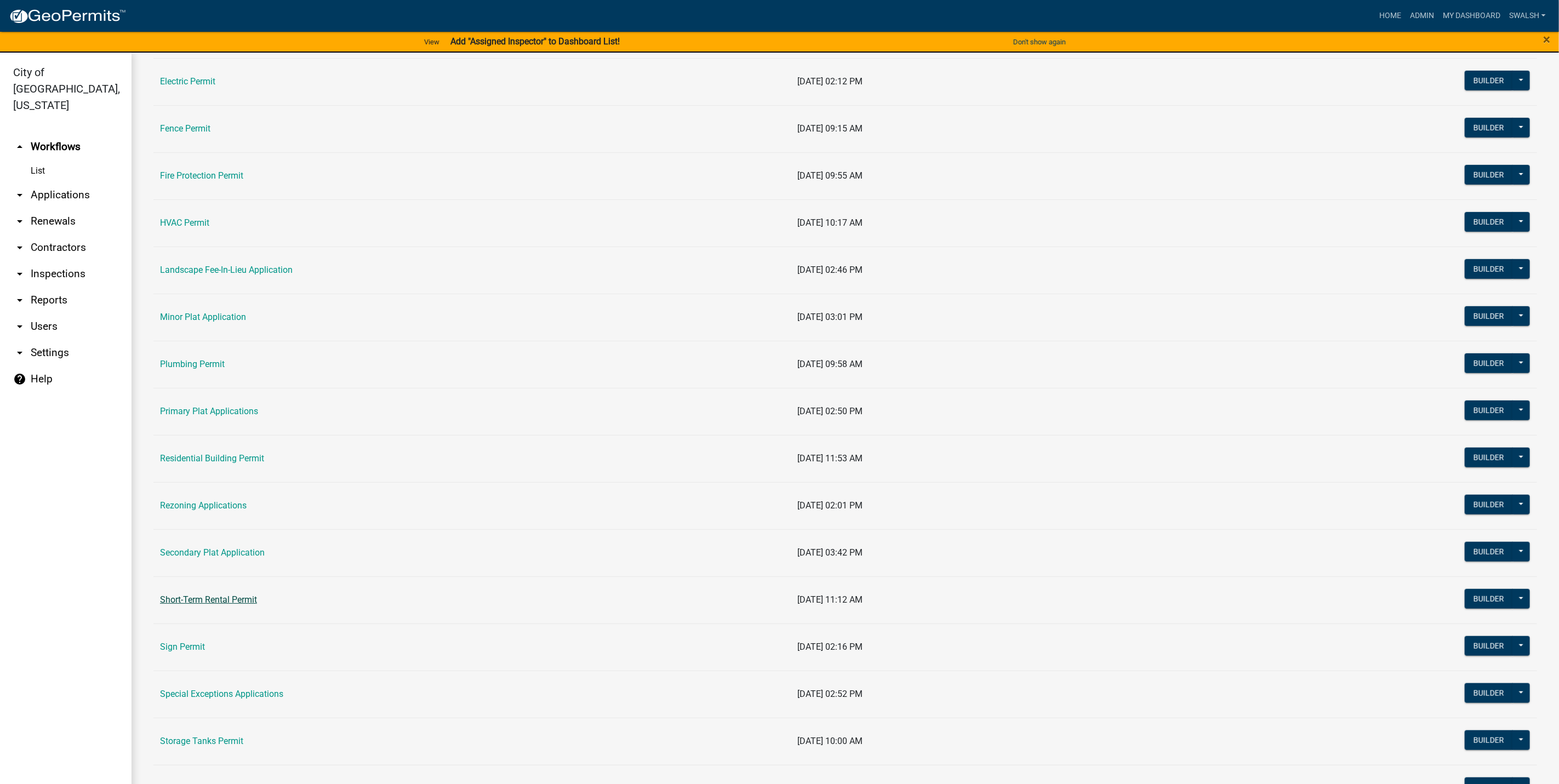
scroll to position [411, 0]
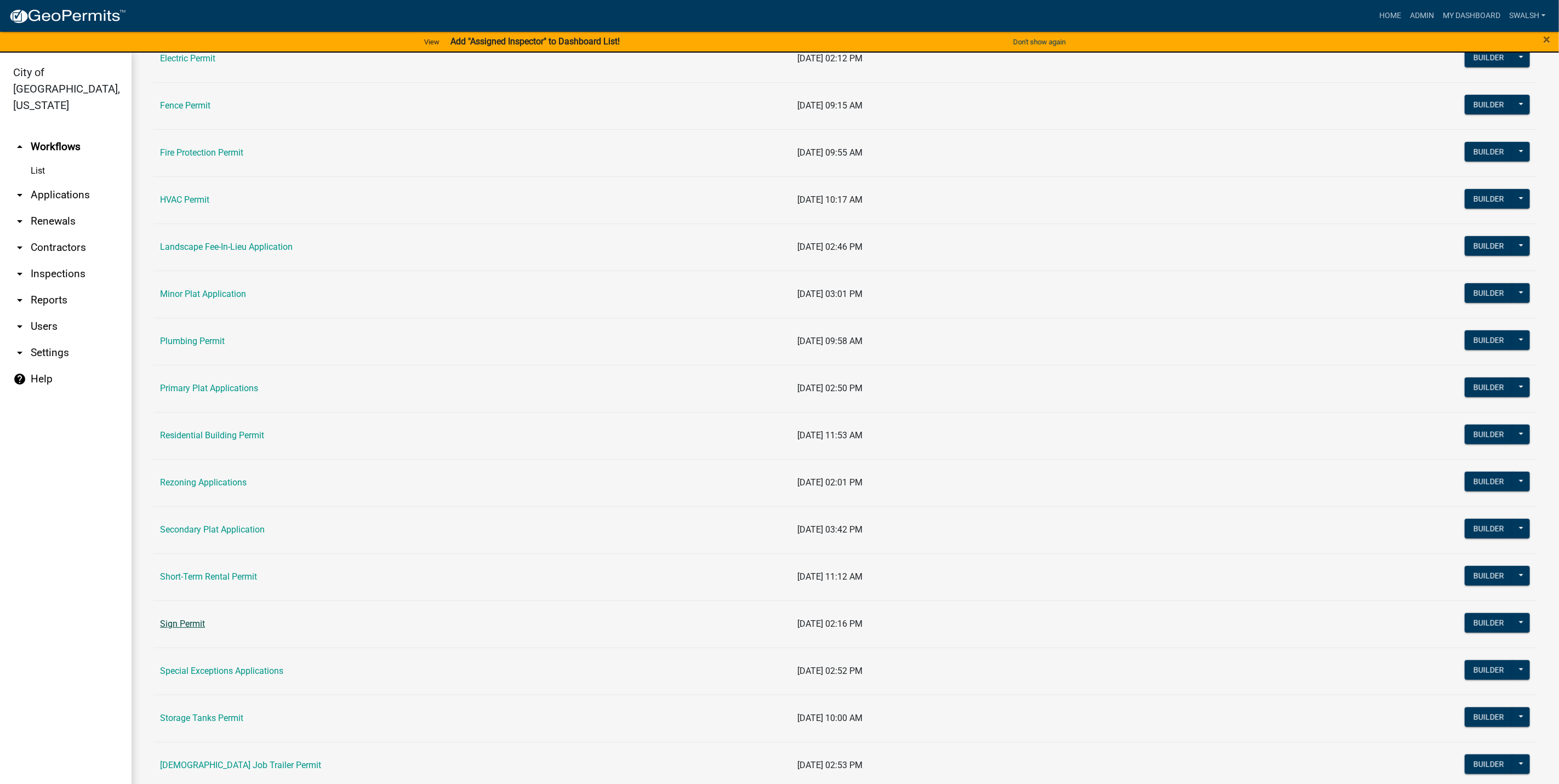
click at [194, 626] on link "Sign Permit" at bounding box center [182, 624] width 45 height 10
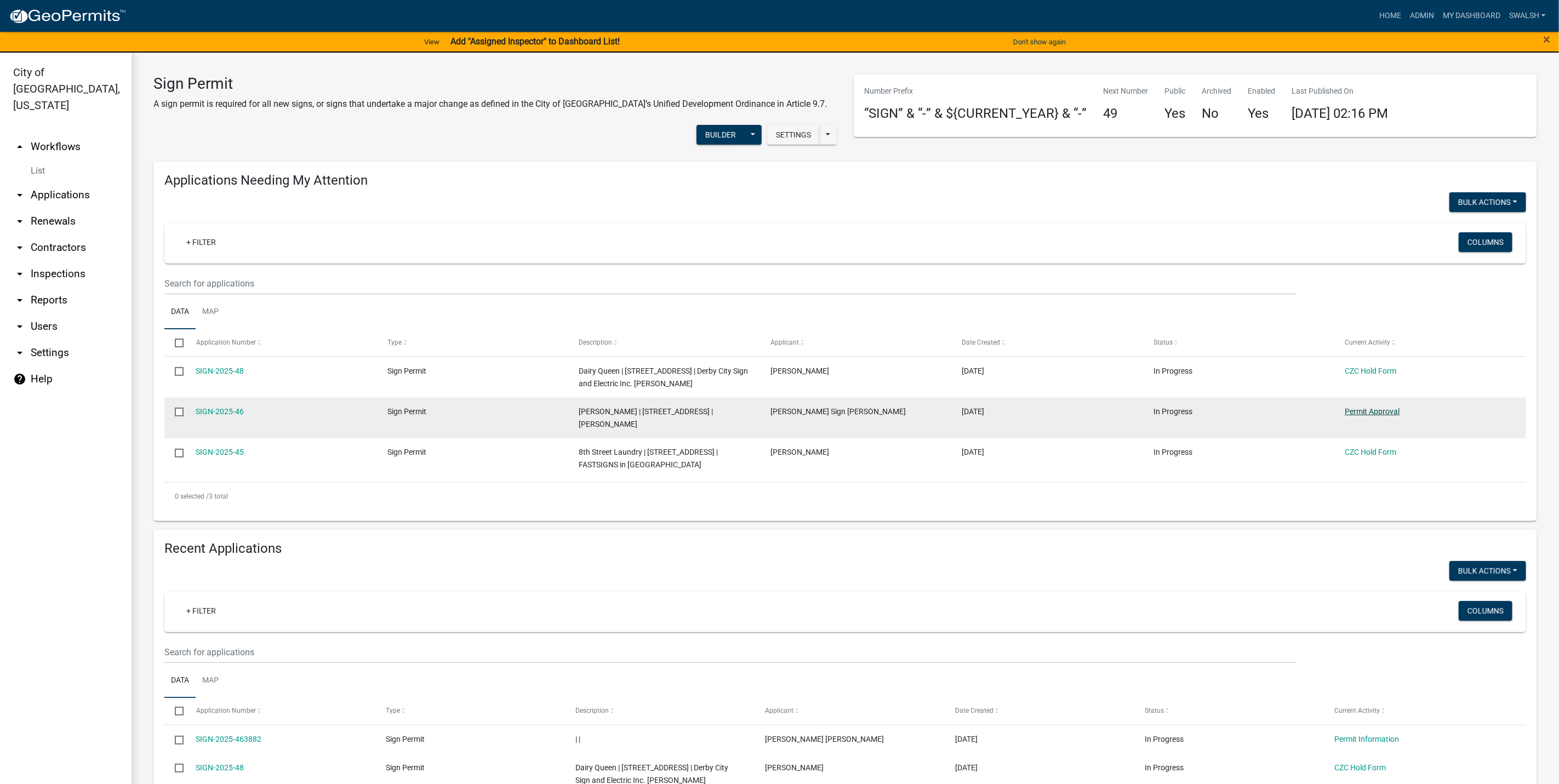
click at [1391, 412] on link "Permit Approval" at bounding box center [1373, 412] width 54 height 9
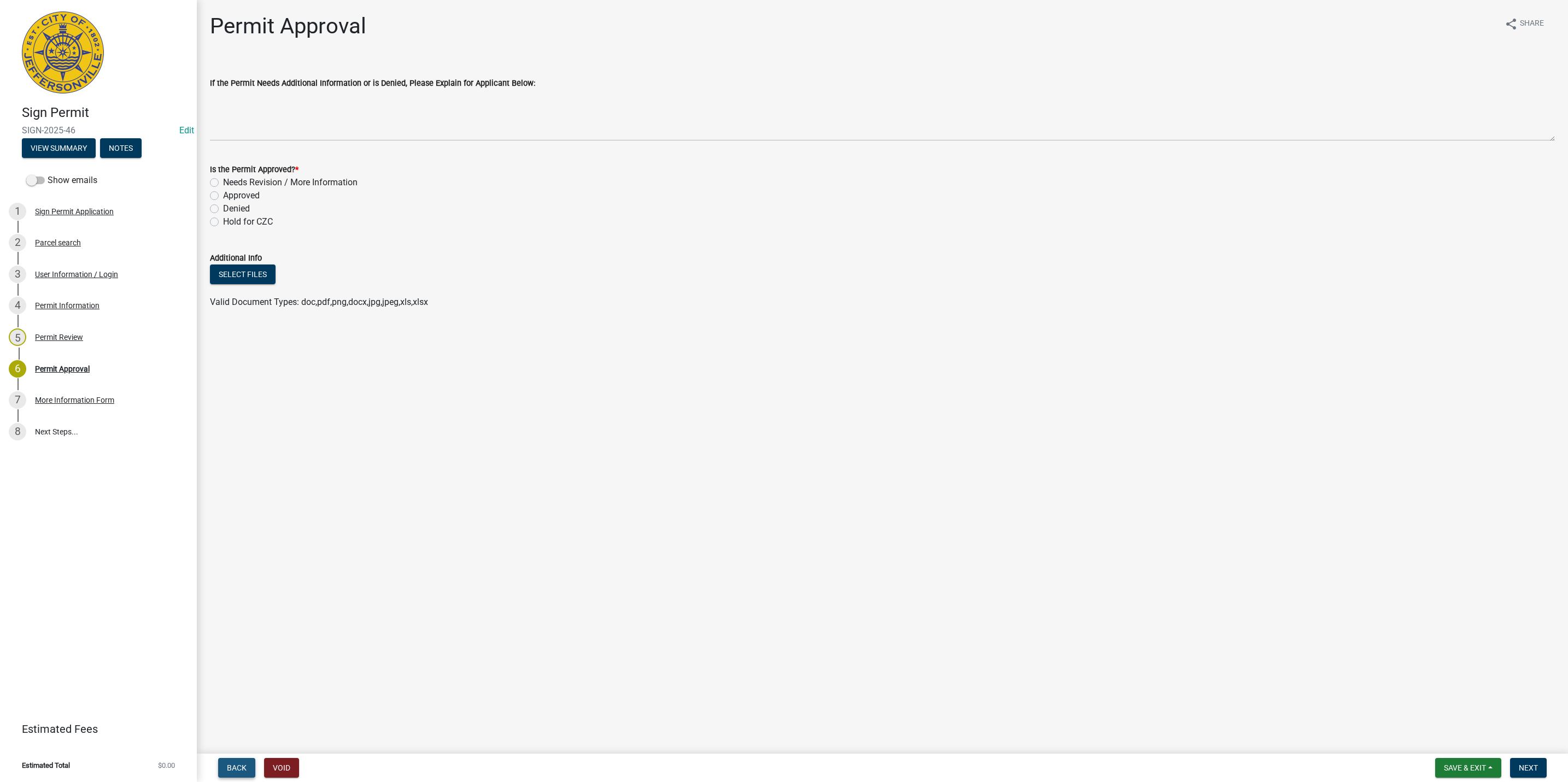
click at [228, 765] on span "Back" at bounding box center [237, 768] width 19 height 9
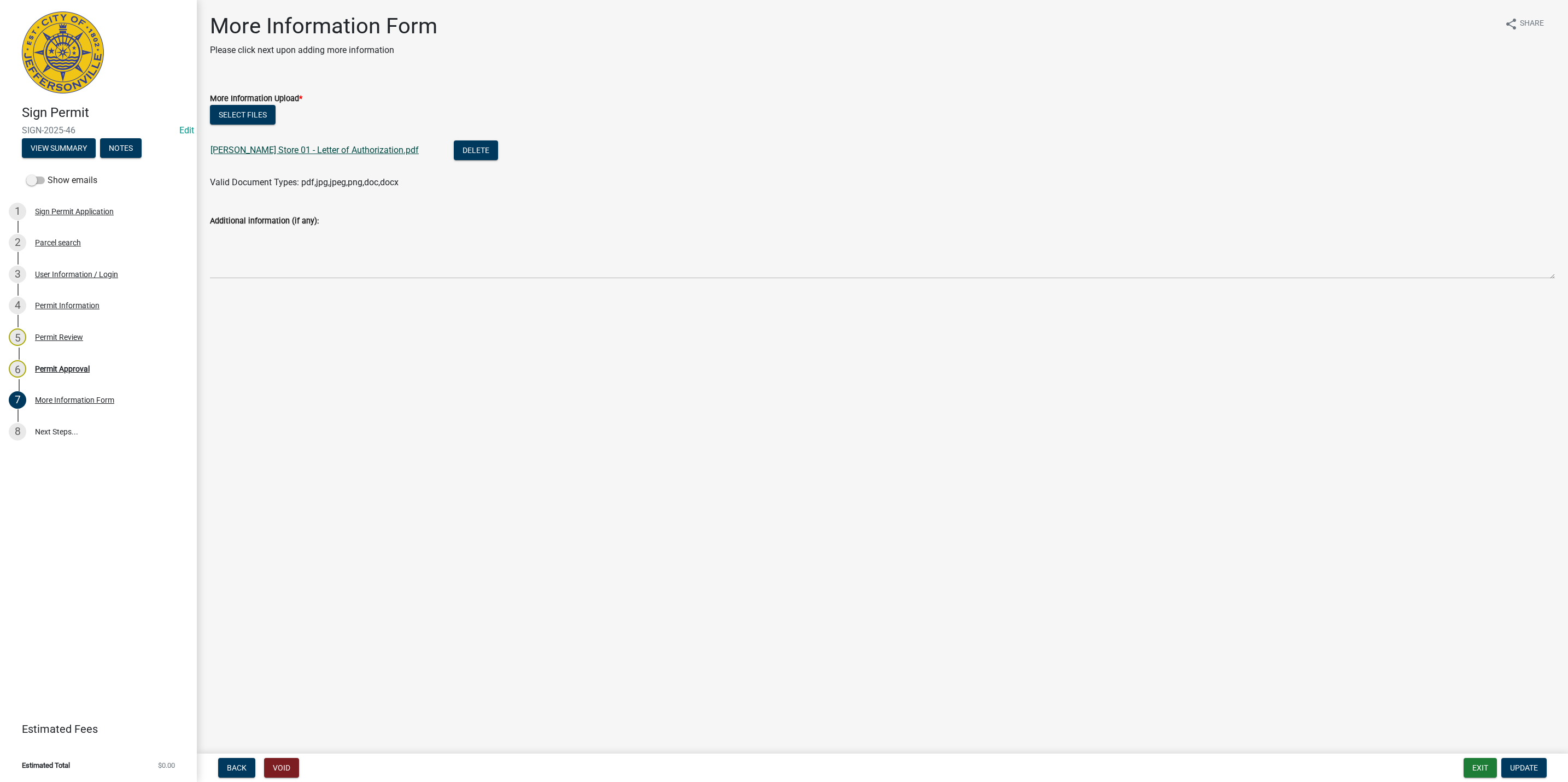
click at [276, 153] on link "[PERSON_NAME] Store 01 - Letter of Authorization.pdf" at bounding box center [315, 150] width 208 height 10
click at [234, 768] on span "Back" at bounding box center [237, 768] width 19 height 9
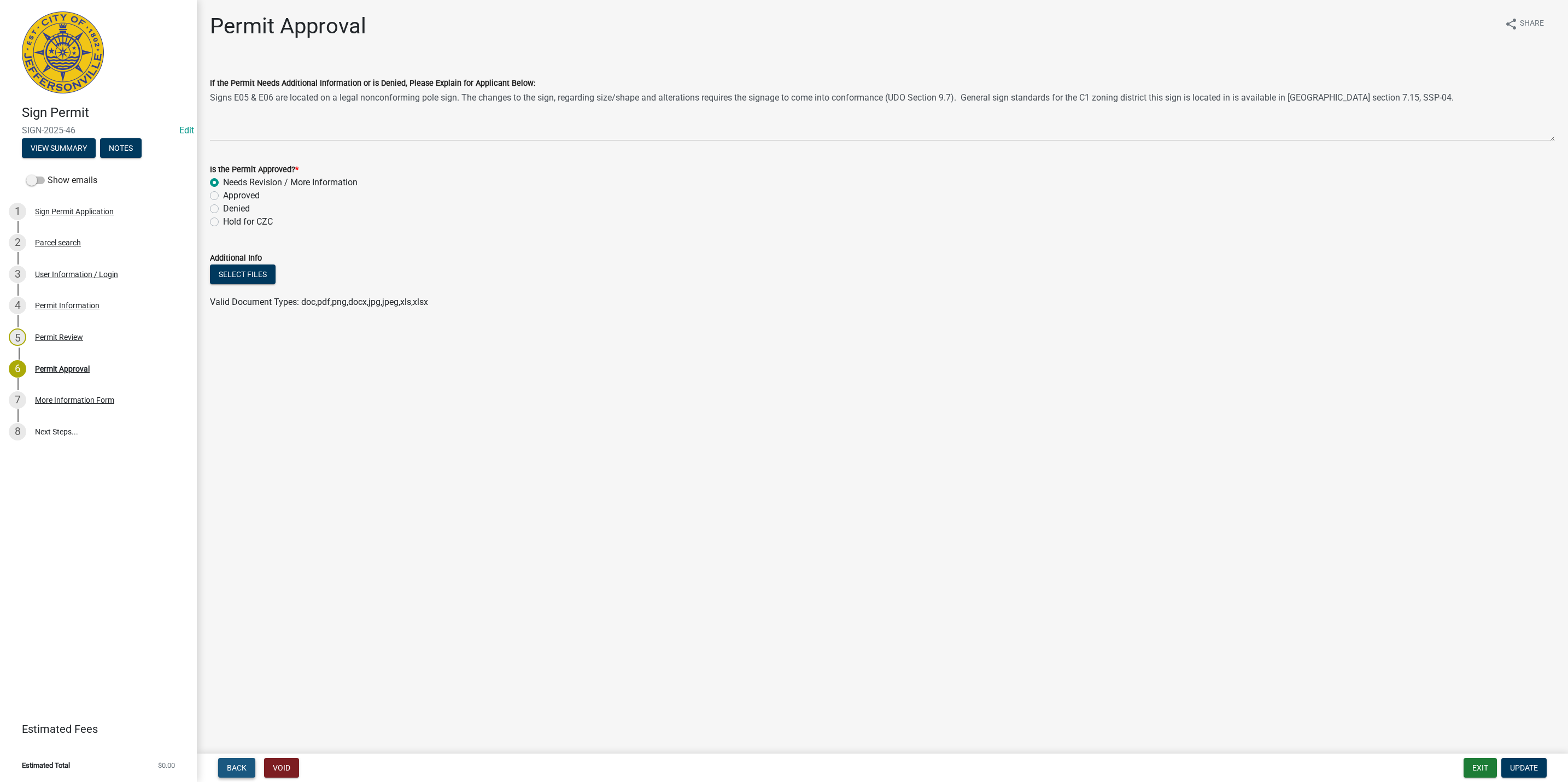
click at [233, 765] on span "Back" at bounding box center [237, 768] width 19 height 9
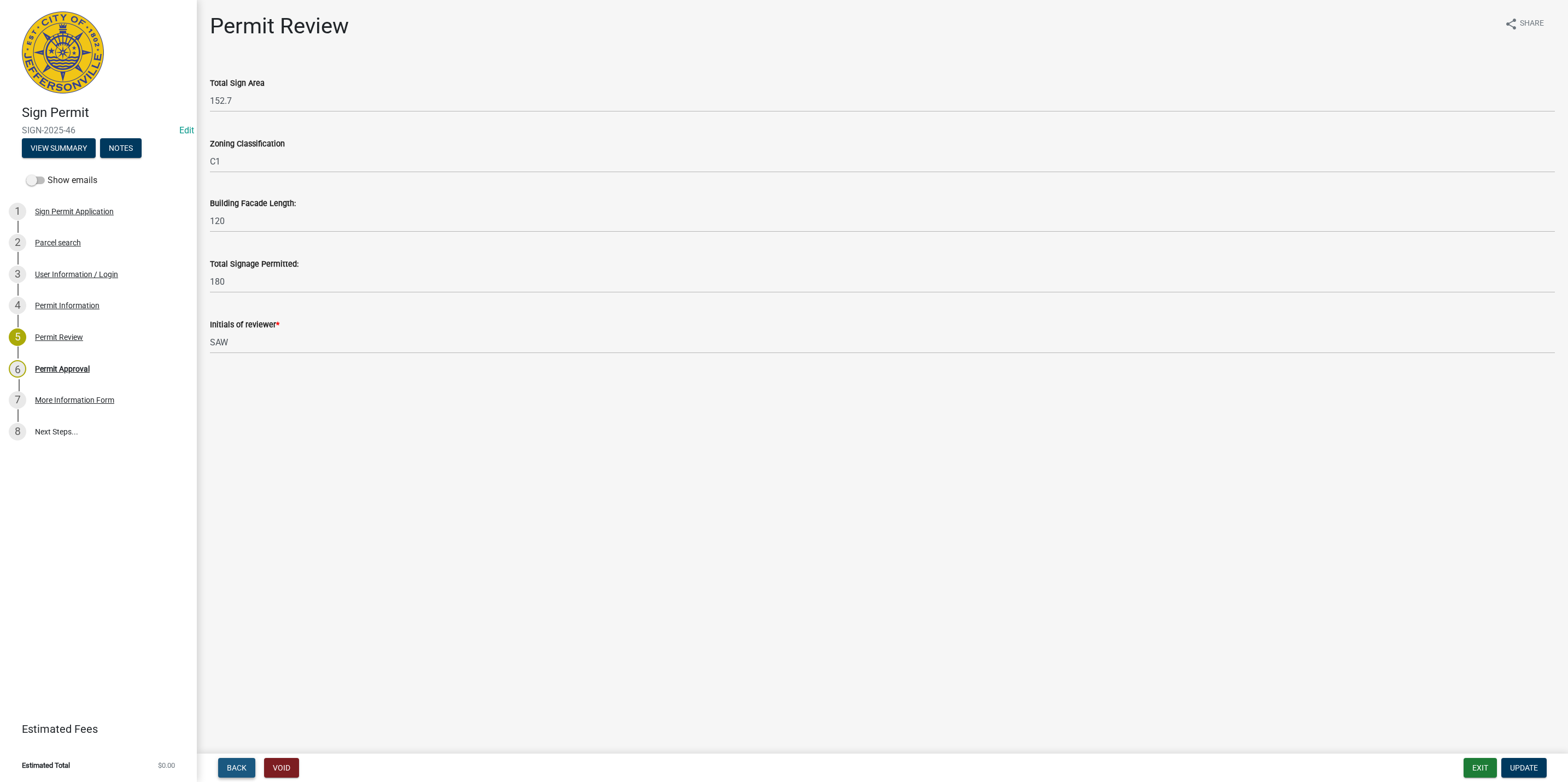
click at [232, 765] on span "Back" at bounding box center [237, 768] width 19 height 9
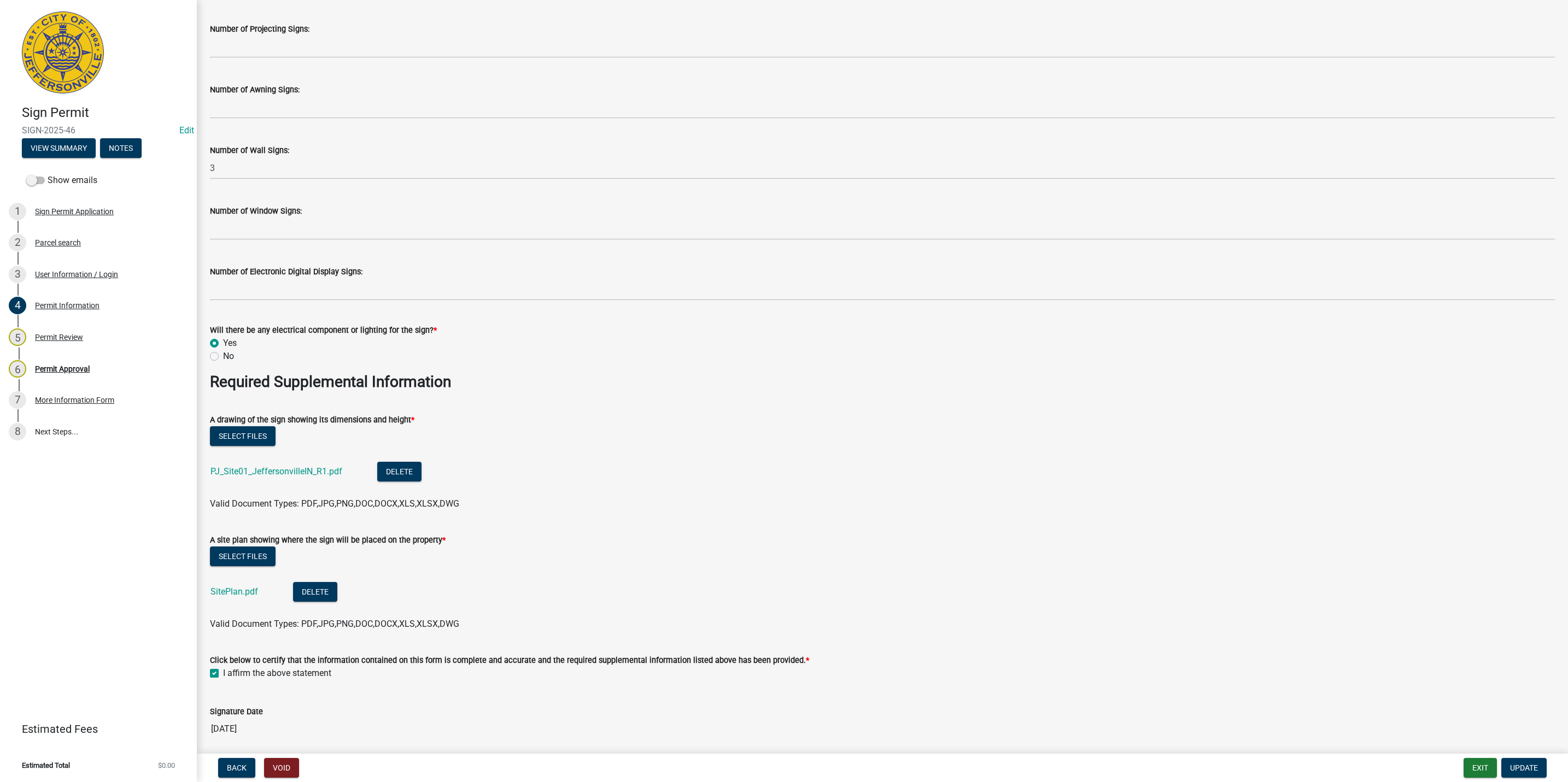
scroll to position [1557, 0]
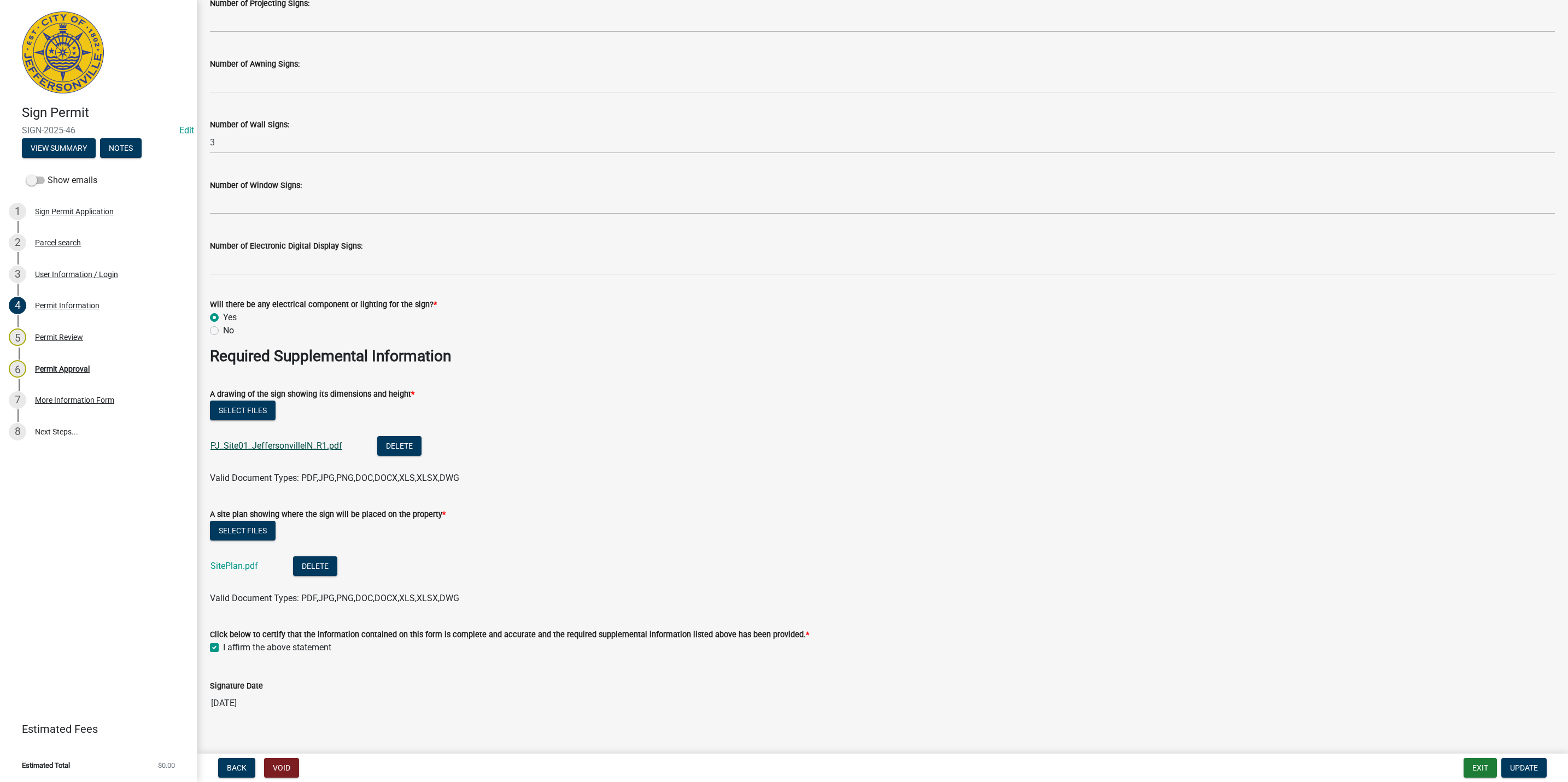
click at [265, 441] on link "PJ_Site01_JeffersonvilleIN_R1.pdf" at bounding box center [276, 446] width 132 height 10
click at [52, 394] on div "7 More Information Form" at bounding box center [94, 400] width 171 height 17
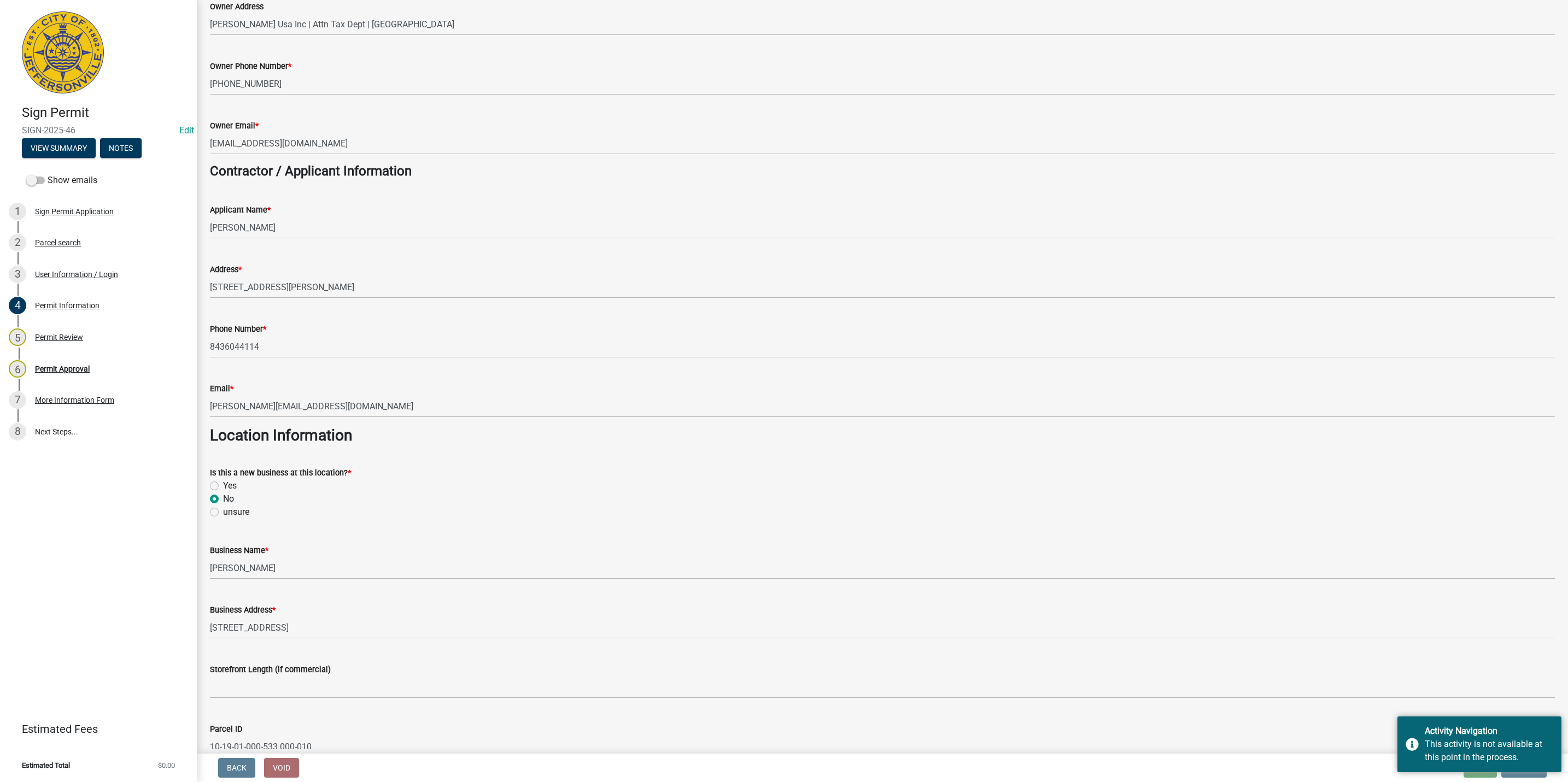
scroll to position [164, 0]
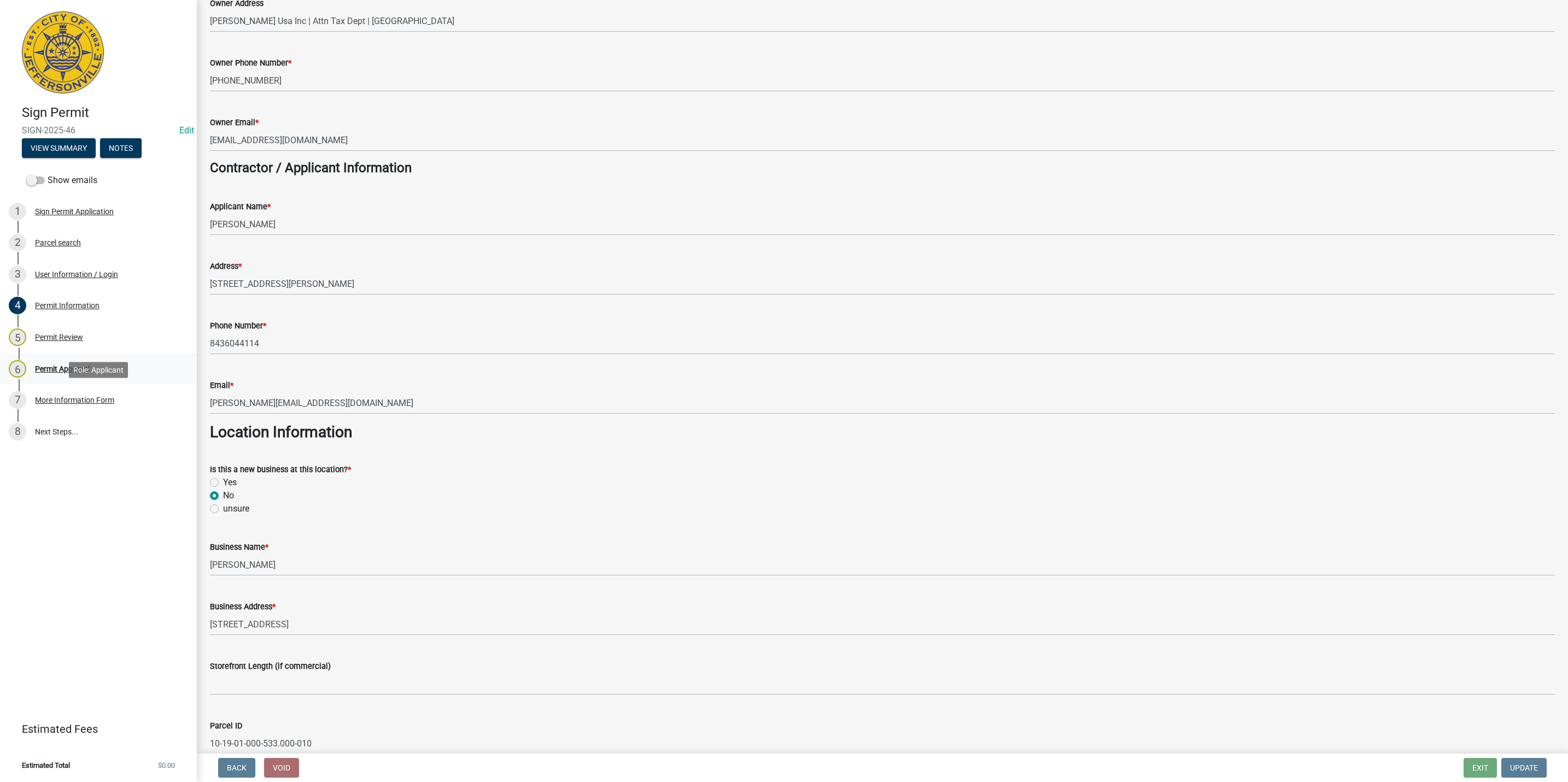
click at [92, 381] on link "6 Permit Approval" at bounding box center [98, 369] width 197 height 32
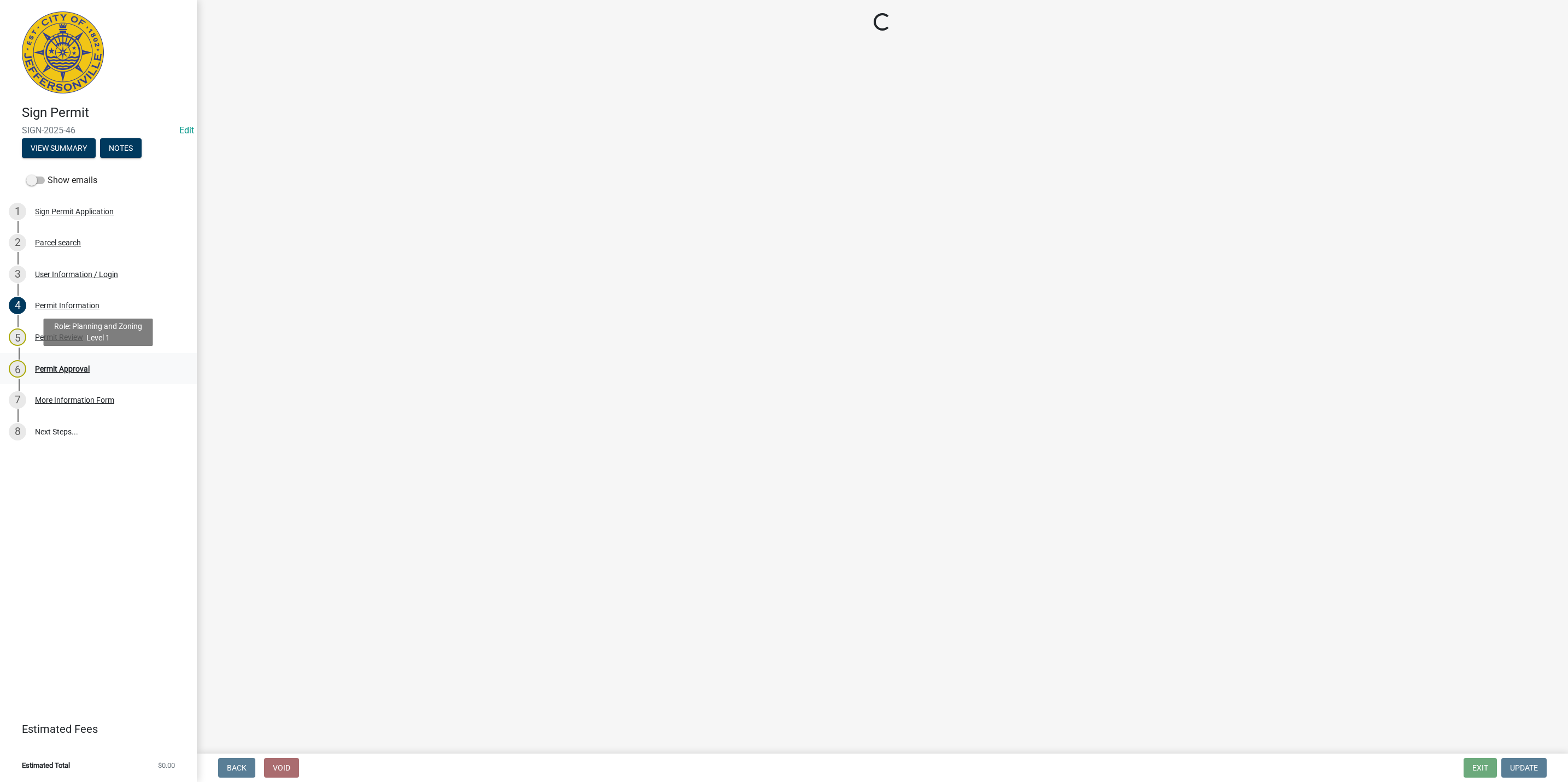
scroll to position [0, 0]
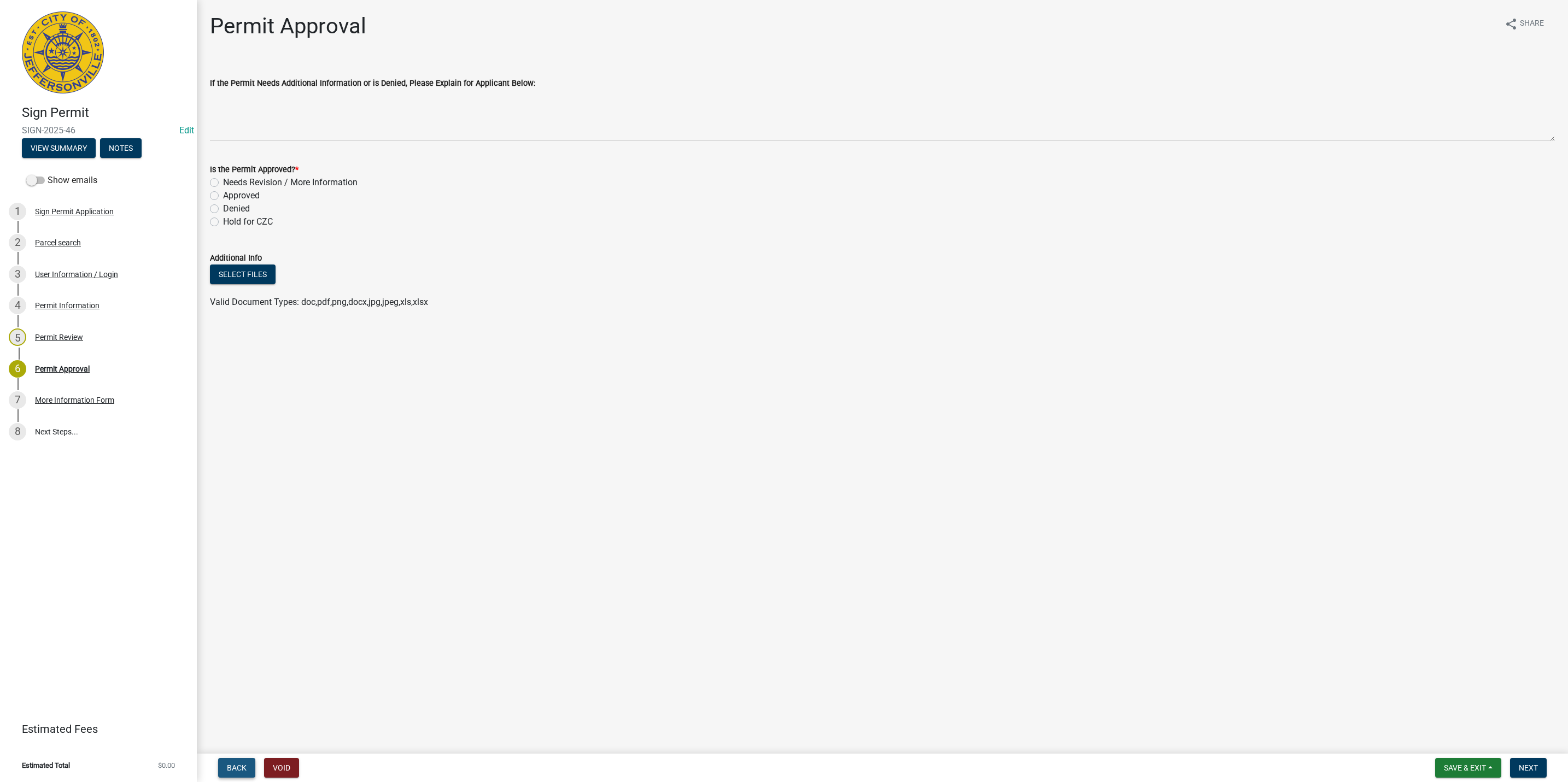
click at [238, 764] on span "Back" at bounding box center [237, 768] width 19 height 9
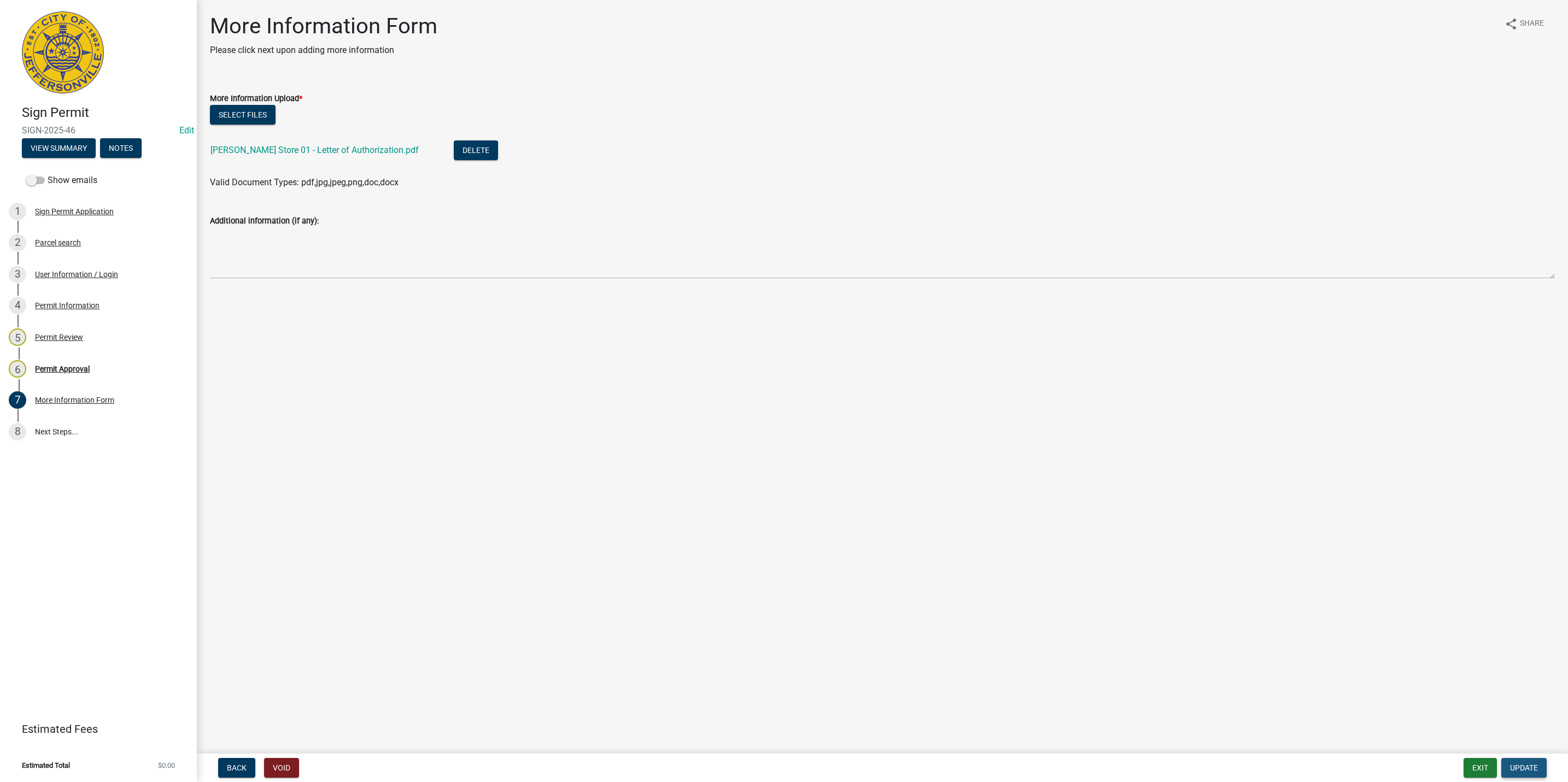
click at [1538, 765] on button "Update" at bounding box center [1524, 768] width 45 height 19
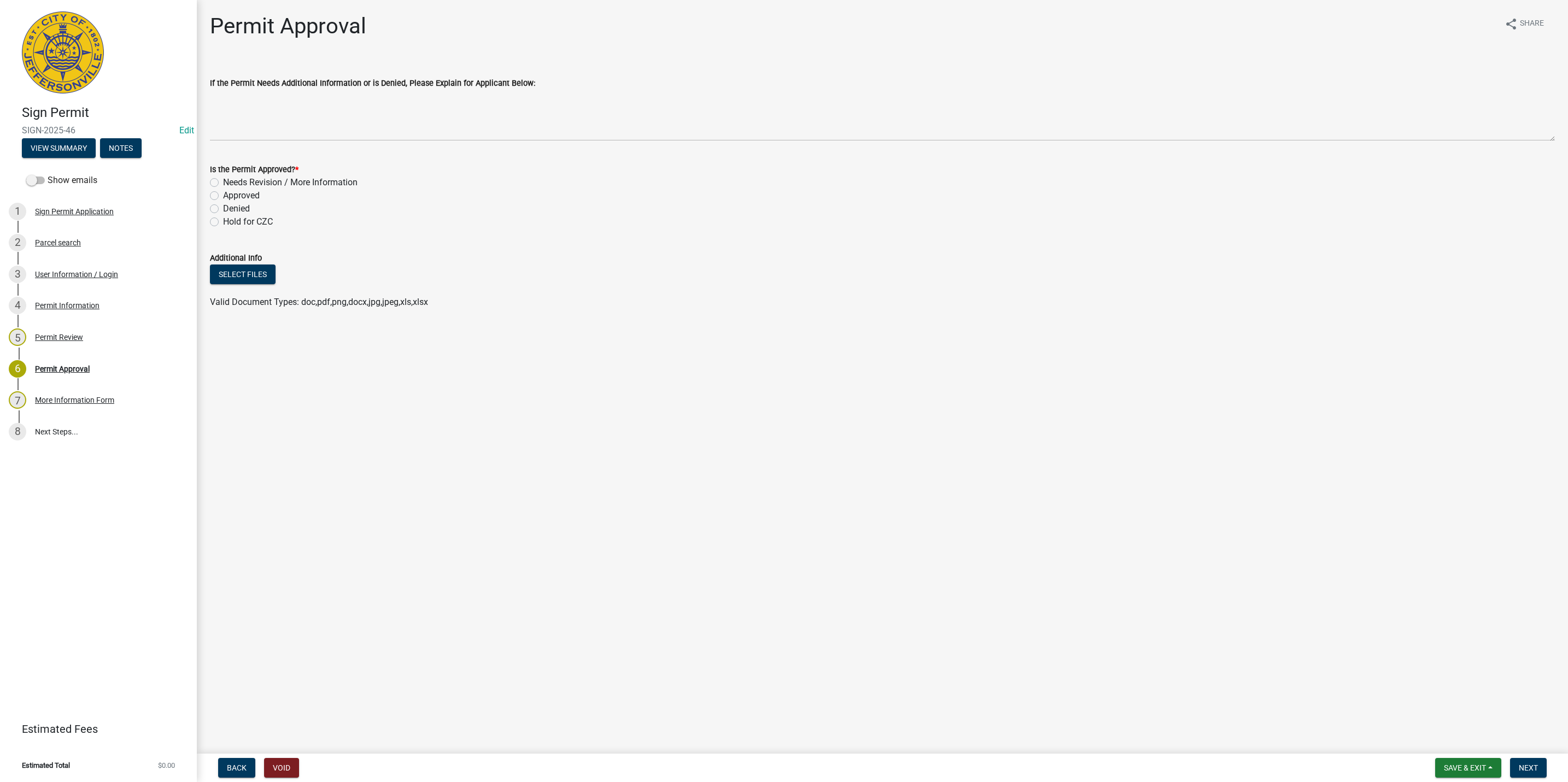
click at [256, 182] on label "Needs Revision / More Information" at bounding box center [291, 182] width 135 height 13
click at [230, 182] on input "Needs Revision / More Information" at bounding box center [226, 179] width 7 height 7
radio input "true"
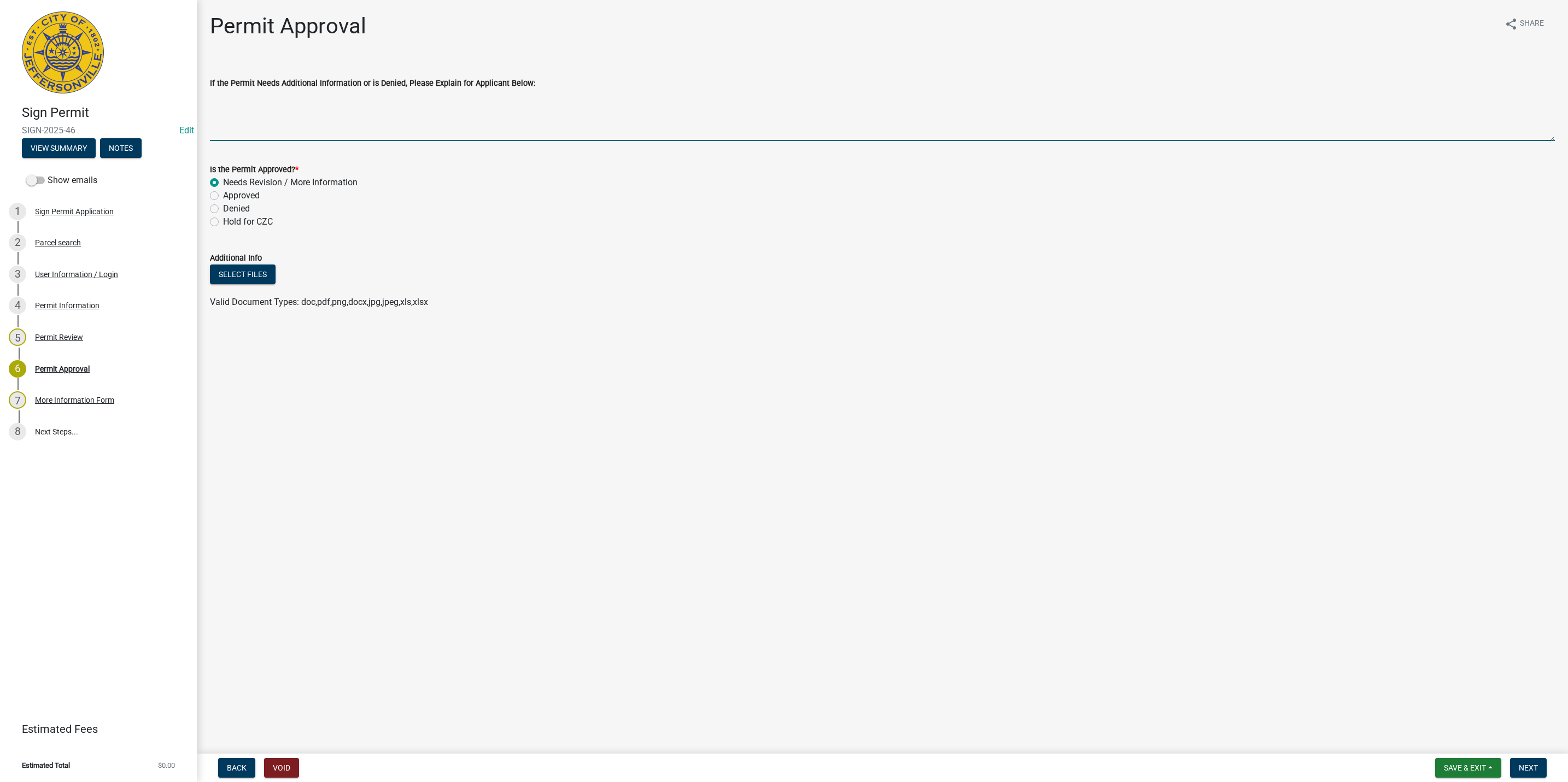
click at [274, 114] on textarea "If the Permit Needs Additional Information or is Denied, Please Explain for App…" at bounding box center [882, 115] width 1345 height 51
click at [280, 87] on div "If the Permit Needs Additional Information or is Denied, Please Explain for App…" at bounding box center [882, 83] width 1345 height 13
drag, startPoint x: 280, startPoint y: 87, endPoint x: 225, endPoint y: 94, distance: 55.4
click at [228, 94] on textarea "Please" at bounding box center [882, 115] width 1345 height 51
type textarea "P"
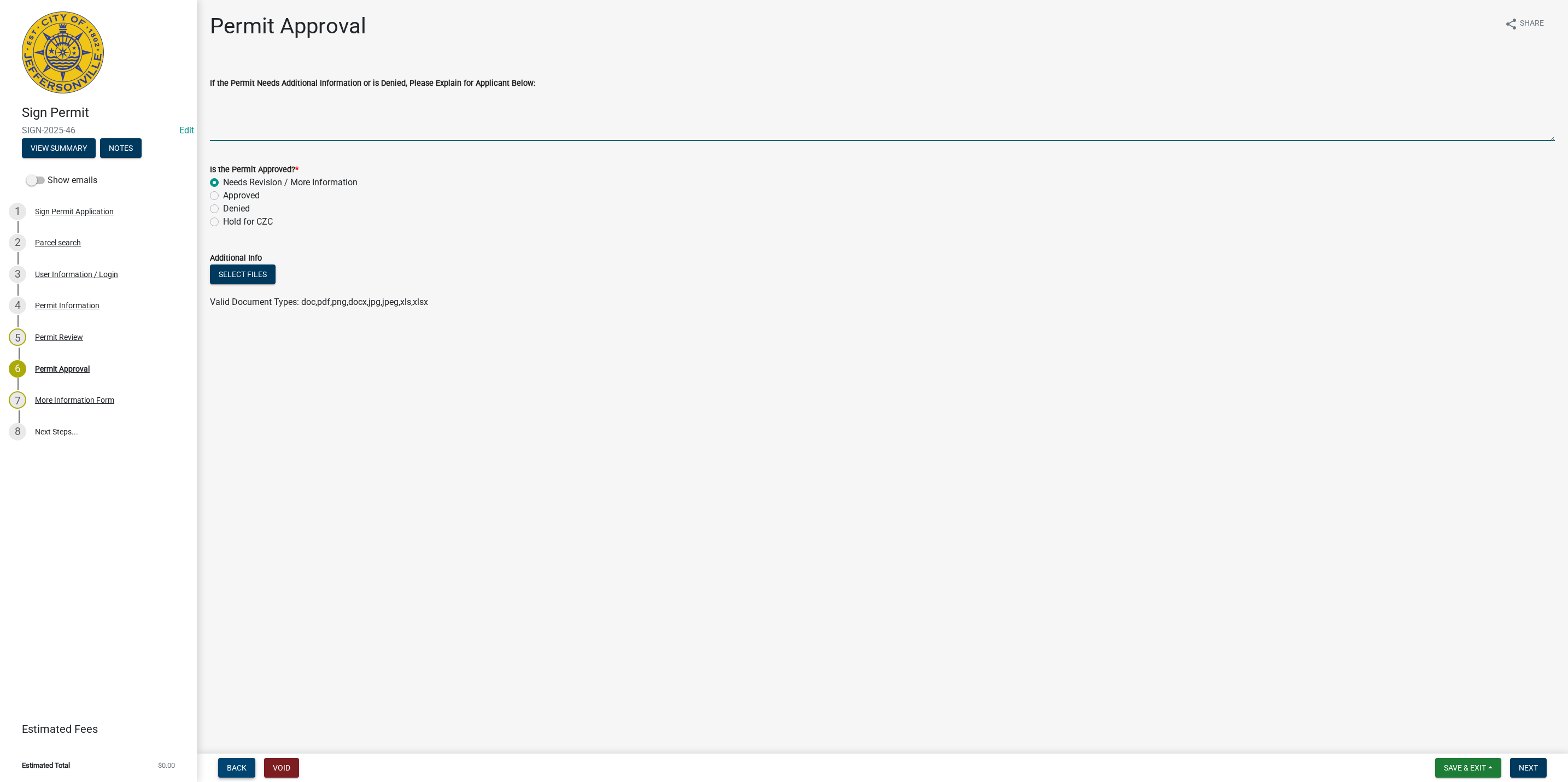
click at [237, 764] on span "Back" at bounding box center [237, 768] width 19 height 9
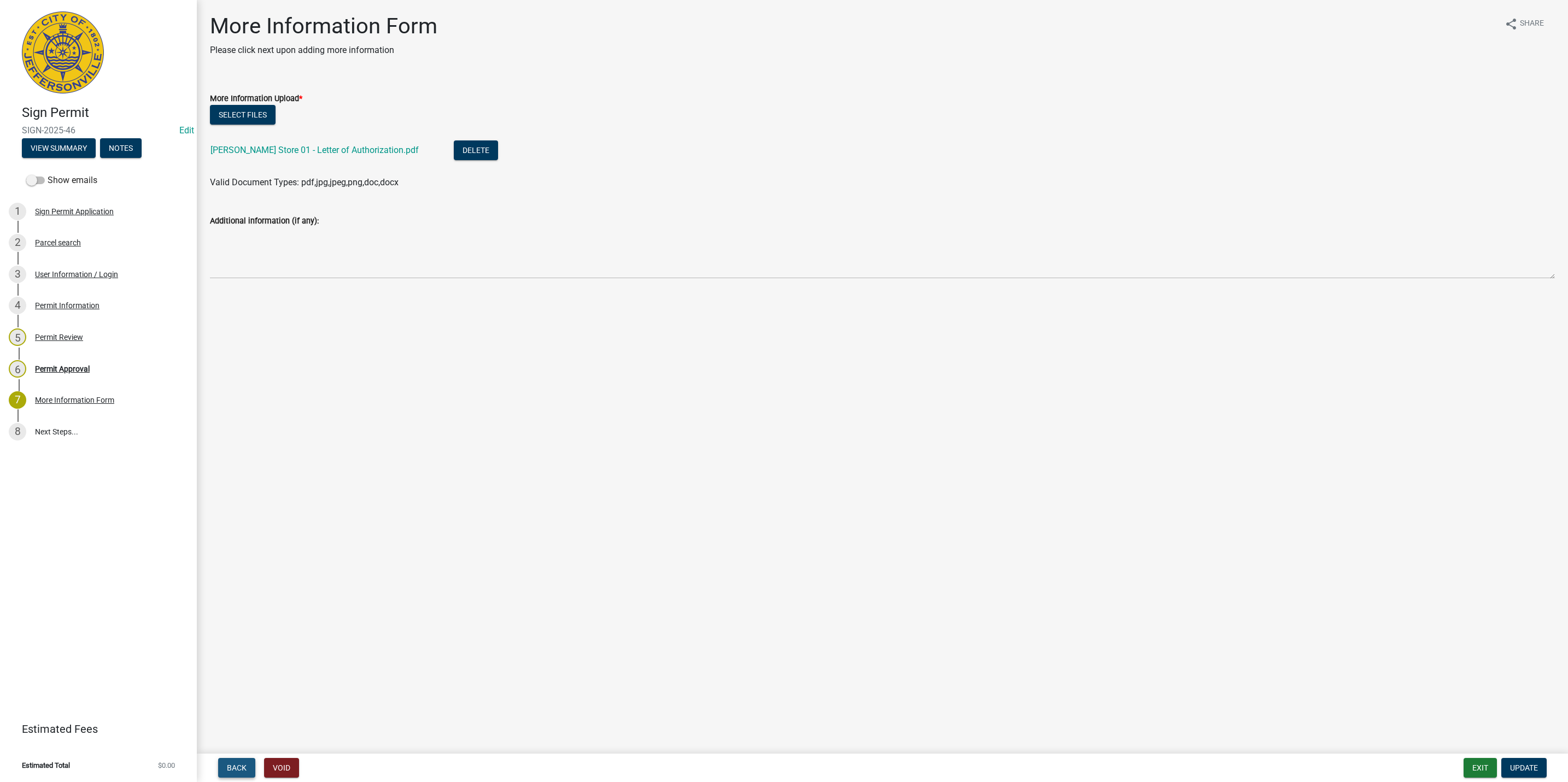
click at [237, 764] on span "Back" at bounding box center [237, 768] width 19 height 9
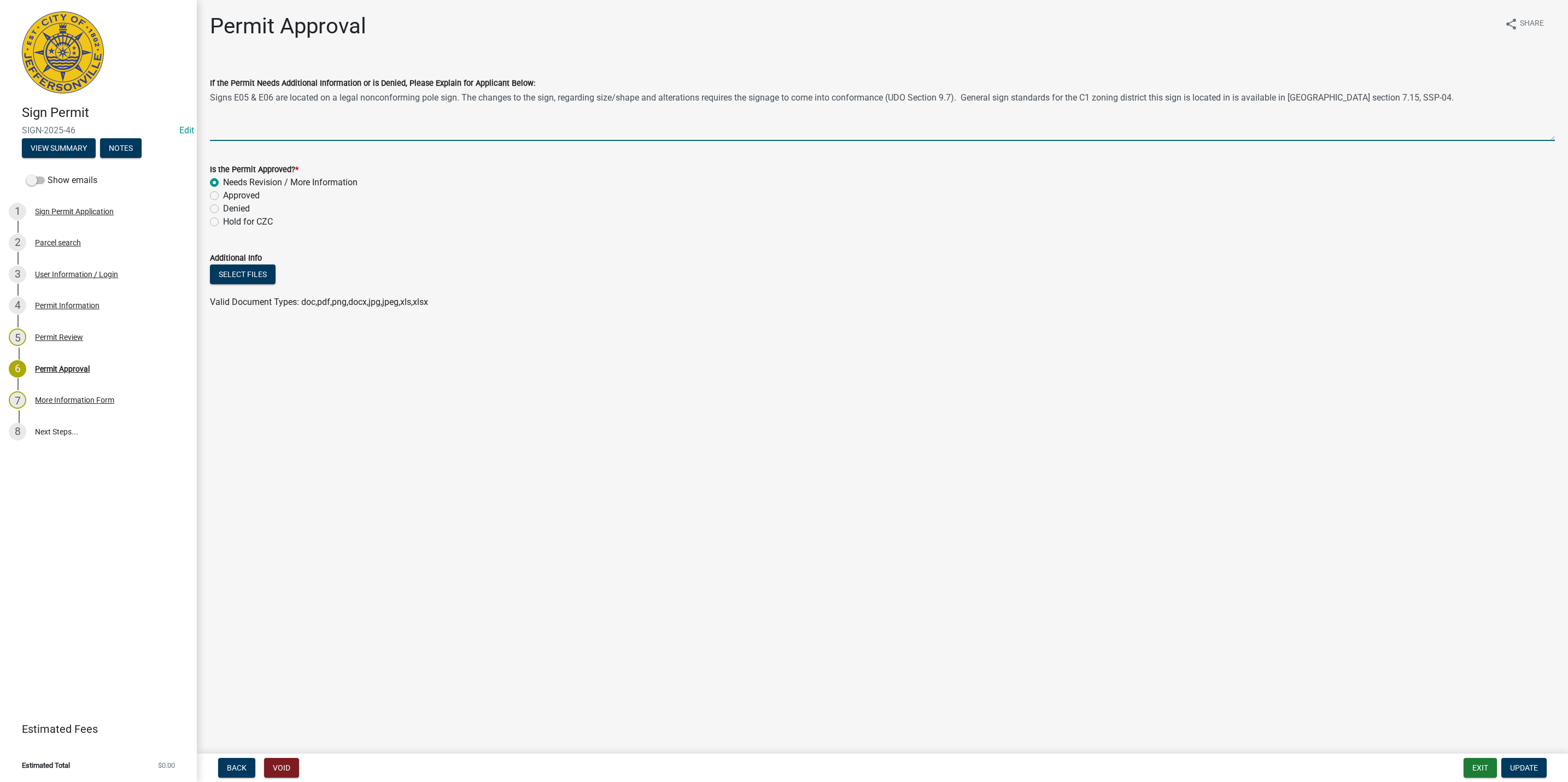
drag, startPoint x: 1428, startPoint y: 96, endPoint x: 203, endPoint y: 110, distance: 1225.1
click at [203, 110] on div "If the Permit Needs Additional Information or is Denied, Please Explain for App…" at bounding box center [882, 101] width 1361 height 80
click at [225, 769] on button "Back" at bounding box center [236, 768] width 37 height 19
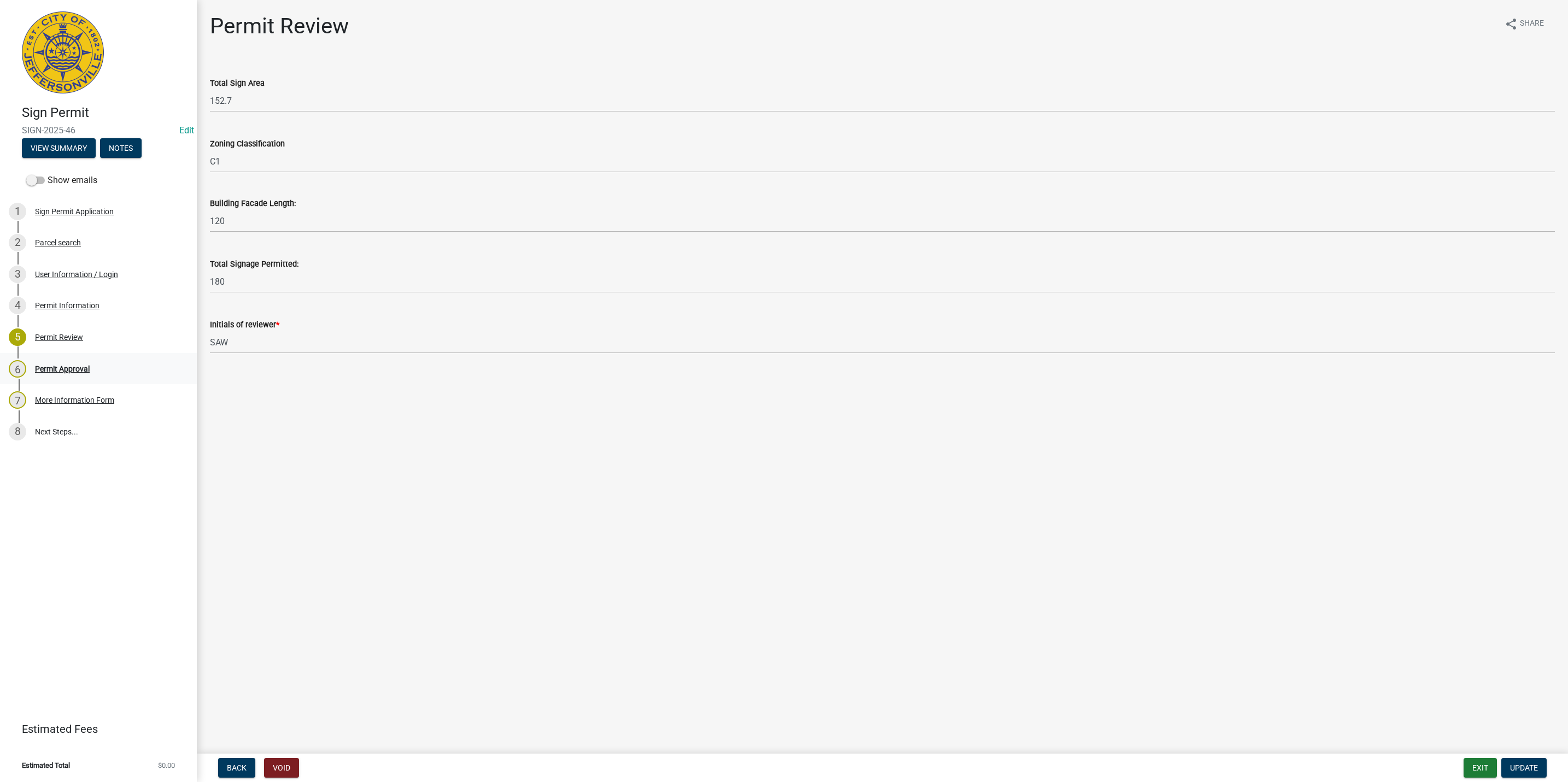
click at [69, 365] on div "Permit Approval" at bounding box center [62, 369] width 54 height 8
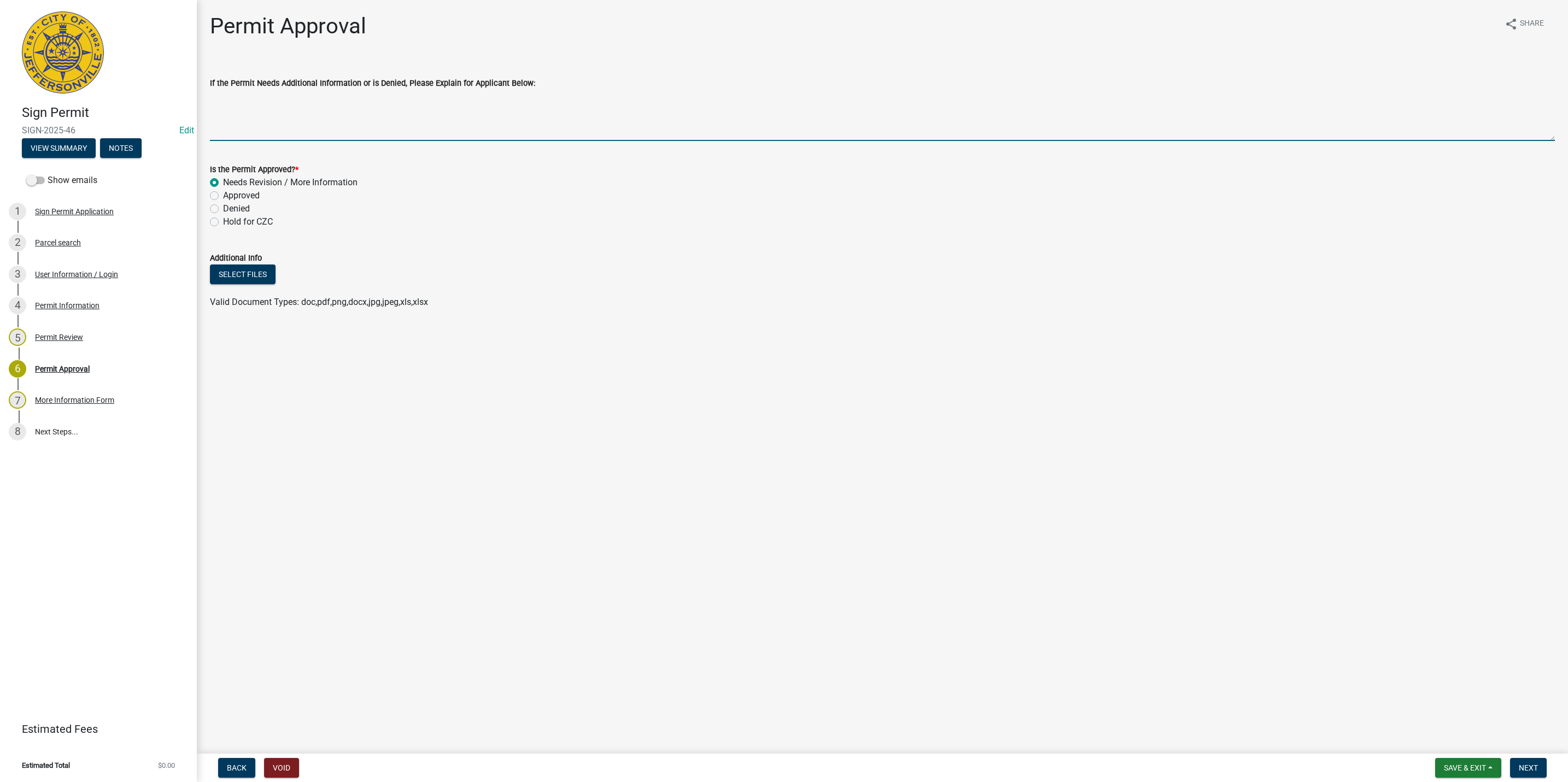
click at [302, 98] on textarea "If the Permit Needs Additional Information or is Denied, Please Explain for App…" at bounding box center [882, 115] width 1345 height 51
type textarea "P"
type textarea "I"
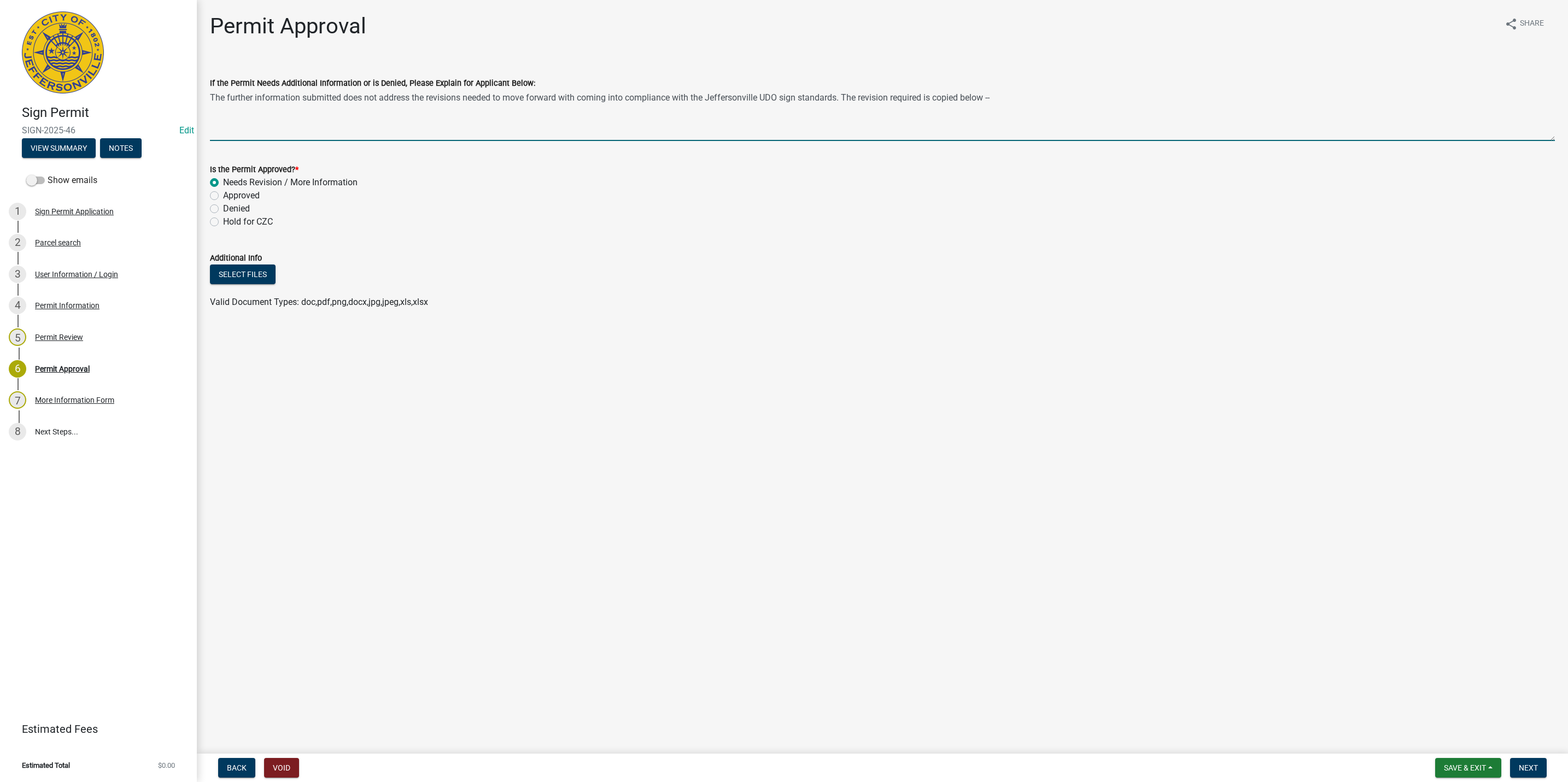
paste textarea "Signs E05 & E06 are located on a legal nonconforming pole sign. The changes to …"
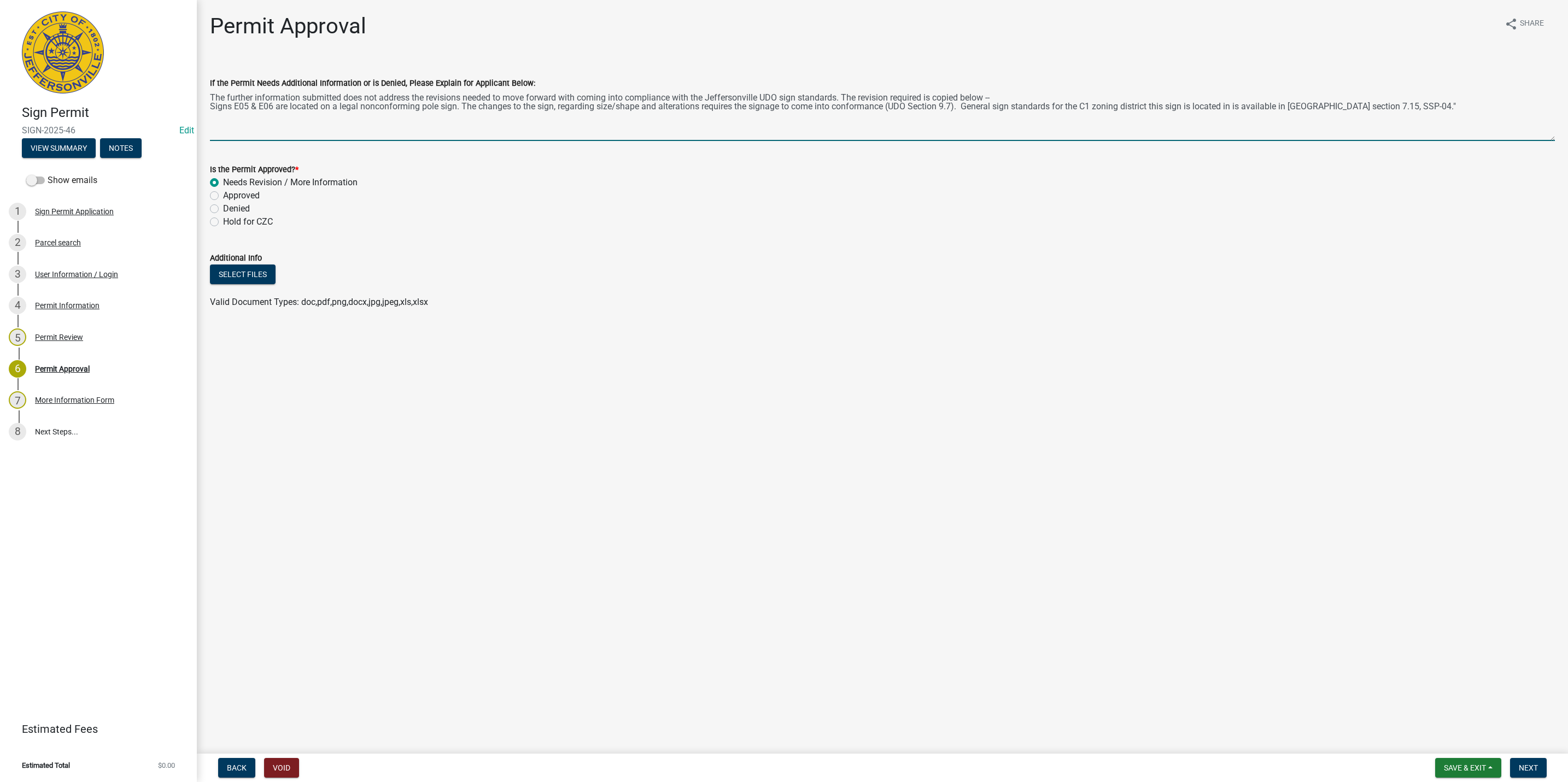
click at [209, 111] on div "If the Permit Needs Additional Information or is Denied, Please Explain for App…" at bounding box center [882, 101] width 1361 height 80
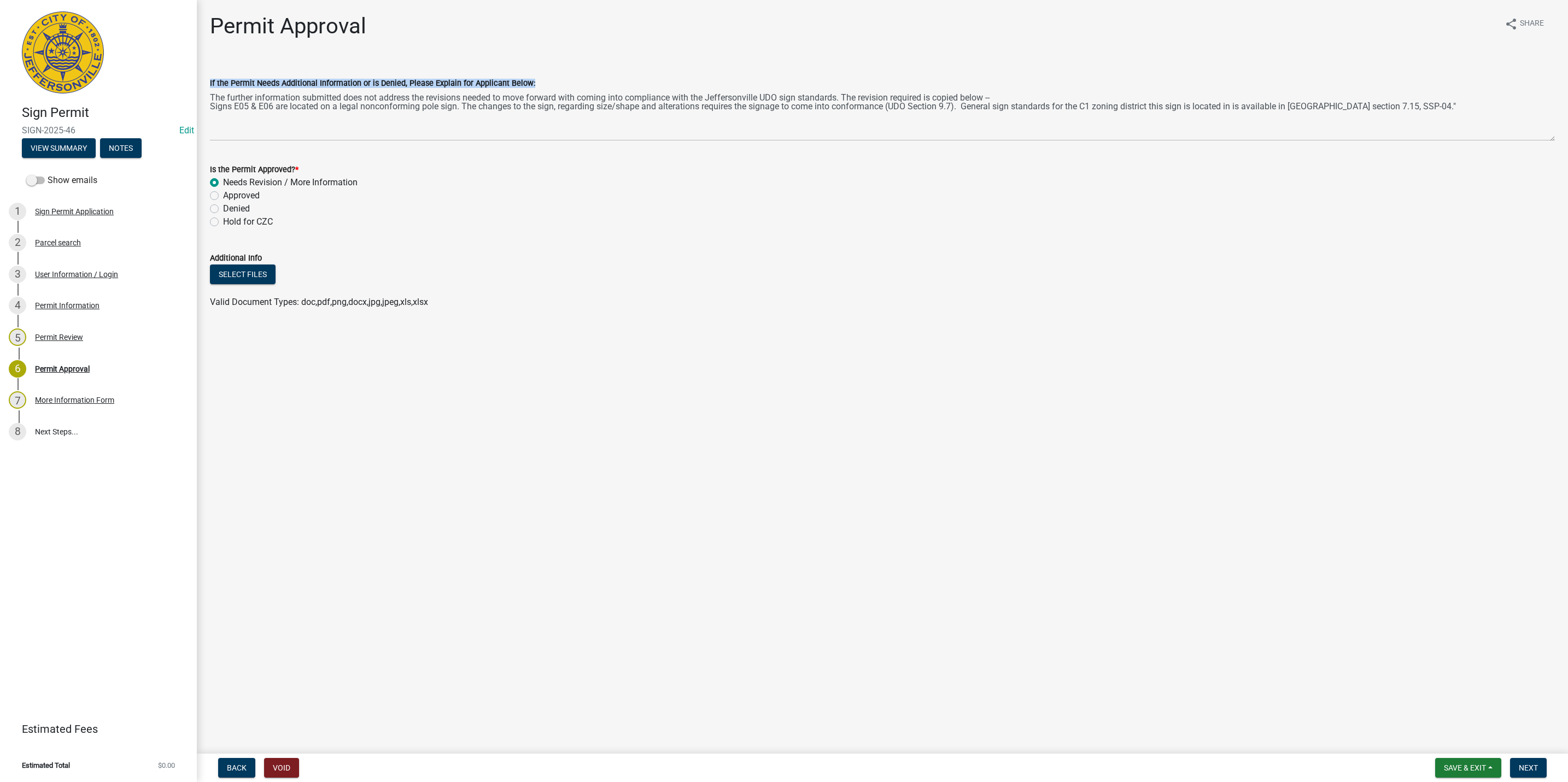
click at [209, 111] on div "If the Permit Needs Additional Information or is Denied, Please Explain for App…" at bounding box center [882, 101] width 1361 height 80
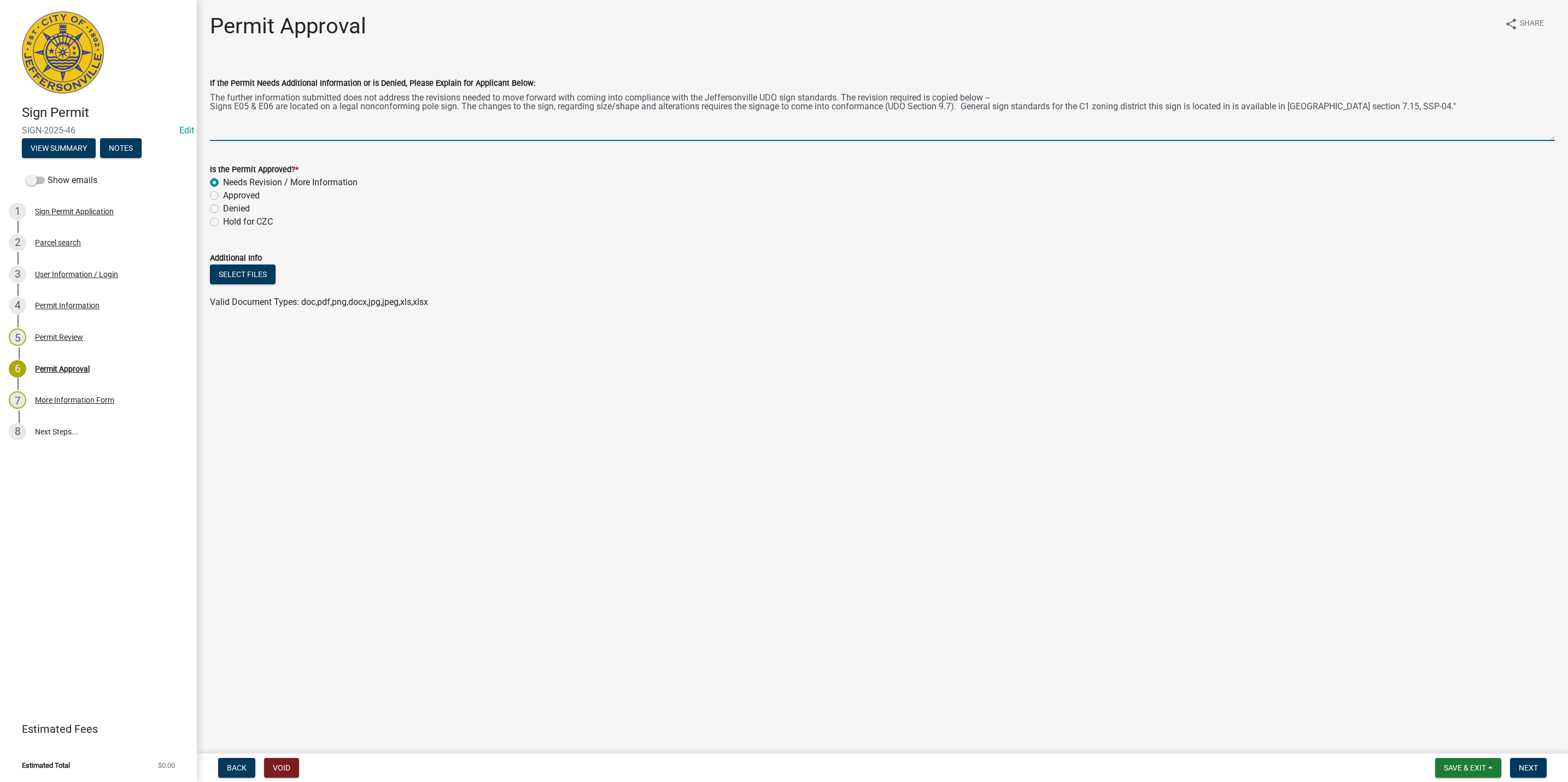
drag, startPoint x: 209, startPoint y: 111, endPoint x: 210, endPoint y: 103, distance: 8.1
click at [210, 103] on textarea "The further information submitted does not address the revisions needed to move…" at bounding box center [882, 115] width 1345 height 51
click at [1450, 112] on textarea "The further information submitted does not address the revisions needed to move…" at bounding box center [882, 115] width 1345 height 51
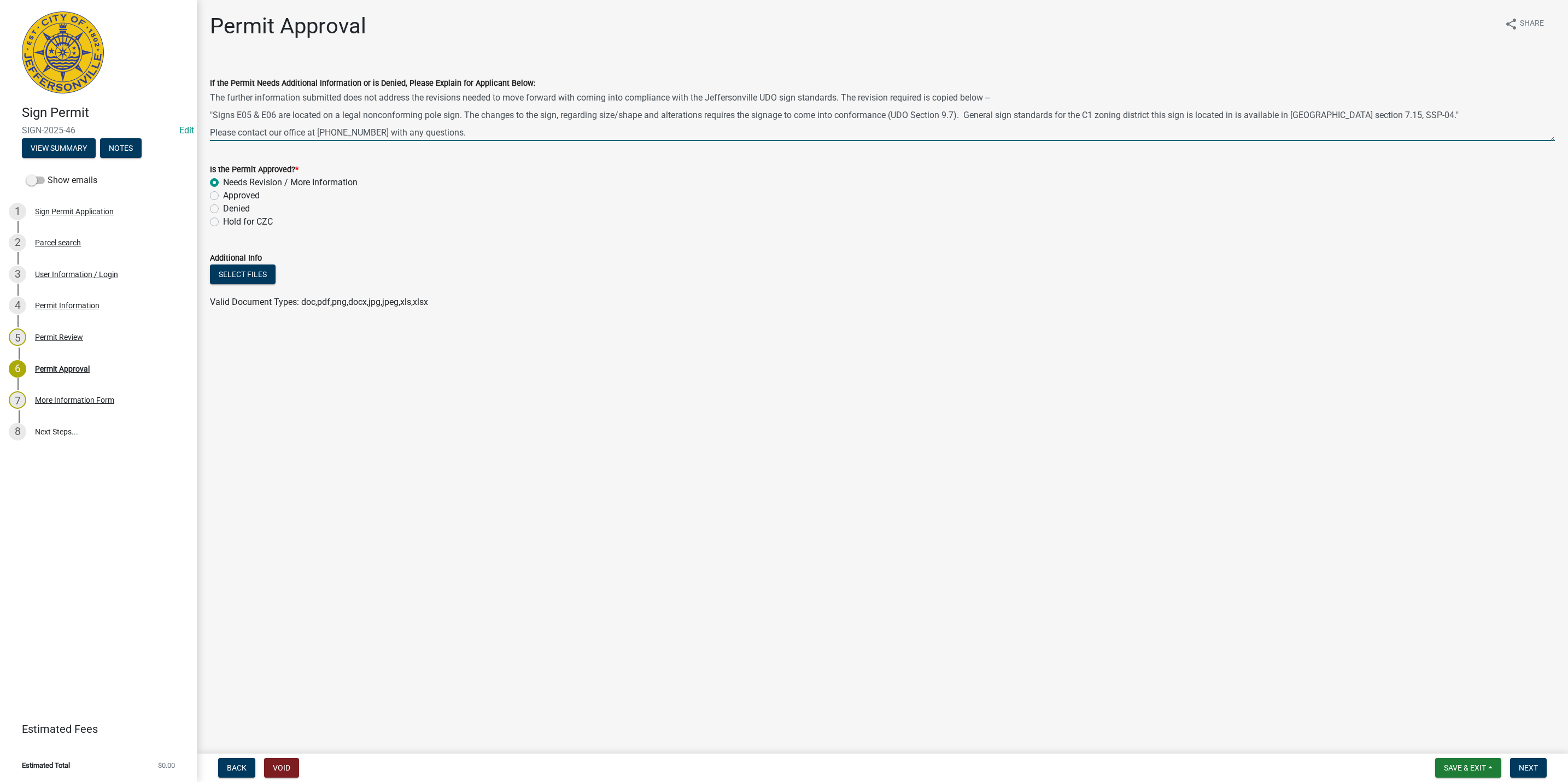
click at [838, 100] on textarea "The further information submitted does not address the revisions needed to move…" at bounding box center [882, 115] width 1345 height 51
type textarea "The further information submitted does not address the revisions needed to move…"
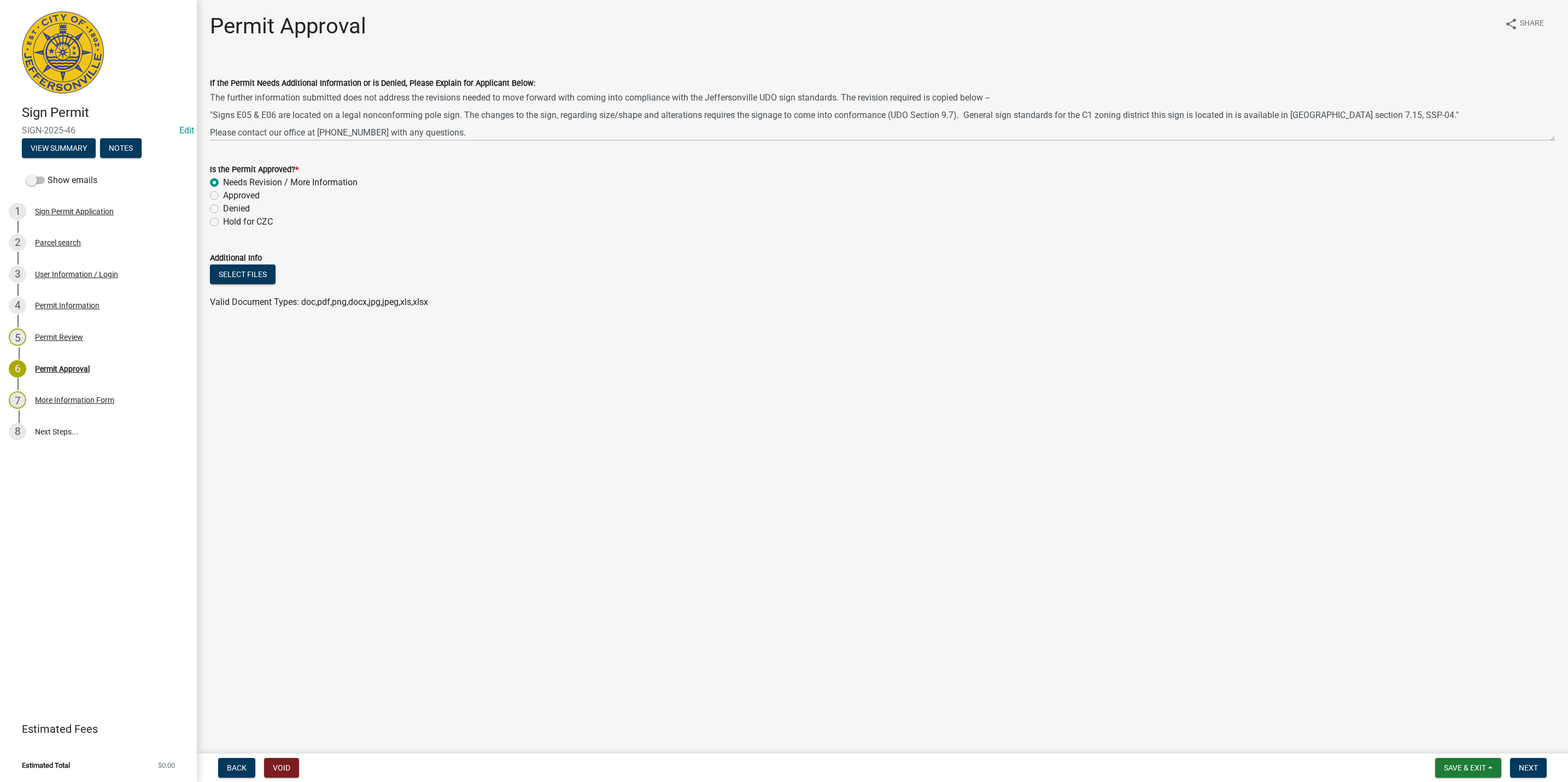
click at [1547, 774] on form "Save & Exit Save Save & Exit Next" at bounding box center [1491, 768] width 120 height 19
click at [1540, 768] on button "Next" at bounding box center [1528, 768] width 37 height 19
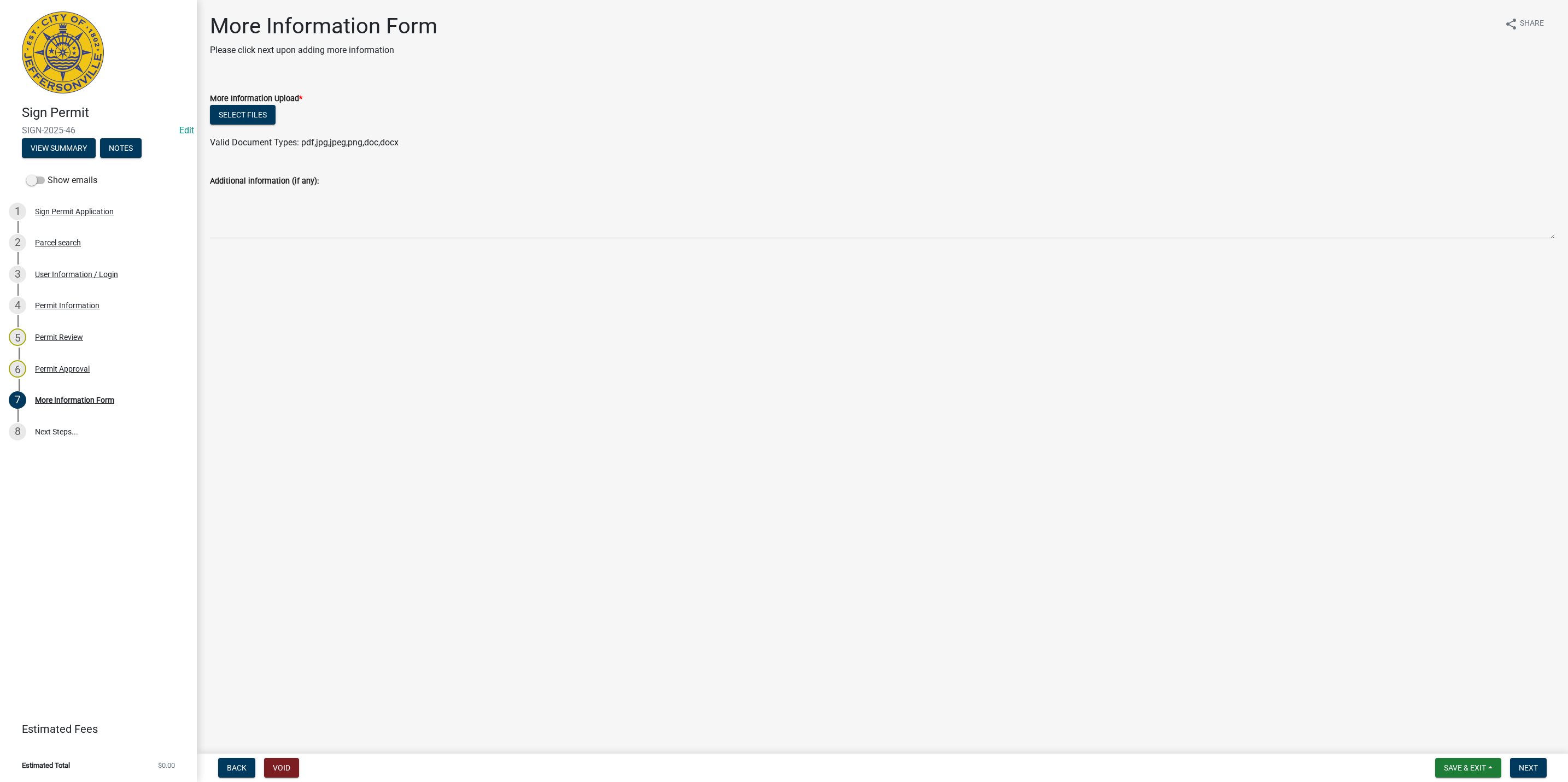
drag, startPoint x: 1142, startPoint y: 378, endPoint x: 1143, endPoint y: 386, distance: 8.1
click at [1142, 384] on main "More Information Form Please click next upon adding more information share Shar…" at bounding box center [882, 375] width 1371 height 749
click at [1508, 781] on html "Internet Explorer does NOT work with GeoPermits. Get a new browser for more sec…" at bounding box center [784, 391] width 1568 height 782
click at [1481, 765] on span "Save & Exit" at bounding box center [1464, 768] width 42 height 9
click at [1453, 743] on button "Save & Exit" at bounding box center [1457, 739] width 87 height 27
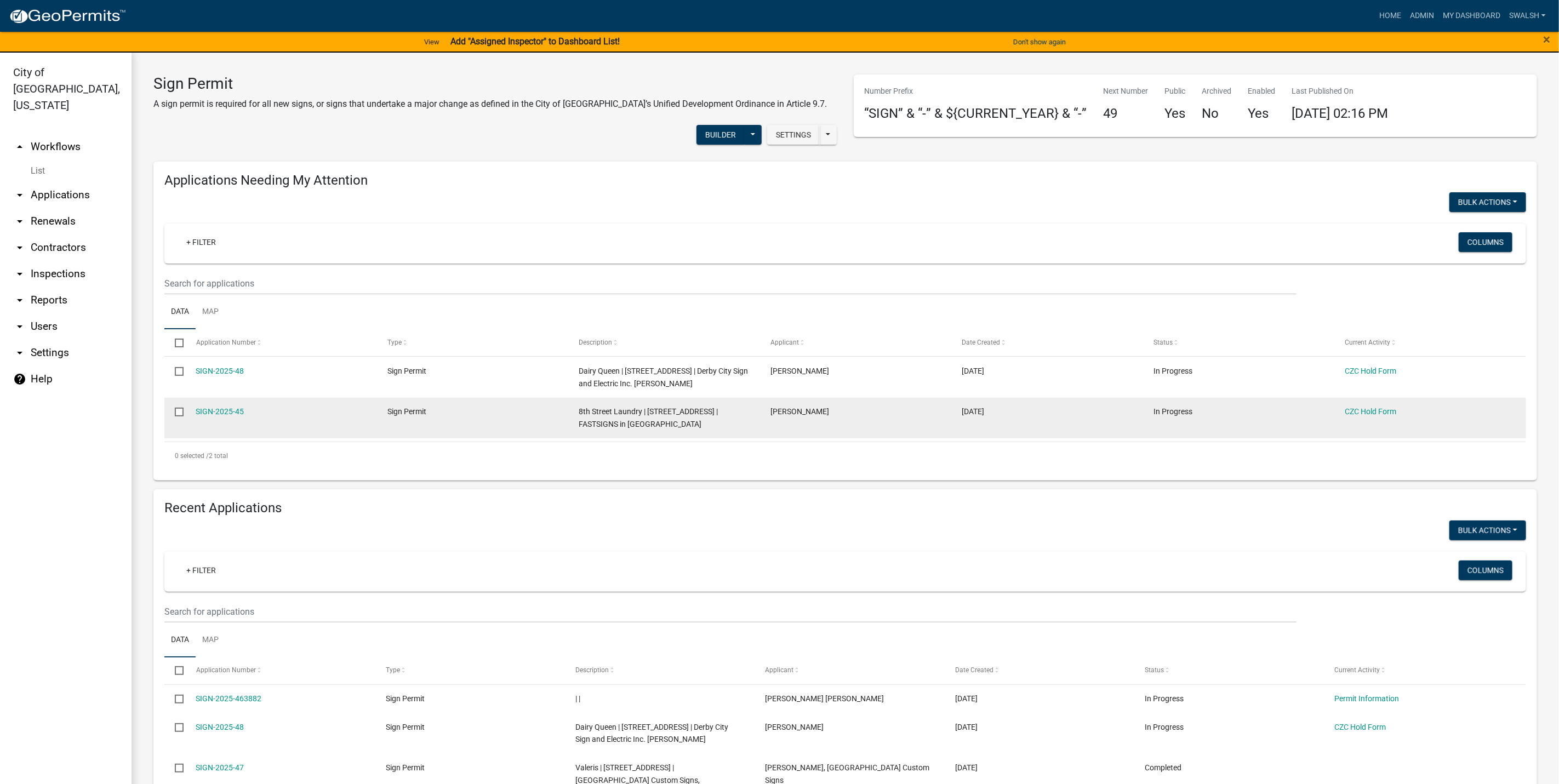
click at [1361, 403] on datatable-body-cell "CZC Hold Form" at bounding box center [1431, 418] width 192 height 41
click at [1364, 408] on link "CZC Hold Form" at bounding box center [1371, 412] width 51 height 9
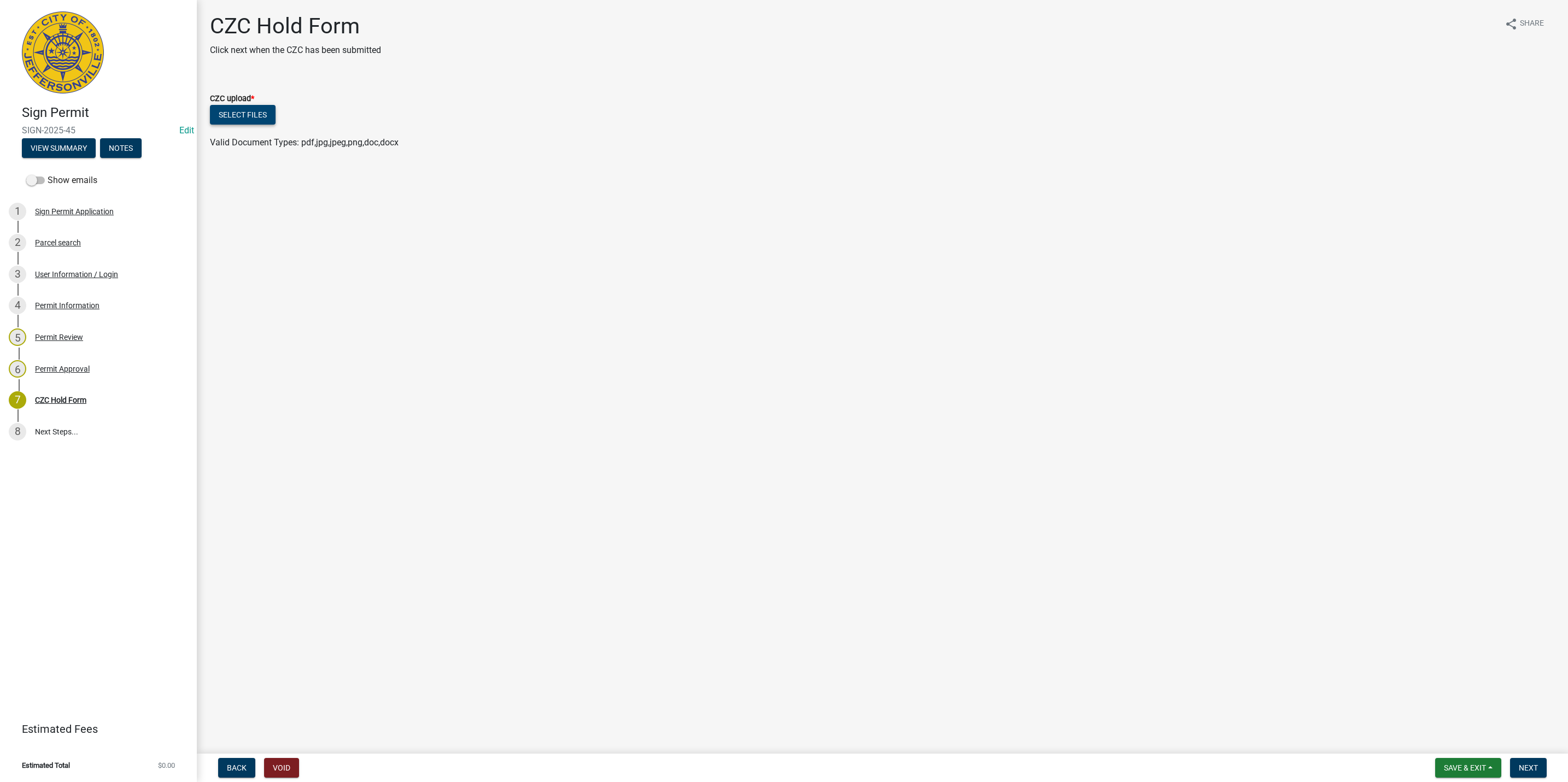
click at [226, 117] on button "Select files" at bounding box center [242, 114] width 65 height 19
click at [1523, 766] on span "Next" at bounding box center [1529, 768] width 19 height 9
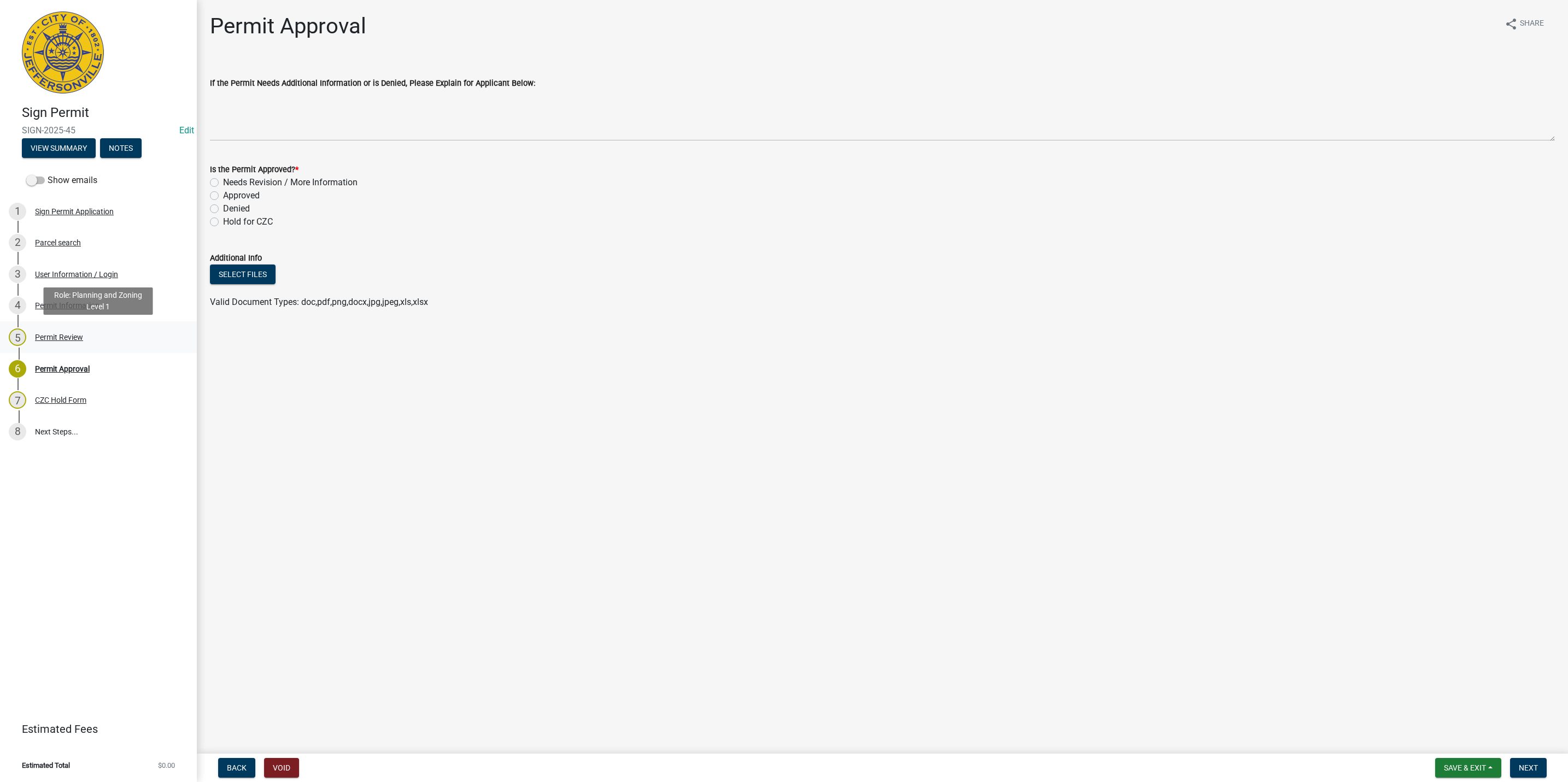
click at [46, 336] on div "Permit Review" at bounding box center [59, 337] width 48 height 8
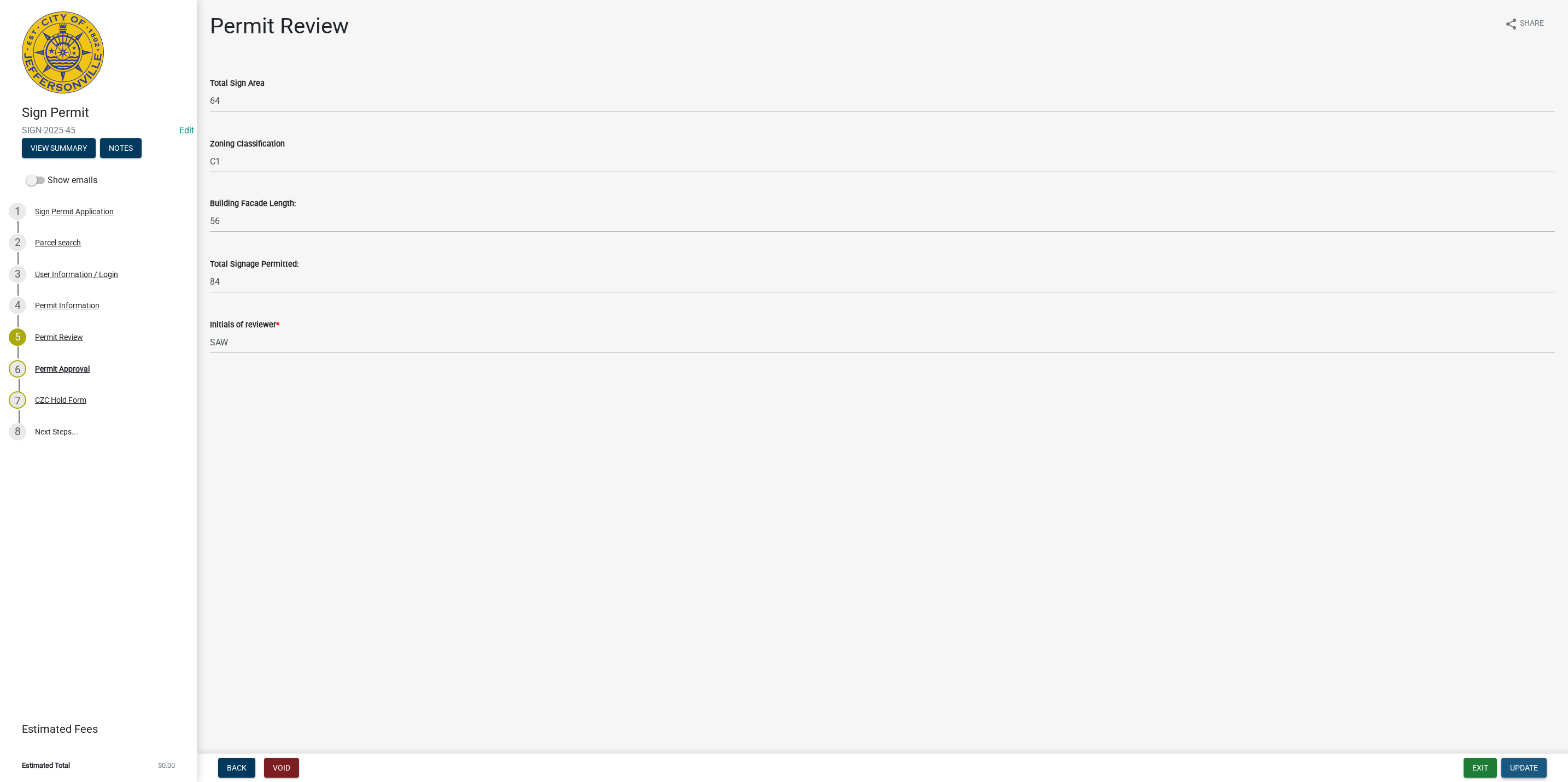
click at [1537, 774] on button "Update" at bounding box center [1524, 768] width 45 height 19
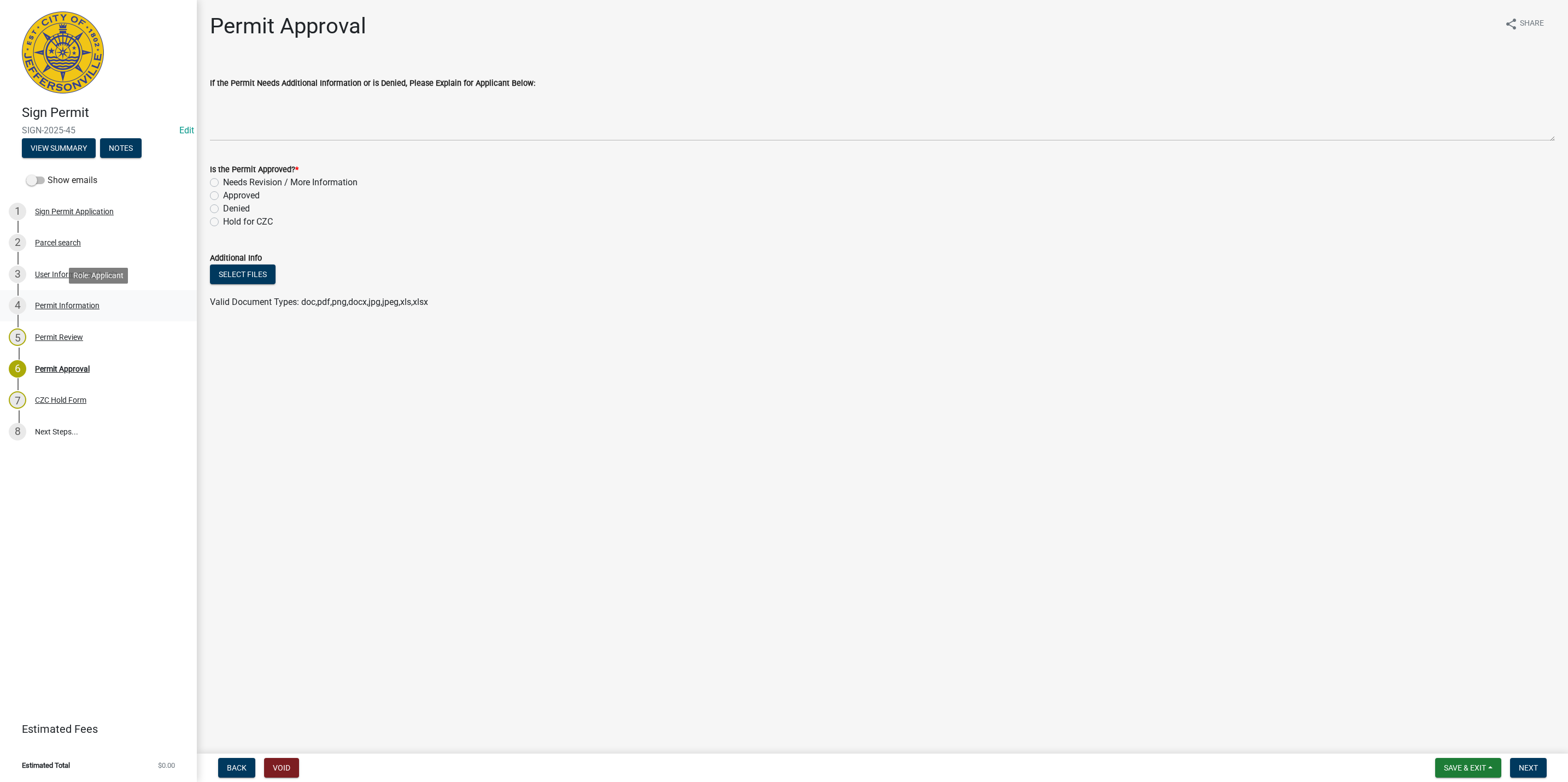
click at [37, 310] on div "4 Permit Information" at bounding box center [94, 305] width 171 height 17
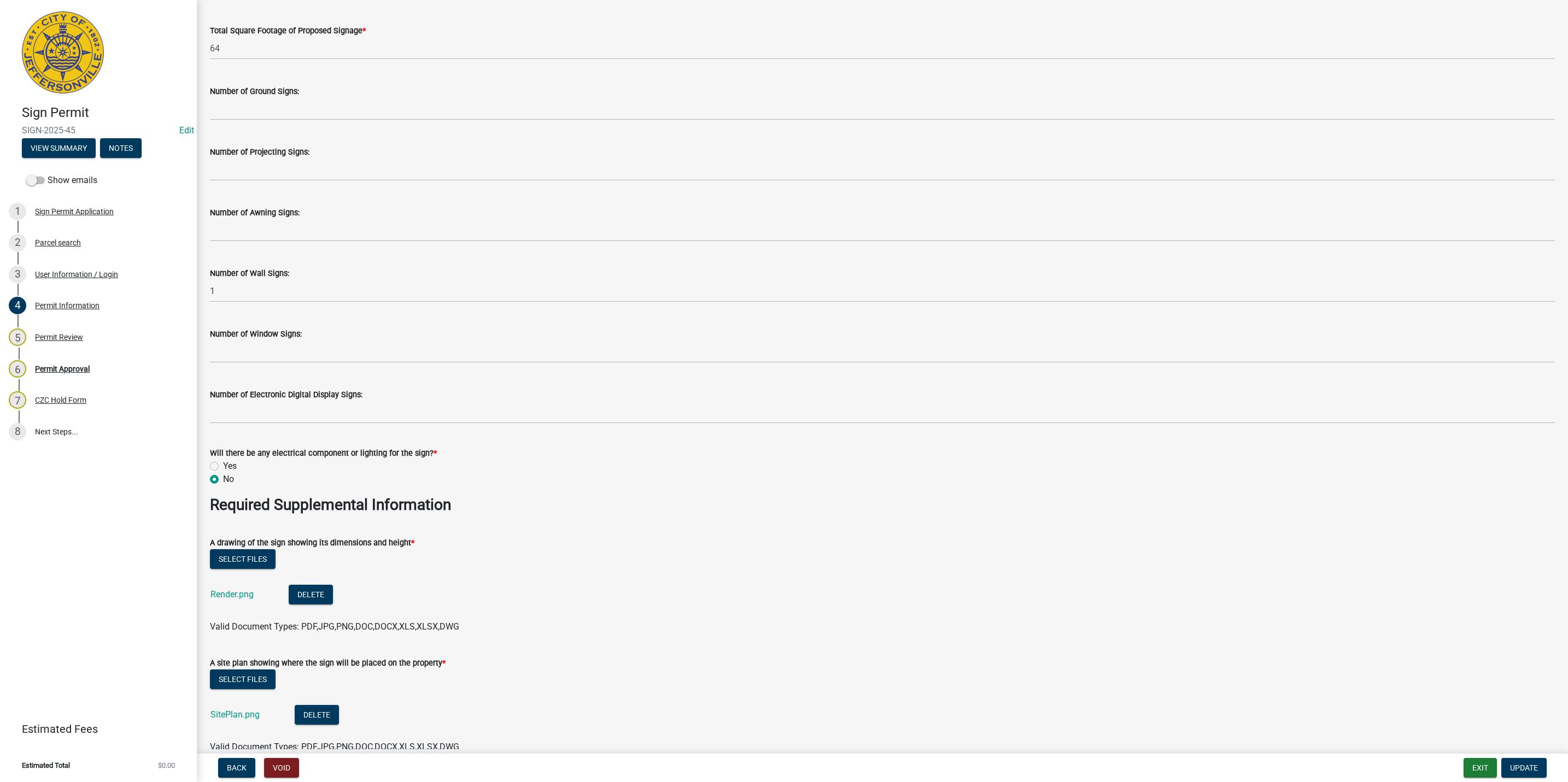
scroll to position [1557, 0]
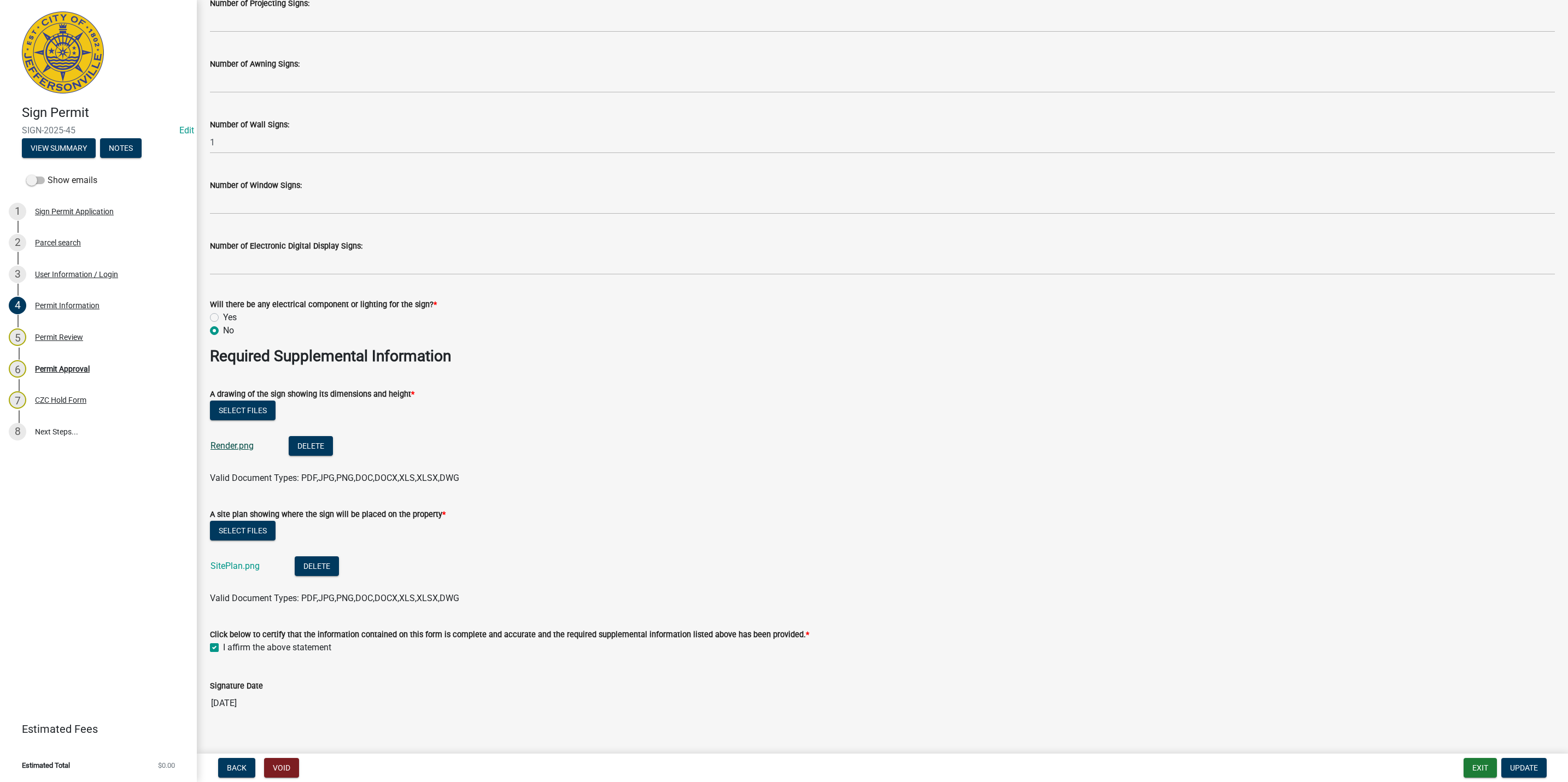
click at [243, 443] on link "Render.png" at bounding box center [232, 446] width 43 height 10
click at [232, 562] on link "SitePlan.png" at bounding box center [235, 566] width 49 height 10
click at [69, 389] on link "7 CZC Hold Form" at bounding box center [98, 400] width 197 height 32
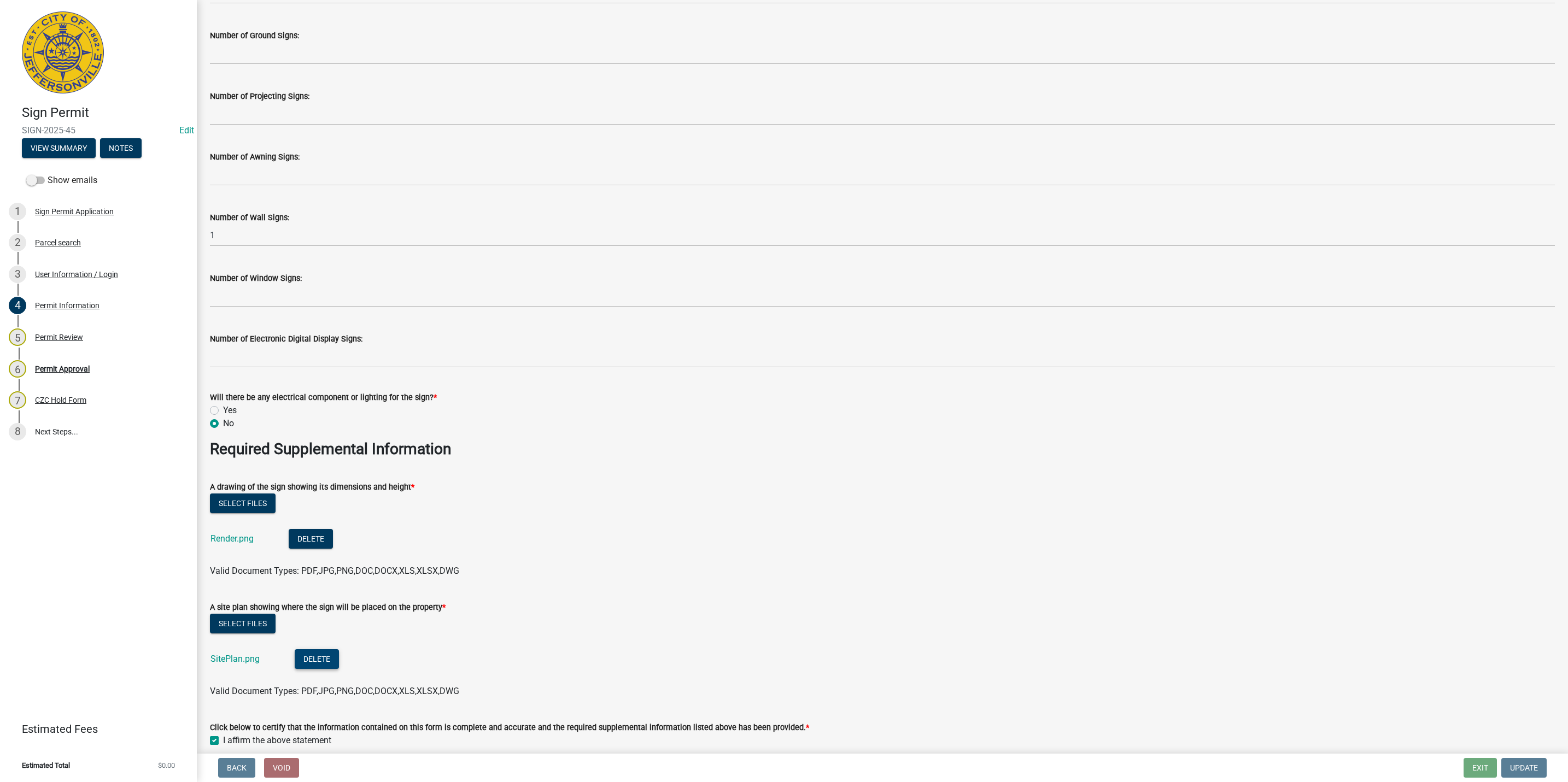
scroll to position [1574, 0]
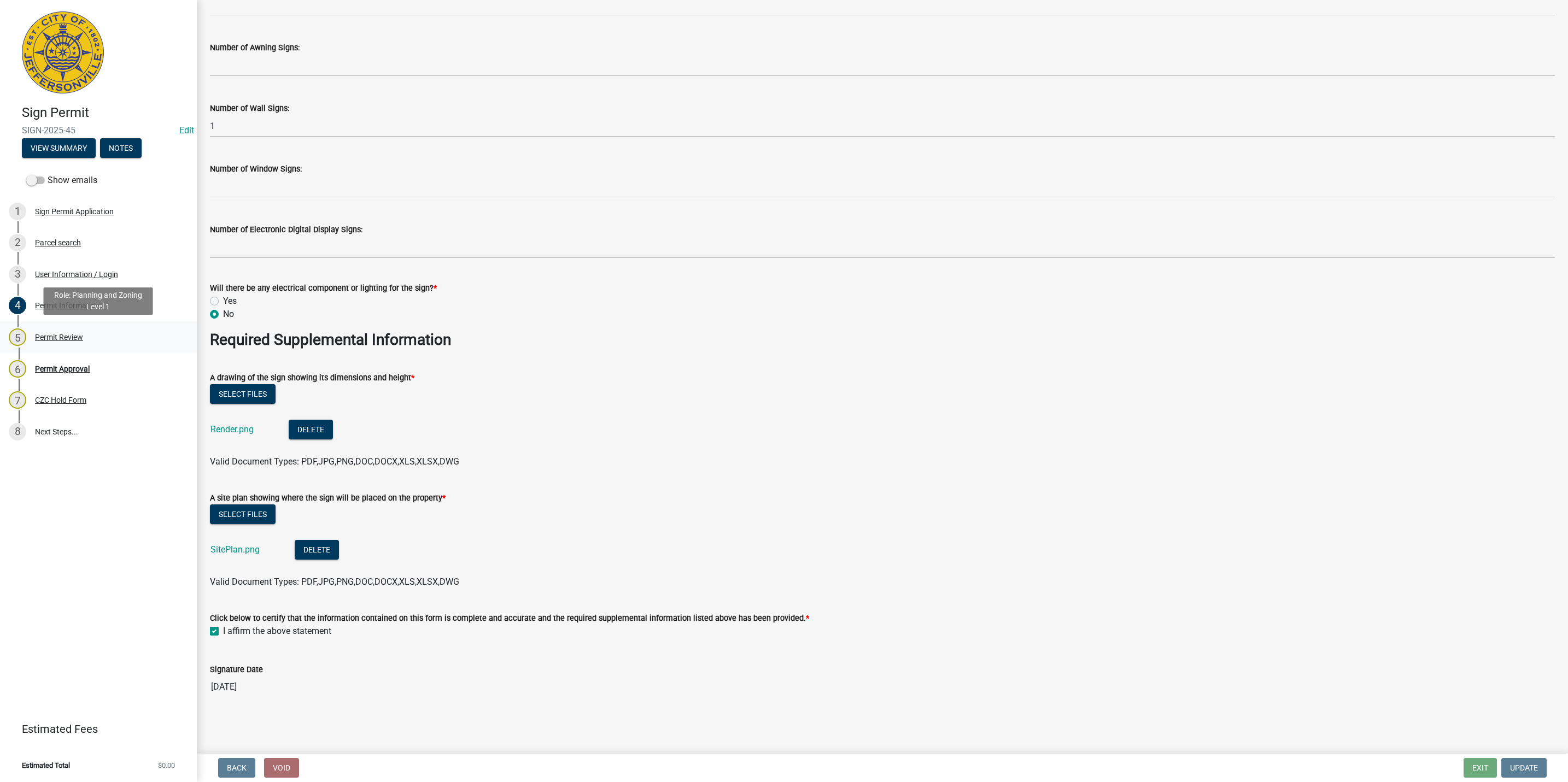
click at [49, 340] on div "Permit Review" at bounding box center [59, 337] width 48 height 8
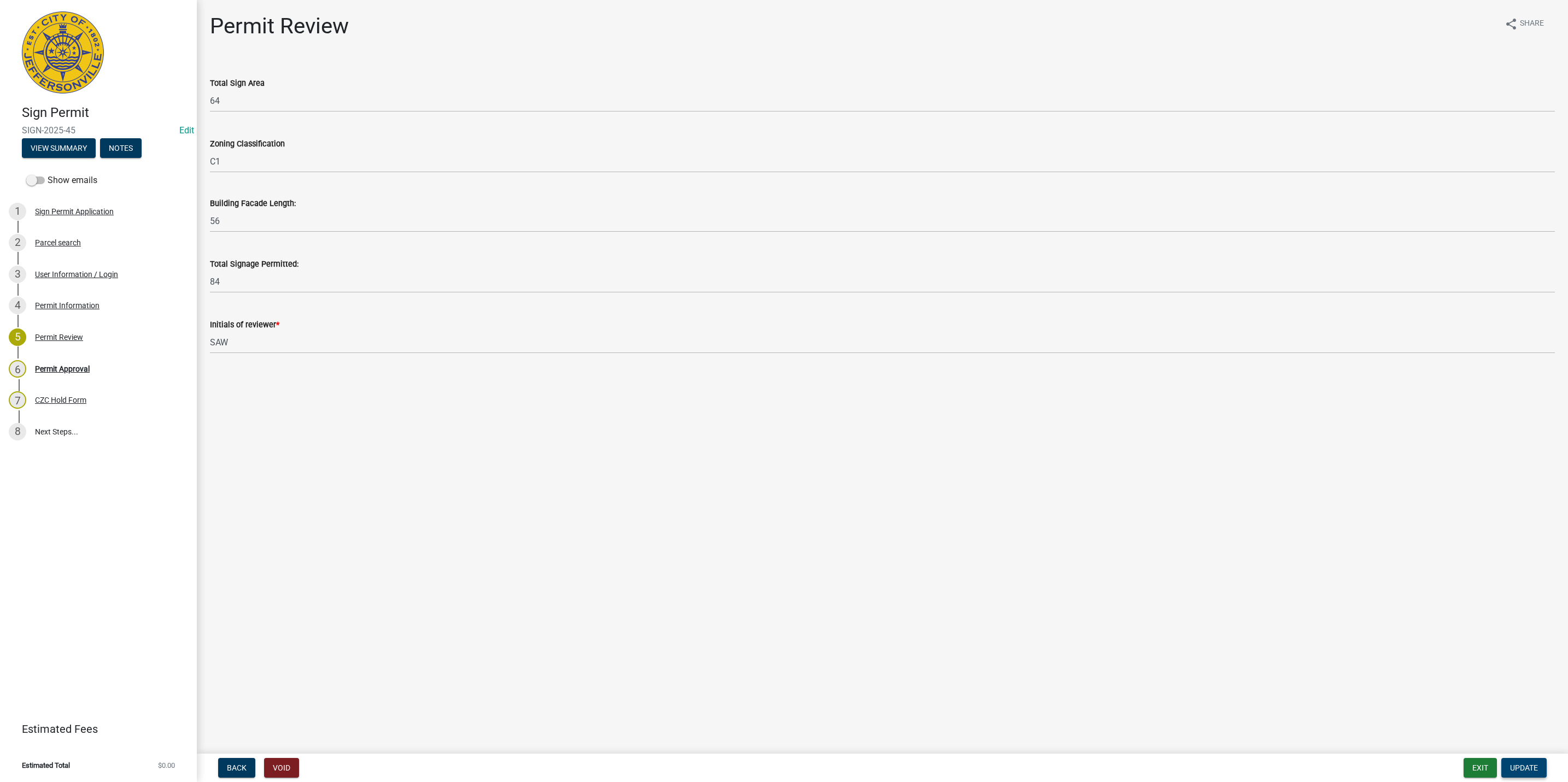
click at [1519, 759] on button "Update" at bounding box center [1524, 768] width 45 height 19
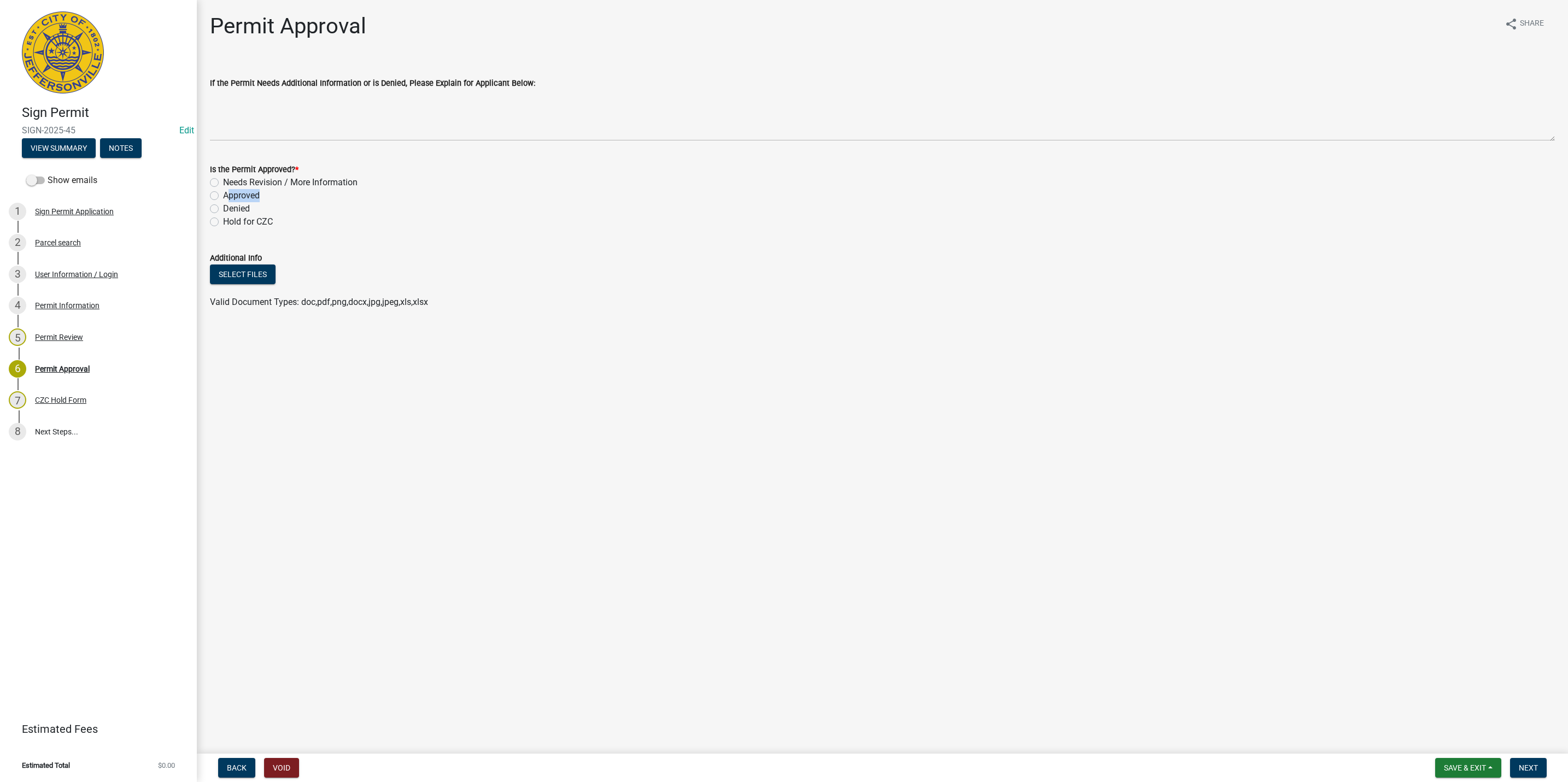
click at [254, 189] on label "Approved" at bounding box center [241, 195] width 37 height 13
click at [223, 197] on label "Approved" at bounding box center [241, 195] width 37 height 13
click at [223, 196] on input "Approved" at bounding box center [226, 192] width 7 height 7
radio input "true"
click at [1184, 442] on main "Permit Approval share Share If the Permit Needs Additional Information or is De…" at bounding box center [882, 375] width 1371 height 749
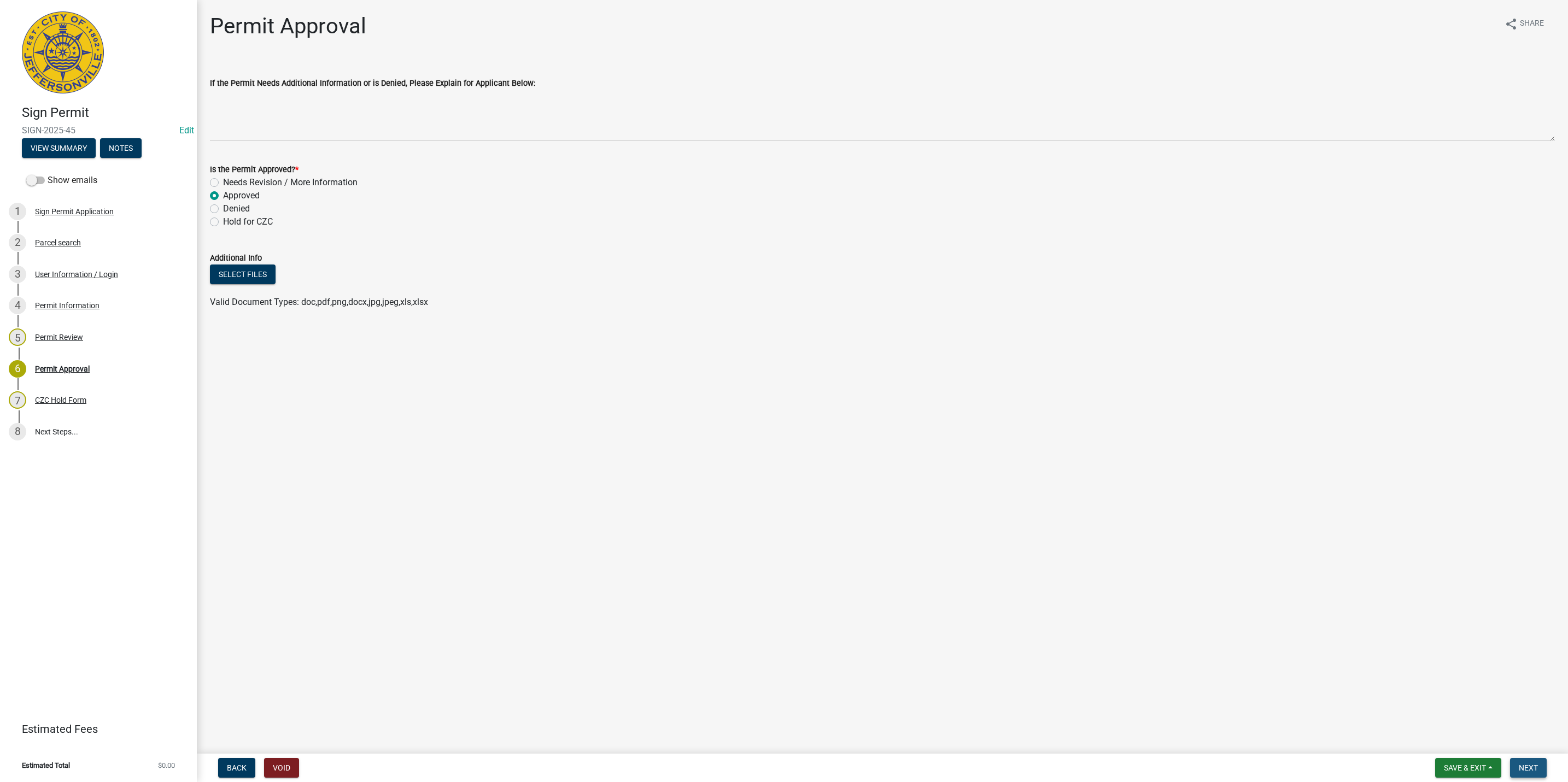
click at [1533, 765] on span "Next" at bounding box center [1529, 768] width 19 height 9
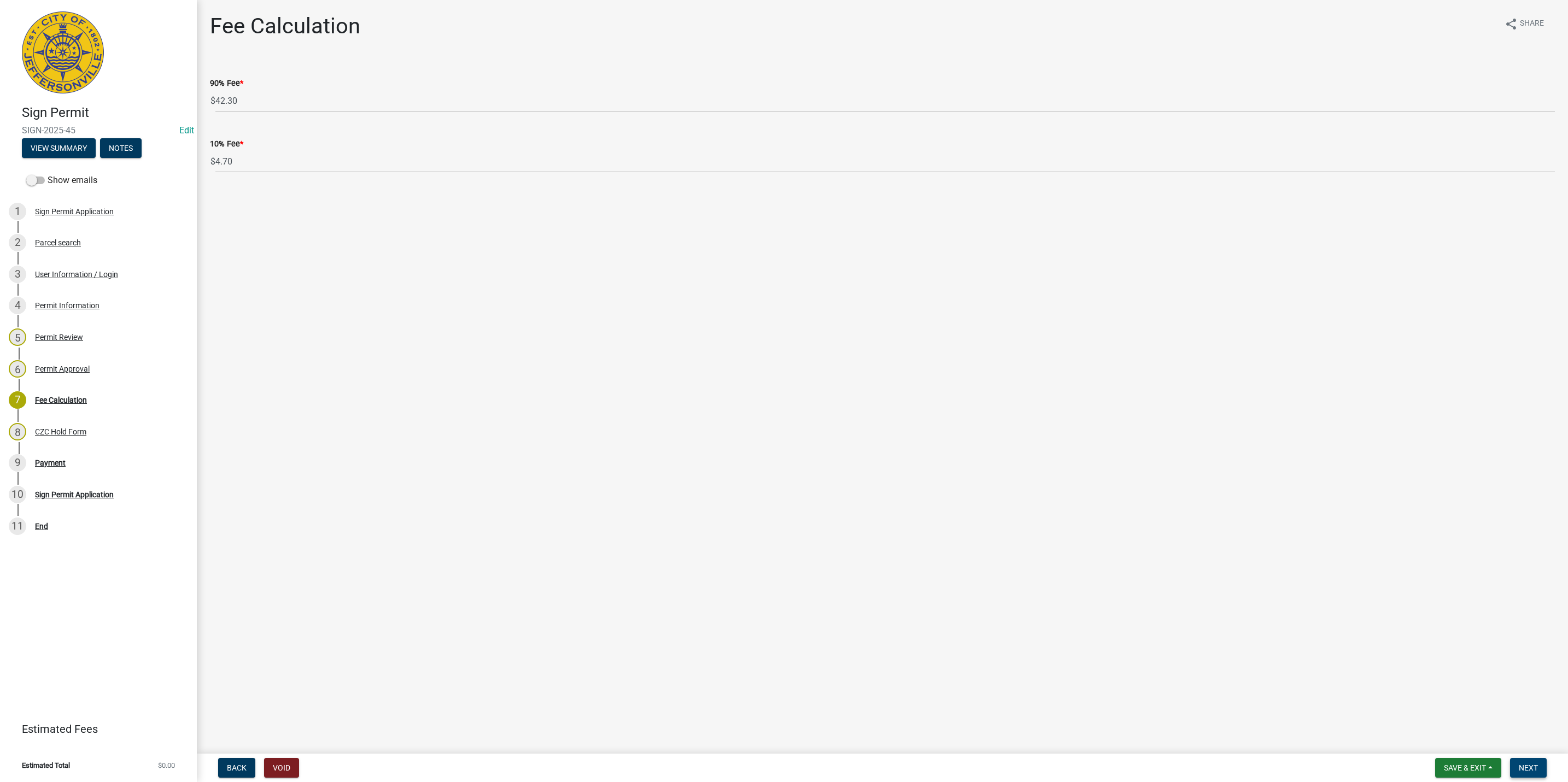
click at [1536, 762] on button "Next" at bounding box center [1528, 768] width 37 height 19
select select "3: 3"
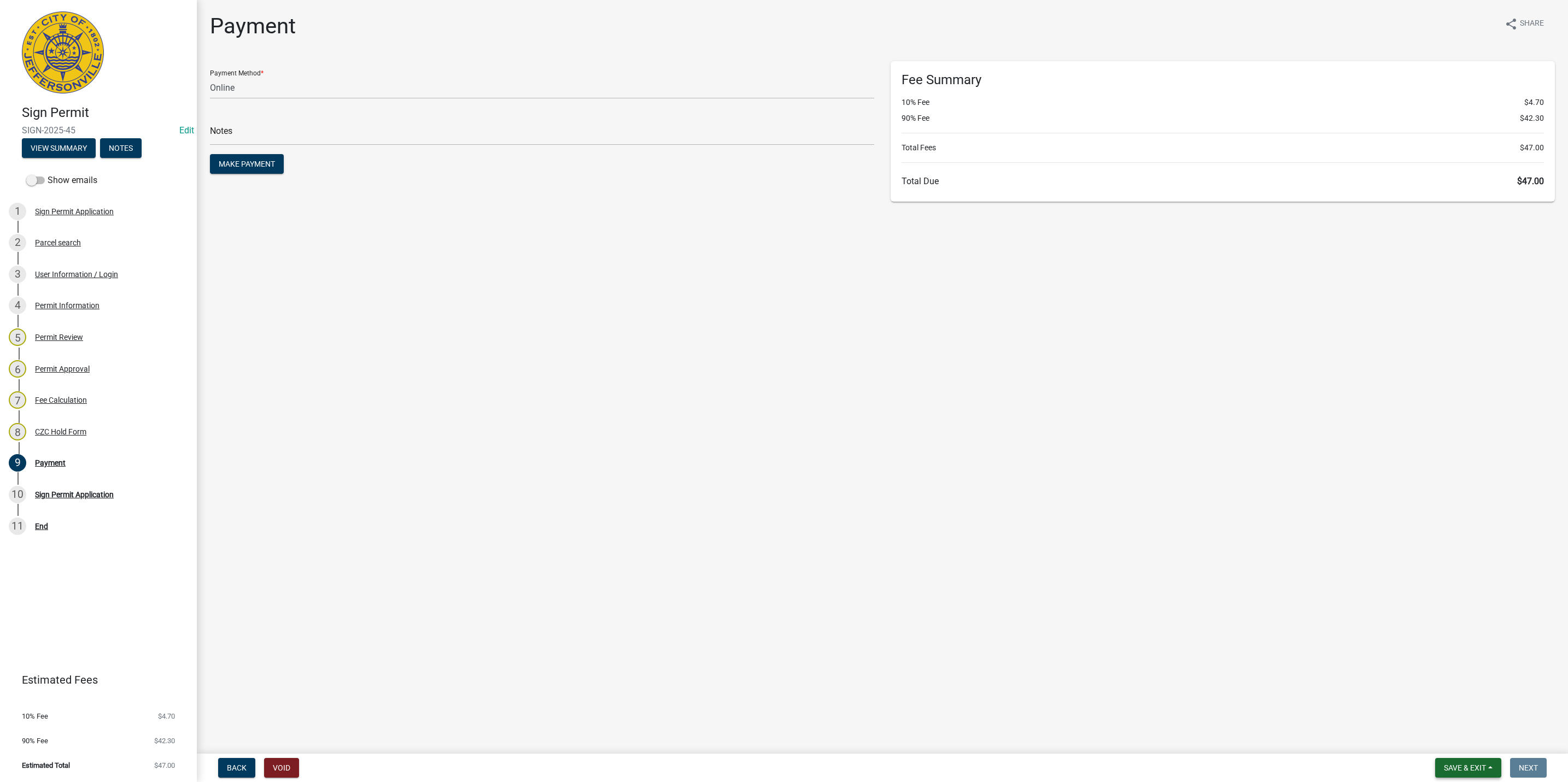
click at [1463, 759] on button "Save & Exit" at bounding box center [1468, 768] width 66 height 19
click at [1457, 748] on button "Save & Exit" at bounding box center [1457, 739] width 87 height 27
